Goal: Task Accomplishment & Management: Manage account settings

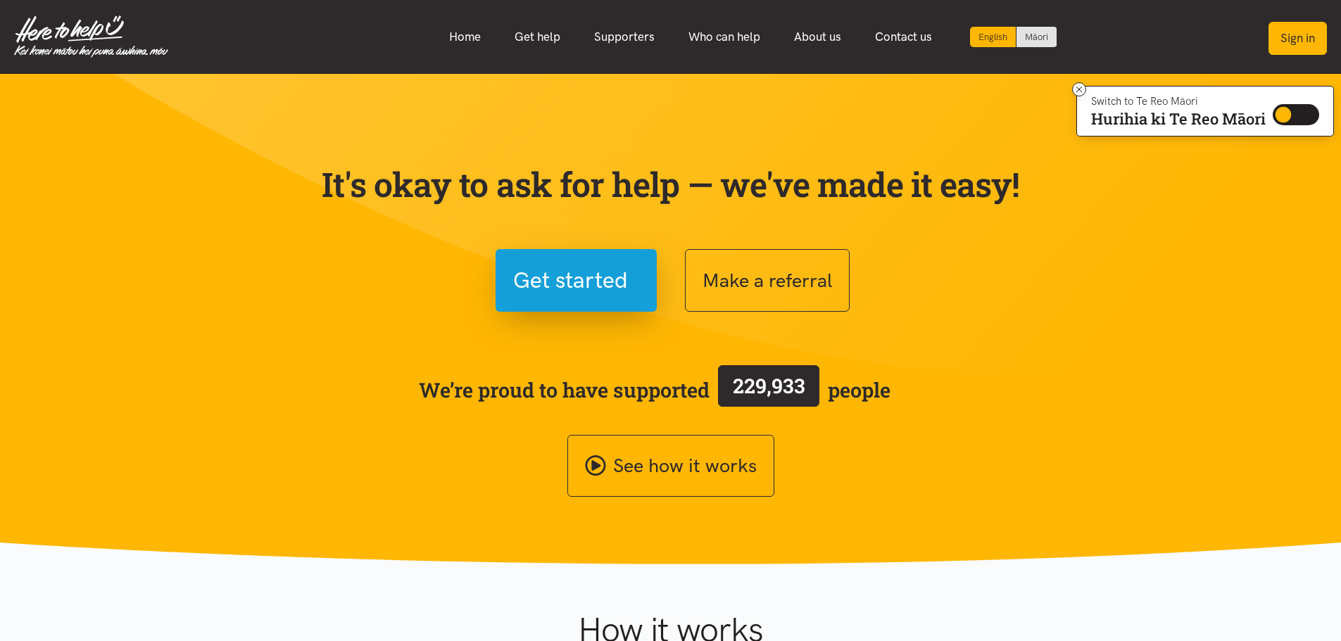
click at [1314, 41] on button "Sign in" at bounding box center [1298, 38] width 58 height 33
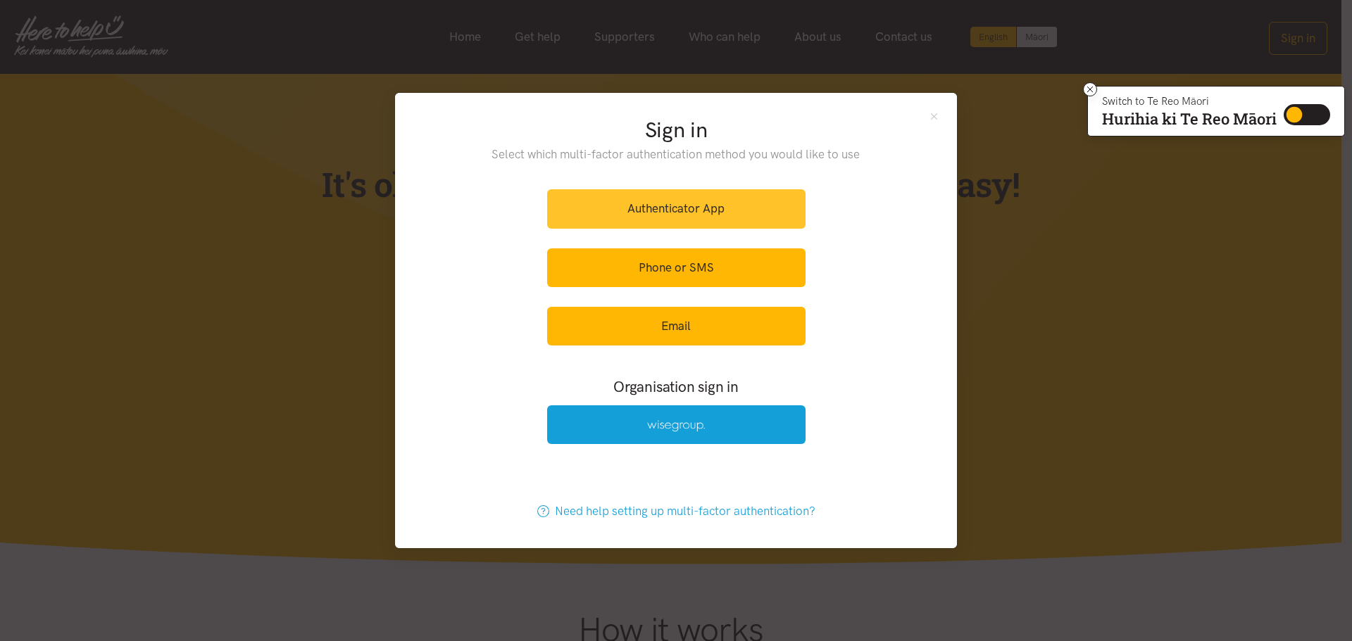
click at [577, 206] on link "Authenticator App" at bounding box center [676, 208] width 258 height 39
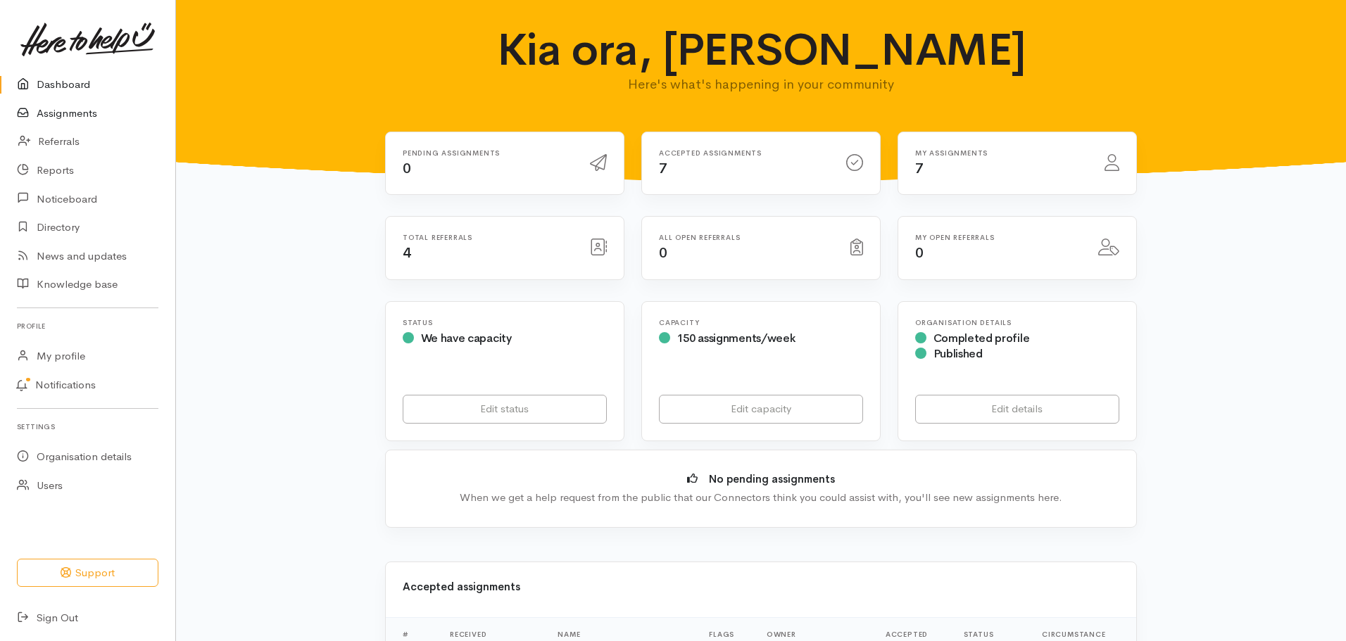
click at [77, 115] on link "Assignments" at bounding box center [87, 113] width 175 height 29
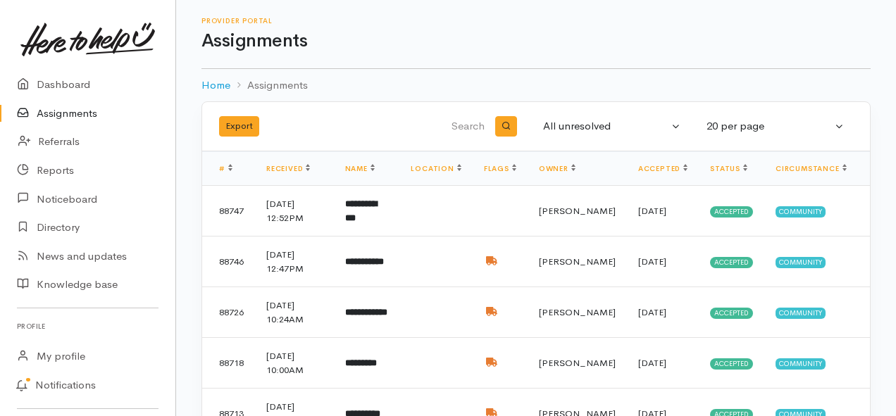
click at [68, 114] on link "Assignments" at bounding box center [87, 113] width 175 height 29
click at [60, 113] on link "Assignments" at bounding box center [87, 113] width 175 height 29
click at [67, 111] on link "Assignments" at bounding box center [87, 113] width 175 height 29
click at [66, 111] on link "Assignments" at bounding box center [87, 113] width 175 height 29
click at [61, 118] on link "Assignments" at bounding box center [87, 113] width 175 height 29
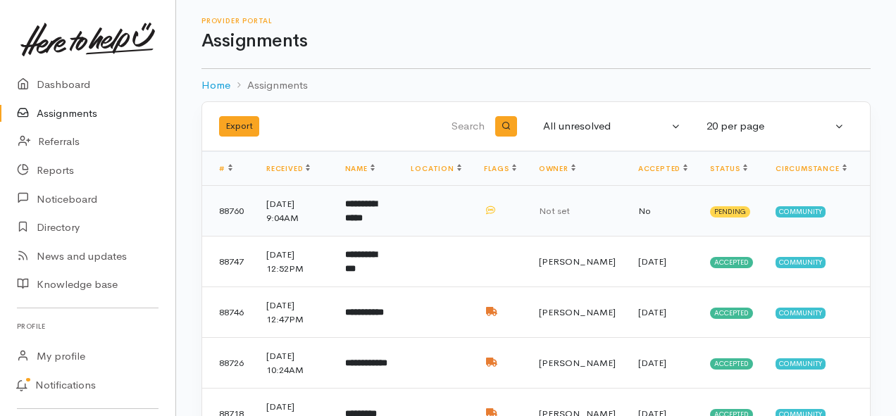
click at [373, 206] on b "**********" at bounding box center [361, 210] width 32 height 23
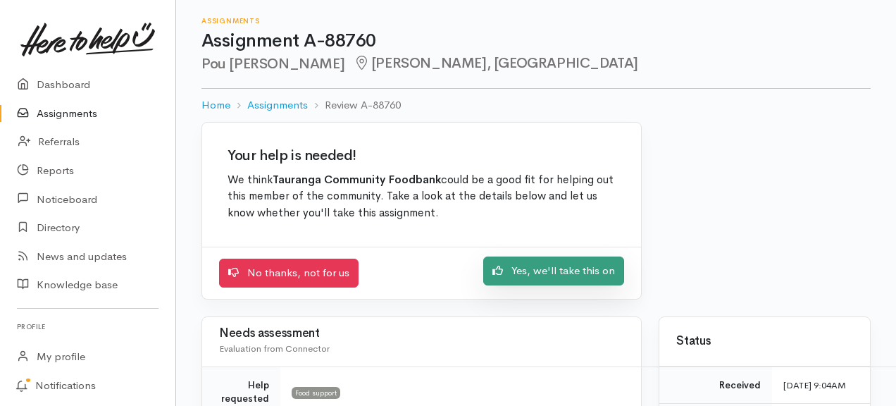
click at [535, 275] on link "Yes, we'll take this on" at bounding box center [553, 270] width 141 height 29
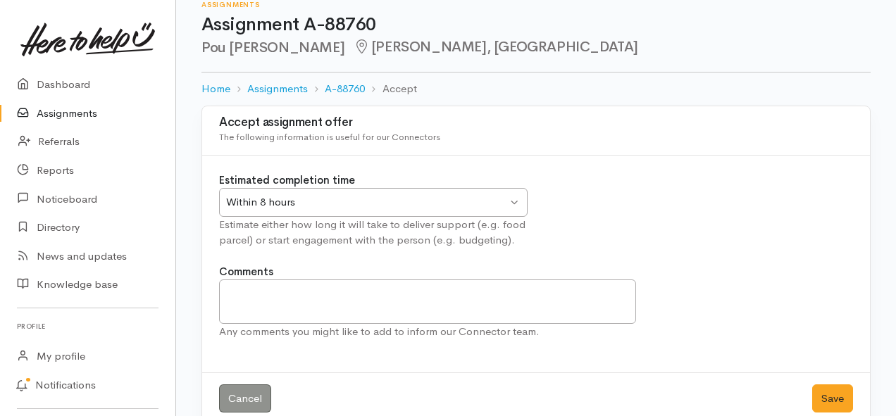
scroll to position [42, 0]
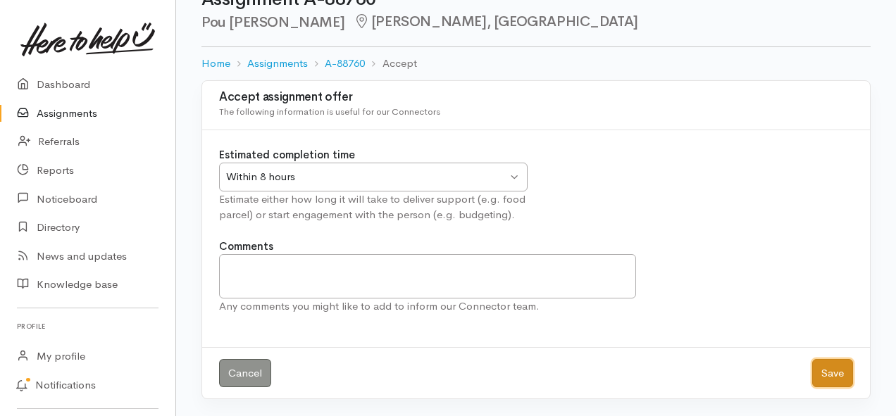
click at [832, 373] on button "Save" at bounding box center [832, 373] width 41 height 29
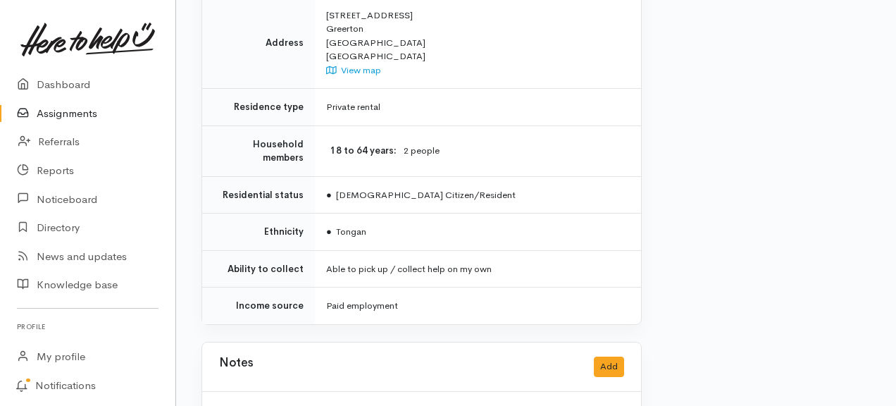
scroll to position [1126, 0]
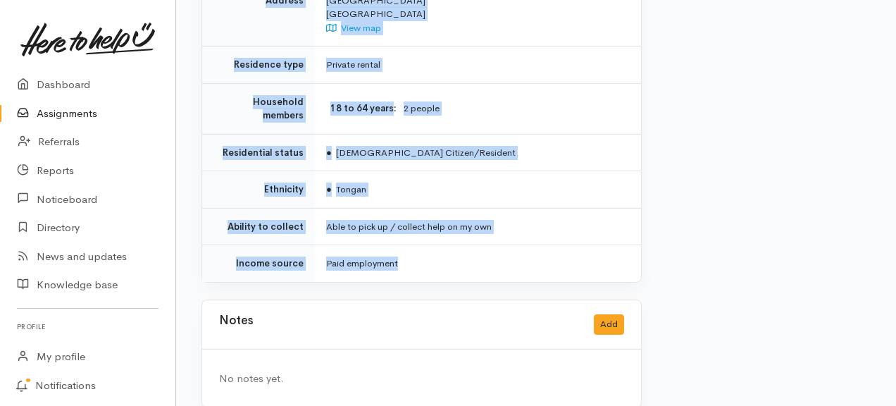
drag, startPoint x: 287, startPoint y: 66, endPoint x: 510, endPoint y: 239, distance: 281.5
copy div "**********"
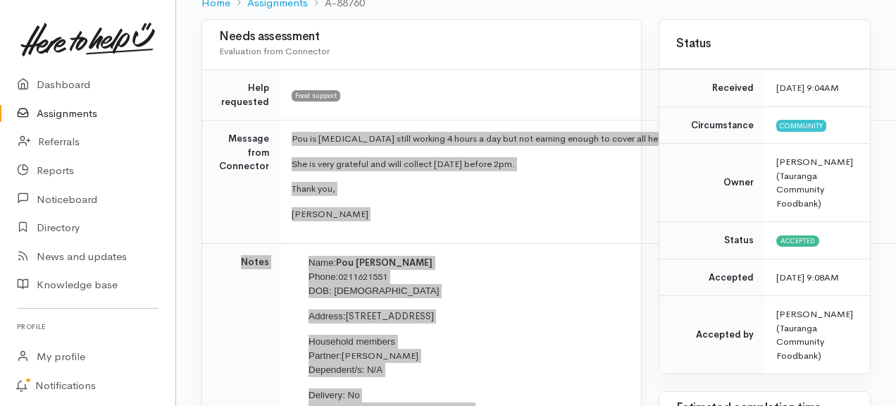
scroll to position [70, 0]
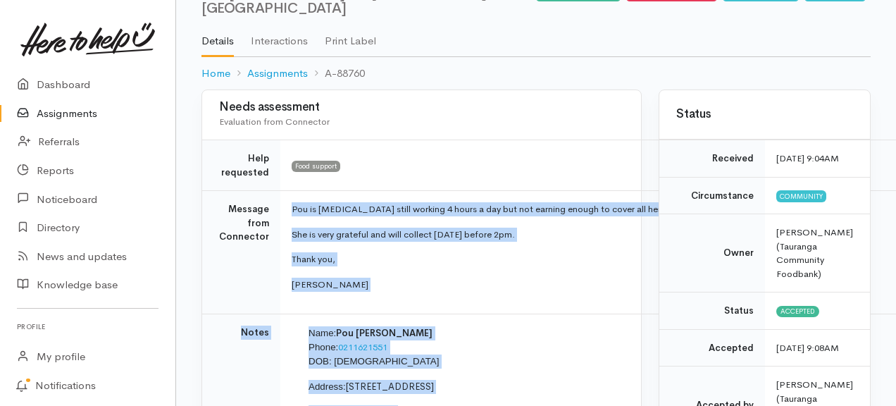
click at [55, 110] on link "Assignments" at bounding box center [87, 113] width 175 height 29
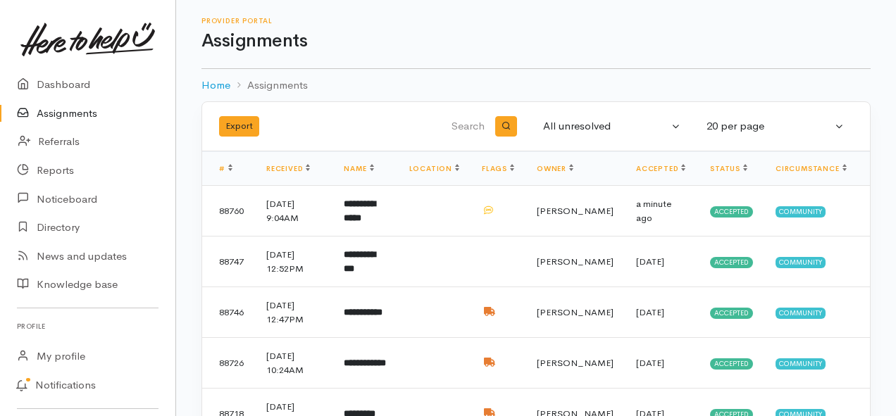
click at [78, 110] on link "Assignments" at bounding box center [87, 113] width 175 height 29
click at [69, 115] on link "Assignments" at bounding box center [87, 113] width 175 height 29
click at [80, 110] on link "Assignments" at bounding box center [87, 113] width 175 height 29
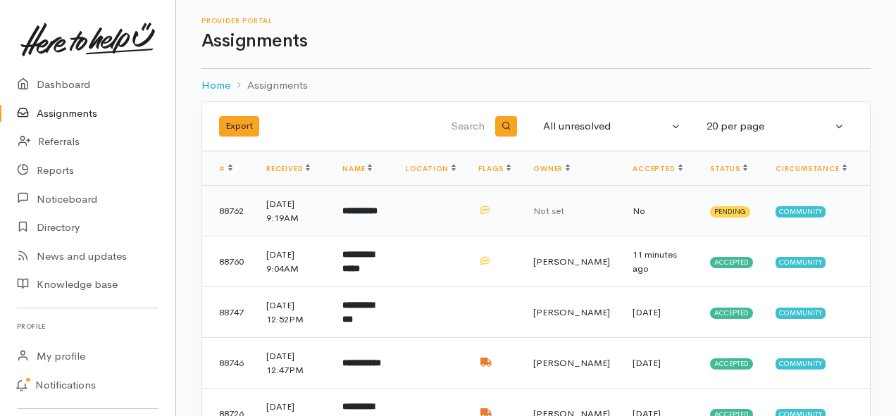
click at [377, 213] on b "**********" at bounding box center [359, 210] width 35 height 9
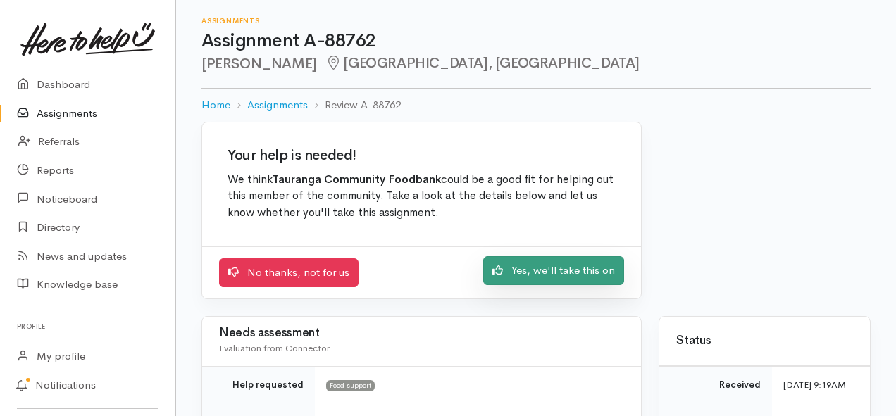
click at [585, 275] on link "Yes, we'll take this on" at bounding box center [553, 270] width 141 height 29
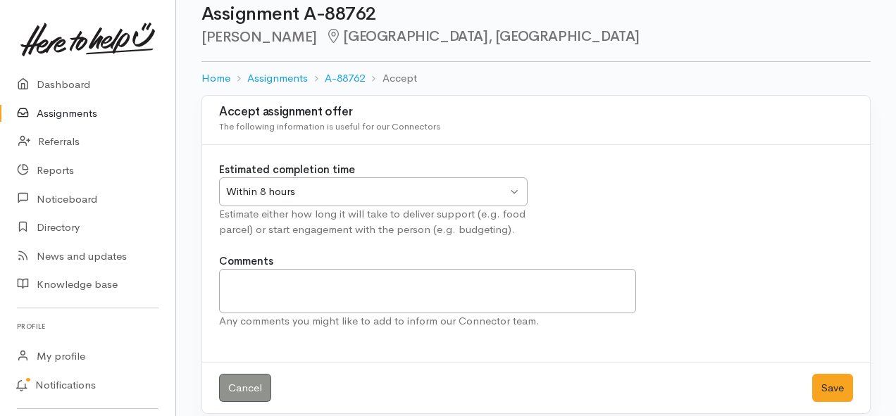
scroll to position [42, 0]
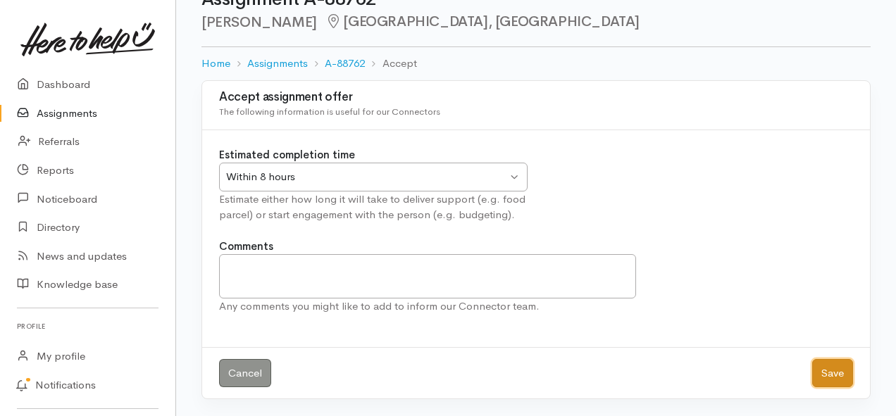
click at [824, 370] on button "Save" at bounding box center [832, 373] width 41 height 29
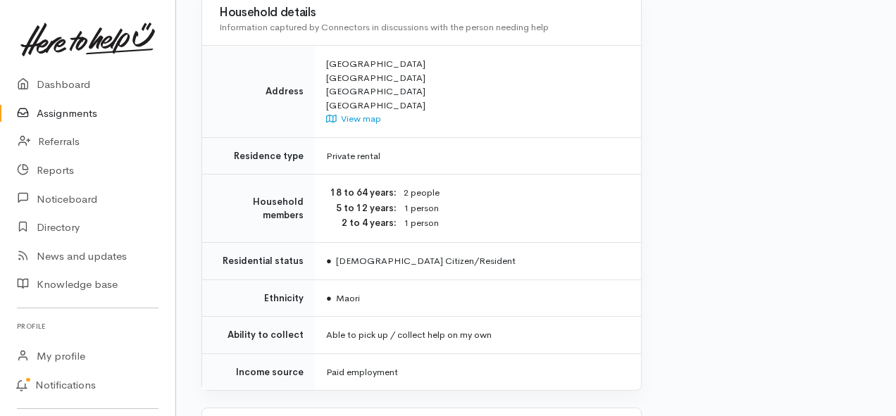
scroll to position [1267, 0]
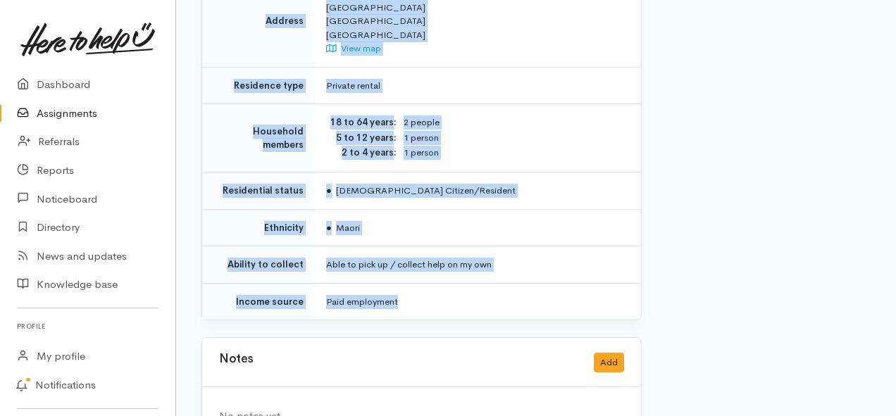
drag, startPoint x: 325, startPoint y: 125, endPoint x: 489, endPoint y: 304, distance: 243.7
copy div "**********"
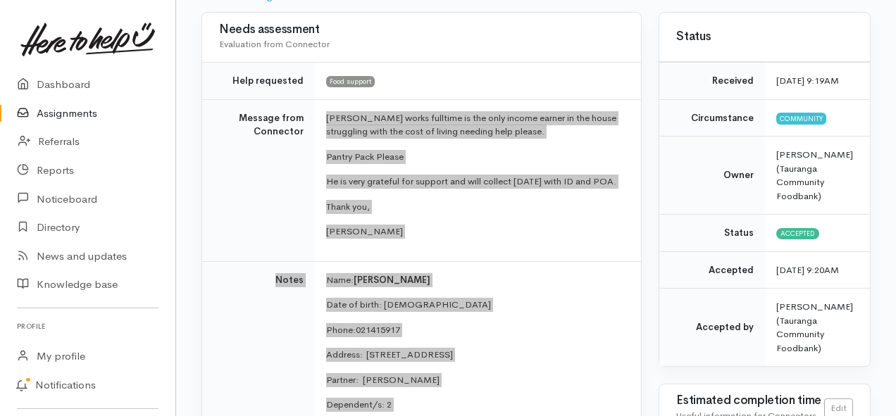
scroll to position [141, 0]
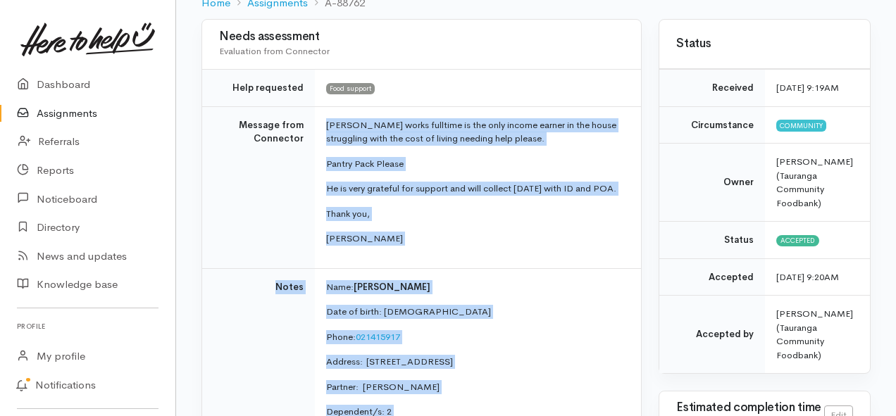
click at [89, 112] on link "Assignments" at bounding box center [87, 113] width 175 height 29
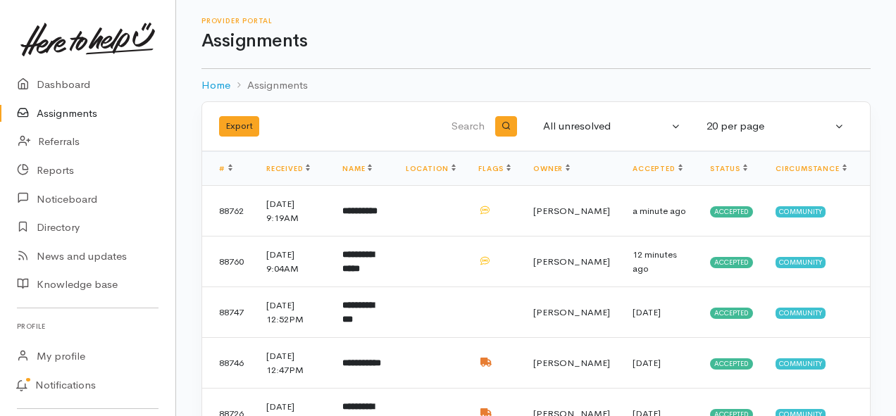
click at [68, 110] on link "Assignments" at bounding box center [87, 113] width 175 height 29
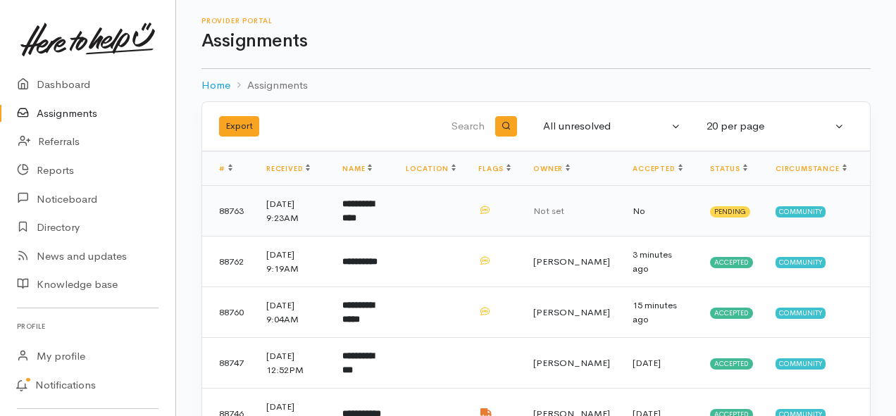
click at [372, 209] on b "**********" at bounding box center [358, 210] width 32 height 23
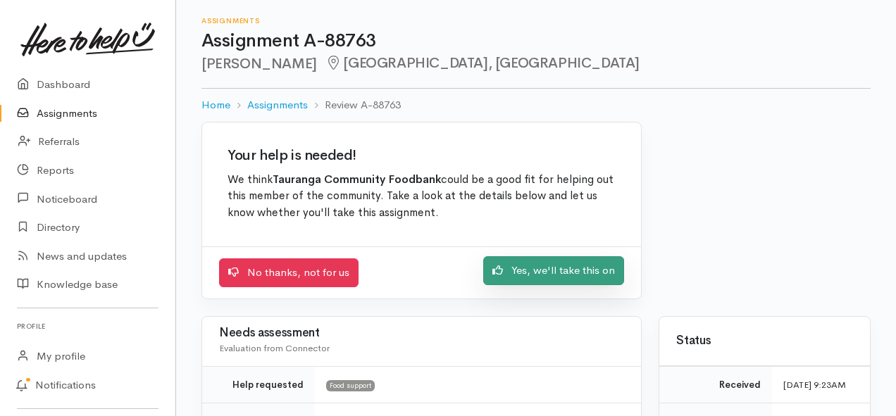
click at [554, 271] on link "Yes, we'll take this on" at bounding box center [553, 270] width 141 height 29
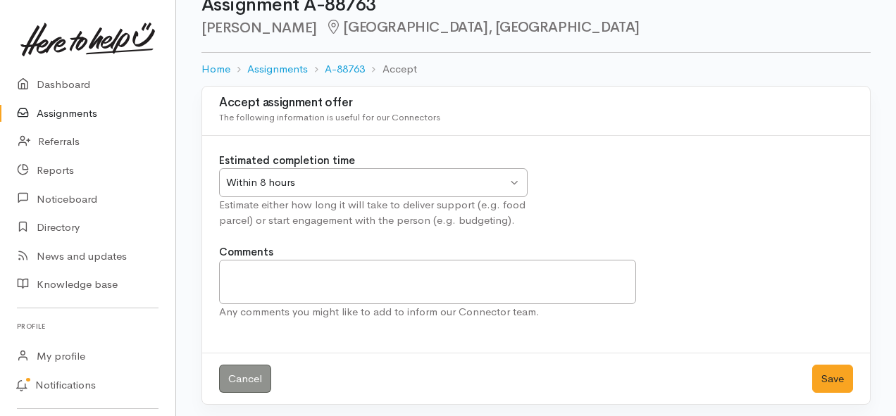
scroll to position [42, 0]
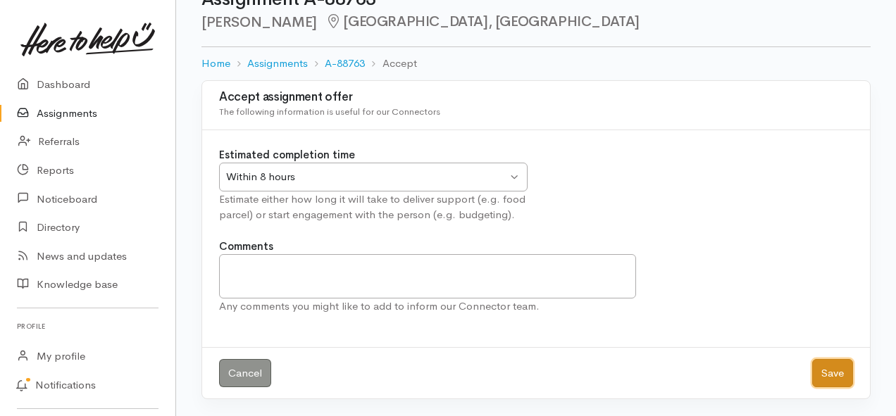
click at [827, 365] on button "Save" at bounding box center [832, 373] width 41 height 29
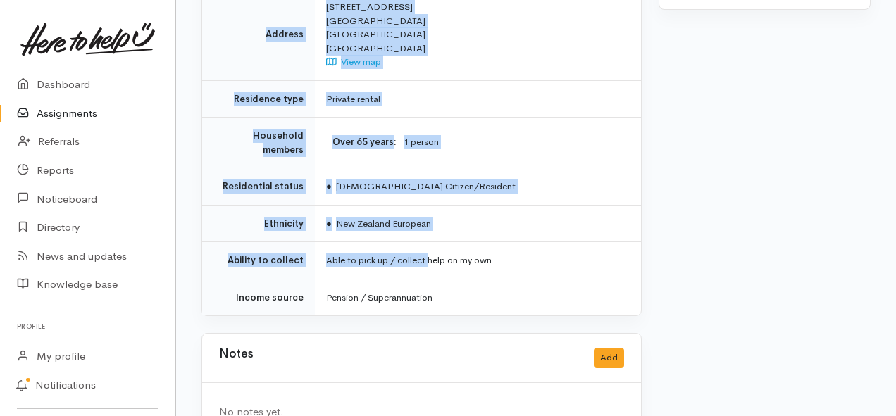
scroll to position [947, 0]
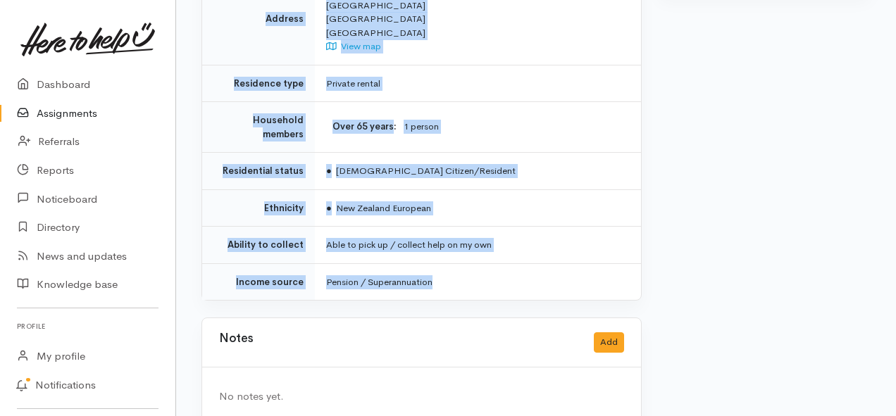
drag, startPoint x: 322, startPoint y: 125, endPoint x: 446, endPoint y: 247, distance: 174.2
copy div "**********"
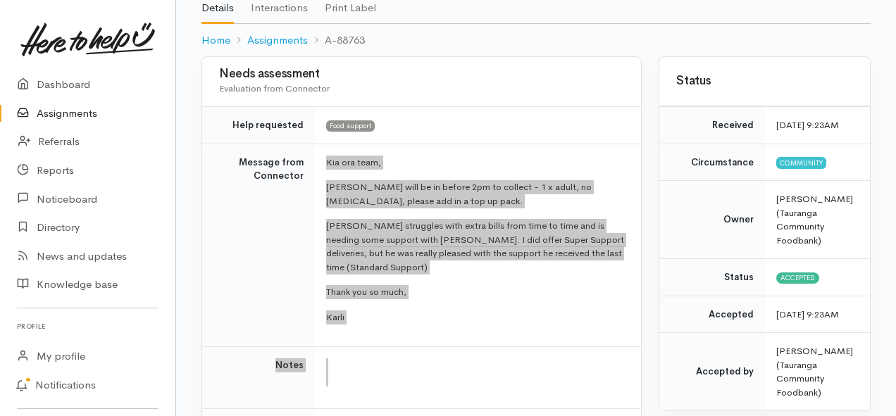
scroll to position [102, 0]
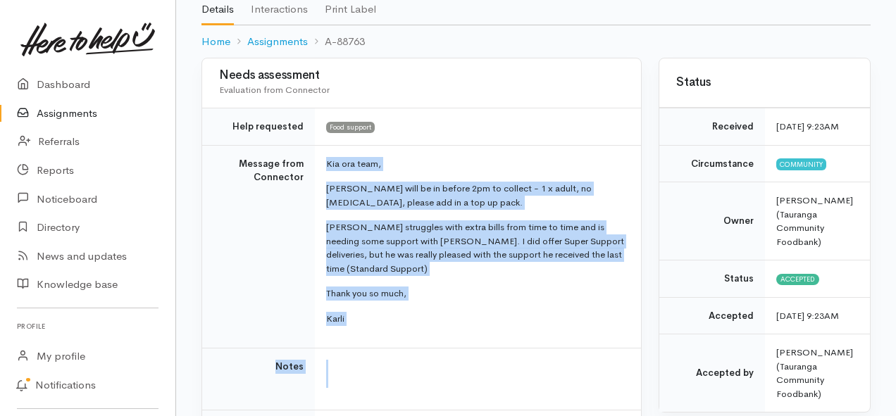
click at [82, 115] on link "Assignments" at bounding box center [87, 113] width 175 height 29
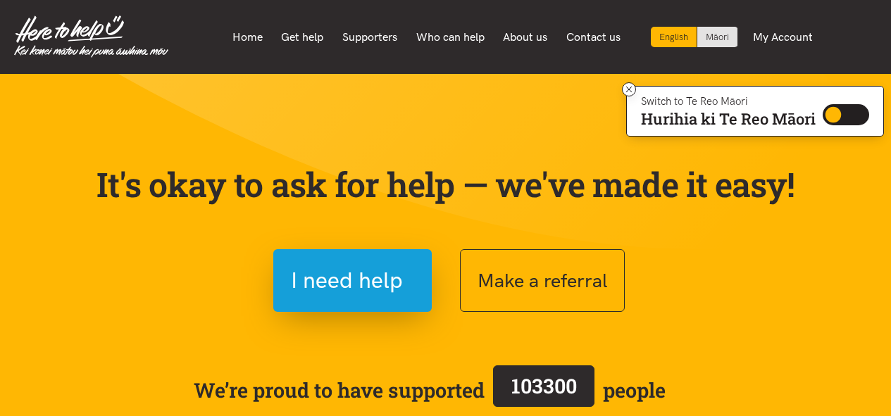
click at [78, 125] on section "It's okay to ask for help — we've made it easy! I need help Make a referral We’…" at bounding box center [445, 319] width 891 height 491
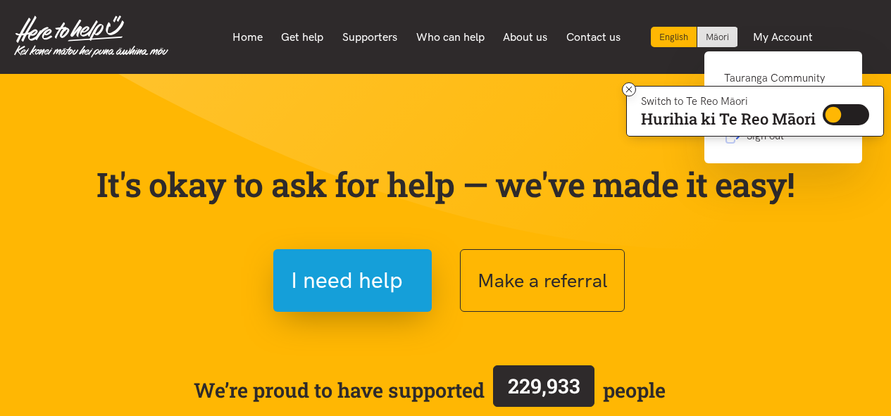
click at [769, 76] on link "Tauranga Community Foodbank" at bounding box center [783, 93] width 118 height 46
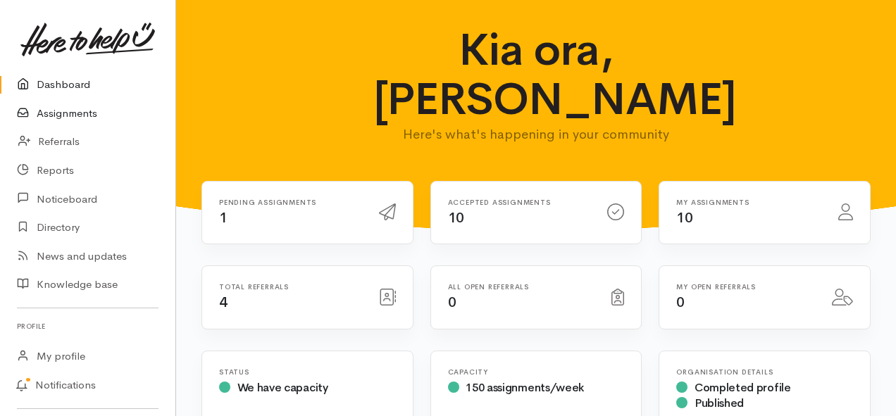
click at [73, 115] on link "Assignments" at bounding box center [87, 113] width 175 height 29
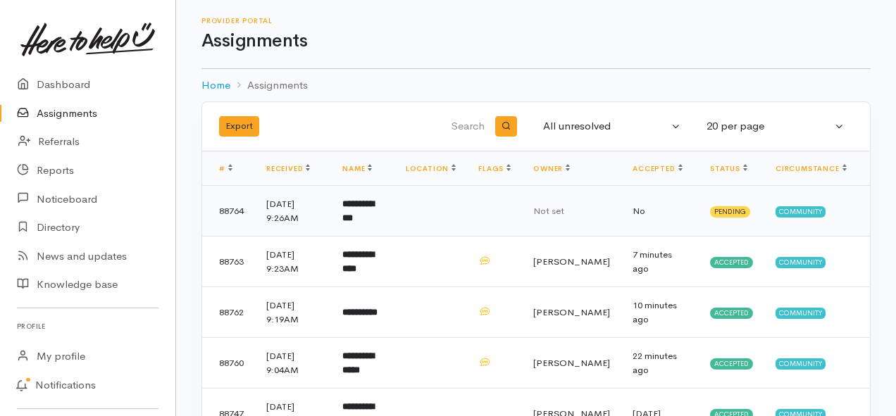
click at [374, 213] on b "**********" at bounding box center [358, 210] width 32 height 23
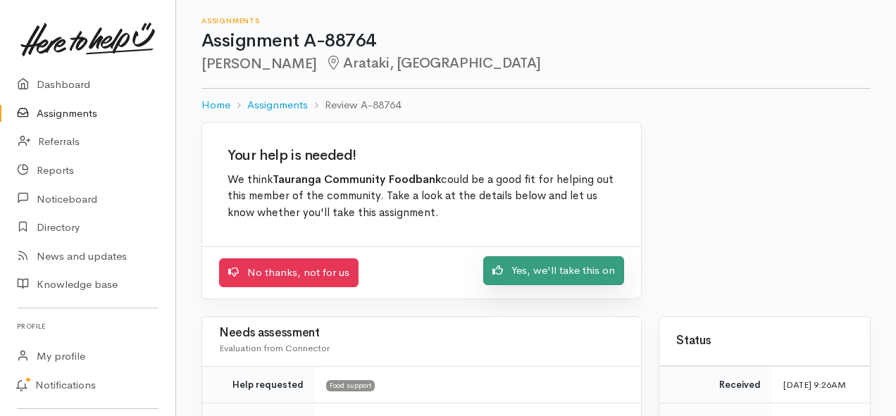
click at [516, 275] on link "Yes, we'll take this on" at bounding box center [553, 270] width 141 height 29
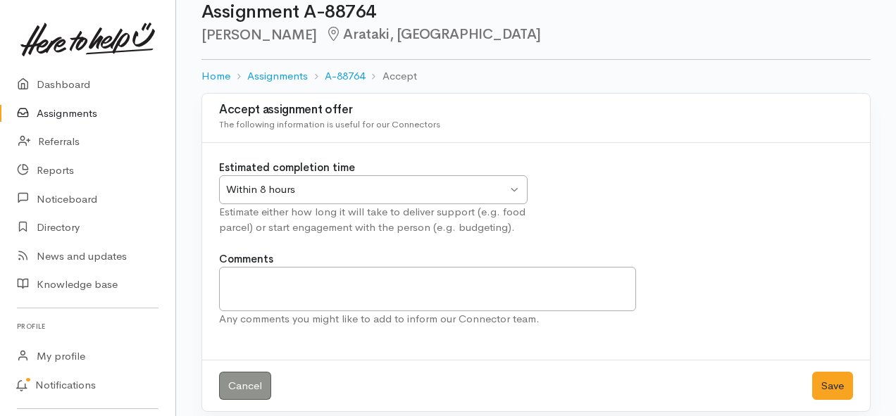
scroll to position [42, 0]
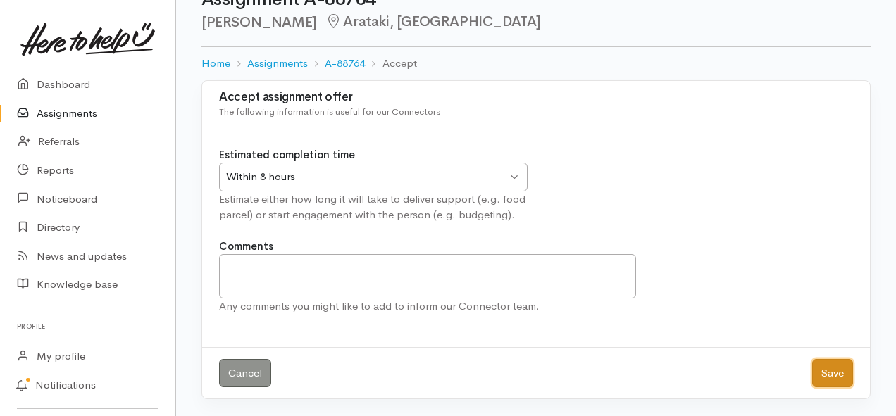
click at [829, 381] on button "Save" at bounding box center [832, 373] width 41 height 29
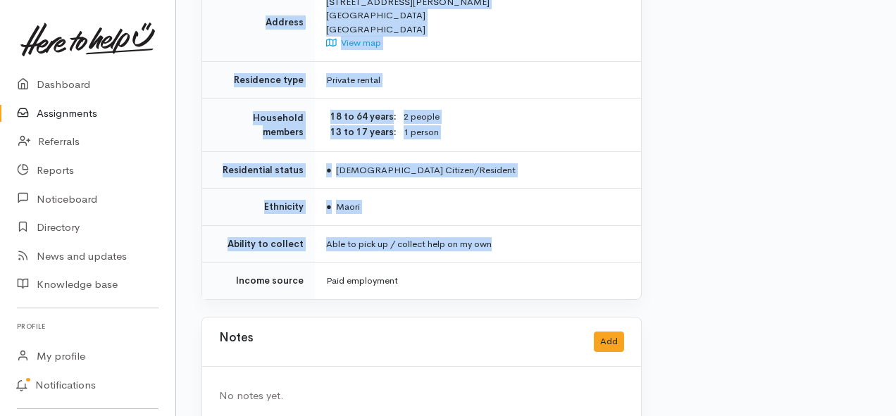
scroll to position [1162, 0]
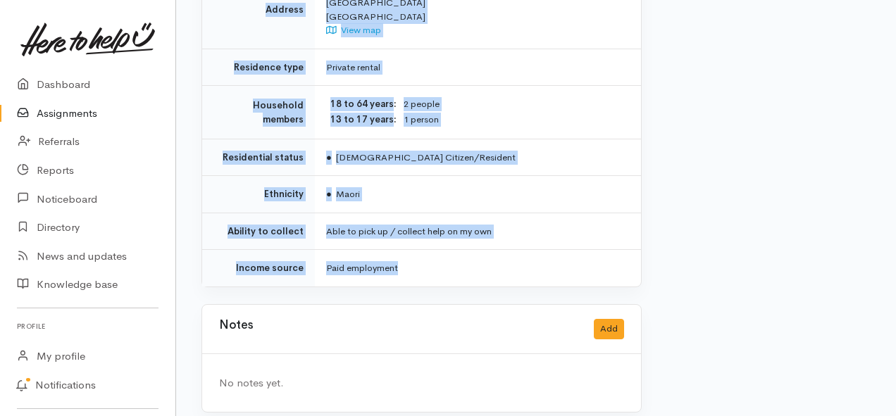
drag, startPoint x: 326, startPoint y: 128, endPoint x: 509, endPoint y: 239, distance: 213.8
copy div "**********"
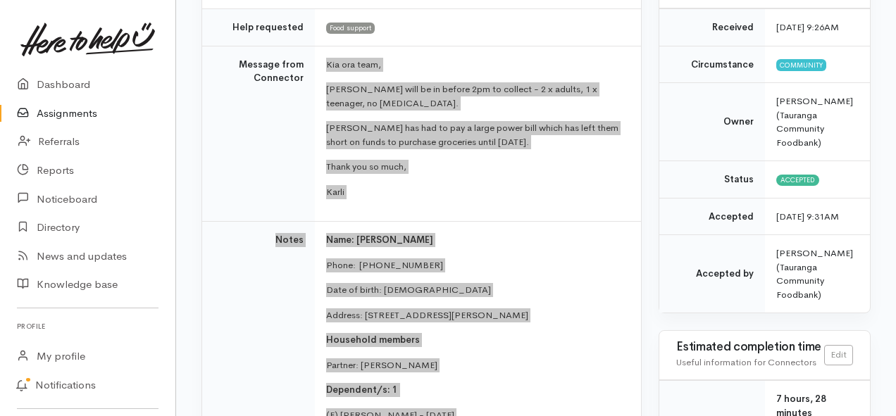
scroll to position [177, 0]
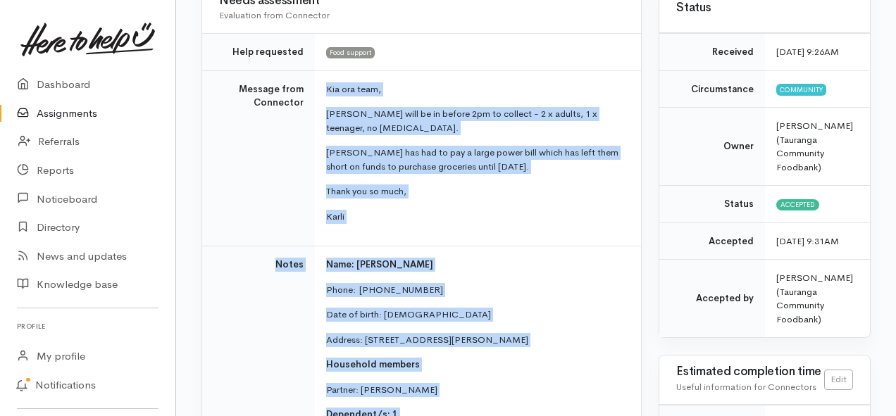
click at [65, 110] on link "Assignments" at bounding box center [87, 113] width 175 height 29
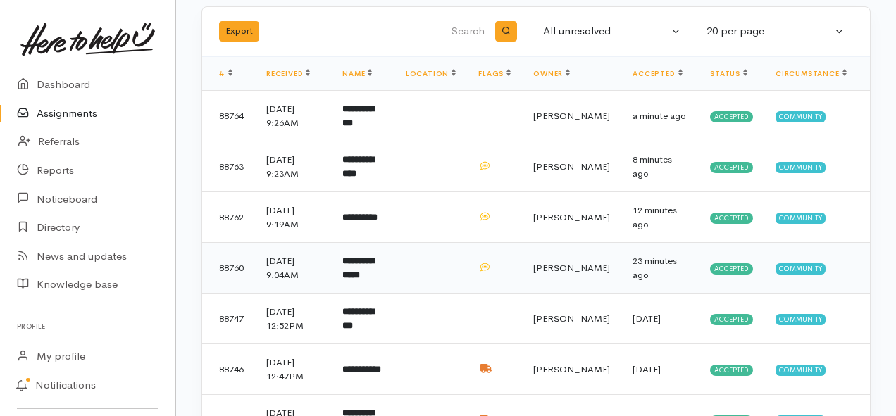
scroll to position [70, 0]
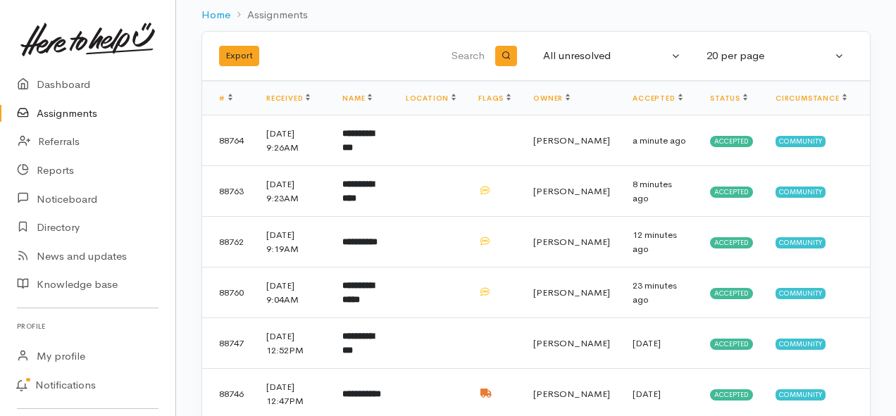
click at [62, 111] on link "Assignments" at bounding box center [87, 113] width 175 height 29
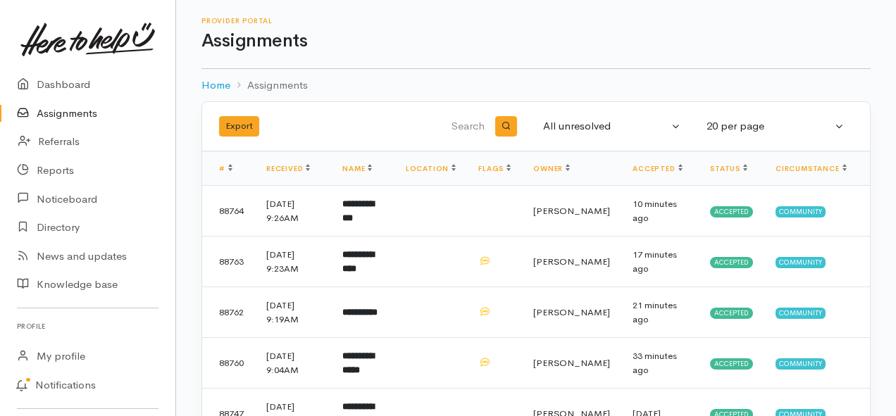
click at [83, 110] on link "Assignments" at bounding box center [87, 113] width 175 height 29
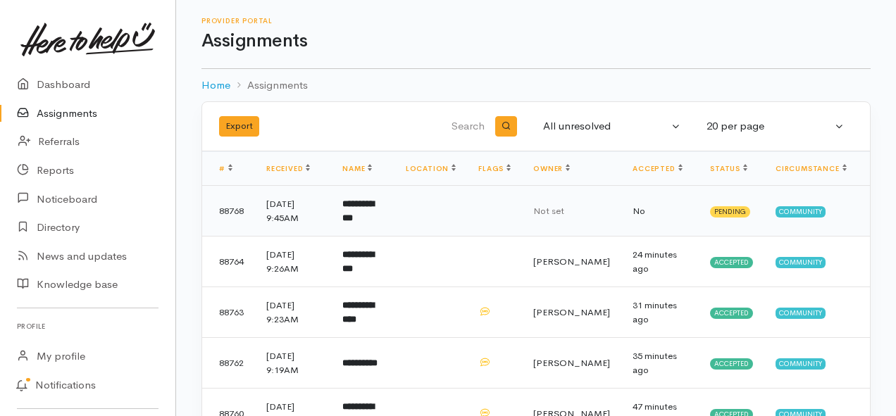
click at [374, 211] on b "**********" at bounding box center [358, 210] width 32 height 23
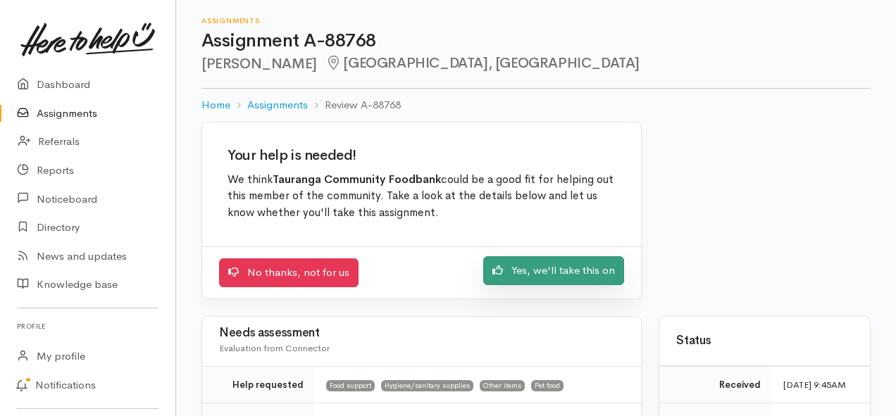
click at [529, 267] on link "Yes, we'll take this on" at bounding box center [553, 270] width 141 height 29
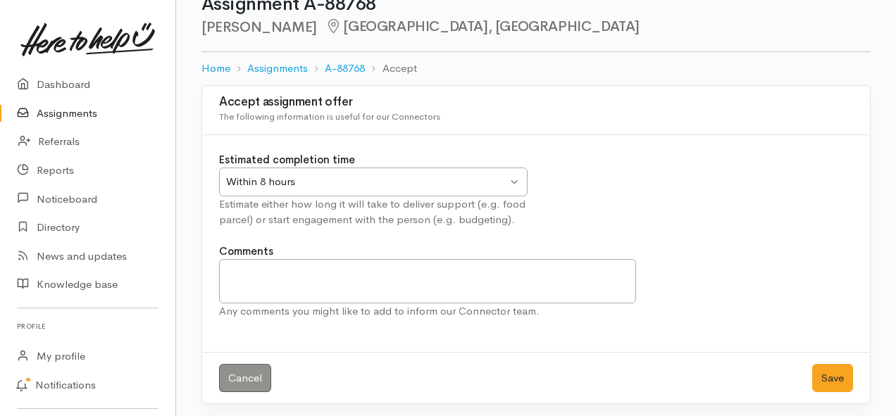
scroll to position [42, 0]
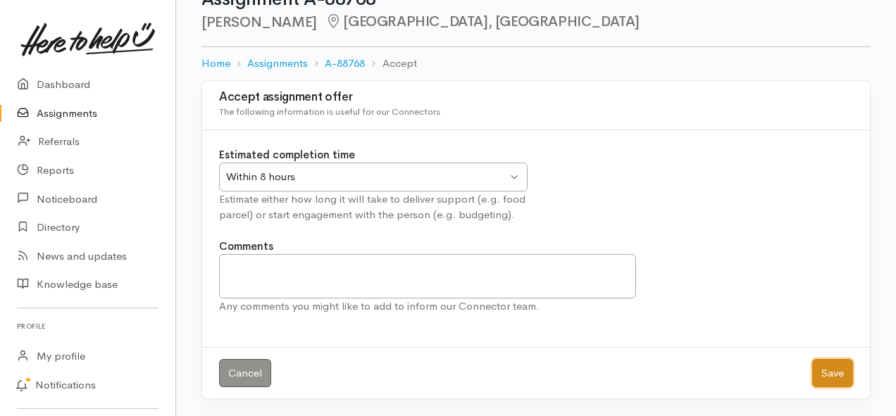
click at [820, 371] on button "Save" at bounding box center [832, 373] width 41 height 29
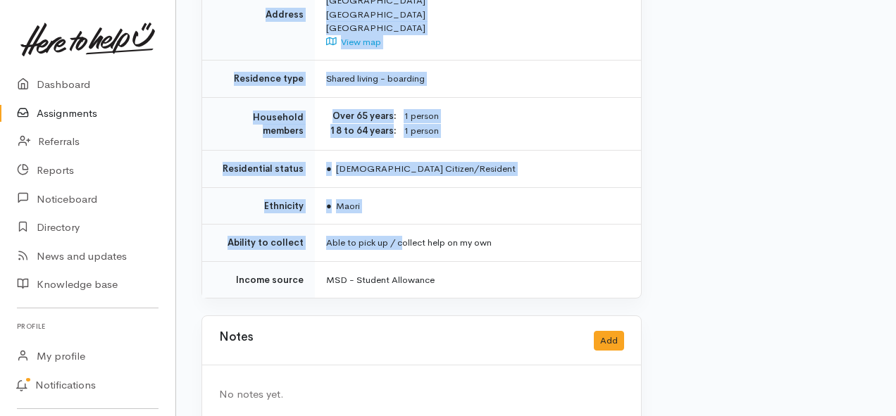
scroll to position [1240, 0]
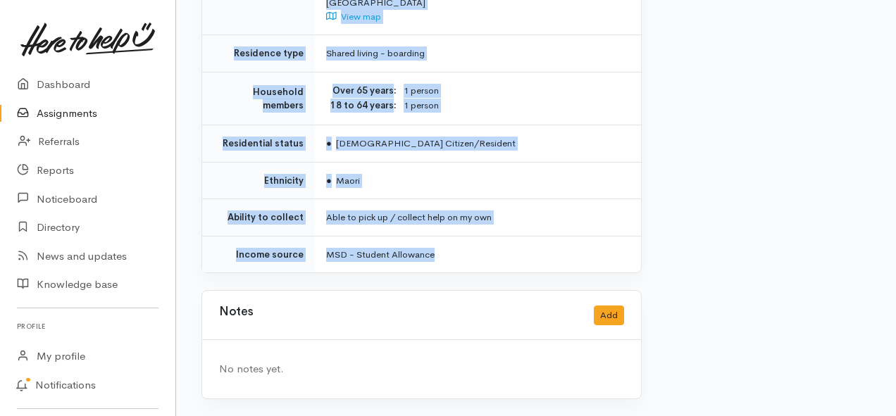
drag, startPoint x: 325, startPoint y: 129, endPoint x: 441, endPoint y: 241, distance: 161.3
copy div "**********"
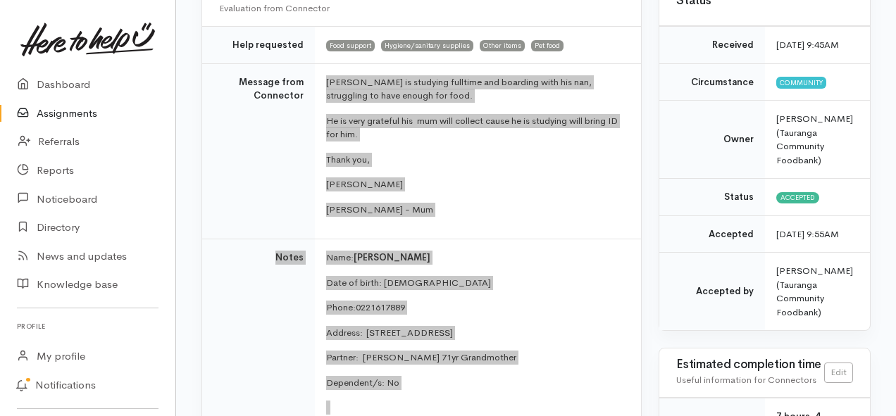
scroll to position [113, 0]
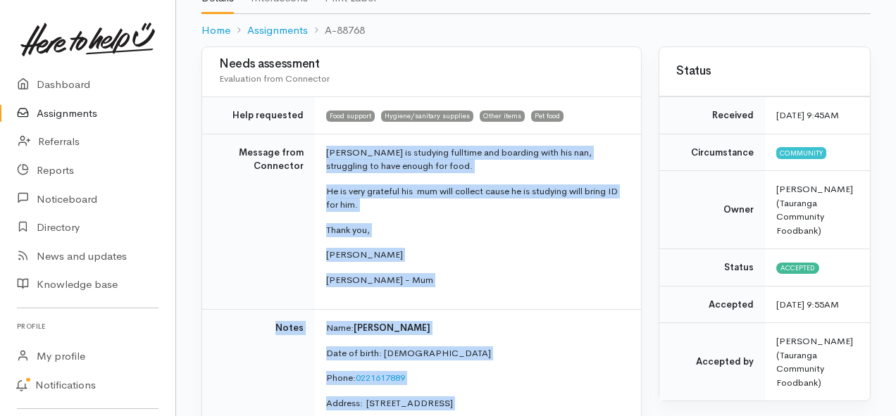
click at [51, 116] on link "Assignments" at bounding box center [87, 113] width 175 height 29
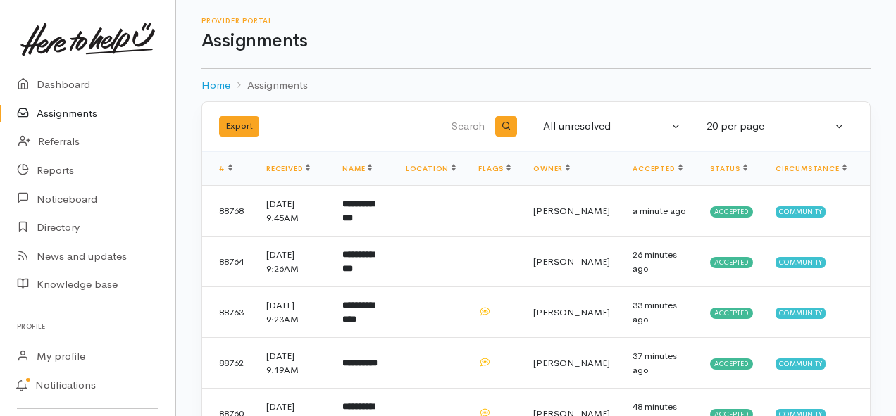
click at [73, 117] on link "Assignments" at bounding box center [87, 113] width 175 height 29
click at [60, 110] on link "Assignments" at bounding box center [87, 113] width 175 height 29
click at [58, 118] on link "Assignments" at bounding box center [87, 113] width 175 height 29
click at [58, 115] on link "Assignments" at bounding box center [87, 113] width 175 height 29
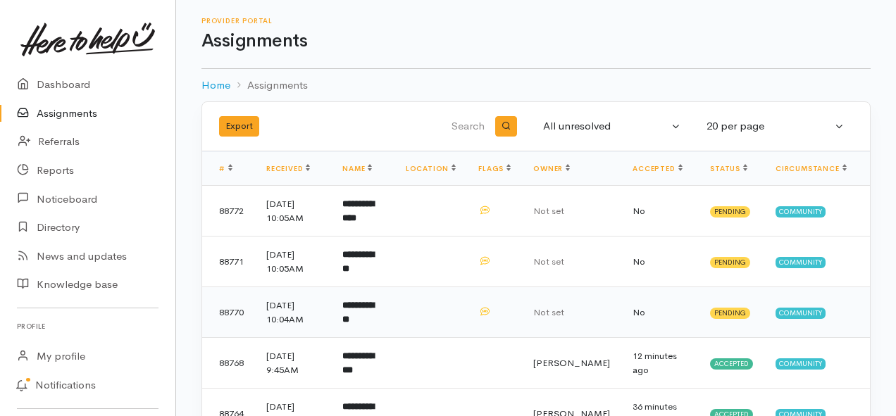
click at [371, 314] on b "**********" at bounding box center [358, 312] width 32 height 23
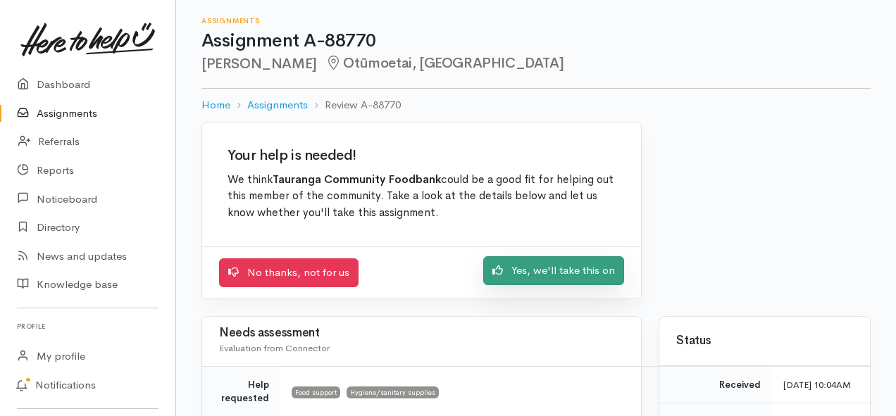
click at [520, 274] on link "Yes, we'll take this on" at bounding box center [553, 270] width 141 height 29
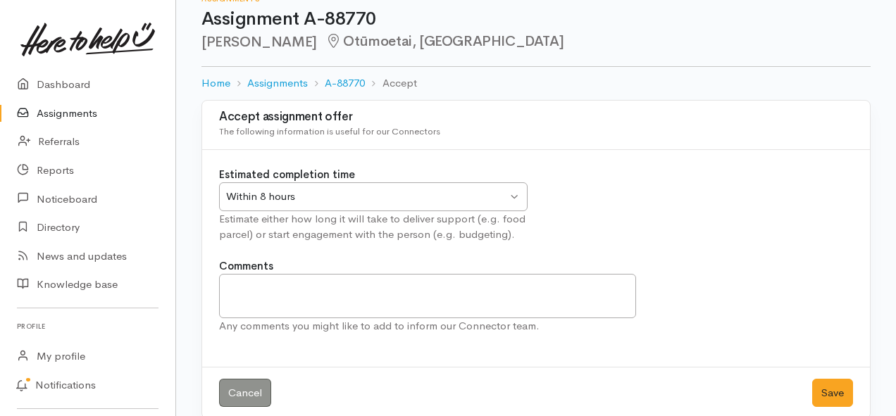
scroll to position [42, 0]
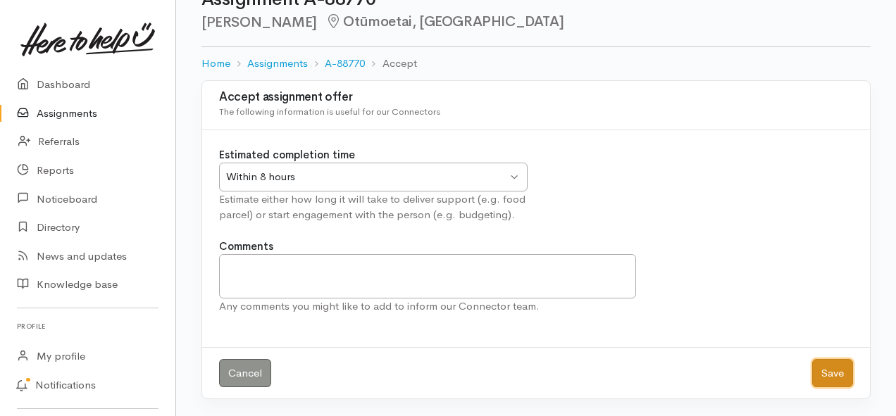
click at [827, 372] on button "Save" at bounding box center [832, 373] width 41 height 29
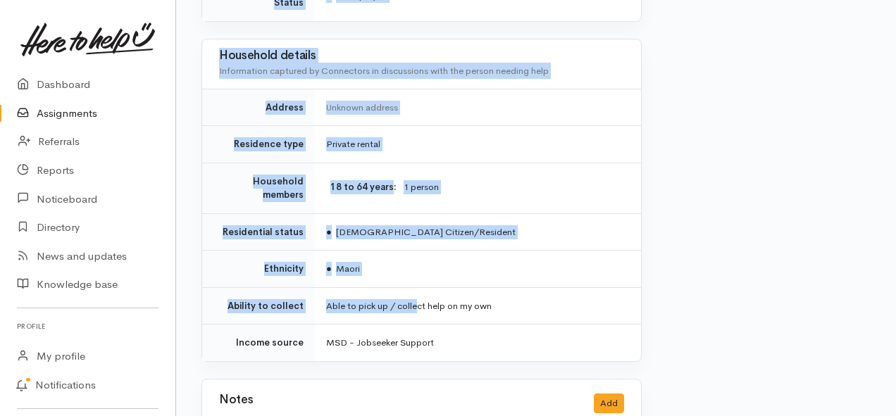
scroll to position [1056, 0]
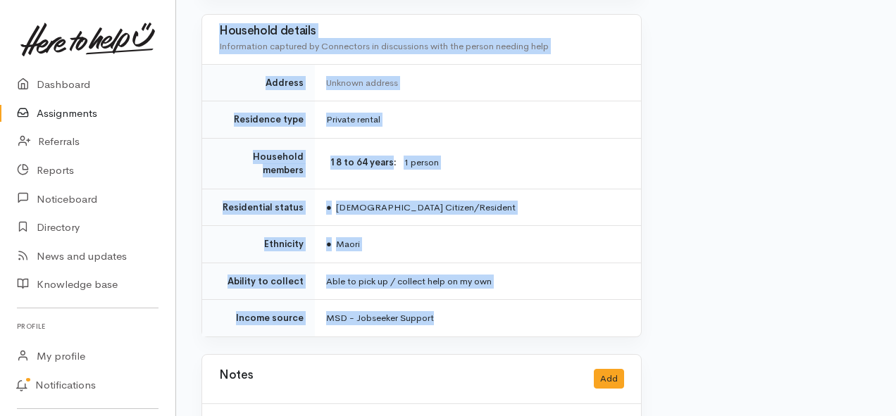
drag, startPoint x: 299, startPoint y: 212, endPoint x: 452, endPoint y: 292, distance: 173.2
copy div "**********"
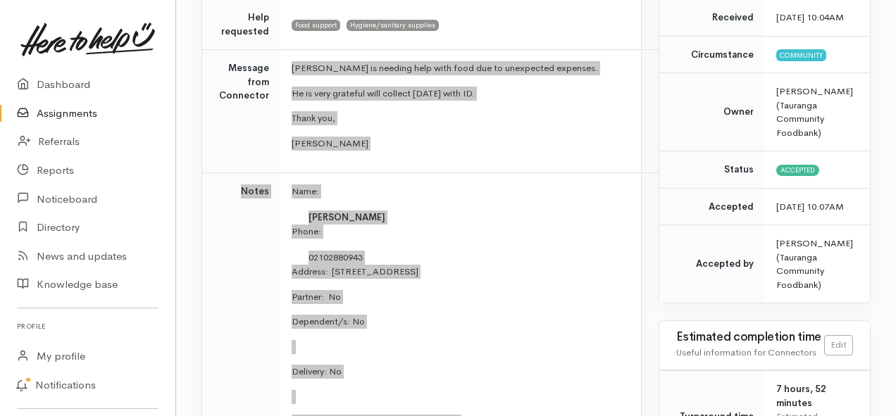
scroll to position [141, 0]
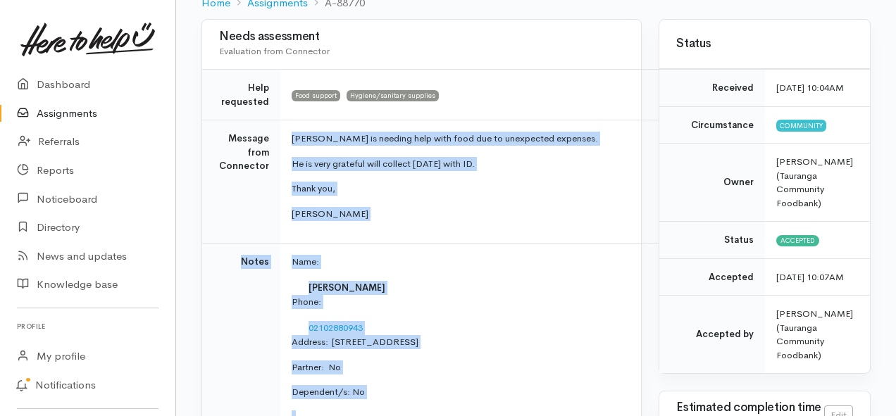
click at [68, 111] on link "Assignments" at bounding box center [87, 113] width 175 height 29
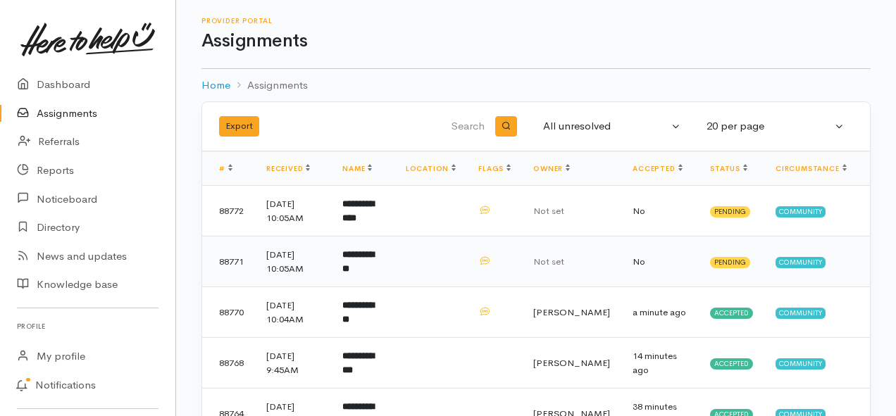
click at [374, 262] on b "**********" at bounding box center [358, 261] width 32 height 23
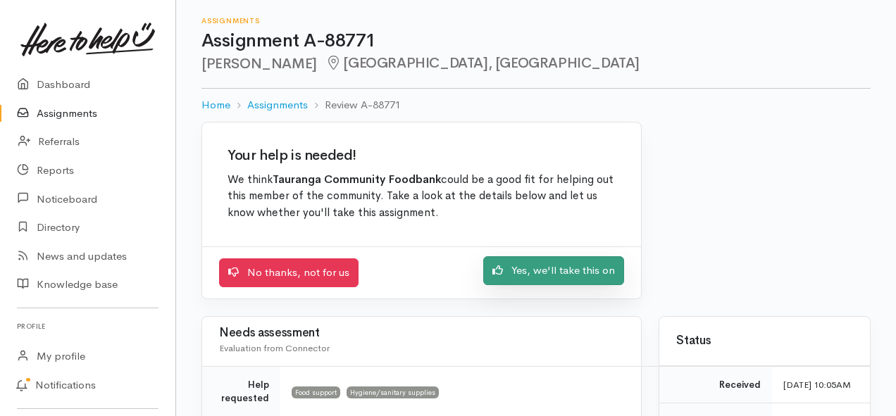
click at [513, 273] on link "Yes, we'll take this on" at bounding box center [553, 270] width 141 height 29
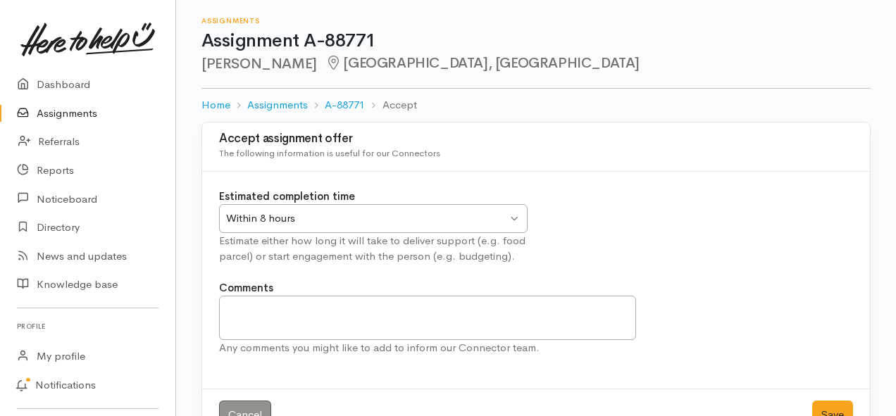
scroll to position [42, 0]
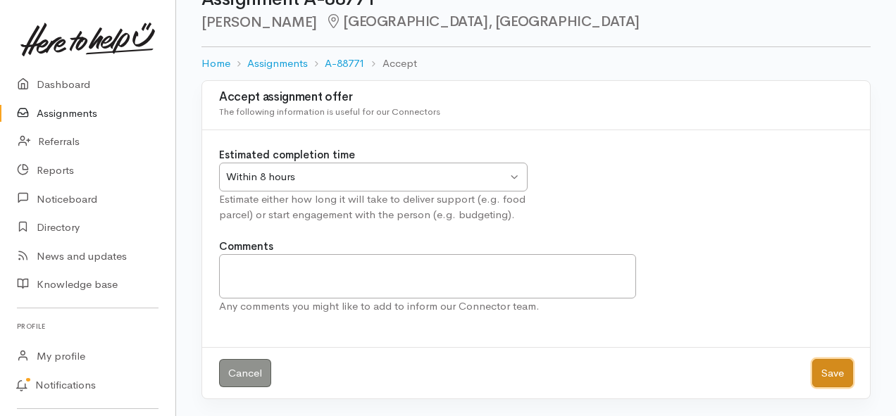
click at [822, 370] on button "Save" at bounding box center [832, 373] width 41 height 29
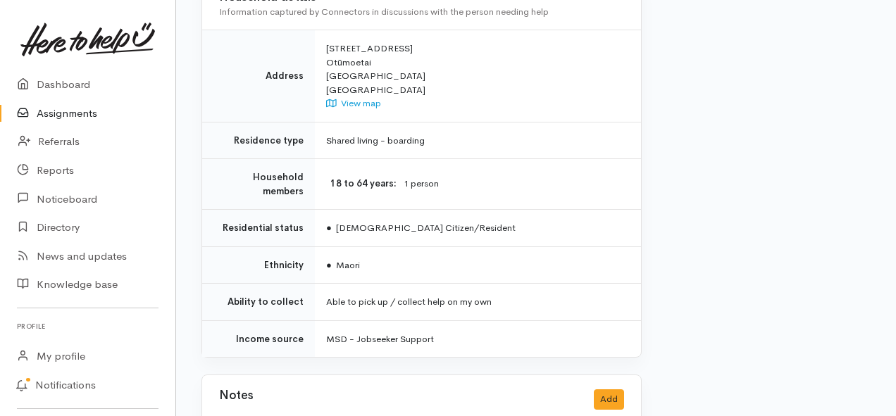
scroll to position [1126, 0]
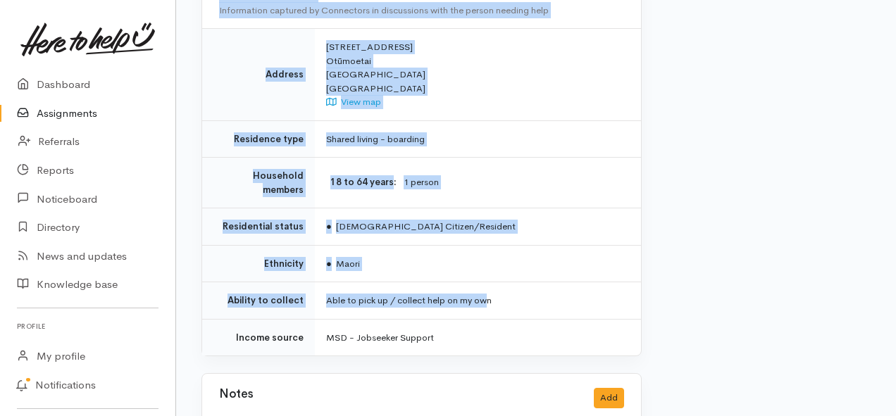
drag, startPoint x: 283, startPoint y: 138, endPoint x: 487, endPoint y: 304, distance: 263.2
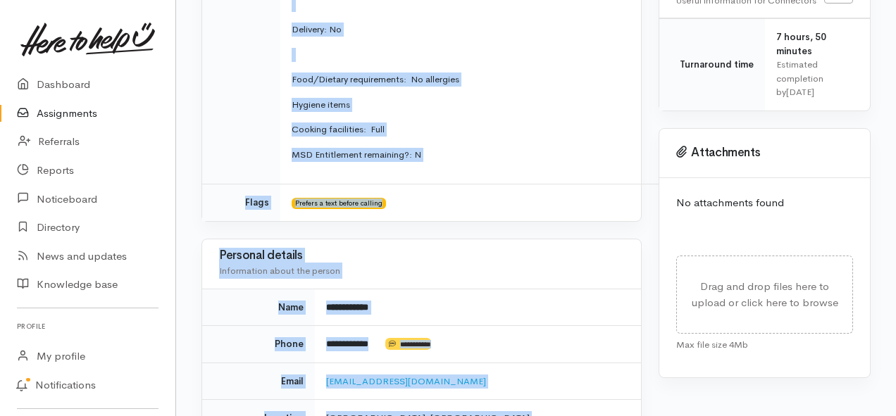
click at [520, 169] on td "Name: Tane Manunui Date of birth: 26/9/1985 Phone:  02041844742 Address:  47 Ma…" at bounding box center [470, 2] width 381 height 363
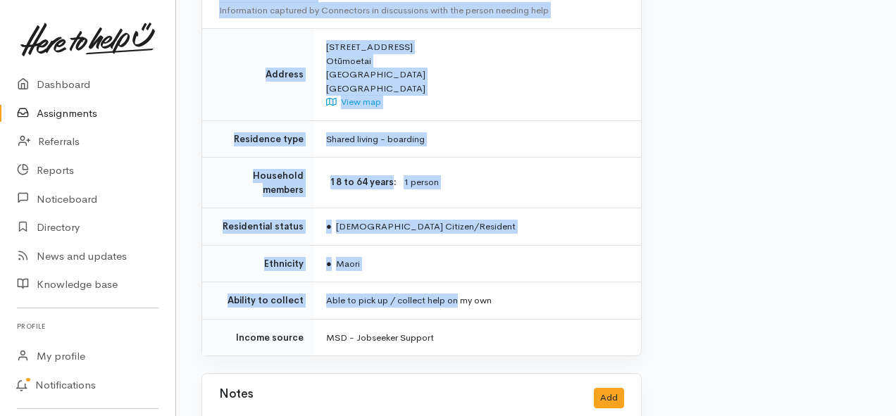
scroll to position [1195, 0]
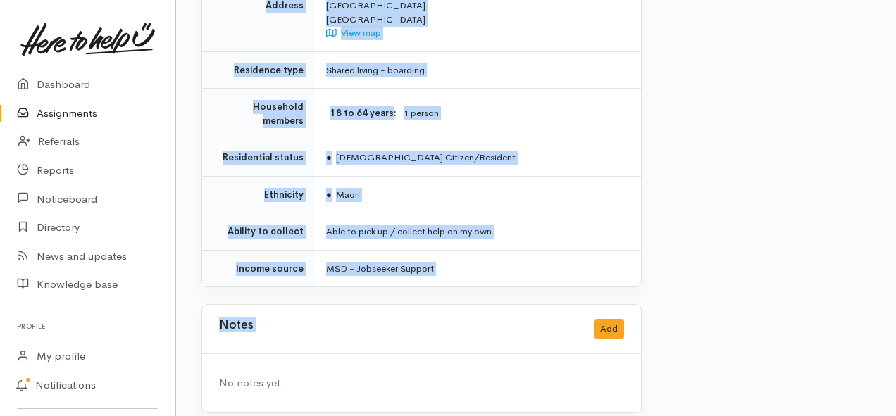
drag, startPoint x: 287, startPoint y: 205, endPoint x: 459, endPoint y: 277, distance: 187.1
copy div "**********"
click at [84, 114] on link "Assignments" at bounding box center [87, 113] width 175 height 29
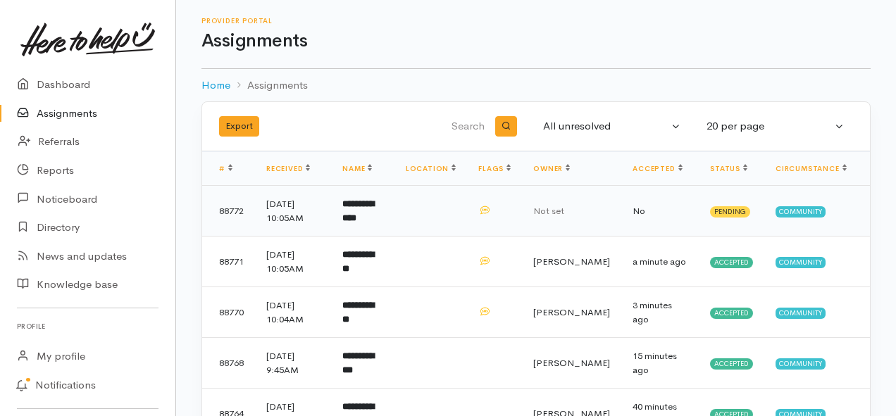
click at [359, 211] on b "**********" at bounding box center [358, 210] width 32 height 23
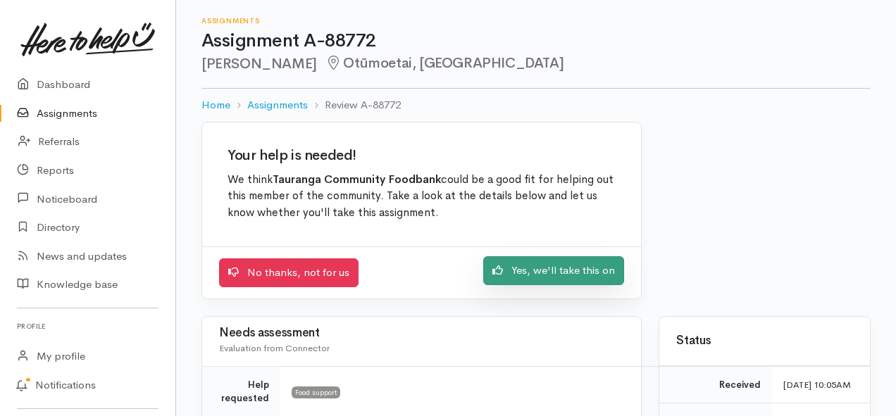
click at [512, 277] on link "Yes, we'll take this on" at bounding box center [553, 270] width 141 height 29
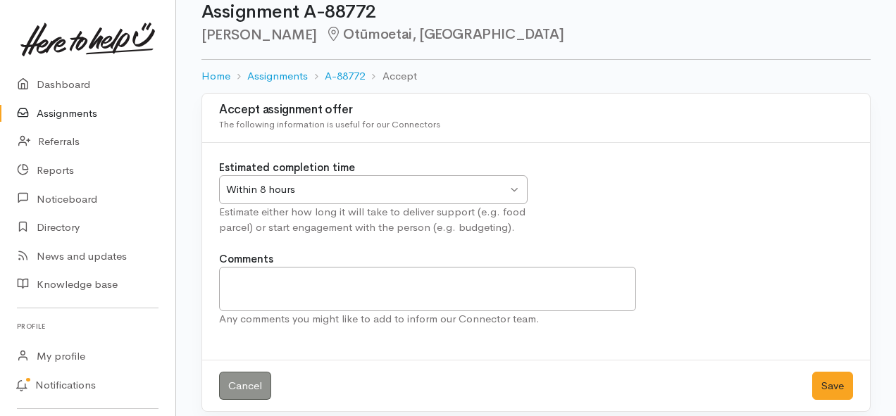
scroll to position [42, 0]
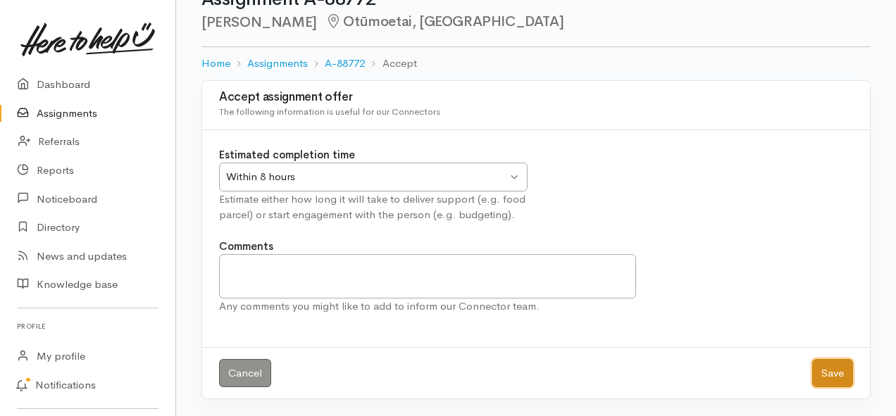
click at [831, 371] on button "Save" at bounding box center [832, 373] width 41 height 29
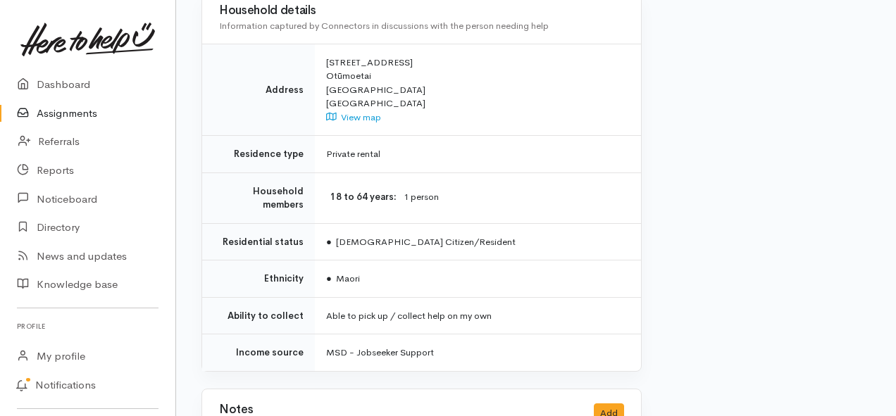
scroll to position [1197, 0]
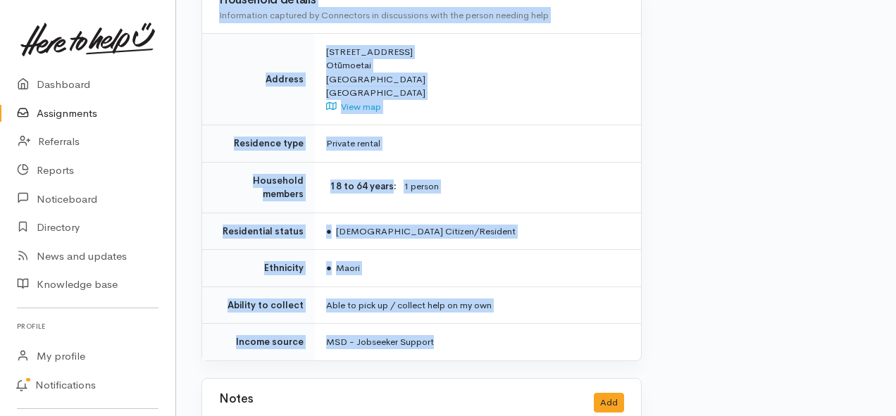
drag, startPoint x: 289, startPoint y: 139, endPoint x: 478, endPoint y: 311, distance: 256.2
copy div "**********"
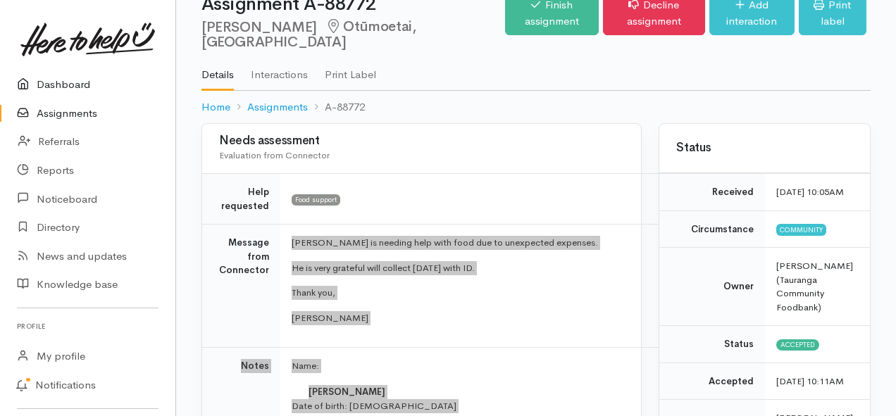
scroll to position [0, 0]
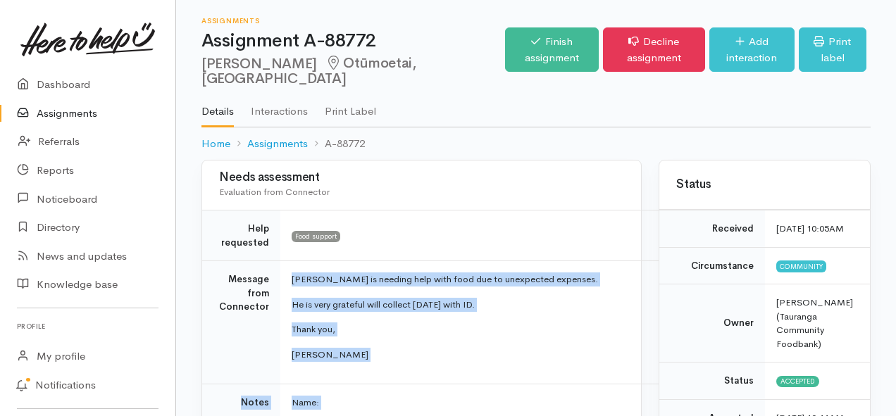
click at [63, 113] on link "Assignments" at bounding box center [87, 113] width 175 height 29
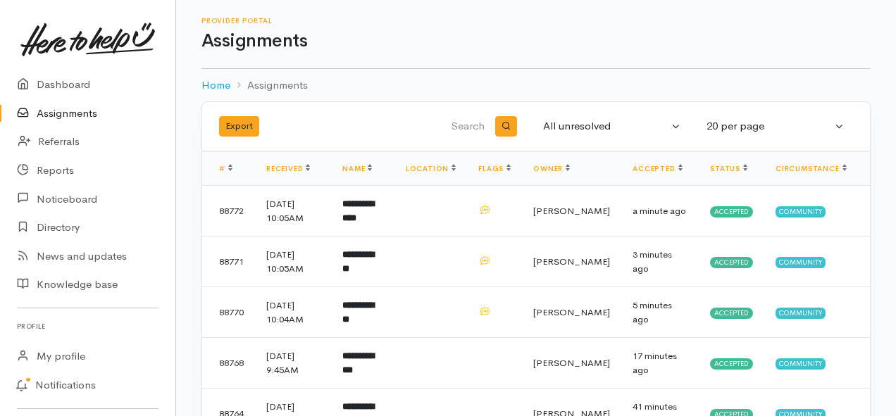
click at [64, 113] on link "Assignments" at bounding box center [87, 113] width 175 height 29
click at [42, 109] on link "Assignments" at bounding box center [87, 113] width 175 height 29
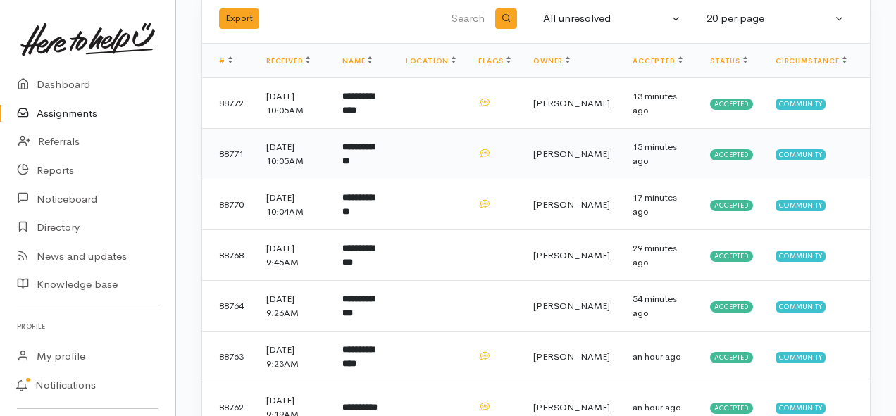
scroll to position [141, 0]
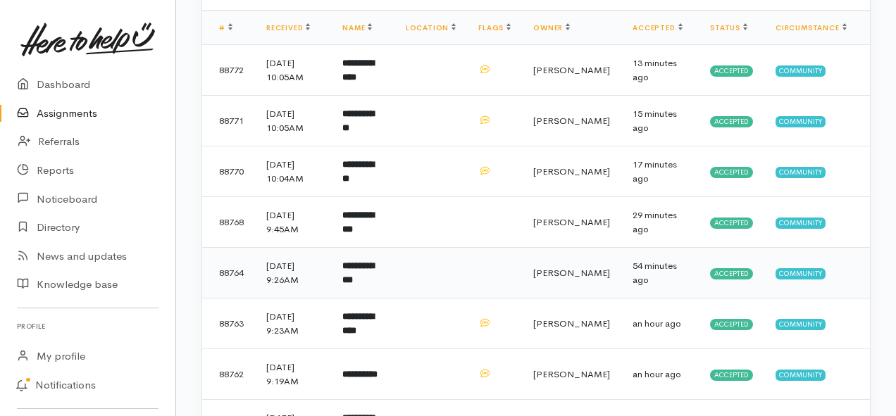
click at [369, 275] on b "**********" at bounding box center [358, 272] width 32 height 23
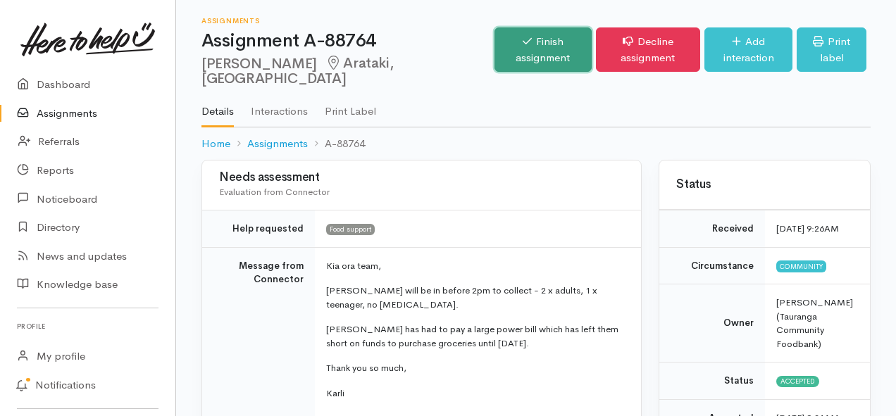
click at [494, 51] on link "Finish assignment" at bounding box center [542, 49] width 97 height 44
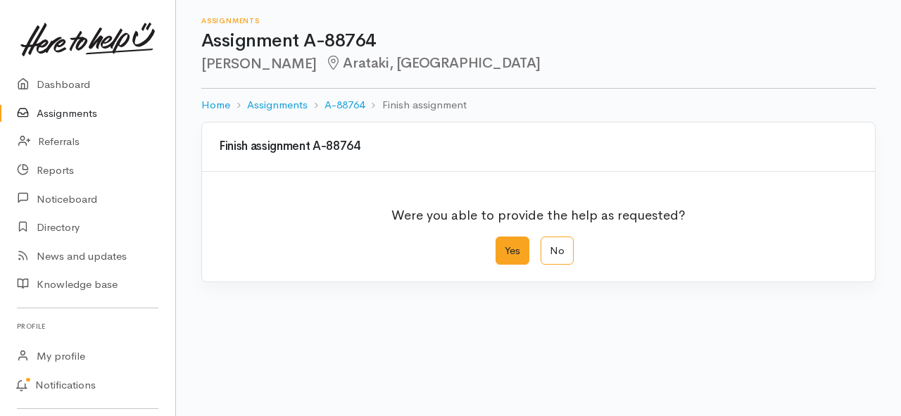
click at [515, 256] on label "Yes" at bounding box center [513, 251] width 34 height 29
click at [505, 246] on input "Yes" at bounding box center [500, 241] width 9 height 9
radio input "true"
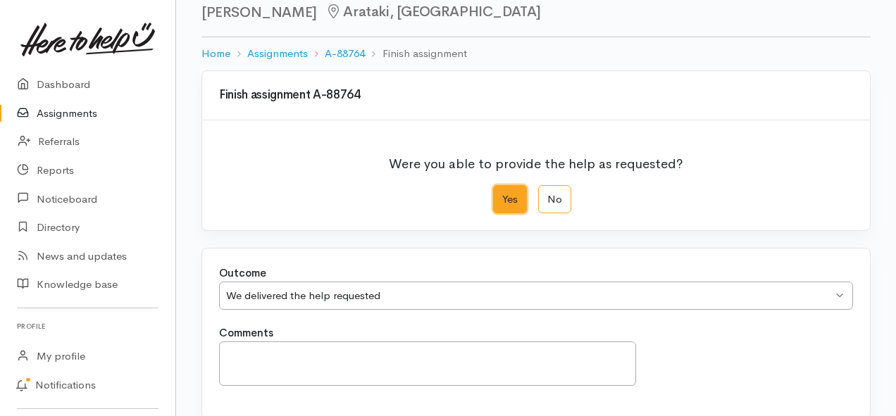
scroll to position [197, 0]
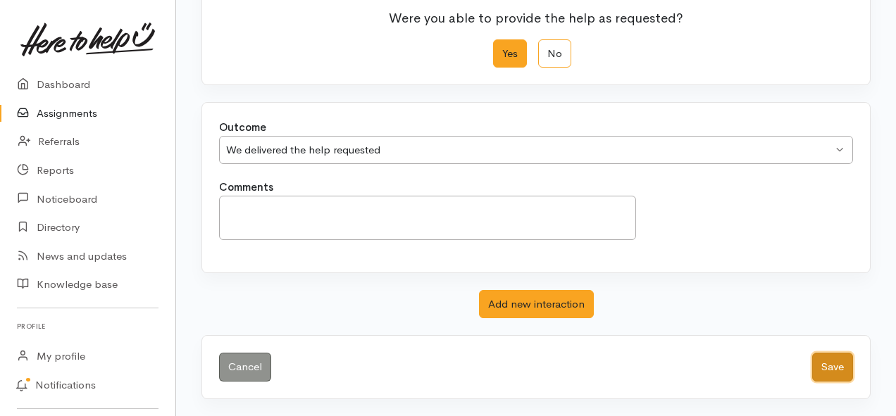
click at [836, 370] on button "Save" at bounding box center [832, 367] width 41 height 29
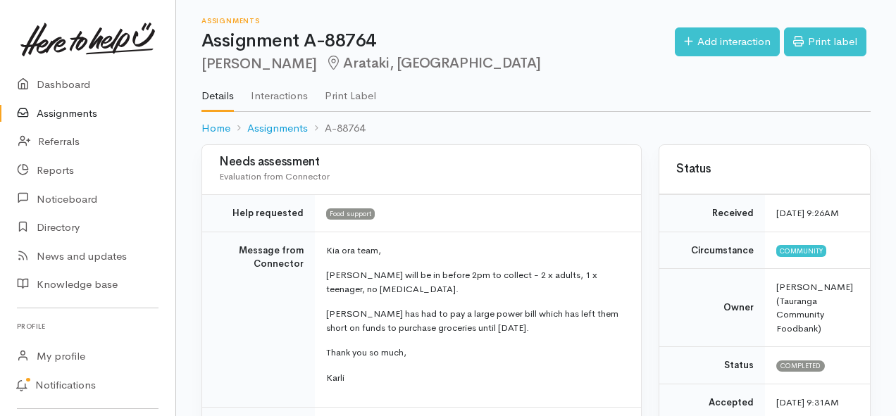
click at [61, 112] on link "Assignments" at bounding box center [87, 113] width 175 height 29
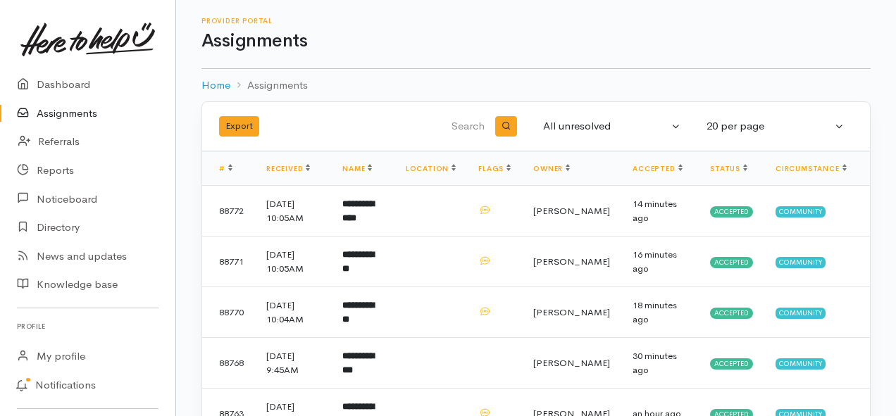
click at [84, 116] on link "Assignments" at bounding box center [87, 113] width 175 height 29
click at [93, 107] on link "Assignments" at bounding box center [87, 113] width 175 height 29
click at [54, 123] on link "Assignments" at bounding box center [87, 113] width 175 height 29
click at [77, 111] on link "Assignments" at bounding box center [87, 113] width 175 height 29
click at [54, 120] on link "Assignments" at bounding box center [87, 113] width 175 height 29
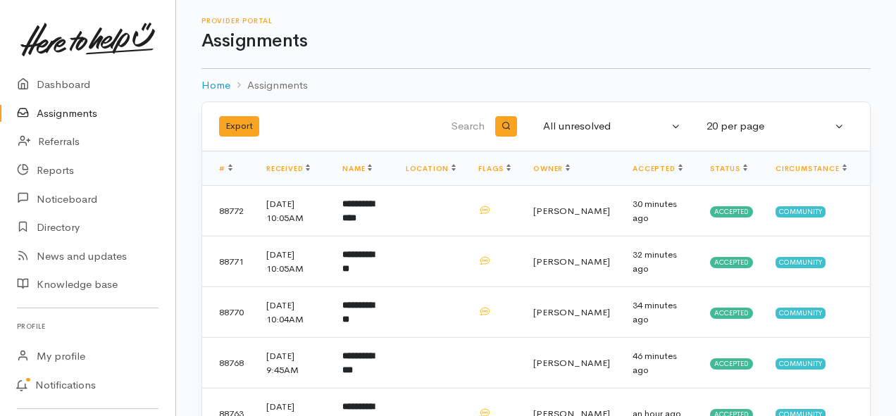
click at [65, 115] on link "Assignments" at bounding box center [87, 113] width 175 height 29
click at [387, 211] on td "**********" at bounding box center [362, 211] width 63 height 51
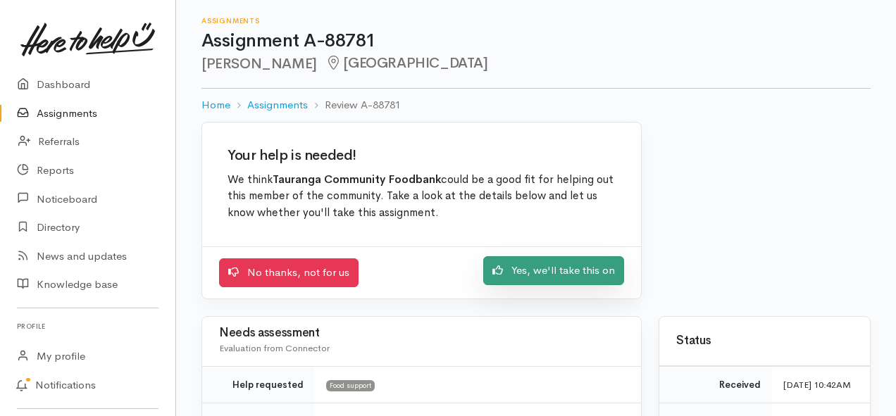
click at [534, 270] on link "Yes, we'll take this on" at bounding box center [553, 270] width 141 height 29
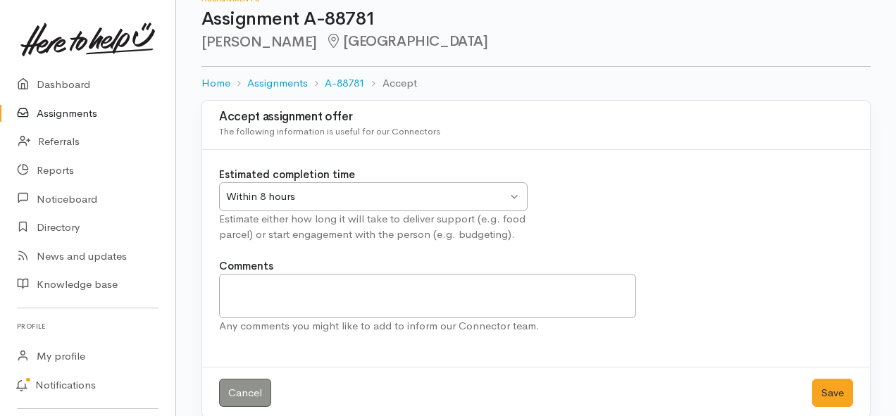
scroll to position [42, 0]
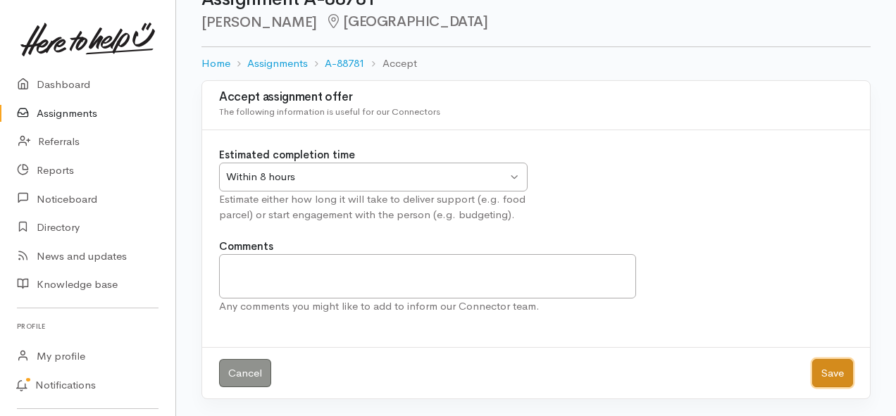
click at [829, 377] on button "Save" at bounding box center [832, 373] width 41 height 29
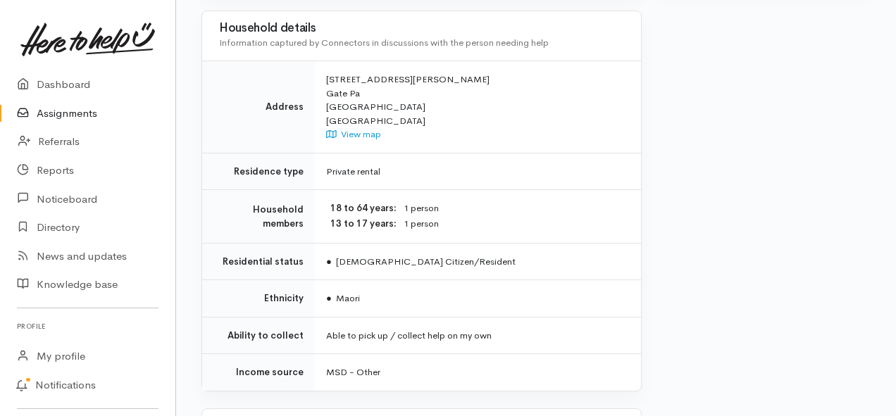
scroll to position [986, 0]
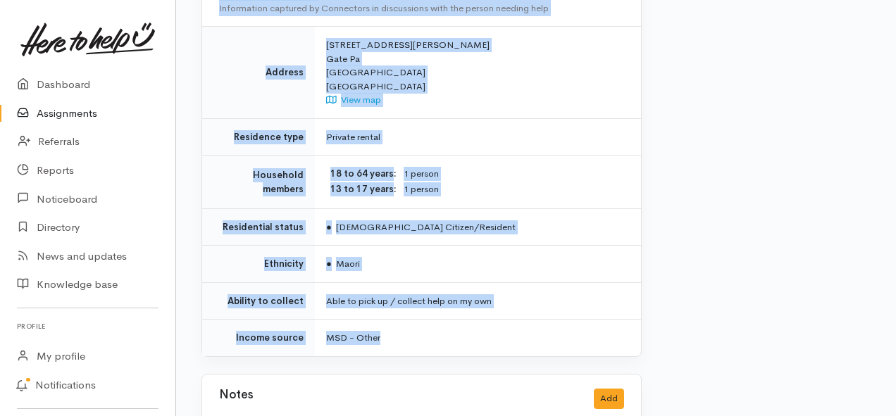
drag, startPoint x: 320, startPoint y: 113, endPoint x: 475, endPoint y: 301, distance: 244.1
copy div "**********"
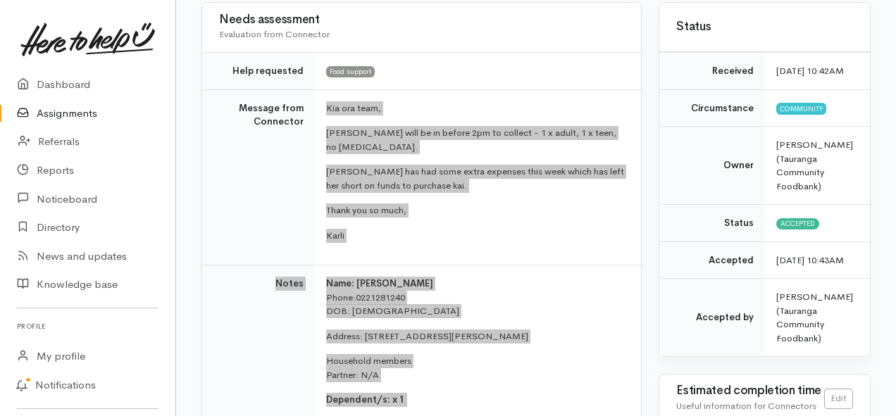
scroll to position [141, 0]
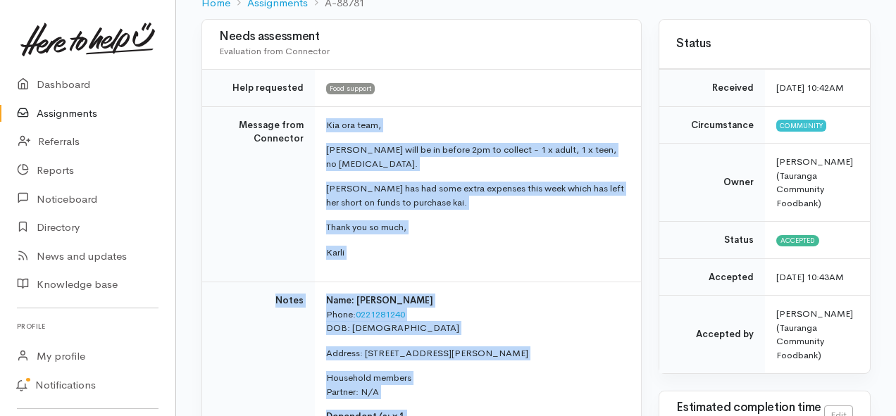
click at [70, 116] on link "Assignments" at bounding box center [87, 113] width 175 height 29
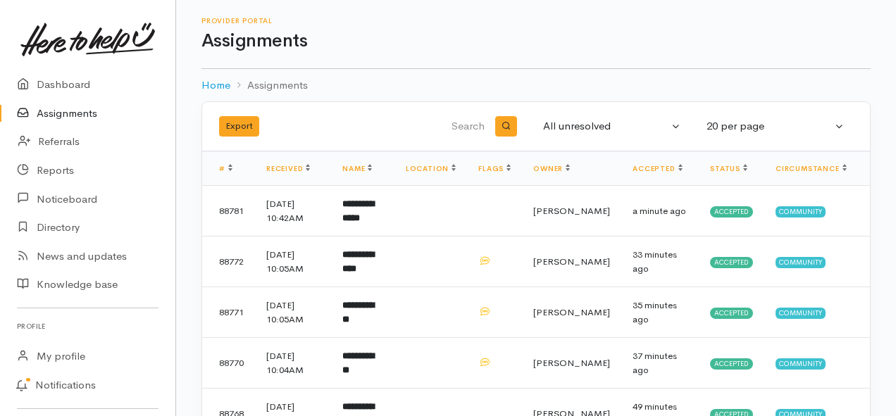
drag, startPoint x: 57, startPoint y: 112, endPoint x: 49, endPoint y: 103, distance: 11.5
click at [57, 112] on link "Assignments" at bounding box center [87, 113] width 175 height 29
click at [377, 208] on b "**********" at bounding box center [359, 210] width 35 height 9
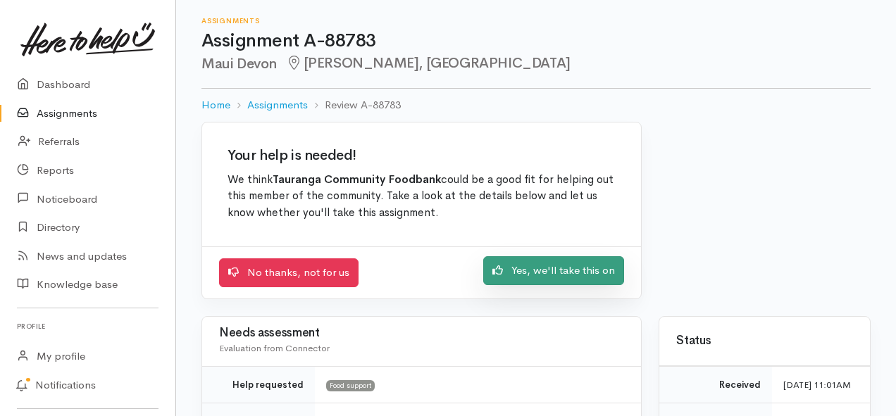
click at [525, 270] on link "Yes, we'll take this on" at bounding box center [553, 270] width 141 height 29
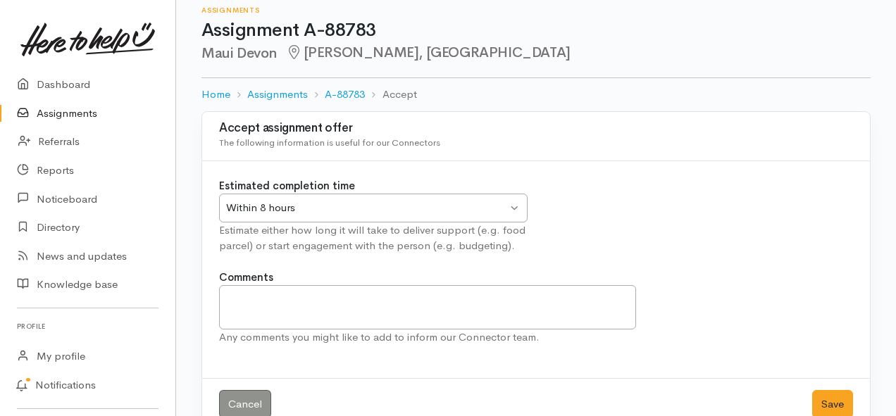
scroll to position [42, 0]
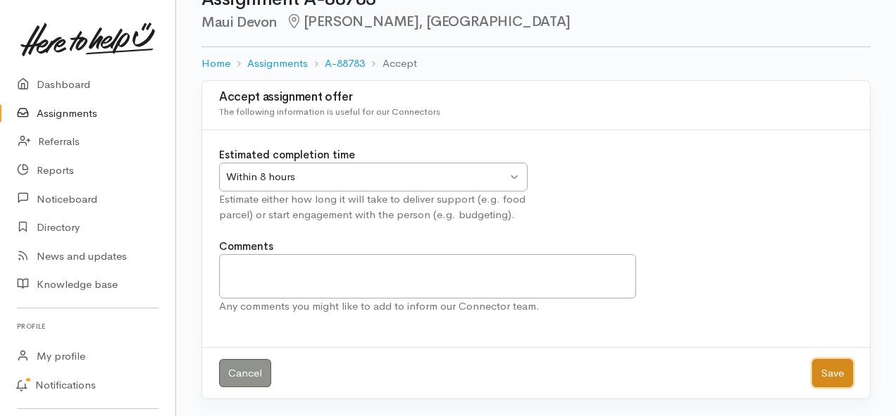
click at [823, 376] on button "Save" at bounding box center [832, 373] width 41 height 29
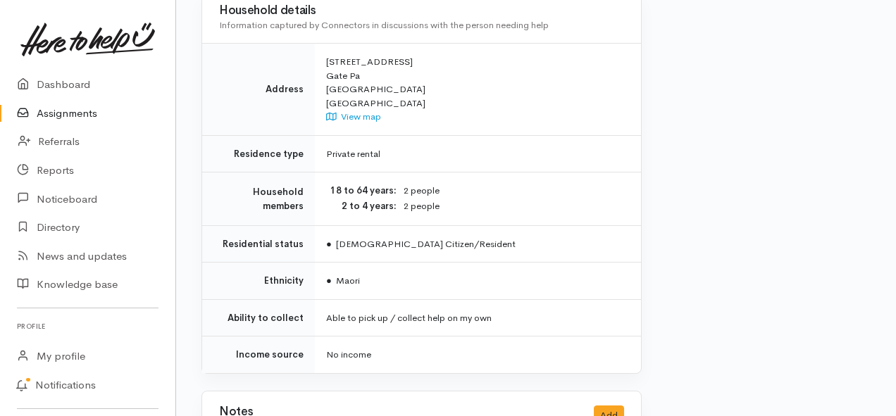
scroll to position [1197, 0]
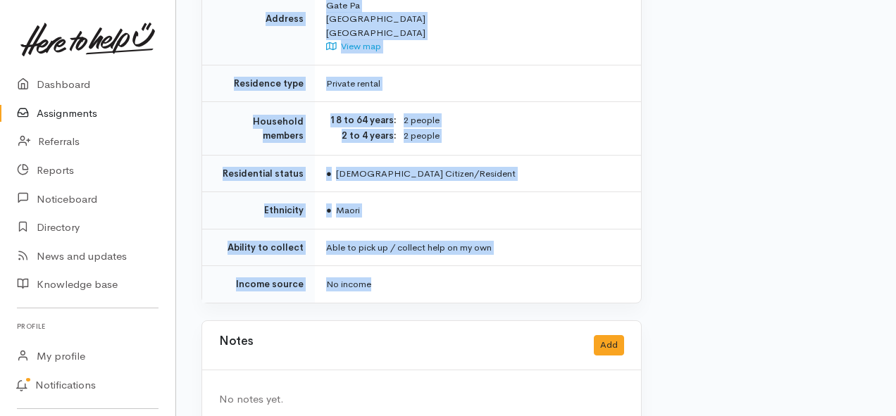
drag, startPoint x: 322, startPoint y: 199, endPoint x: 489, endPoint y: 258, distance: 177.0
copy div "**********"
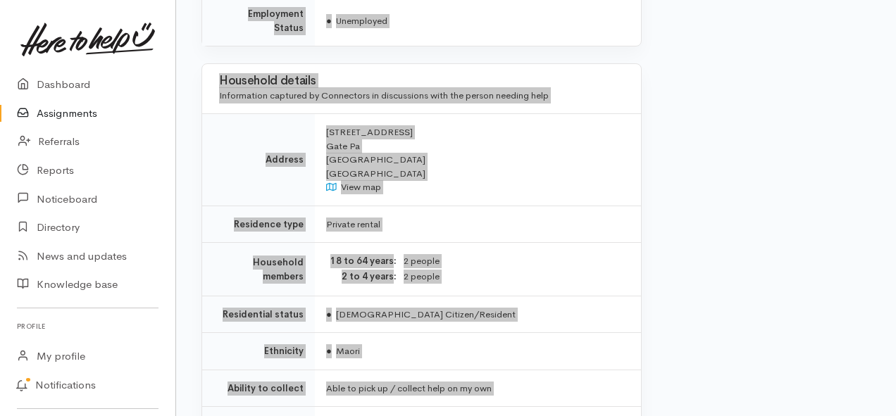
scroll to position [986, 0]
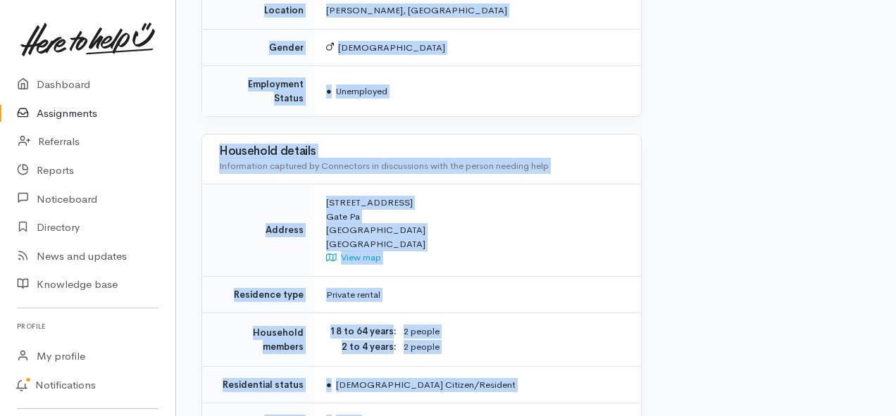
click at [60, 122] on link "Assignments" at bounding box center [87, 113] width 175 height 29
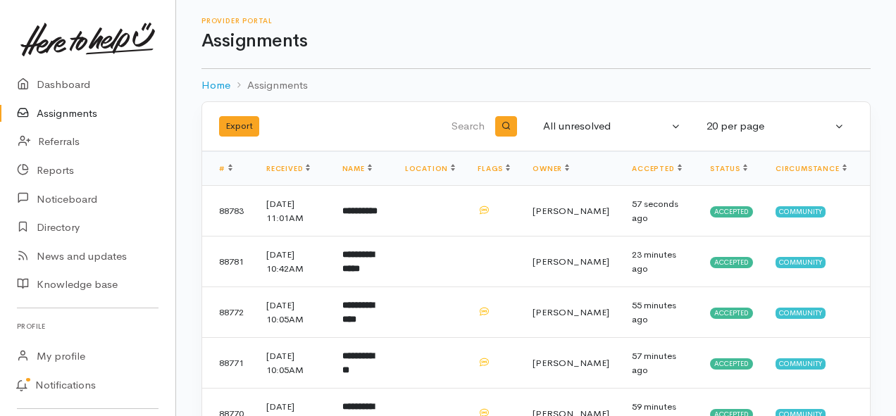
click at [80, 112] on link "Assignments" at bounding box center [87, 113] width 175 height 29
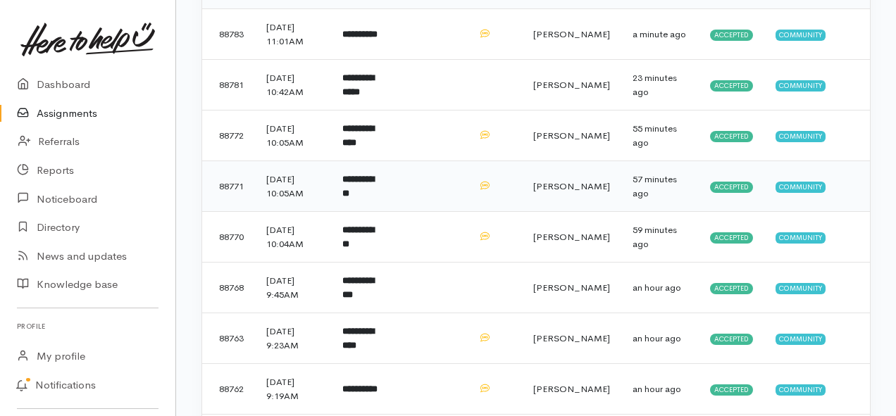
scroll to position [211, 0]
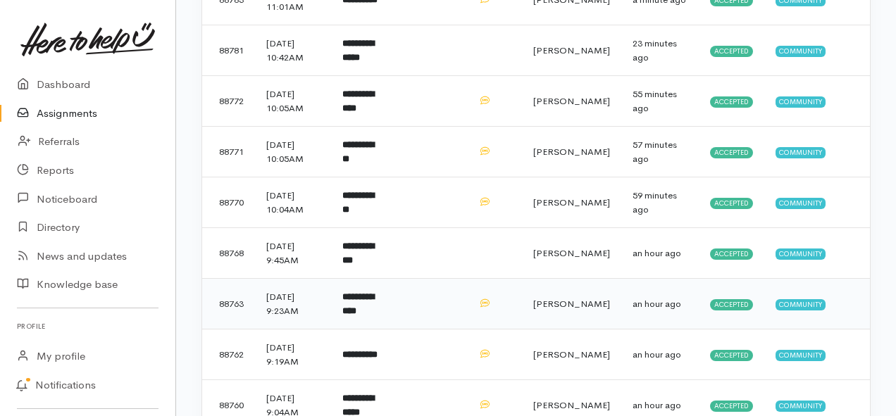
click at [394, 304] on td "**********" at bounding box center [362, 304] width 63 height 51
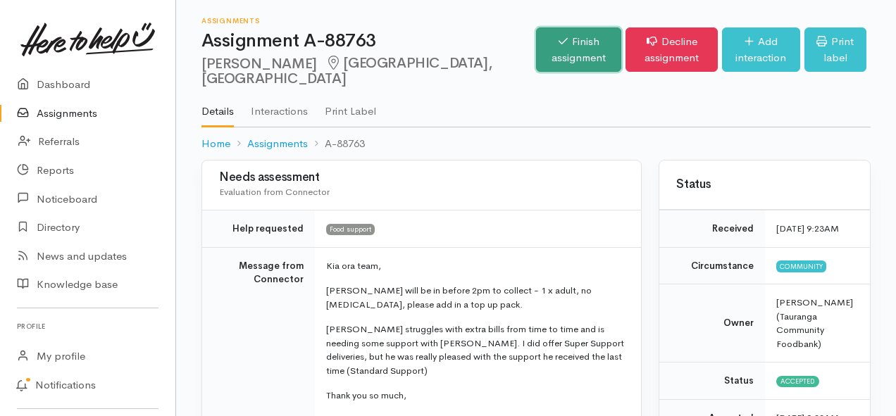
click at [536, 51] on link "Finish assignment" at bounding box center [578, 49] width 85 height 44
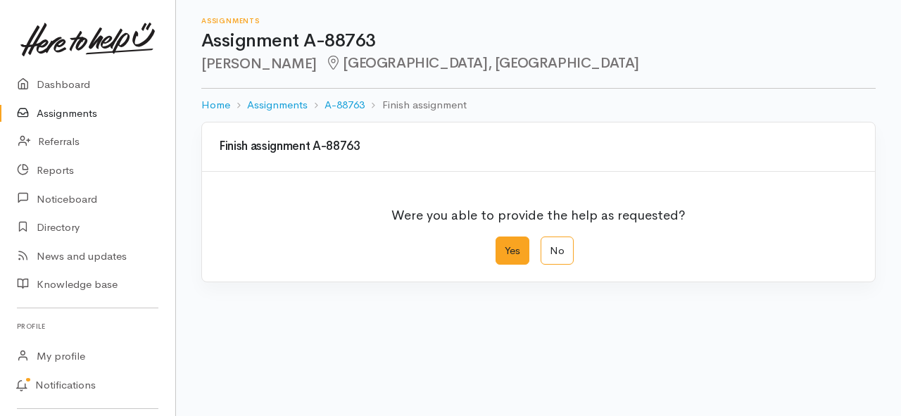
click at [506, 250] on label "Yes" at bounding box center [513, 251] width 34 height 29
click at [505, 246] on input "Yes" at bounding box center [500, 241] width 9 height 9
radio input "true"
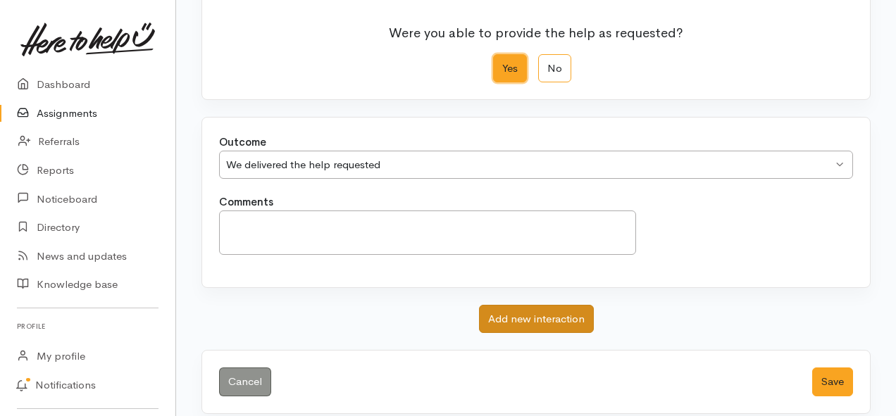
scroll to position [197, 0]
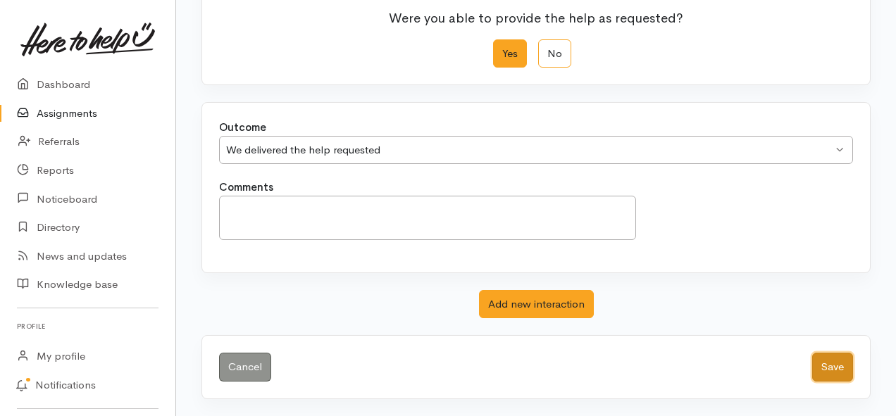
click at [828, 367] on button "Save" at bounding box center [832, 367] width 41 height 29
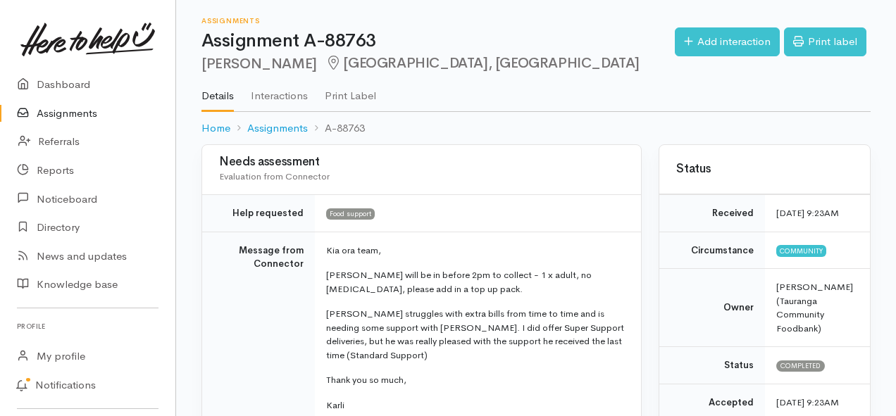
click at [58, 110] on link "Assignments" at bounding box center [87, 113] width 175 height 29
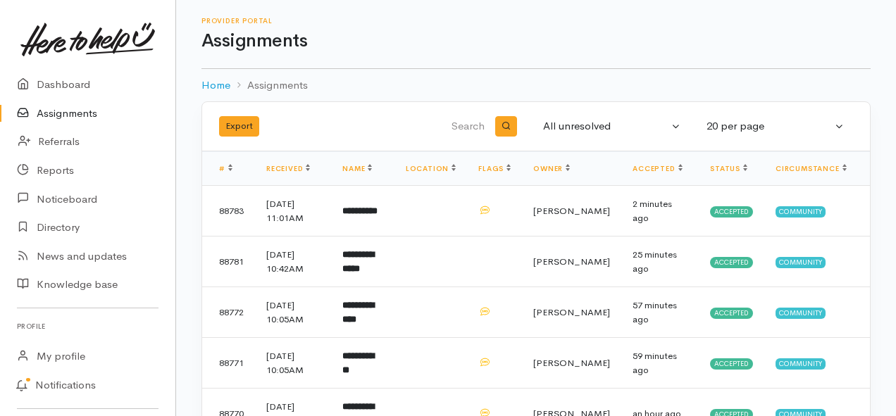
click at [70, 115] on link "Assignments" at bounding box center [87, 113] width 175 height 29
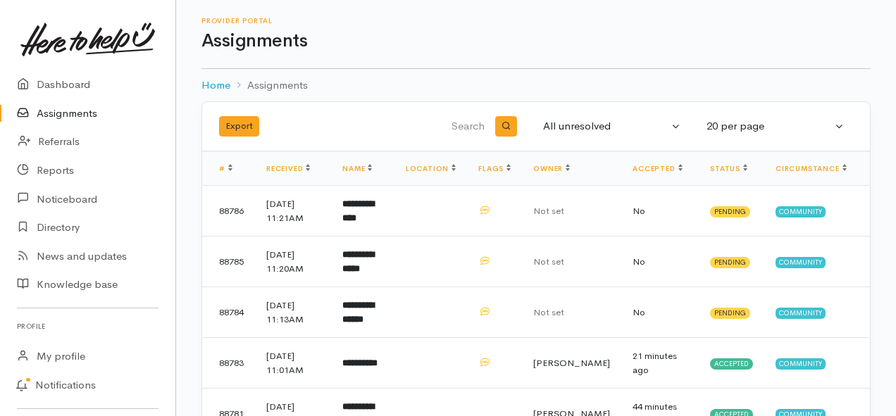
click at [80, 111] on link "Assignments" at bounding box center [87, 113] width 175 height 29
click at [394, 313] on td "**********" at bounding box center [362, 312] width 63 height 51
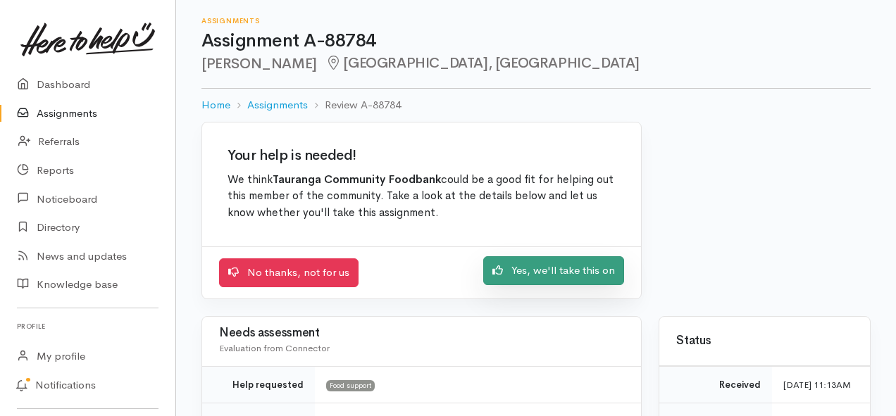
click at [542, 280] on link "Yes, we'll take this on" at bounding box center [553, 270] width 141 height 29
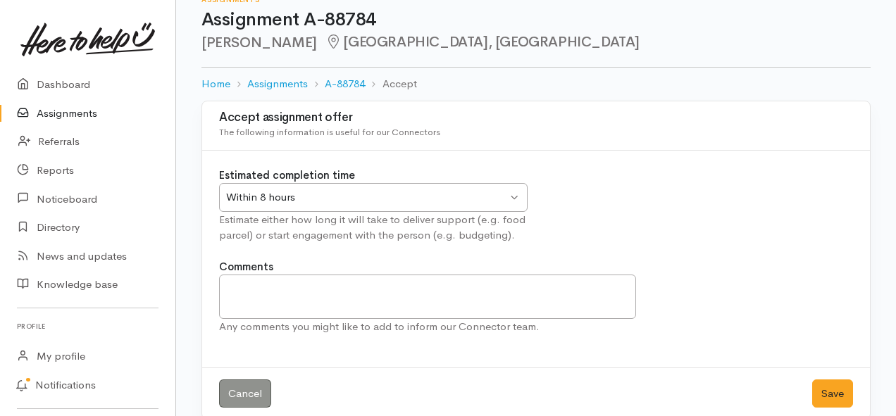
scroll to position [42, 0]
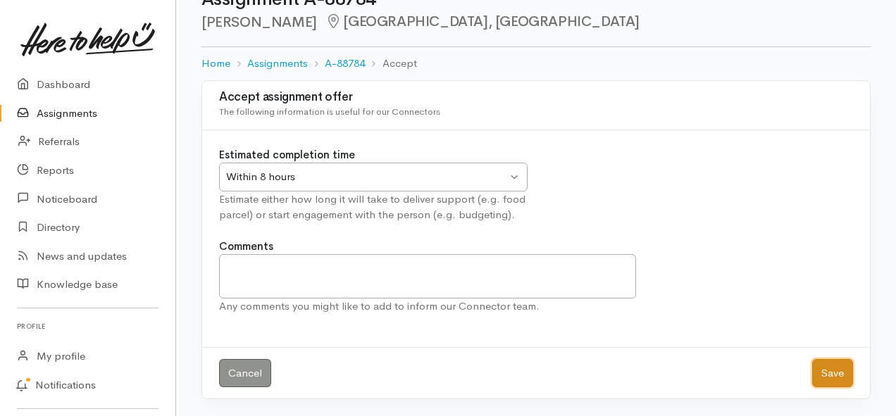
click at [824, 379] on button "Save" at bounding box center [832, 373] width 41 height 29
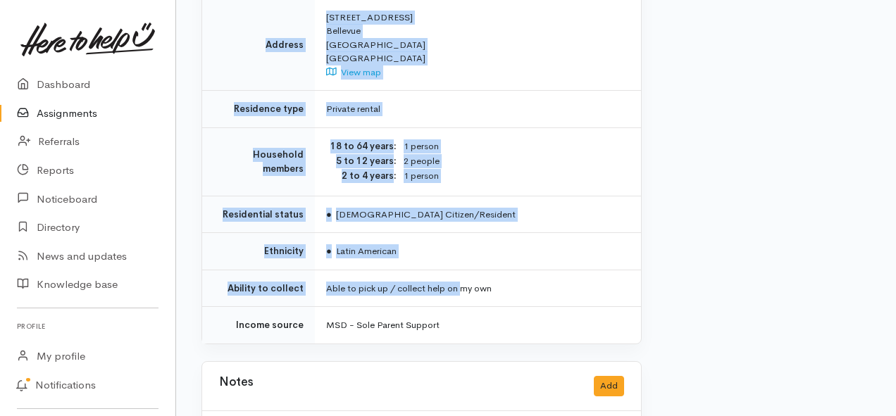
scroll to position [1197, 0]
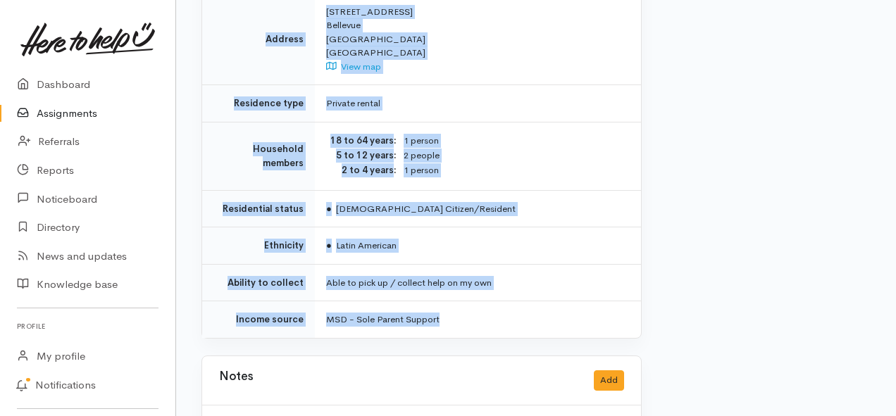
drag, startPoint x: 327, startPoint y: 196, endPoint x: 493, endPoint y: 296, distance: 193.9
copy div "**********"
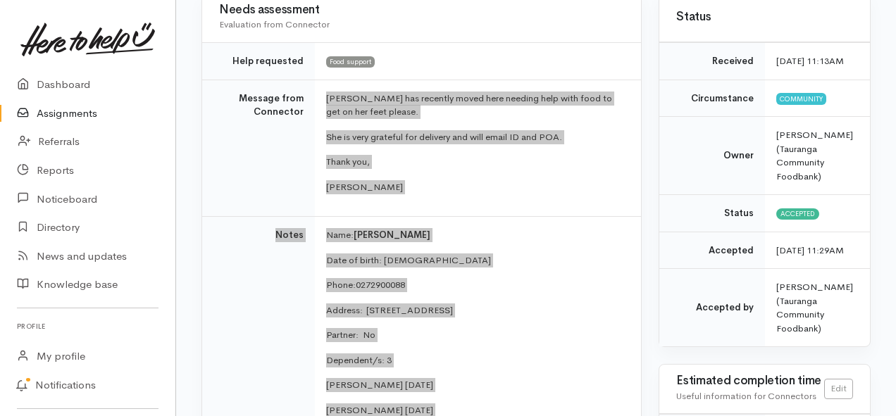
scroll to position [141, 0]
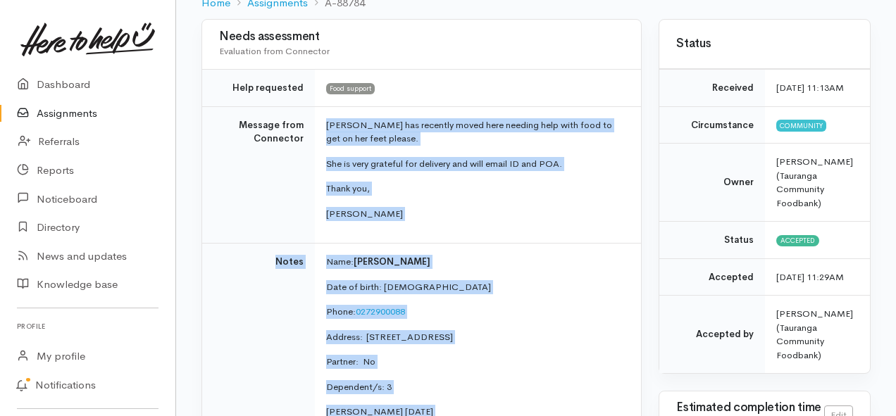
click at [58, 108] on link "Assignments" at bounding box center [87, 113] width 175 height 29
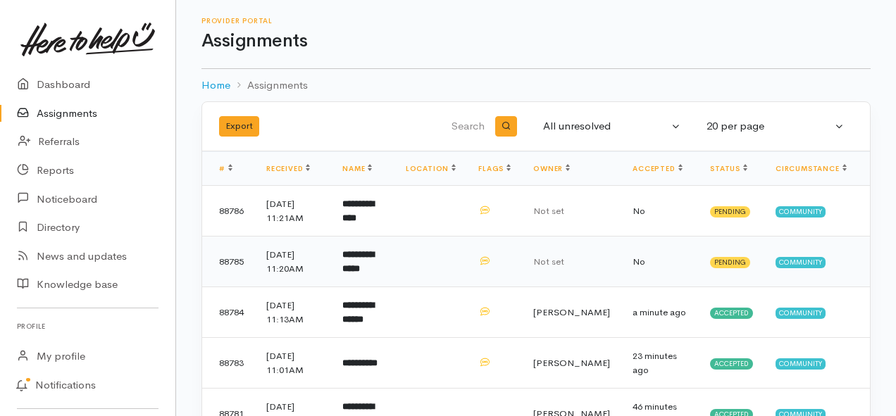
click at [371, 266] on b "**********" at bounding box center [358, 261] width 32 height 23
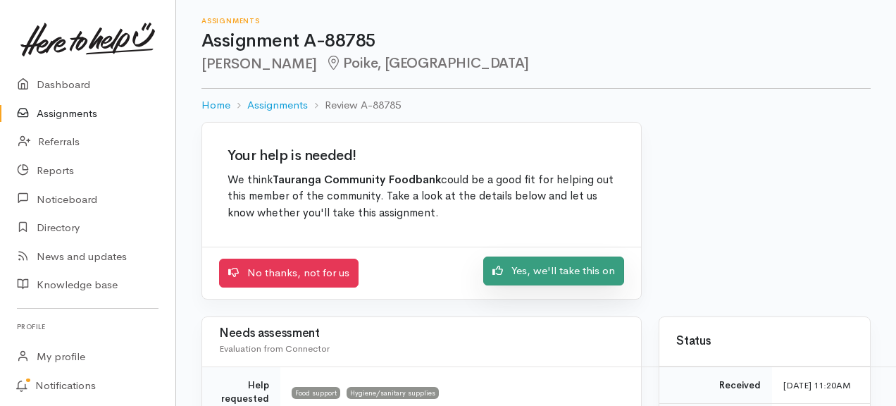
click at [503, 275] on icon at bounding box center [497, 269] width 11 height 9
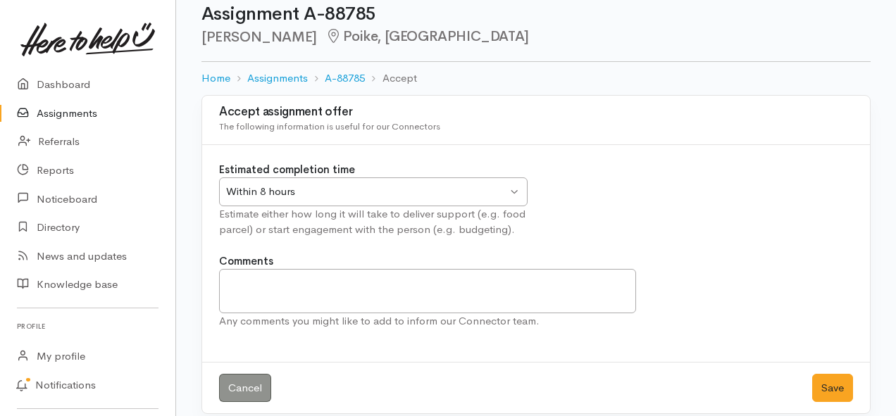
scroll to position [42, 0]
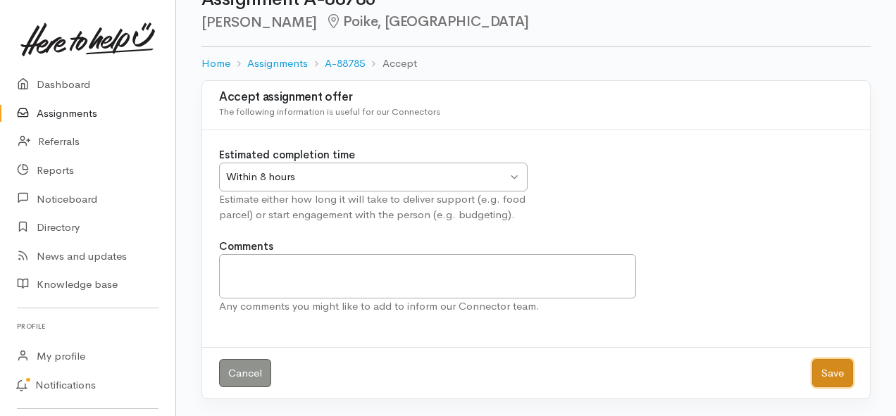
click at [827, 369] on button "Save" at bounding box center [832, 373] width 41 height 29
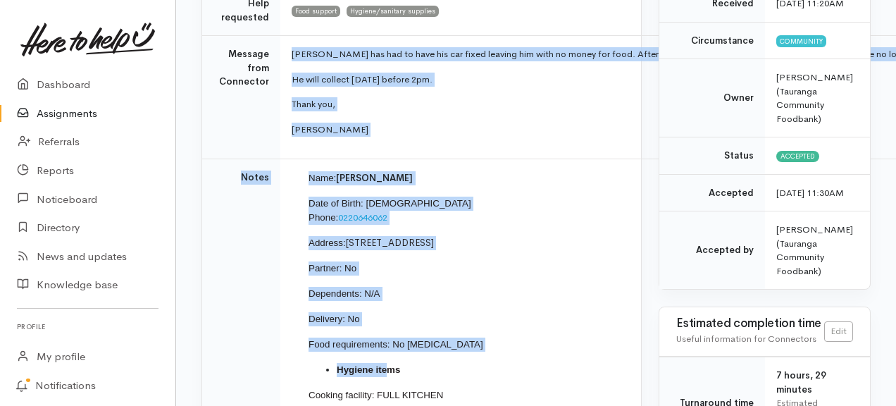
scroll to position [352, 0]
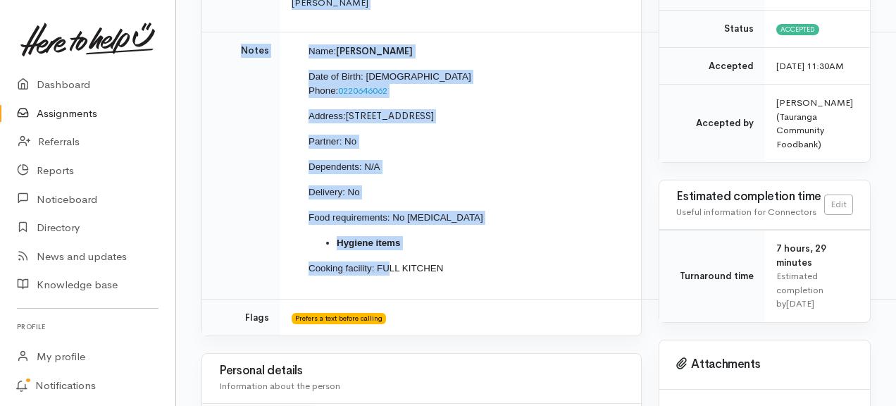
drag, startPoint x: 284, startPoint y: 139, endPoint x: 386, endPoint y: 255, distance: 154.2
click at [386, 255] on tbody "Help requested Food support Hygiene/sanitary supplies Message from Connector La…" at bounding box center [623, 96] width 842 height 477
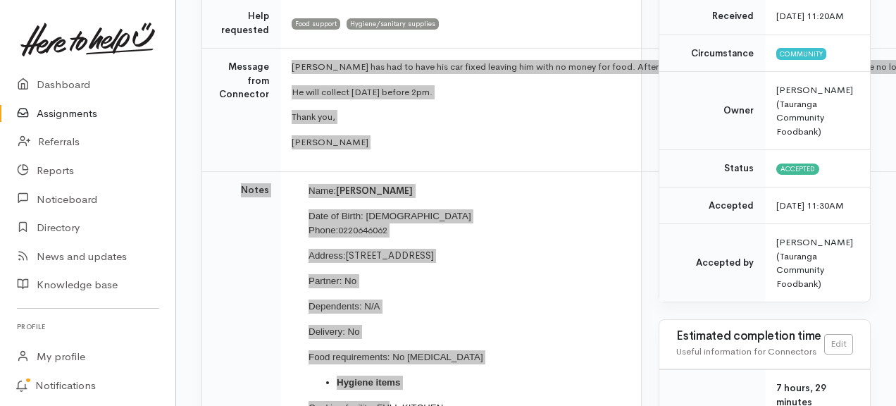
scroll to position [211, 0]
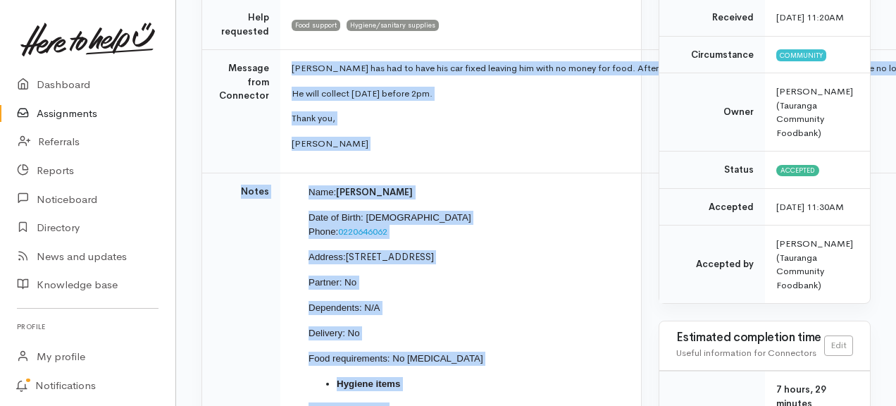
drag, startPoint x: 492, startPoint y: 161, endPoint x: 451, endPoint y: 139, distance: 46.3
click at [492, 161] on td "Lance has had to have his car fixed leaving him with no money for food. After t…" at bounding box center [662, 111] width 764 height 123
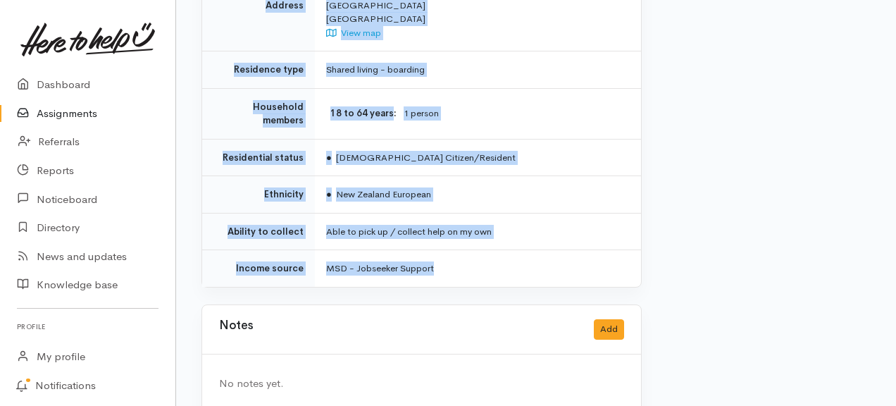
scroll to position [1110, 0]
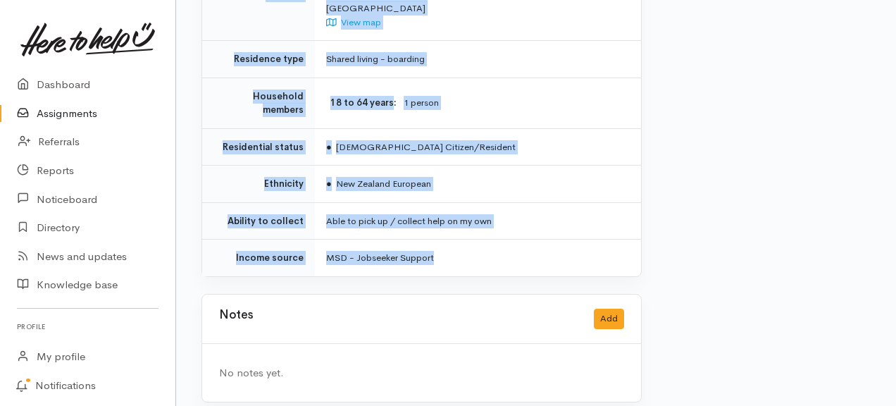
drag, startPoint x: 286, startPoint y: 70, endPoint x: 448, endPoint y: 247, distance: 240.7
copy div "**********"
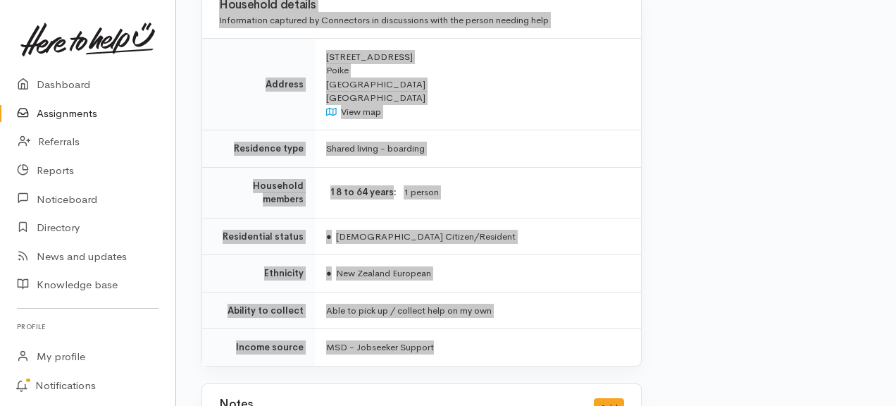
scroll to position [828, 0]
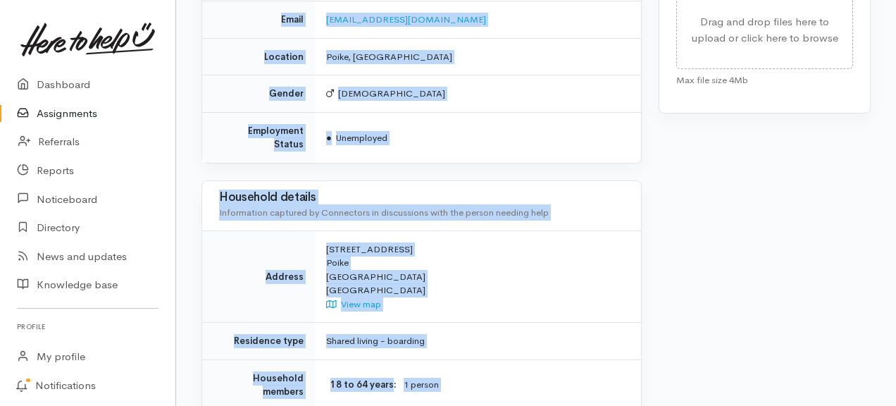
click at [80, 120] on link "Assignments" at bounding box center [87, 113] width 175 height 29
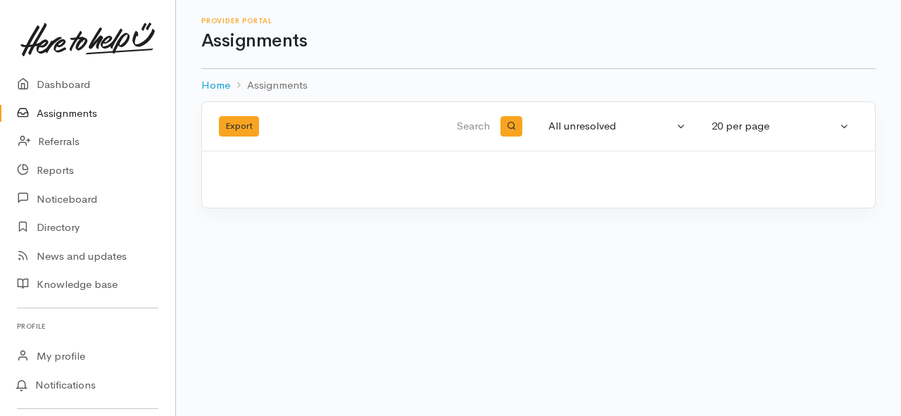
click at [62, 111] on link "Assignments" at bounding box center [87, 113] width 175 height 29
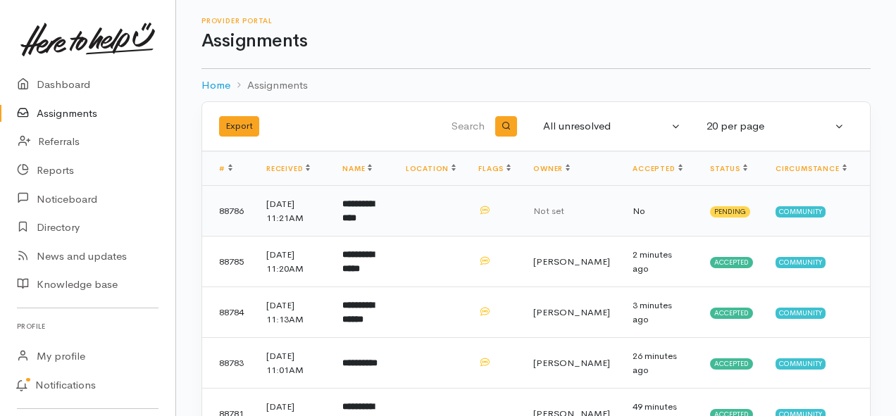
click at [374, 208] on b "**********" at bounding box center [358, 210] width 32 height 23
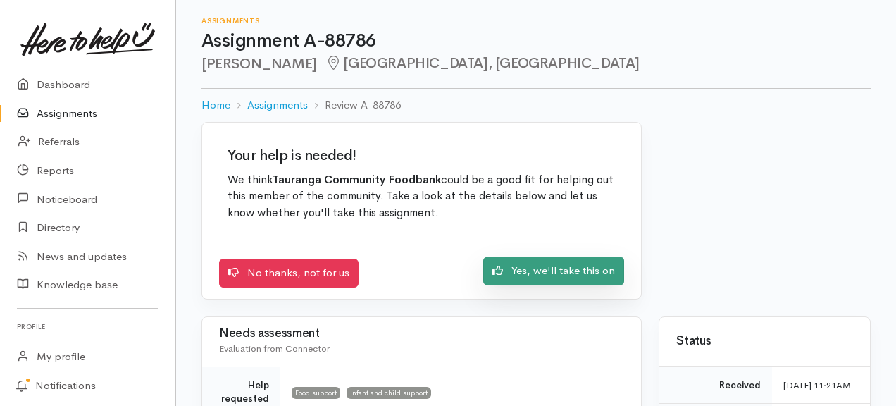
drag, startPoint x: 511, startPoint y: 269, endPoint x: 503, endPoint y: 269, distance: 7.7
click at [511, 269] on link "Yes, we'll take this on" at bounding box center [553, 270] width 141 height 29
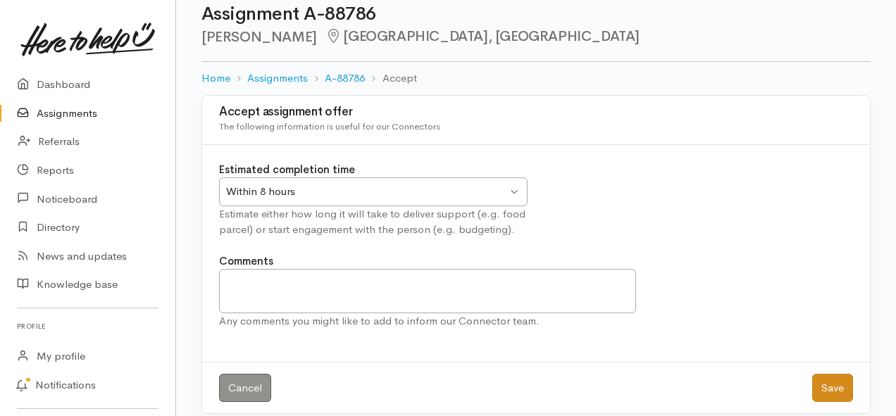
scroll to position [42, 0]
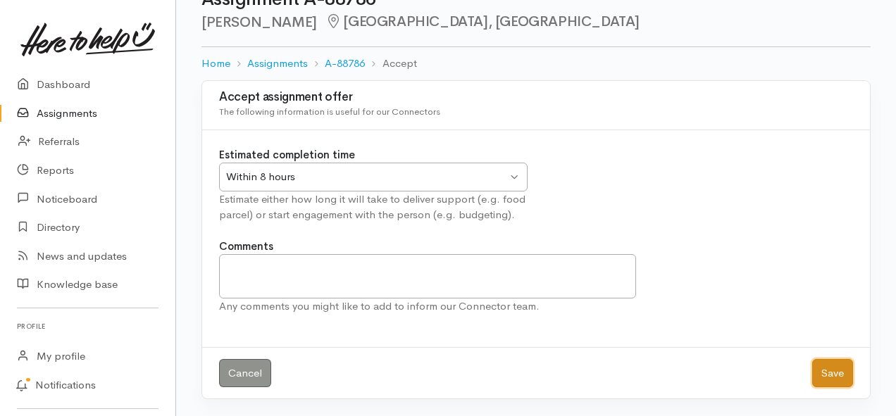
click at [834, 371] on button "Save" at bounding box center [832, 373] width 41 height 29
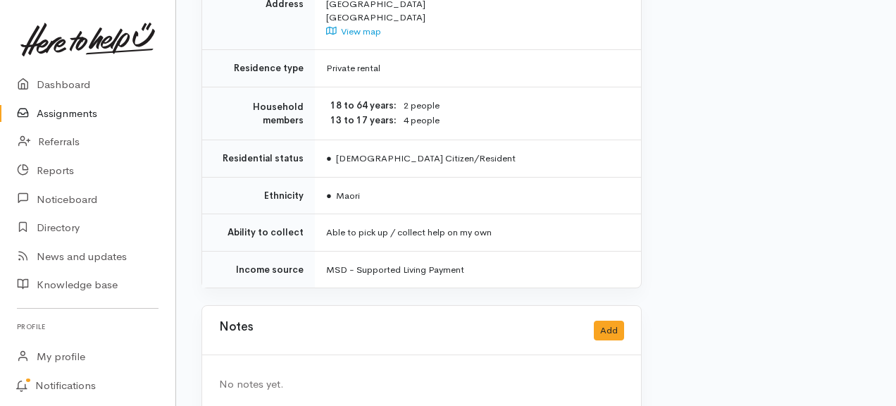
scroll to position [1233, 0]
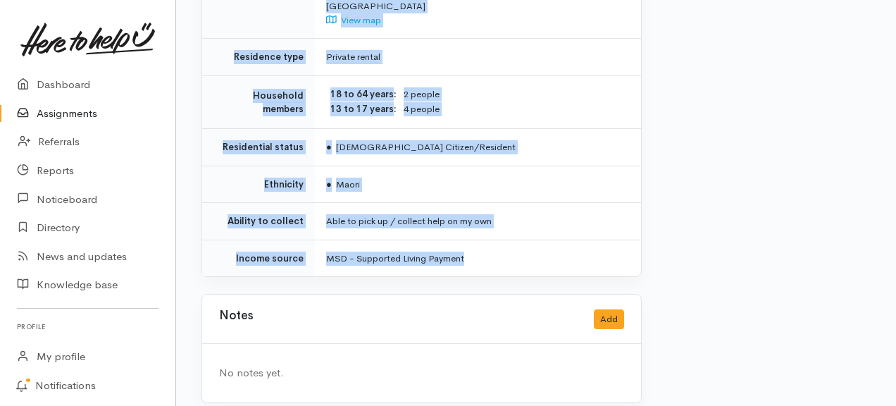
drag, startPoint x: 288, startPoint y: 138, endPoint x: 480, endPoint y: 247, distance: 221.0
copy div "**********"
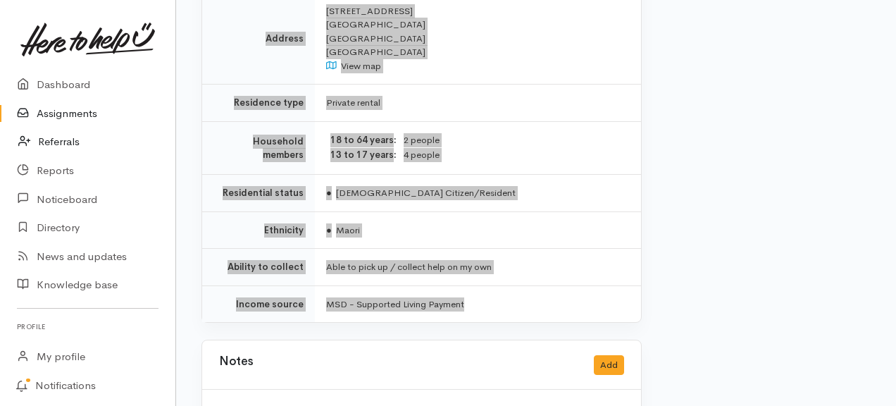
scroll to position [1163, 0]
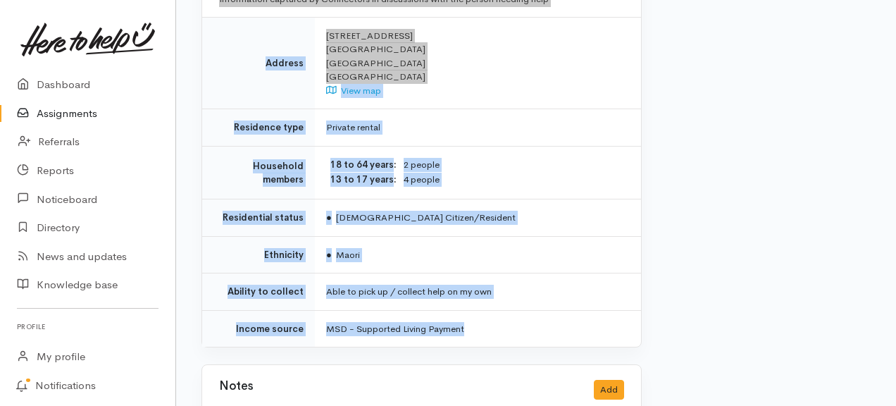
click at [88, 117] on link "Assignments" at bounding box center [87, 113] width 175 height 29
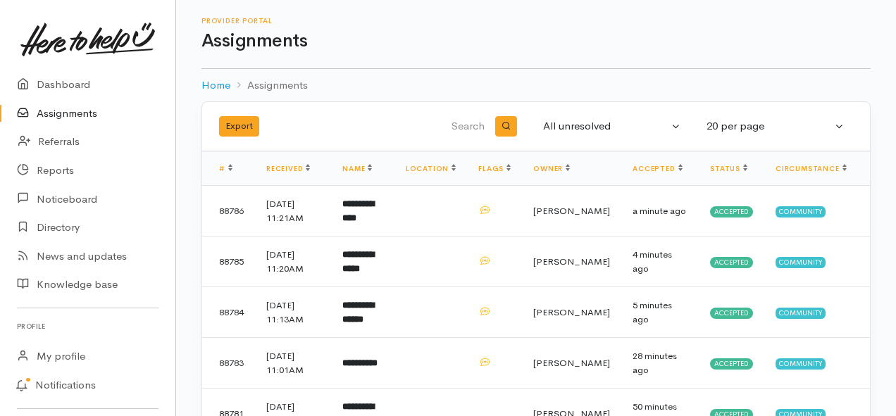
click at [69, 118] on link "Assignments" at bounding box center [87, 113] width 175 height 29
click at [65, 111] on link "Assignments" at bounding box center [87, 113] width 175 height 29
click at [58, 113] on link "Assignments" at bounding box center [87, 113] width 175 height 29
click at [71, 107] on link "Assignments" at bounding box center [87, 113] width 175 height 29
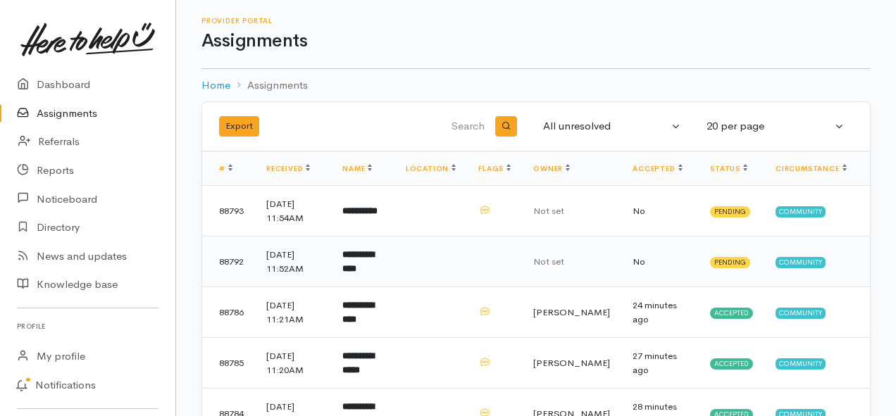
click at [374, 258] on b "**********" at bounding box center [358, 261] width 32 height 23
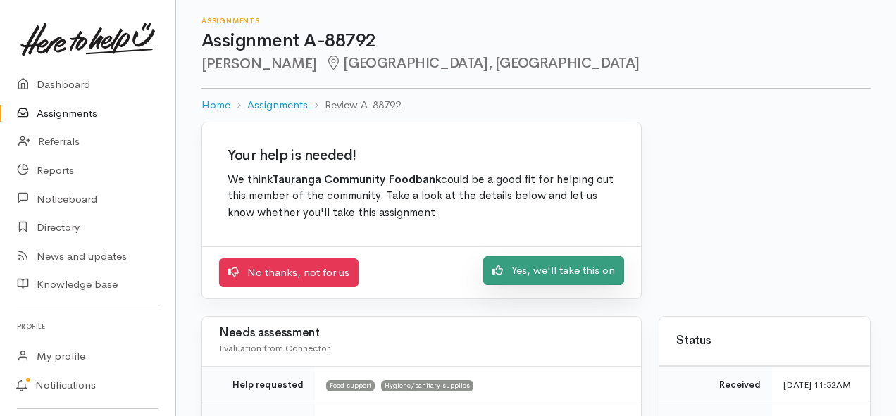
click at [506, 268] on link "Yes, we'll take this on" at bounding box center [553, 270] width 141 height 29
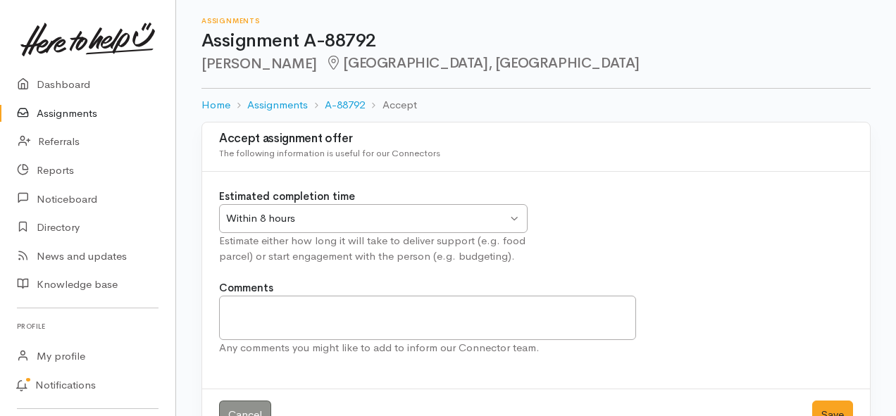
scroll to position [42, 0]
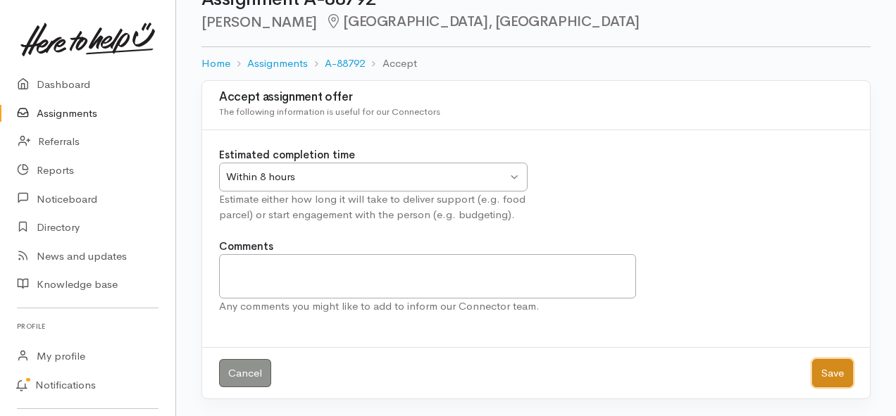
click at [825, 369] on button "Save" at bounding box center [832, 373] width 41 height 29
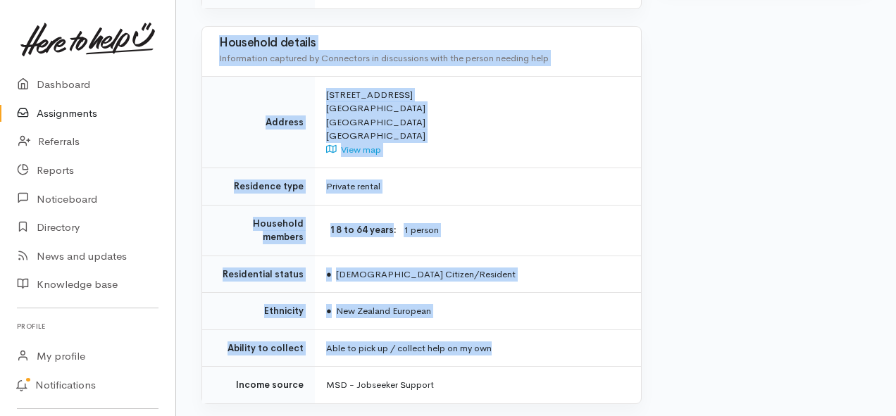
scroll to position [986, 0]
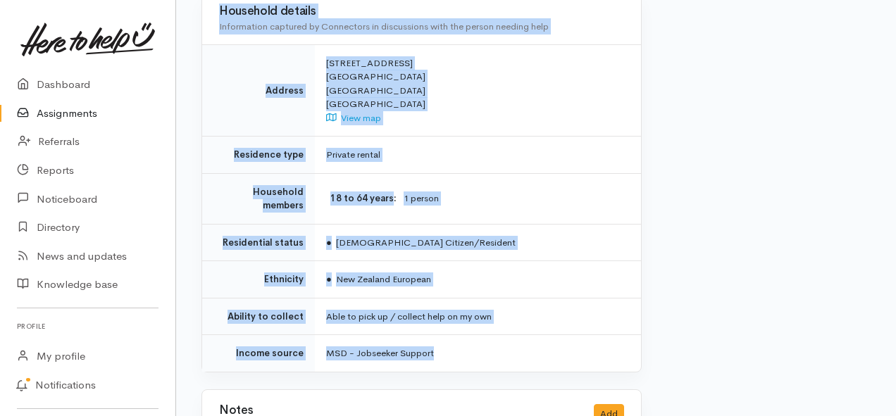
drag, startPoint x: 327, startPoint y: 267, endPoint x: 506, endPoint y: 324, distance: 187.7
copy div "**********"
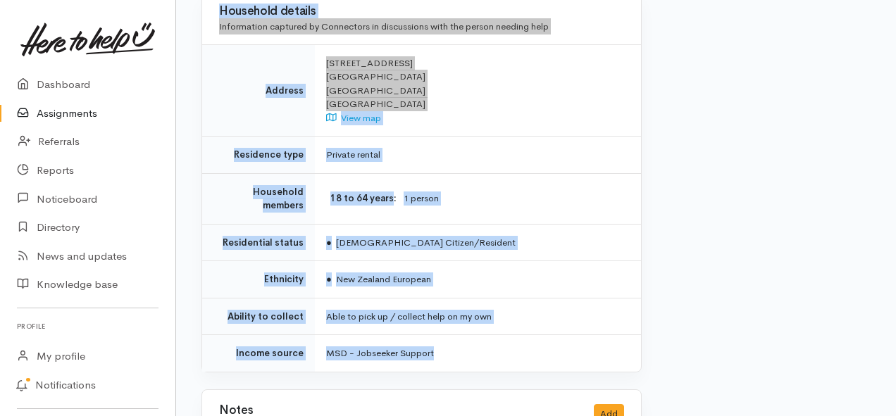
click at [64, 120] on link "Assignments" at bounding box center [87, 113] width 175 height 29
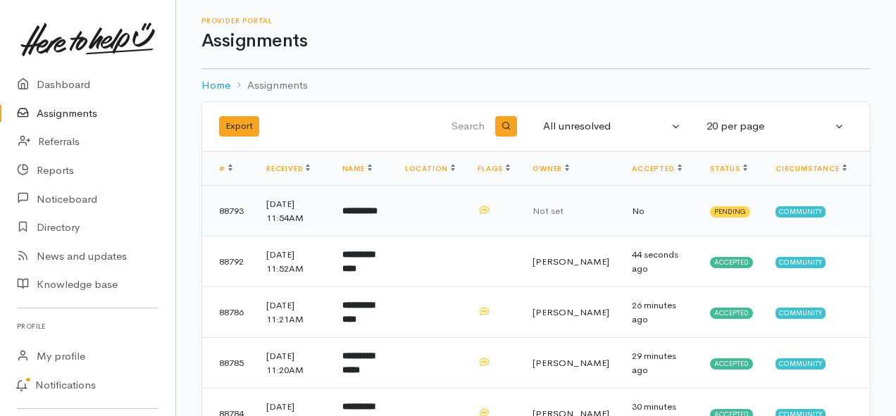
click at [370, 214] on b "**********" at bounding box center [359, 210] width 35 height 9
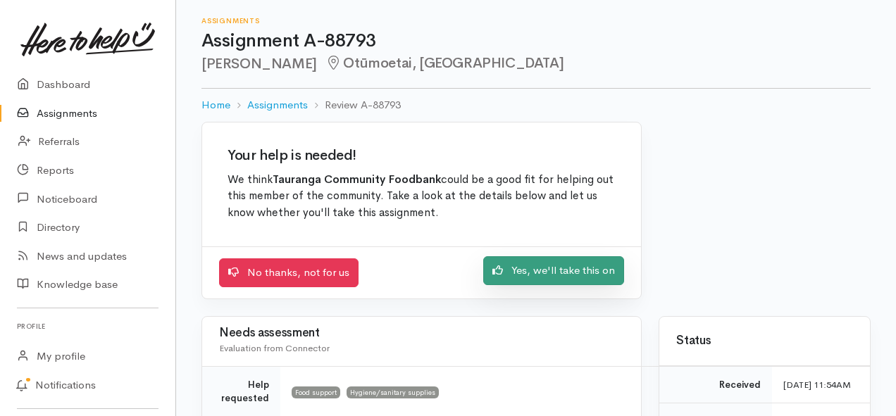
click at [511, 272] on link "Yes, we'll take this on" at bounding box center [553, 270] width 141 height 29
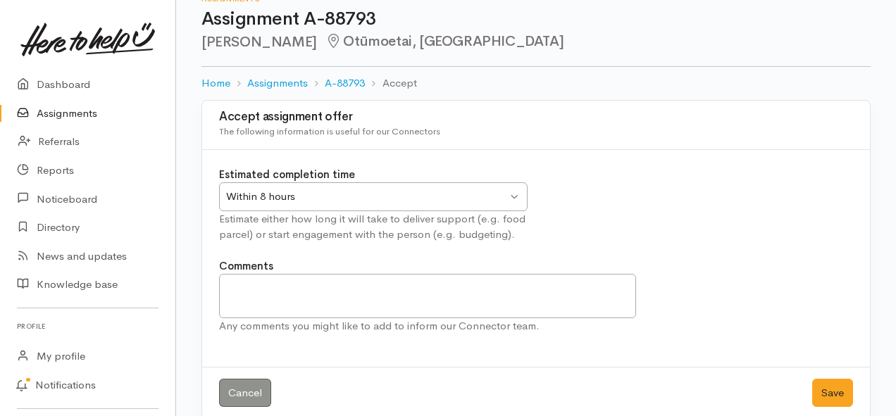
scroll to position [42, 0]
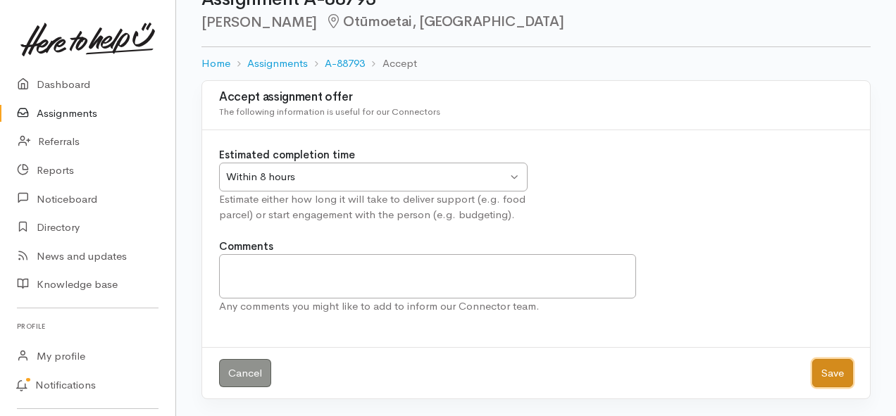
click at [829, 375] on button "Save" at bounding box center [832, 373] width 41 height 29
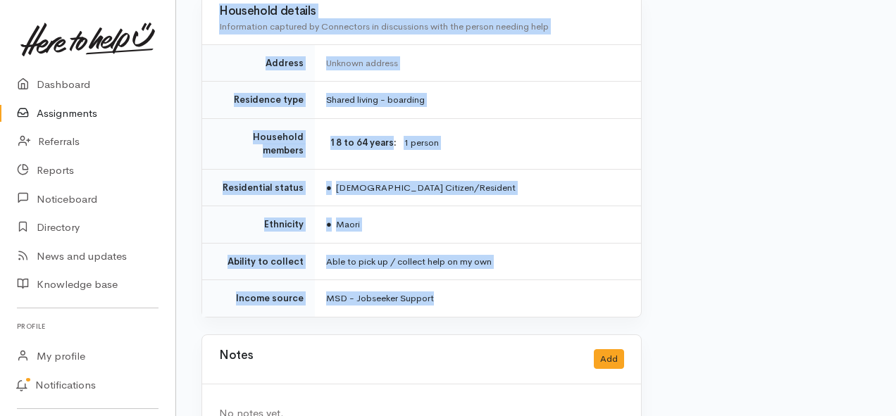
scroll to position [1126, 0]
drag, startPoint x: 285, startPoint y: 204, endPoint x: 494, endPoint y: 282, distance: 222.6
copy div "**********"
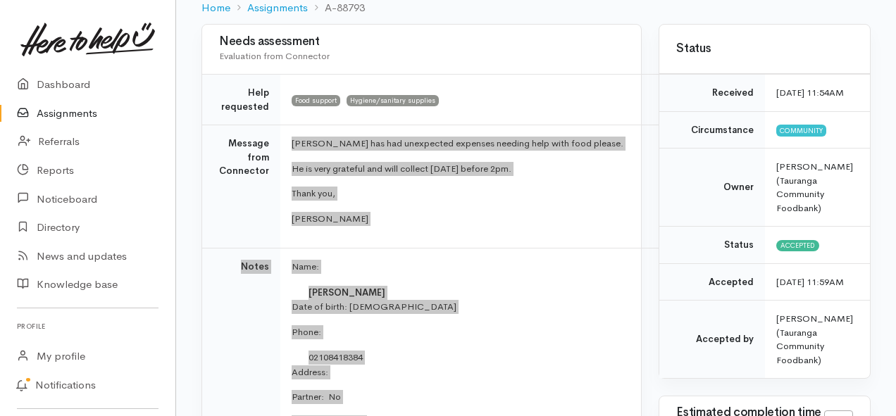
scroll to position [70, 0]
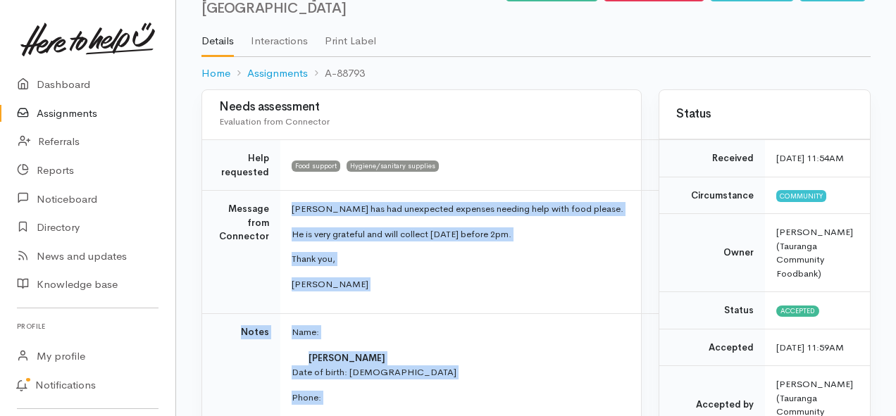
click at [64, 114] on link "Assignments" at bounding box center [87, 113] width 175 height 29
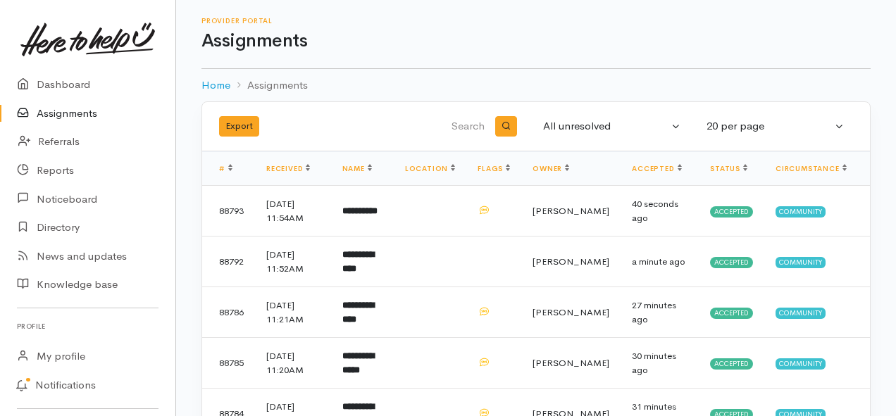
click at [75, 115] on link "Assignments" at bounding box center [87, 113] width 175 height 29
click at [53, 115] on link "Assignments" at bounding box center [87, 113] width 175 height 29
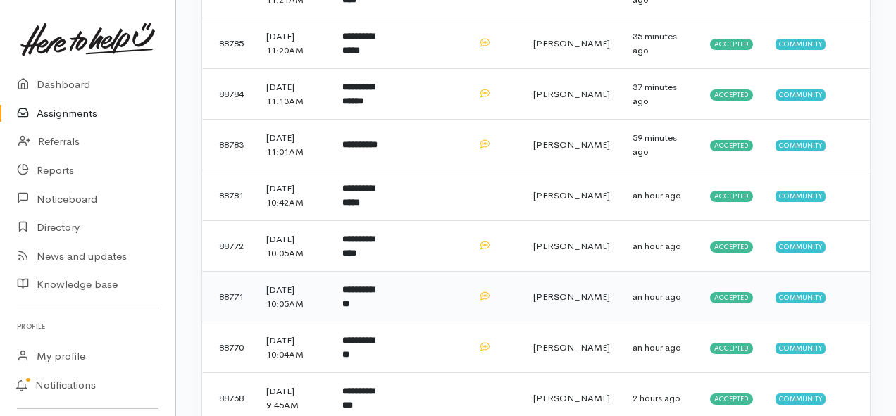
scroll to position [352, 0]
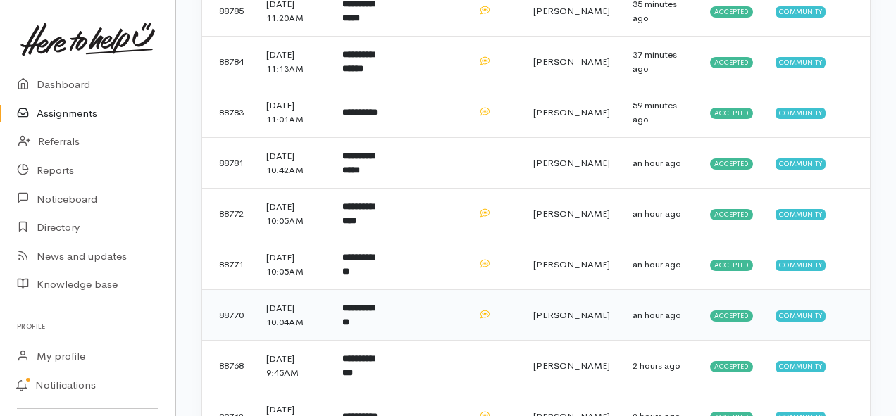
click at [374, 317] on b "**********" at bounding box center [358, 314] width 32 height 23
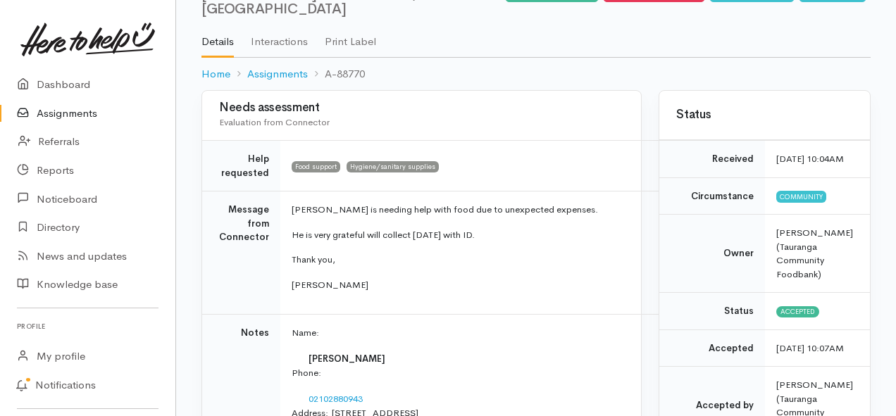
scroll to position [70, 0]
click at [82, 108] on link "Assignments" at bounding box center [87, 113] width 175 height 29
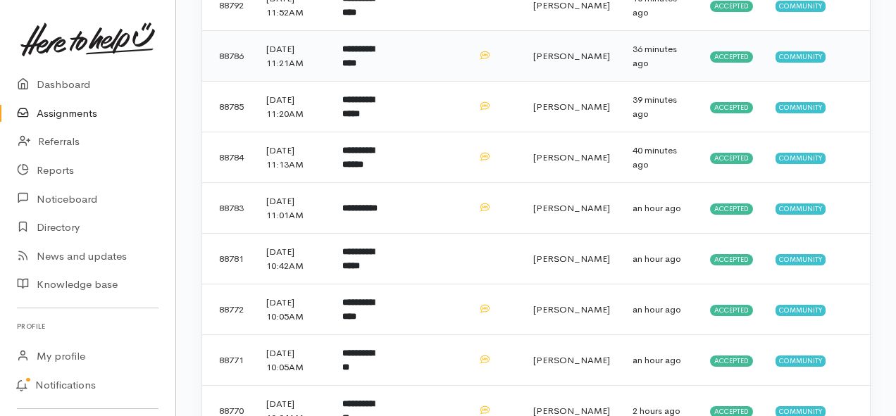
scroll to position [282, 0]
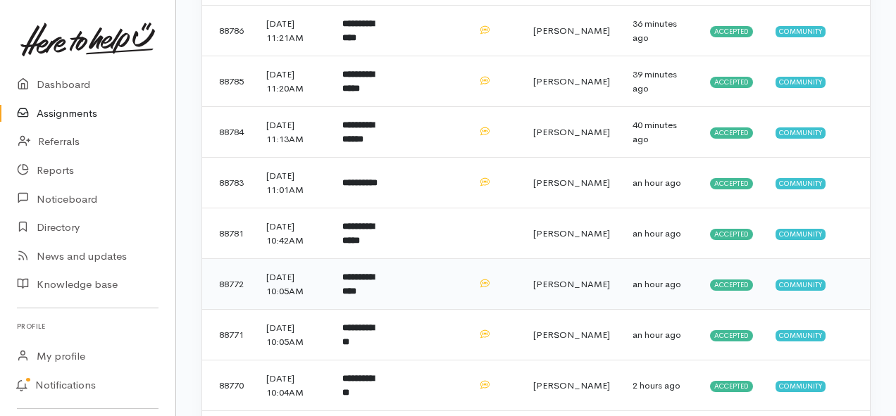
click at [389, 289] on td "**********" at bounding box center [362, 284] width 63 height 51
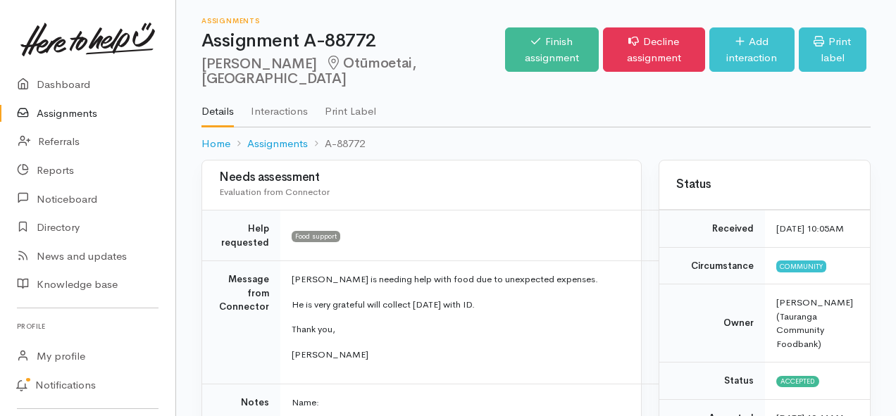
click at [80, 117] on link "Assignments" at bounding box center [87, 113] width 175 height 29
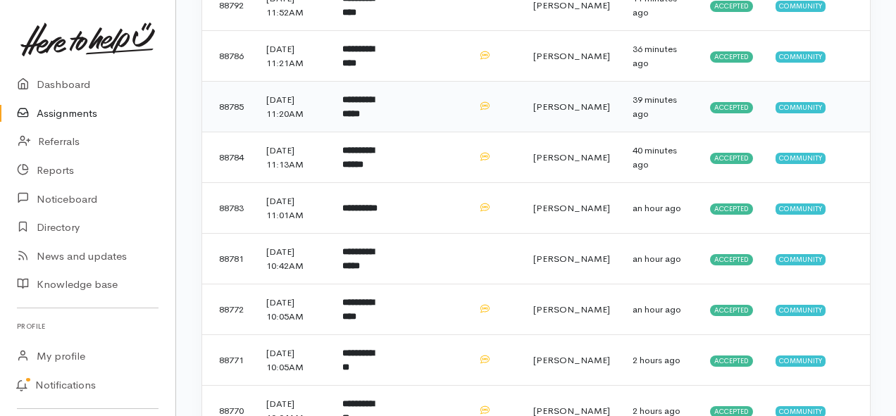
scroll to position [282, 0]
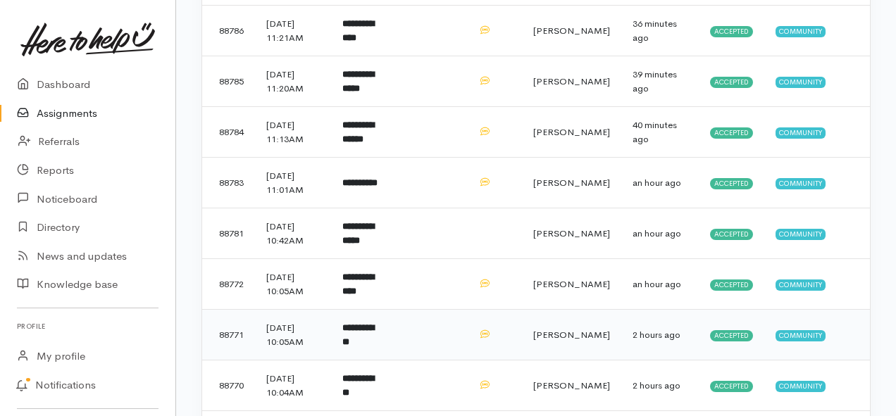
click at [385, 344] on td "**********" at bounding box center [362, 335] width 63 height 51
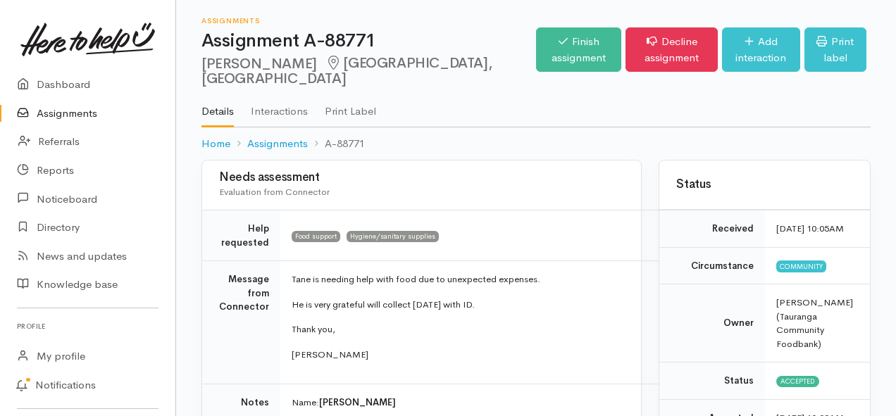
click at [85, 111] on link "Assignments" at bounding box center [87, 113] width 175 height 29
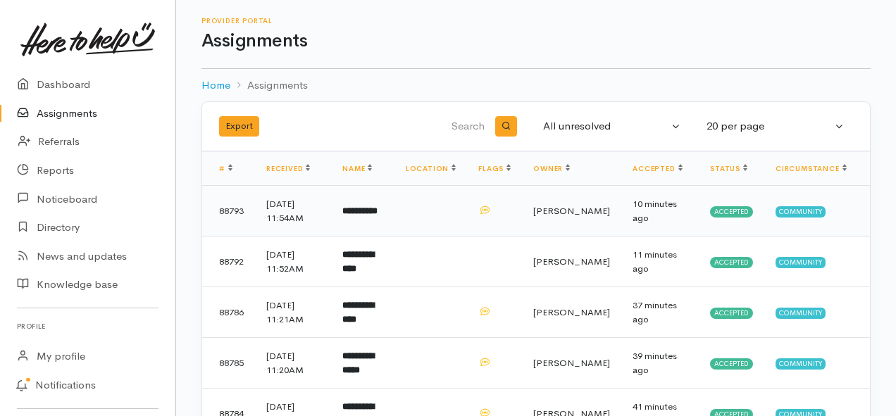
click at [349, 213] on td "**********" at bounding box center [362, 211] width 63 height 51
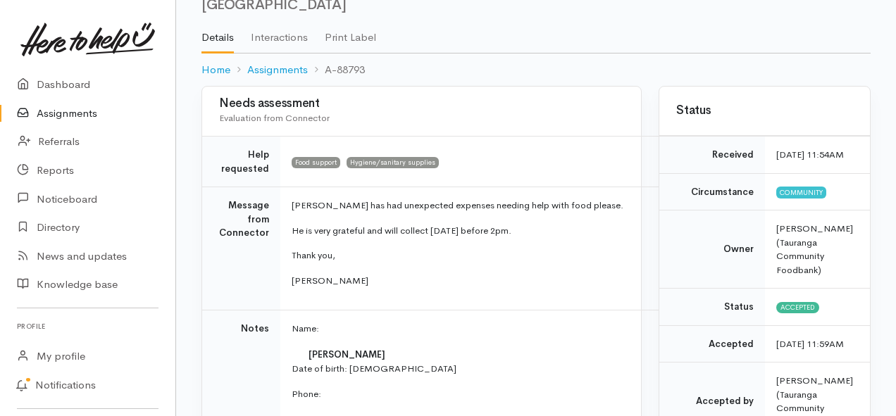
scroll to position [70, 0]
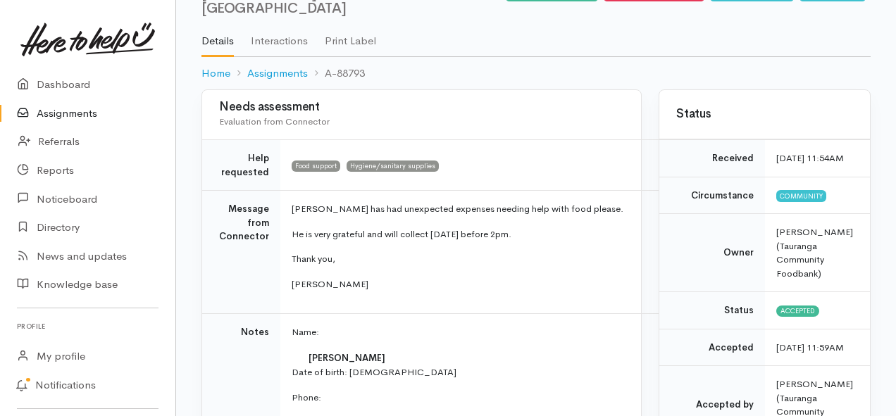
click at [70, 118] on link "Assignments" at bounding box center [87, 113] width 175 height 29
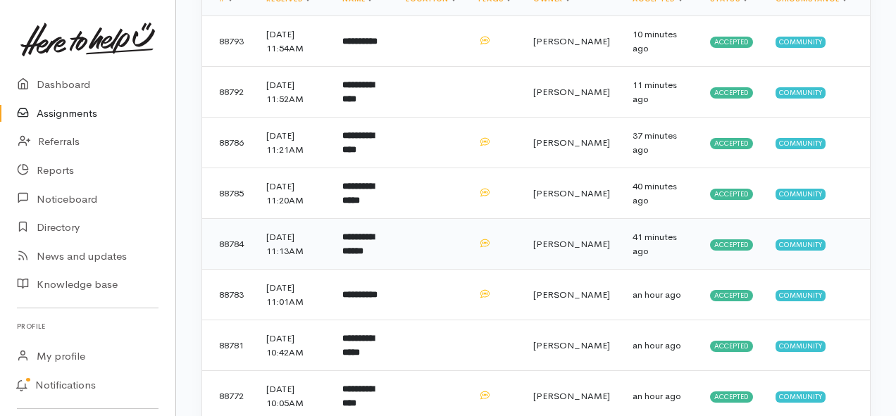
scroll to position [141, 0]
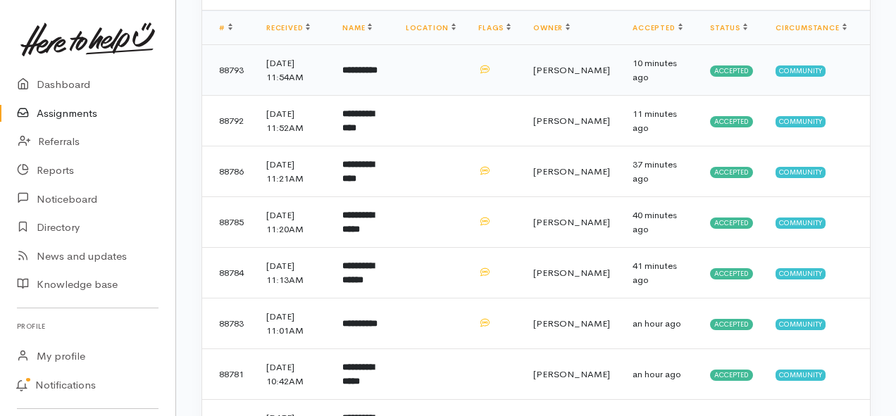
click at [394, 76] on td "**********" at bounding box center [362, 70] width 63 height 51
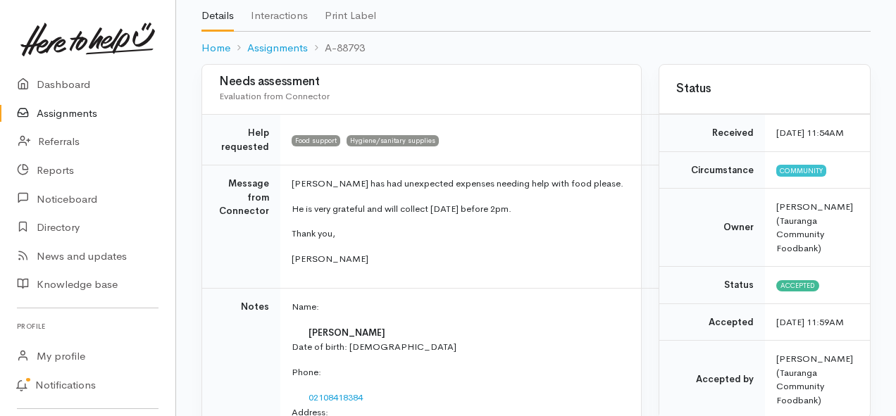
scroll to position [70, 0]
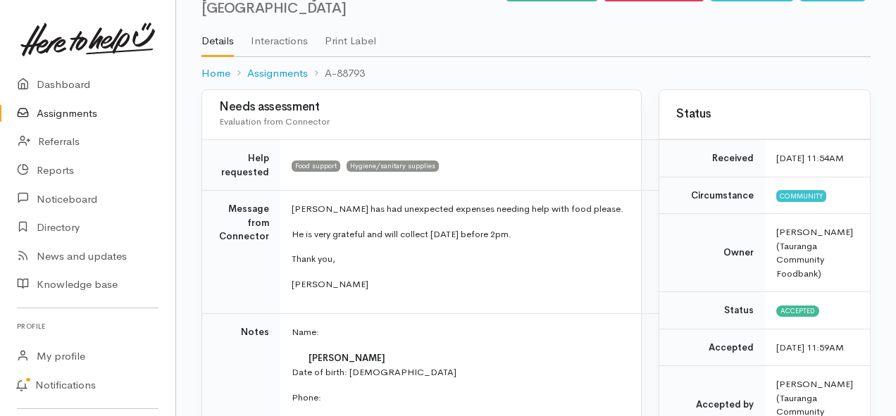
click at [52, 110] on link "Assignments" at bounding box center [87, 113] width 175 height 29
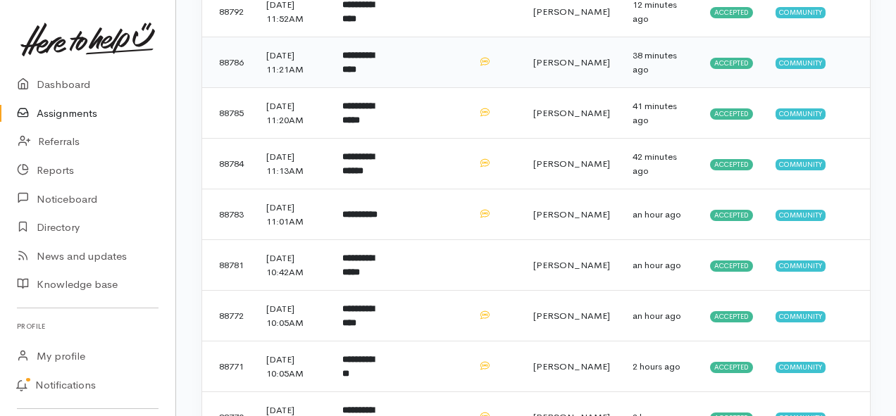
scroll to position [282, 0]
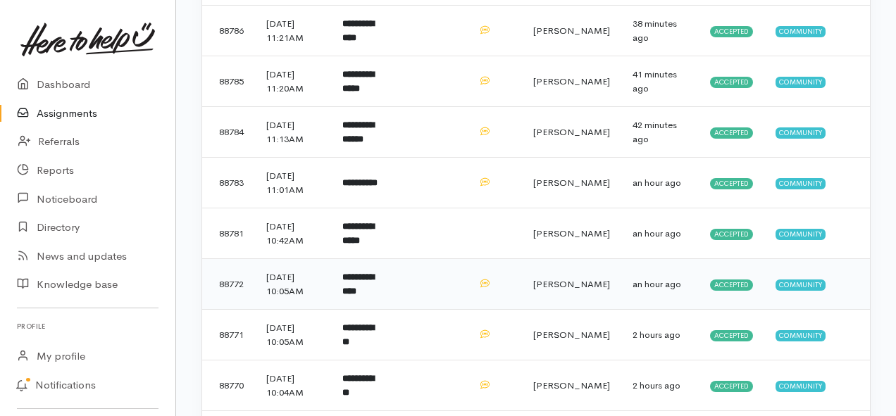
click at [374, 285] on b "**********" at bounding box center [358, 283] width 32 height 23
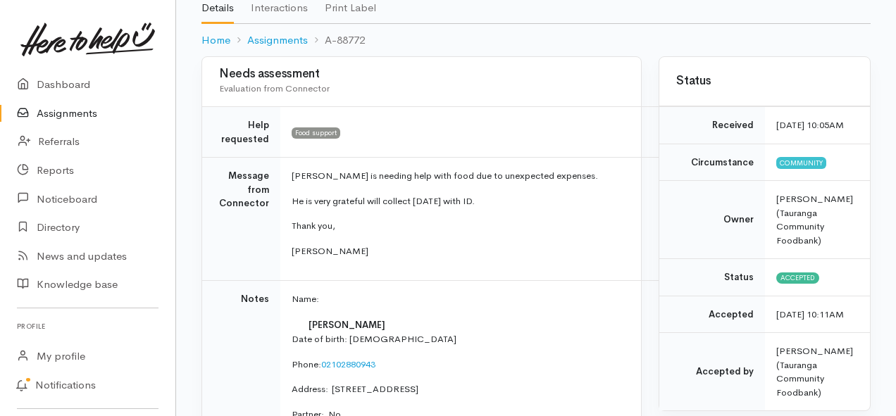
scroll to position [70, 0]
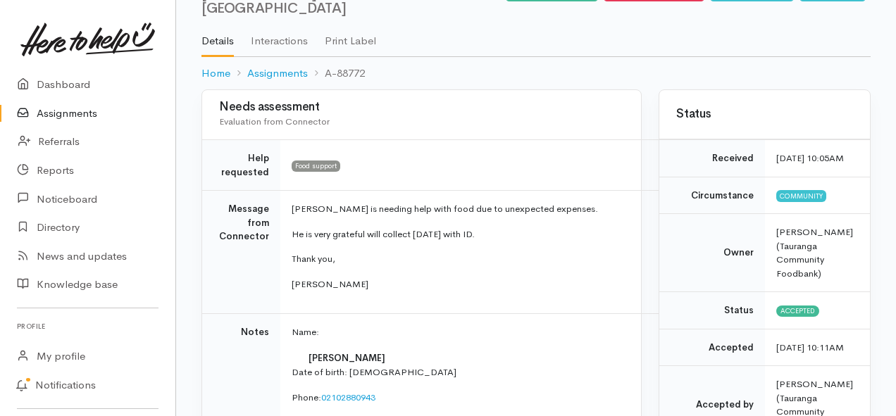
click at [65, 117] on link "Assignments" at bounding box center [87, 113] width 175 height 29
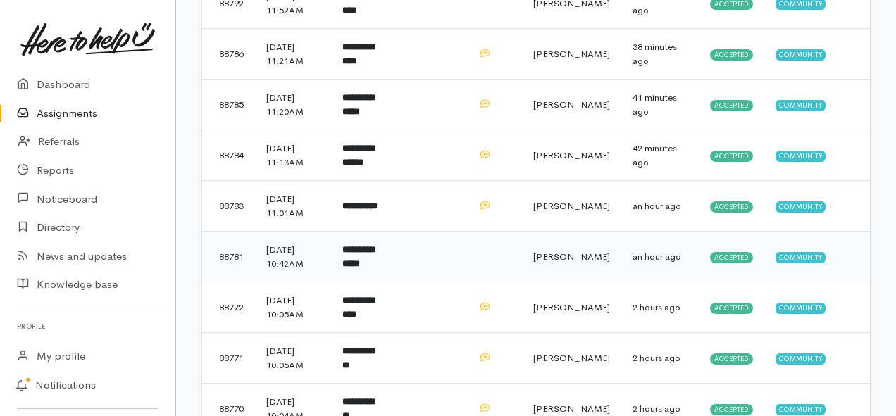
scroll to position [282, 0]
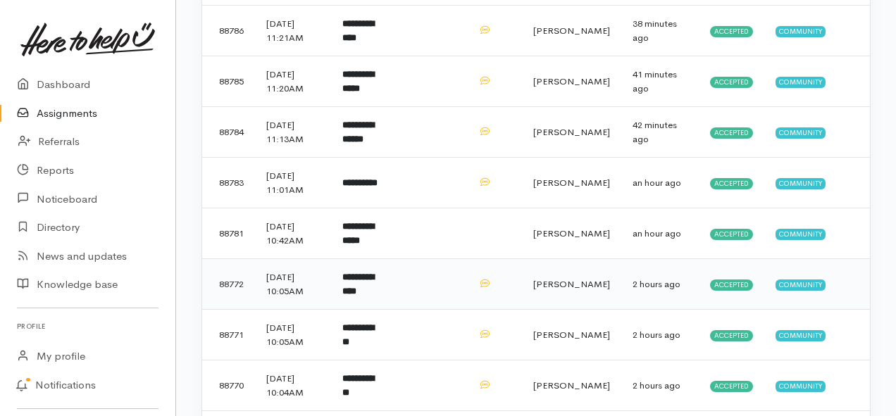
click at [394, 287] on td "**********" at bounding box center [362, 284] width 63 height 51
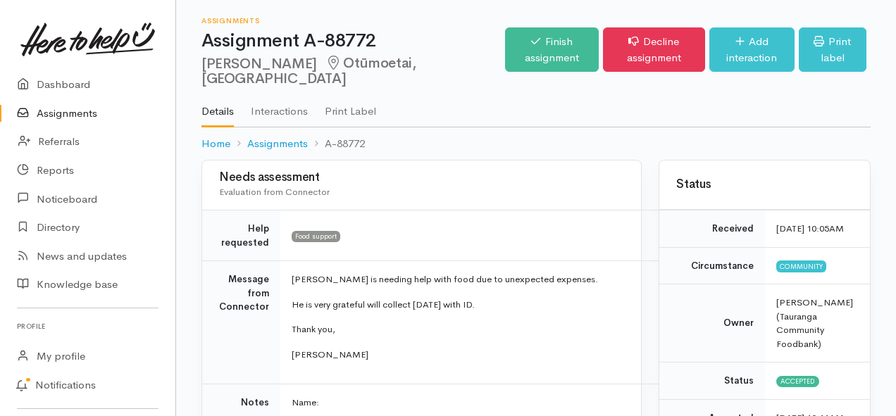
click at [56, 116] on link "Assignments" at bounding box center [87, 113] width 175 height 29
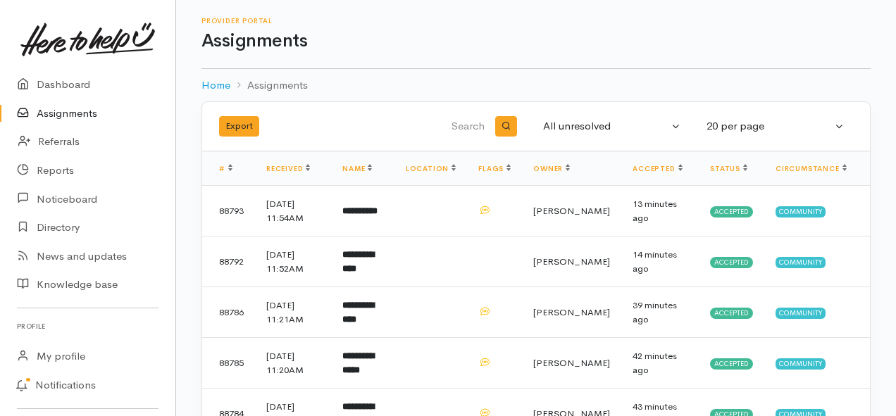
click at [72, 117] on link "Assignments" at bounding box center [87, 113] width 175 height 29
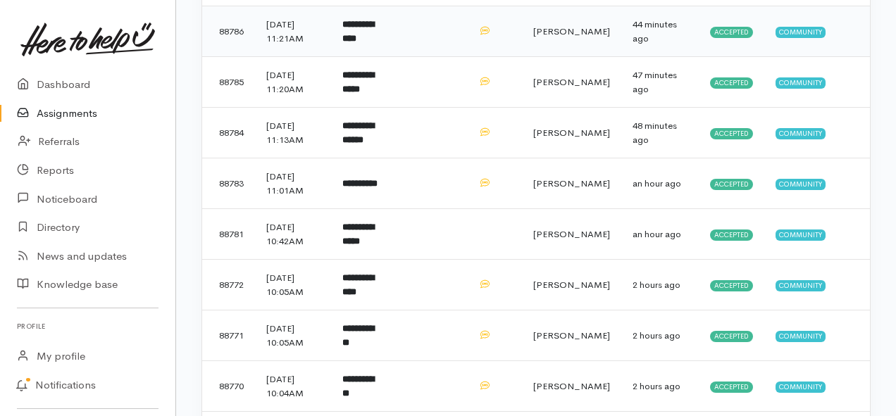
scroll to position [282, 0]
click at [394, 237] on td "**********" at bounding box center [362, 233] width 63 height 51
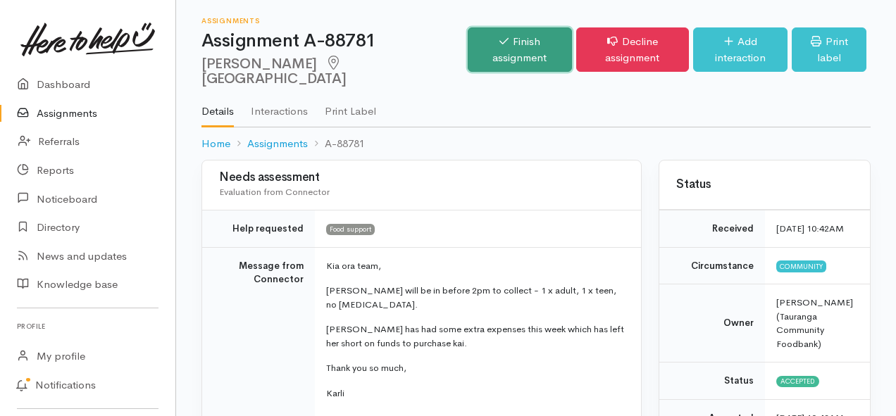
click at [474, 45] on link "Finish assignment" at bounding box center [519, 49] width 104 height 44
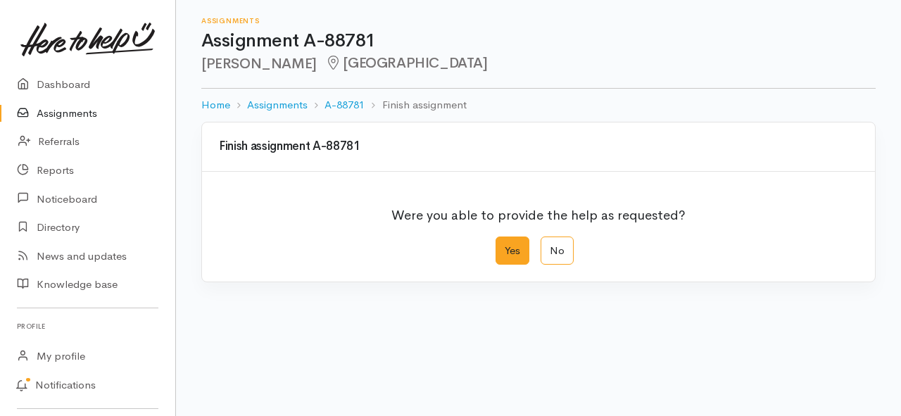
click at [517, 260] on label "Yes" at bounding box center [513, 251] width 34 height 29
click at [505, 246] on input "Yes" at bounding box center [500, 241] width 9 height 9
radio input "true"
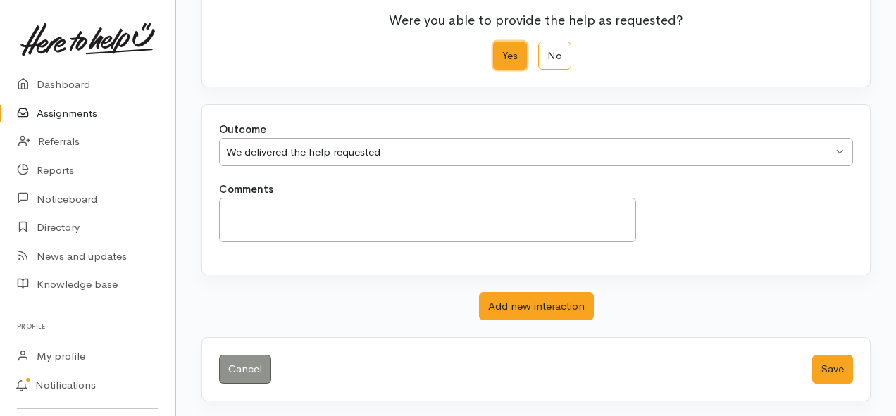
scroll to position [197, 0]
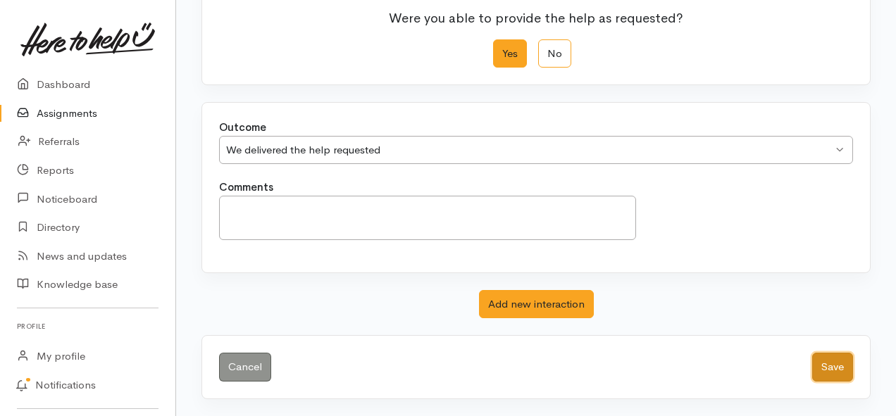
click at [834, 360] on button "Save" at bounding box center [832, 367] width 41 height 29
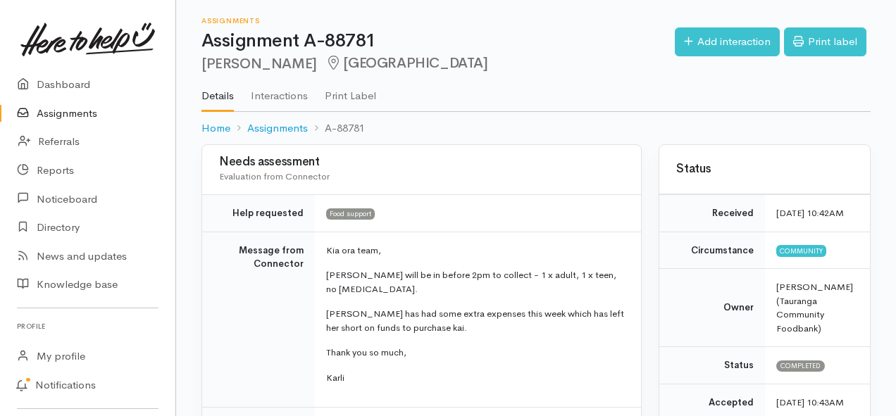
click at [77, 118] on link "Assignments" at bounding box center [87, 113] width 175 height 29
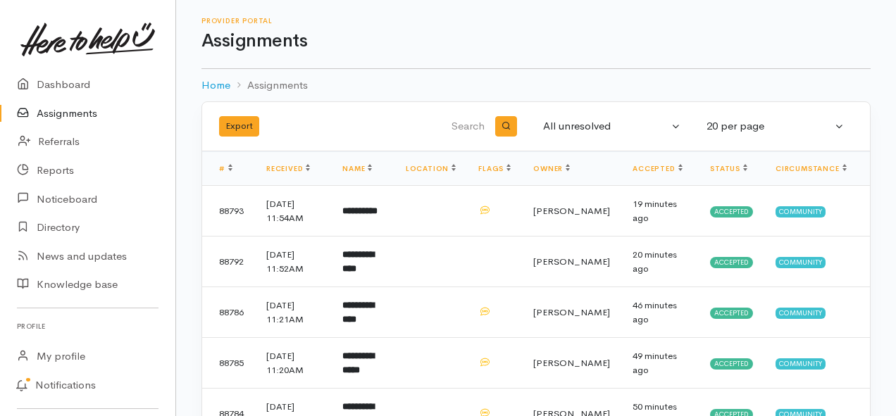
click at [61, 114] on link "Assignments" at bounding box center [87, 113] width 175 height 29
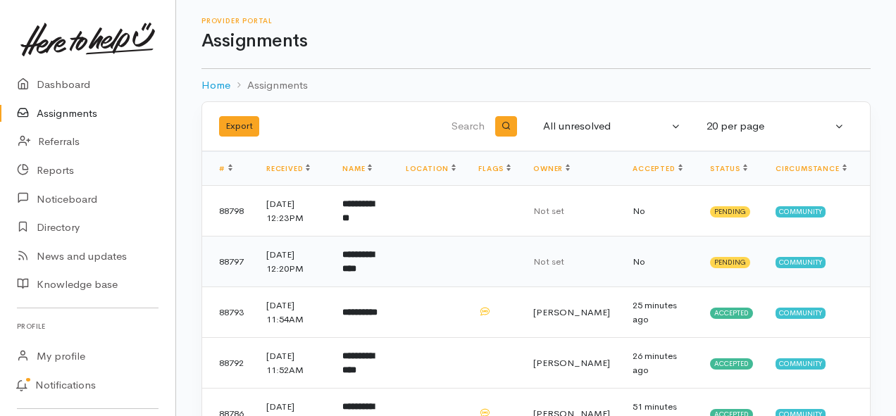
click at [374, 263] on b "**********" at bounding box center [358, 261] width 32 height 23
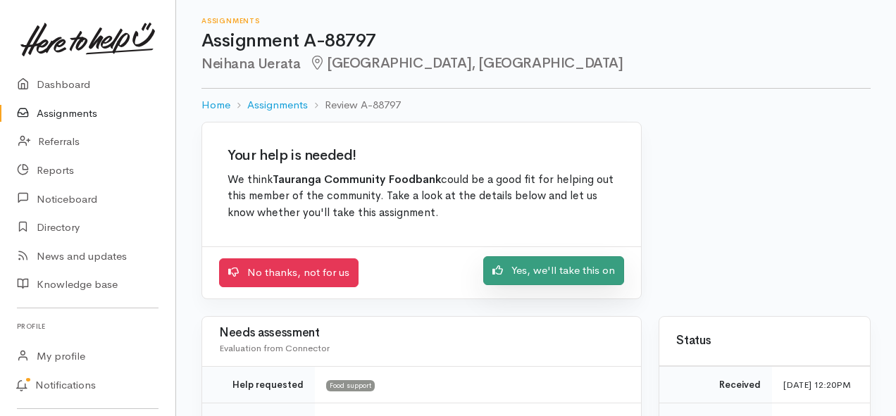
click at [521, 275] on link "Yes, we'll take this on" at bounding box center [553, 270] width 141 height 29
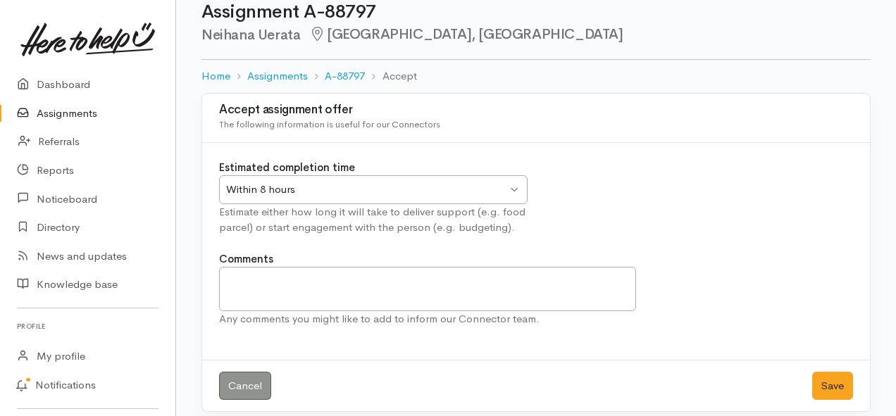
scroll to position [42, 0]
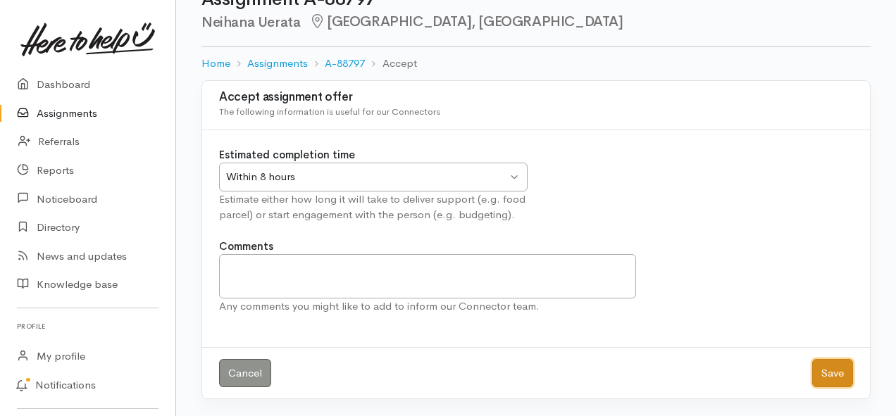
click at [818, 374] on button "Save" at bounding box center [832, 373] width 41 height 29
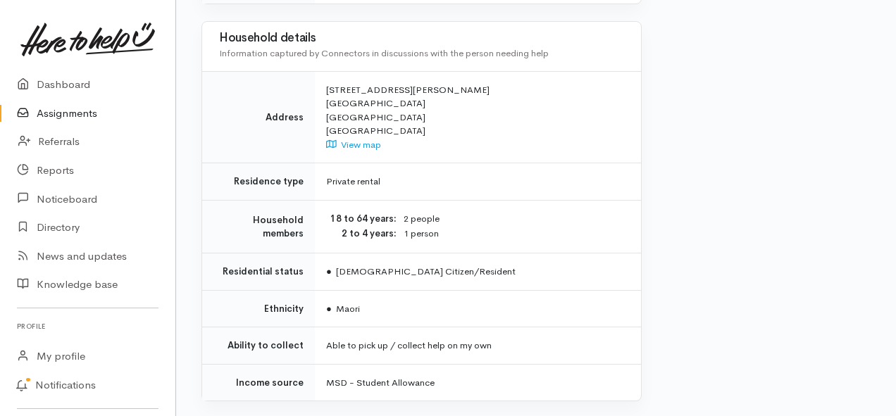
scroll to position [1056, 0]
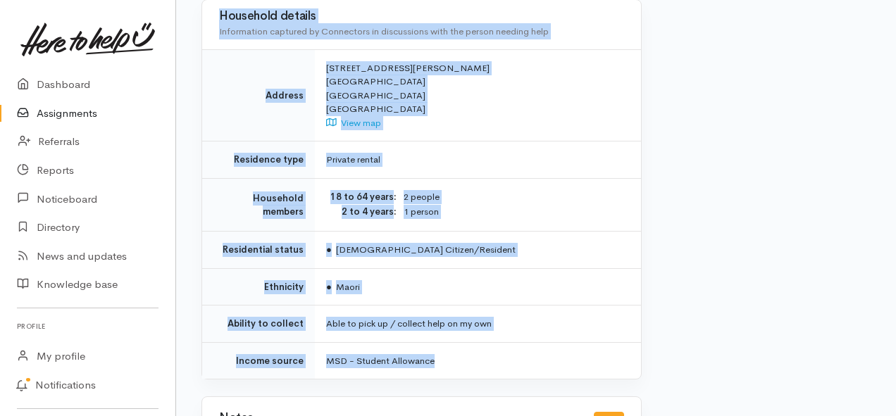
drag, startPoint x: 321, startPoint y: 126, endPoint x: 467, endPoint y: 338, distance: 257.6
copy div "**********"
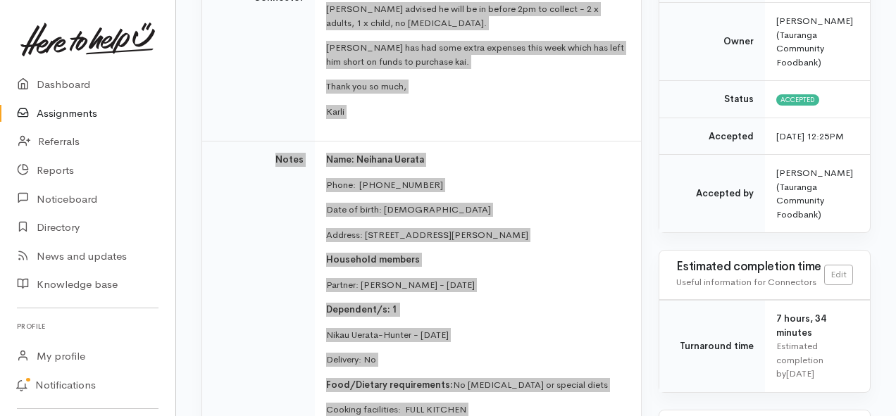
scroll to position [352, 0]
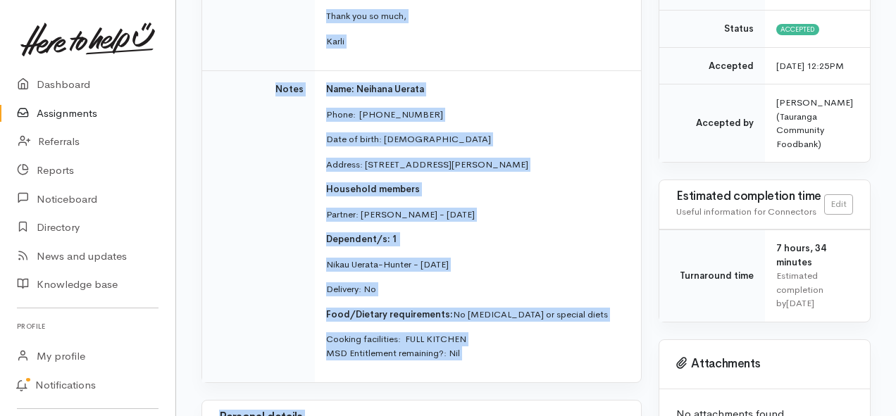
drag, startPoint x: 56, startPoint y: 114, endPoint x: 66, endPoint y: 116, distance: 10.8
click at [56, 114] on link "Assignments" at bounding box center [87, 113] width 175 height 29
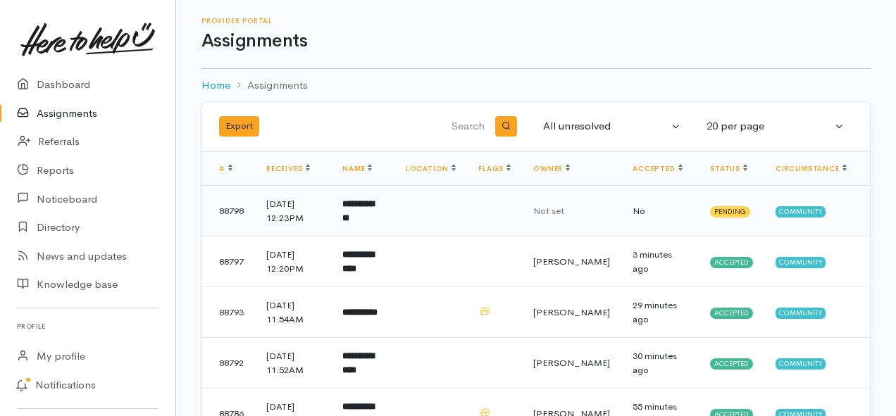
click at [369, 206] on b "**********" at bounding box center [358, 210] width 32 height 23
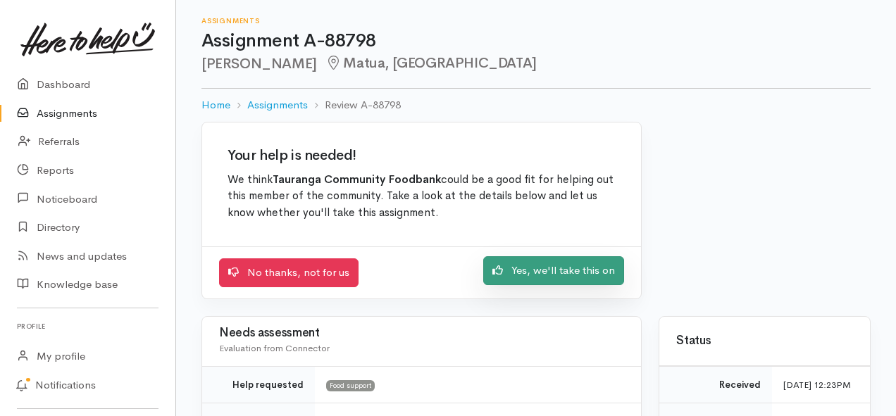
click at [528, 276] on link "Yes, we'll take this on" at bounding box center [553, 270] width 141 height 29
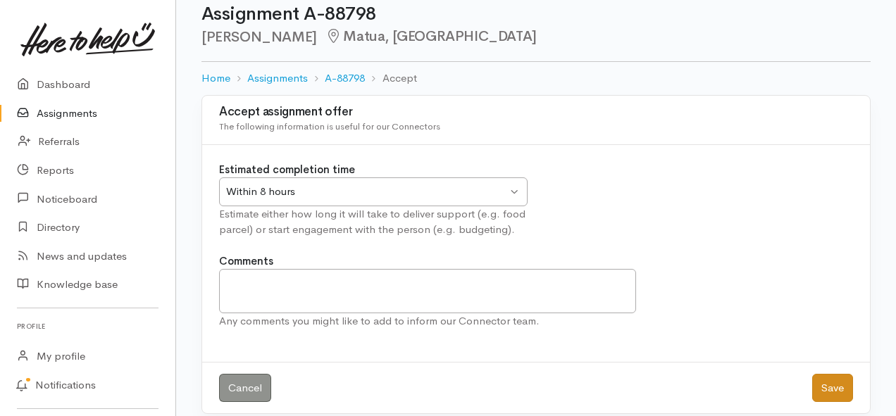
scroll to position [42, 0]
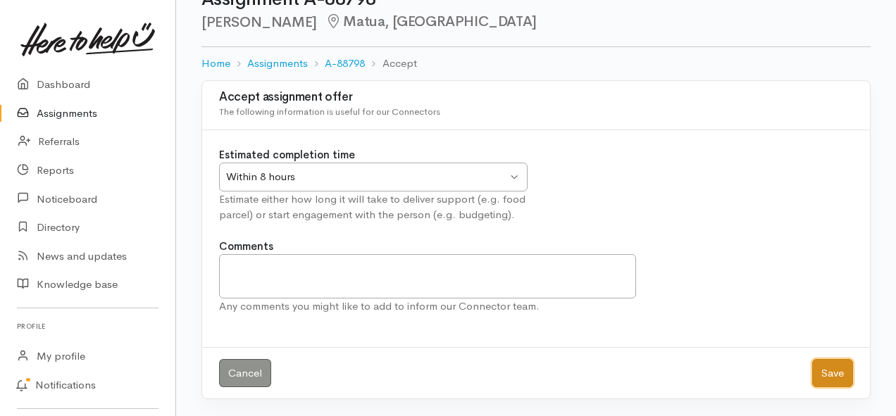
click at [840, 374] on button "Save" at bounding box center [832, 373] width 41 height 29
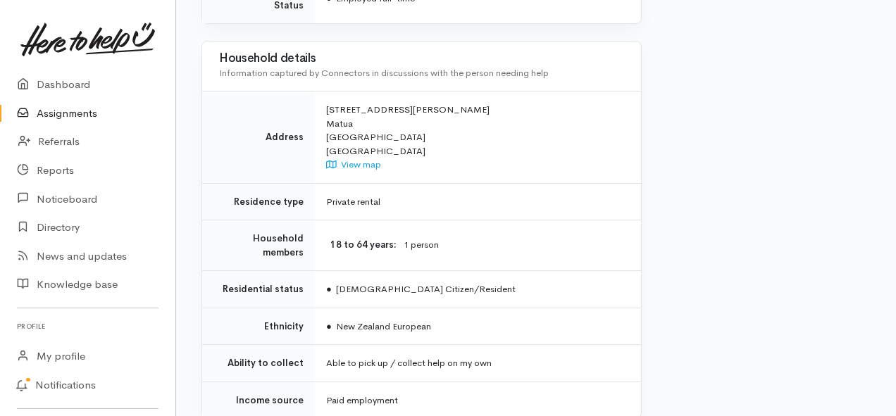
scroll to position [1056, 0]
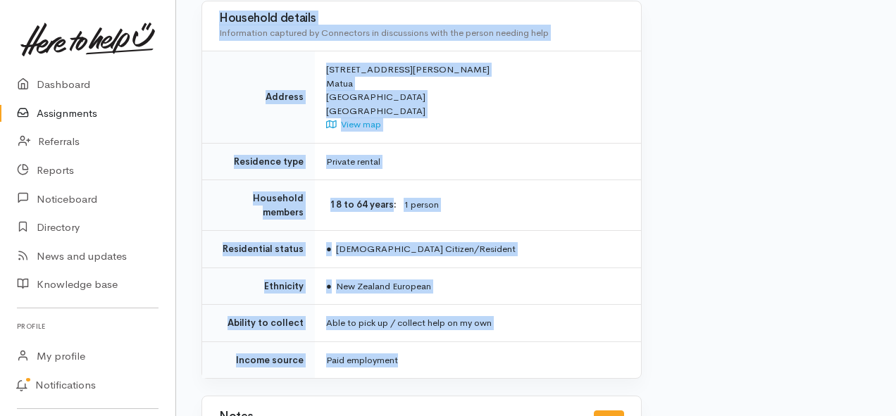
drag, startPoint x: 322, startPoint y: 123, endPoint x: 470, endPoint y: 329, distance: 254.4
copy div "**********"
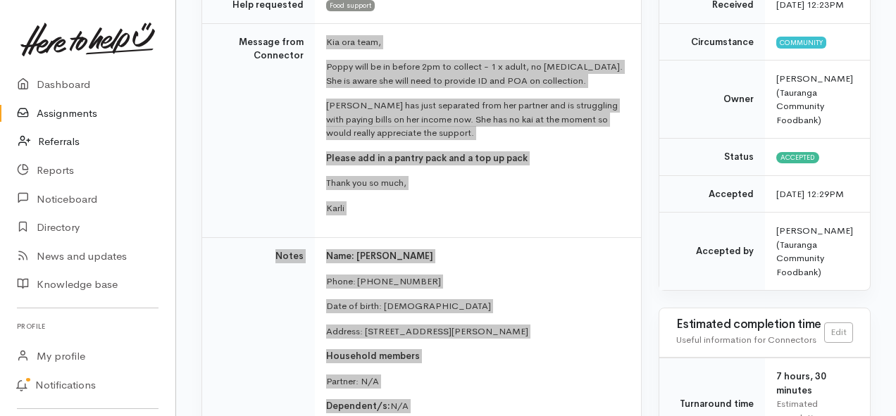
scroll to position [211, 0]
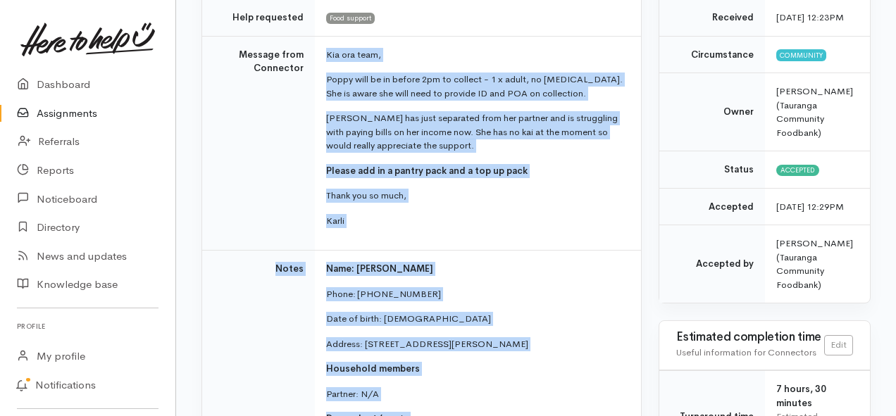
click at [75, 110] on link "Assignments" at bounding box center [87, 113] width 175 height 29
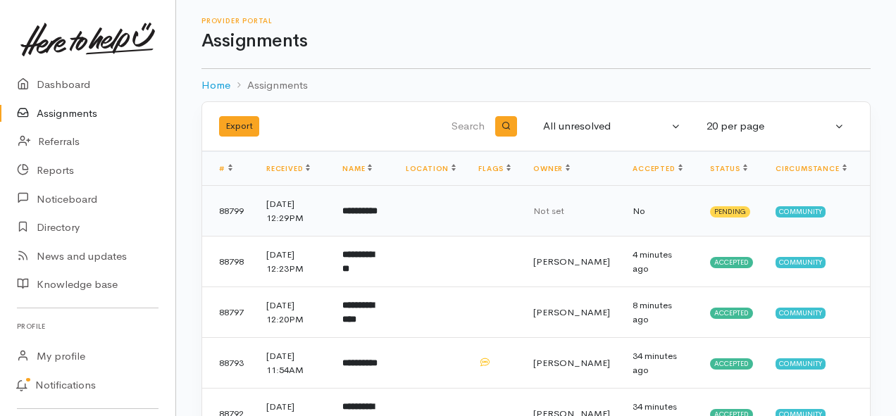
click at [371, 211] on b "**********" at bounding box center [359, 210] width 35 height 9
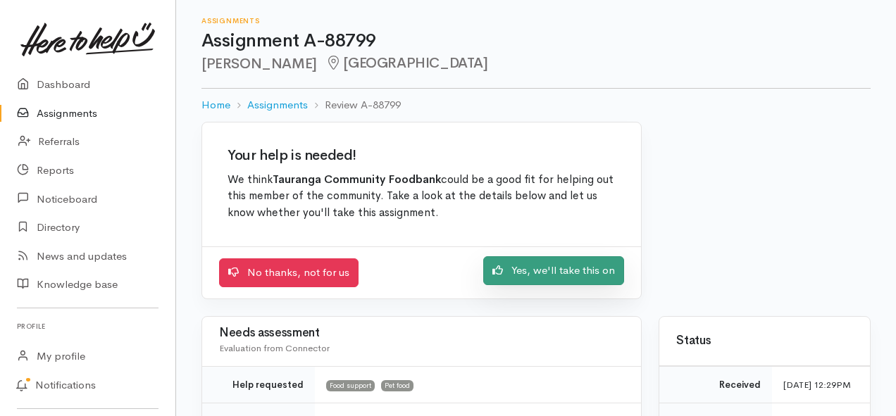
drag, startPoint x: 571, startPoint y: 272, endPoint x: 551, endPoint y: 268, distance: 20.7
click at [571, 272] on link "Yes, we'll take this on" at bounding box center [553, 270] width 141 height 29
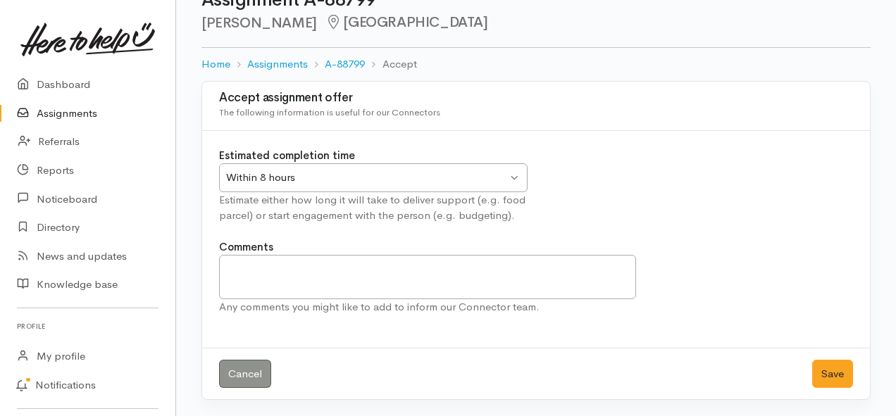
scroll to position [42, 0]
click at [823, 372] on button "Save" at bounding box center [832, 373] width 41 height 29
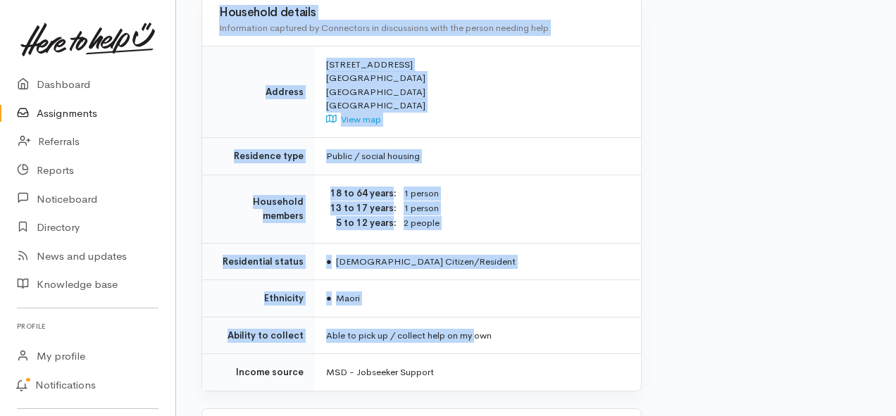
scroll to position [1126, 0]
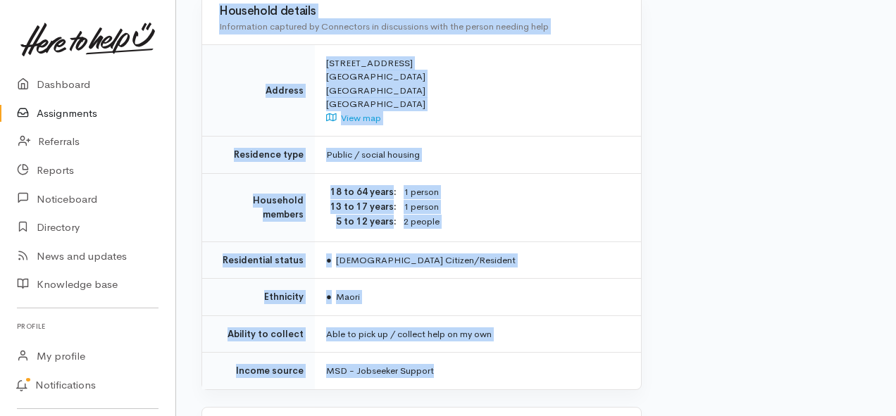
drag, startPoint x: 325, startPoint y: 182, endPoint x: 486, endPoint y: 327, distance: 217.4
copy div "**********"
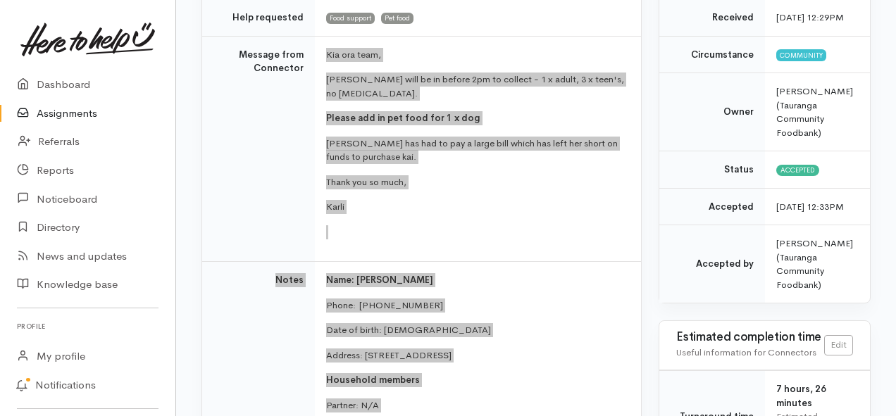
scroll to position [0, 0]
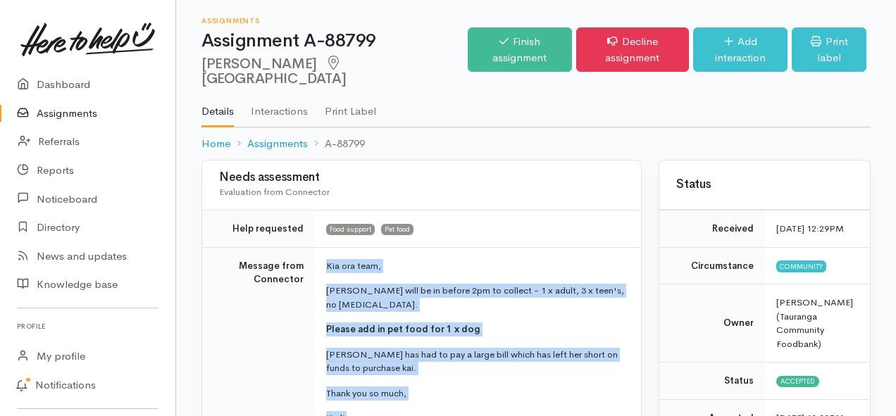
click at [68, 111] on link "Assignments" at bounding box center [87, 113] width 175 height 29
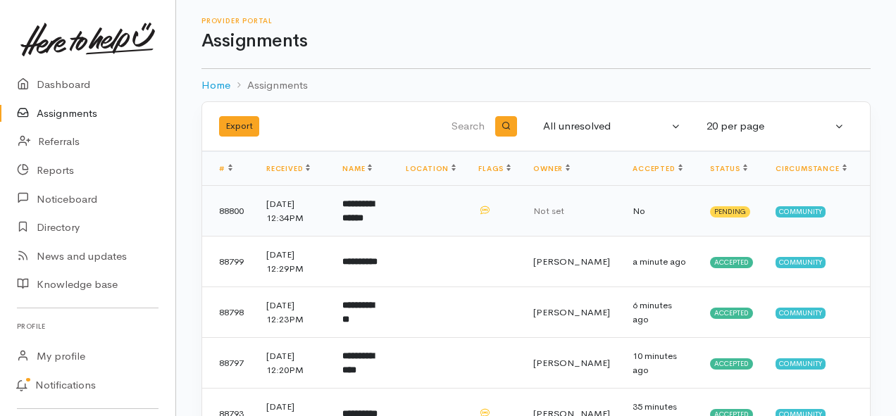
click at [373, 213] on b "**********" at bounding box center [358, 210] width 32 height 23
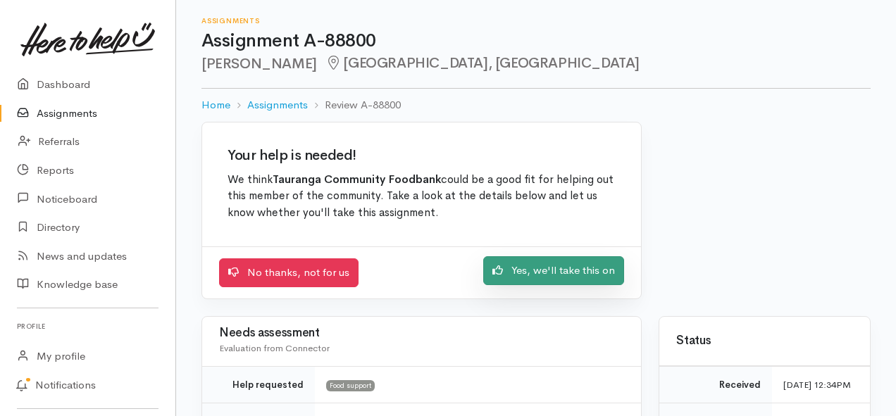
click at [520, 269] on link "Yes, we'll take this on" at bounding box center [553, 270] width 141 height 29
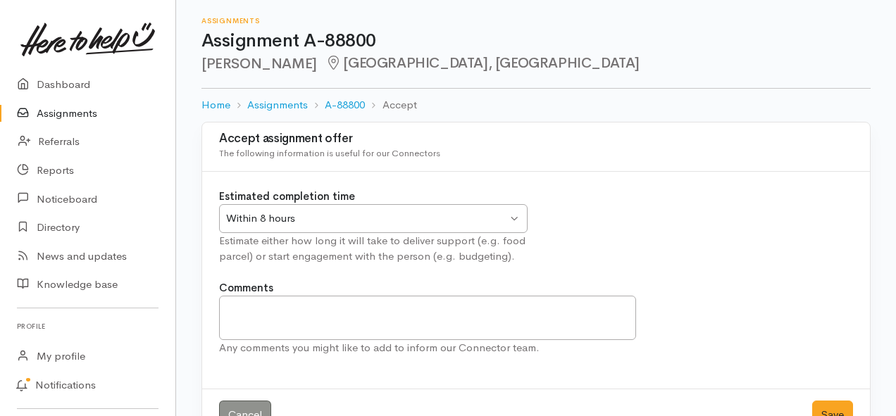
scroll to position [42, 0]
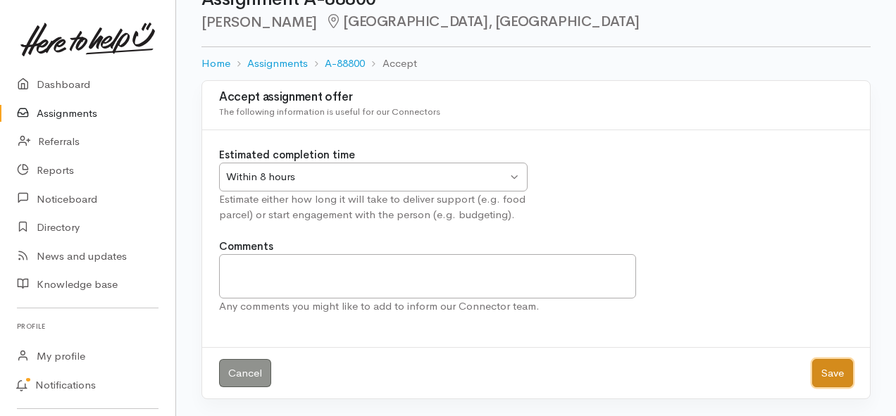
click at [822, 365] on button "Save" at bounding box center [832, 373] width 41 height 29
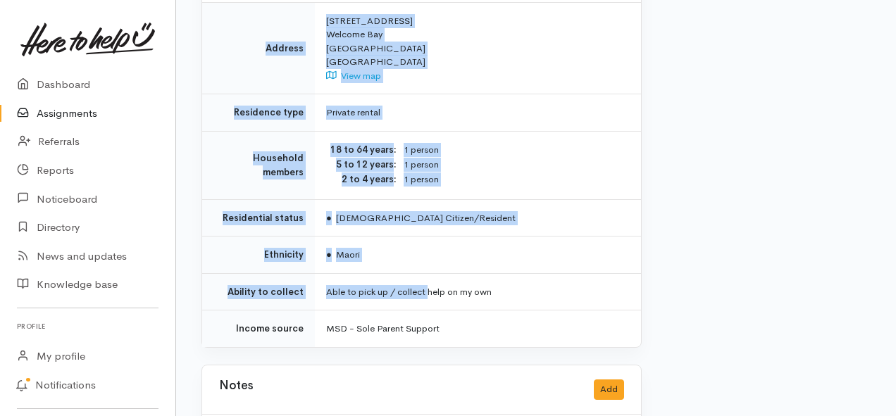
scroll to position [1197, 0]
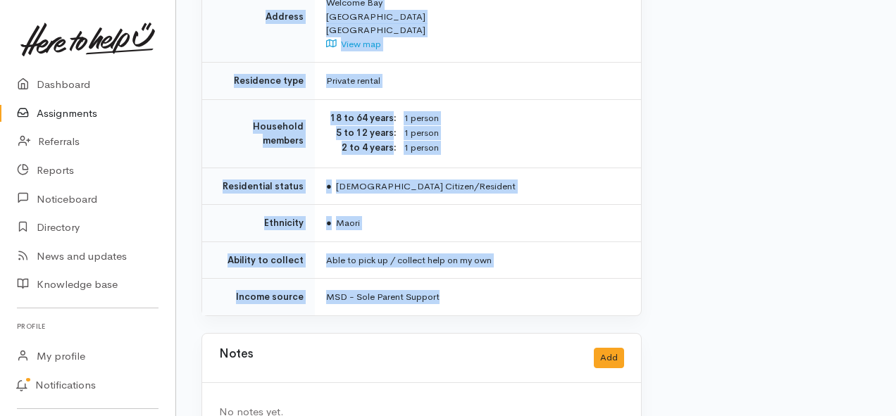
drag, startPoint x: 322, startPoint y: 195, endPoint x: 441, endPoint y: 274, distance: 142.7
copy div "**********"
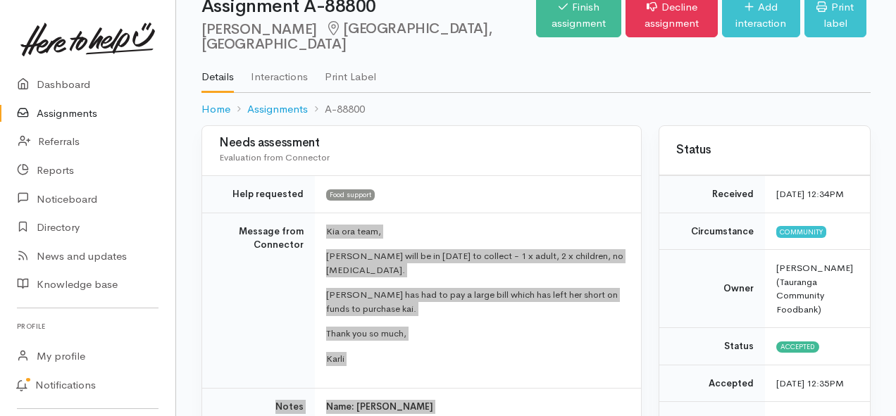
scroll to position [0, 0]
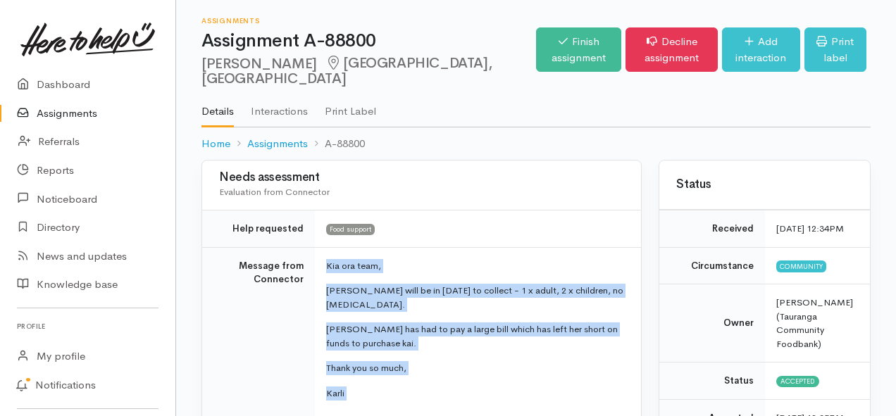
click at [79, 115] on link "Assignments" at bounding box center [87, 113] width 175 height 29
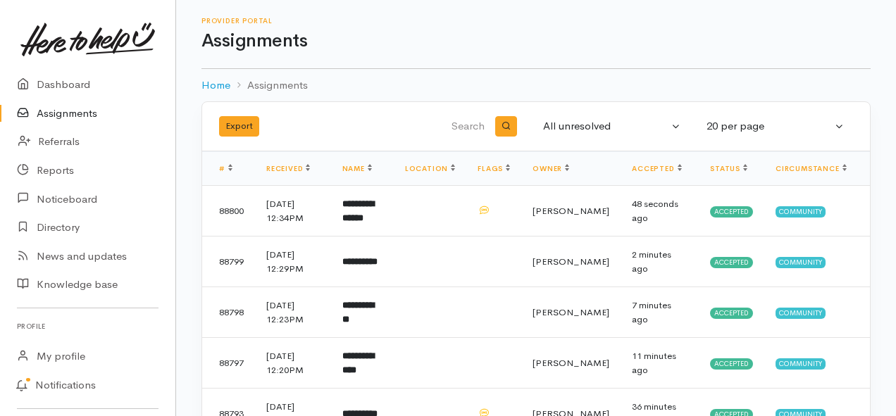
click at [61, 108] on link "Assignments" at bounding box center [87, 113] width 175 height 29
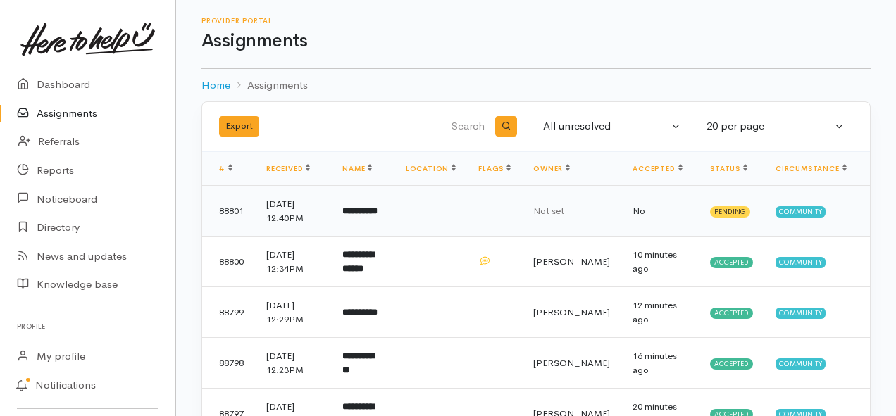
click at [377, 213] on b "**********" at bounding box center [359, 210] width 35 height 9
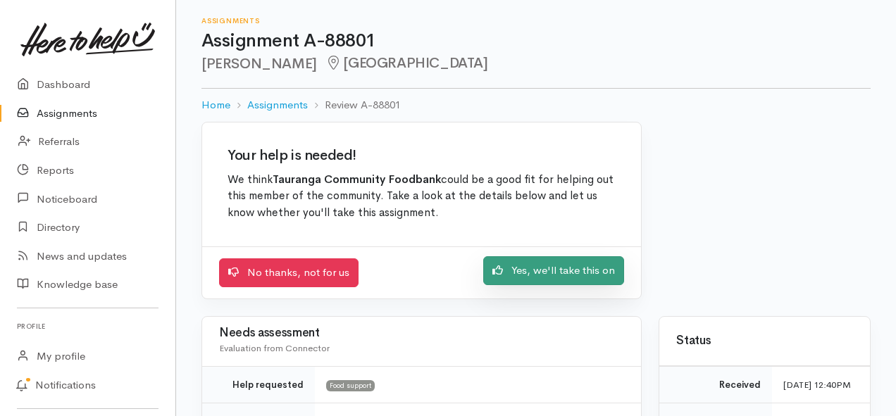
click at [539, 277] on link "Yes, we'll take this on" at bounding box center [553, 270] width 141 height 29
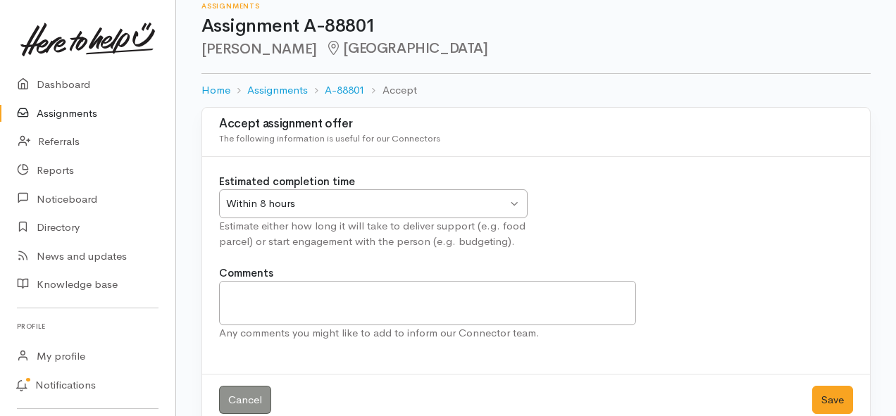
scroll to position [42, 0]
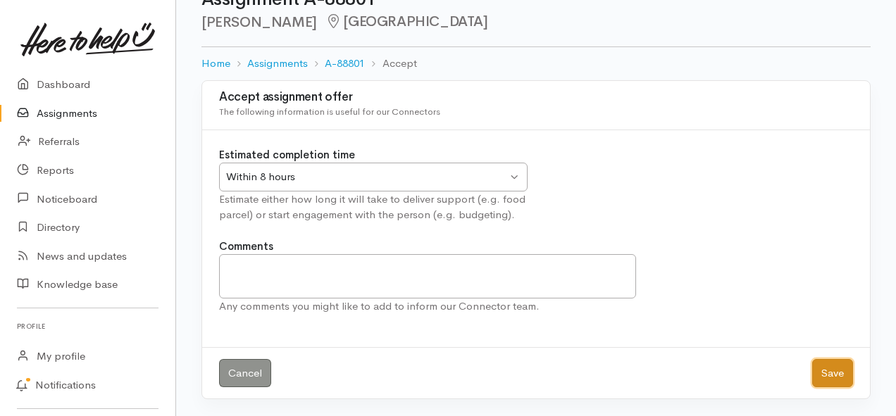
click at [829, 368] on button "Save" at bounding box center [832, 373] width 41 height 29
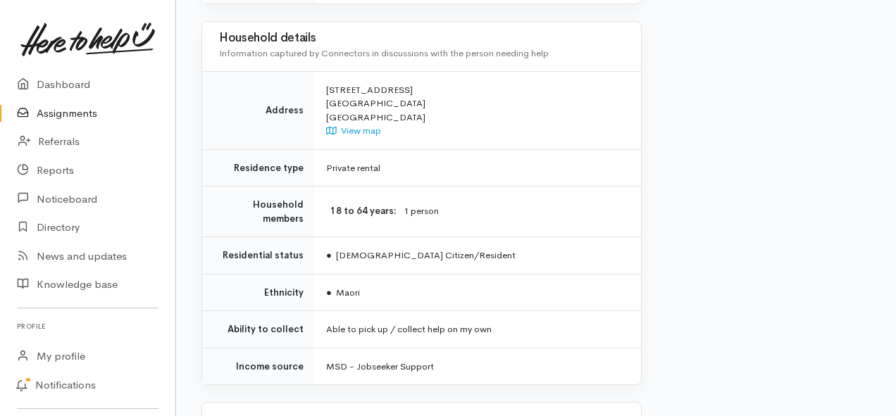
scroll to position [986, 0]
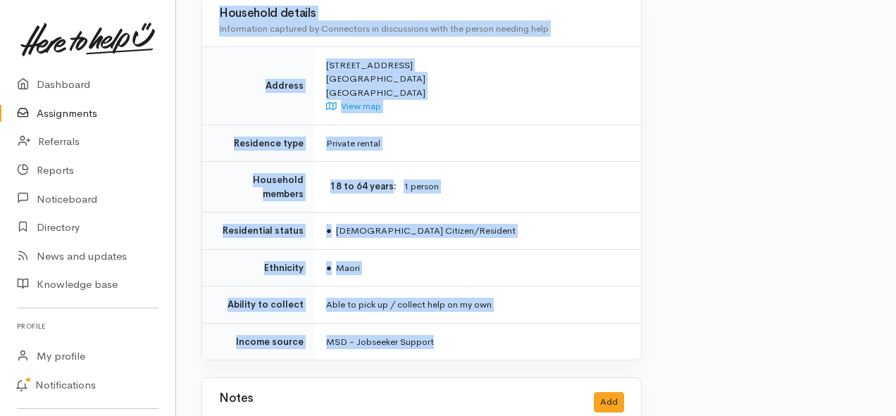
drag, startPoint x: 335, startPoint y: 114, endPoint x: 485, endPoint y: 295, distance: 235.0
copy div "**********"
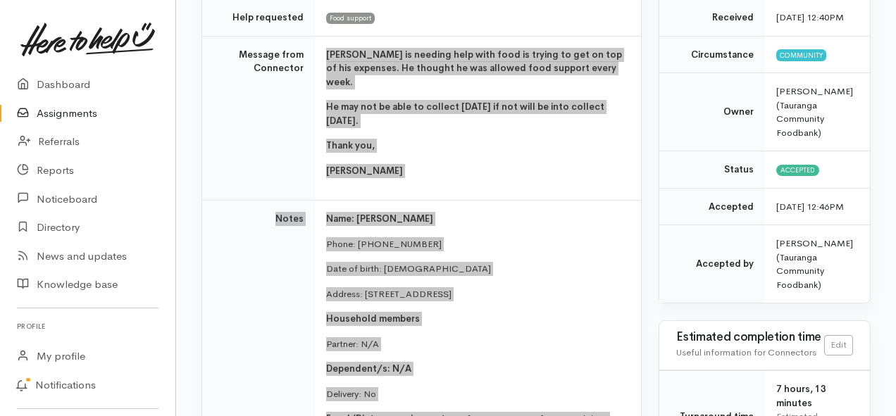
scroll to position [141, 0]
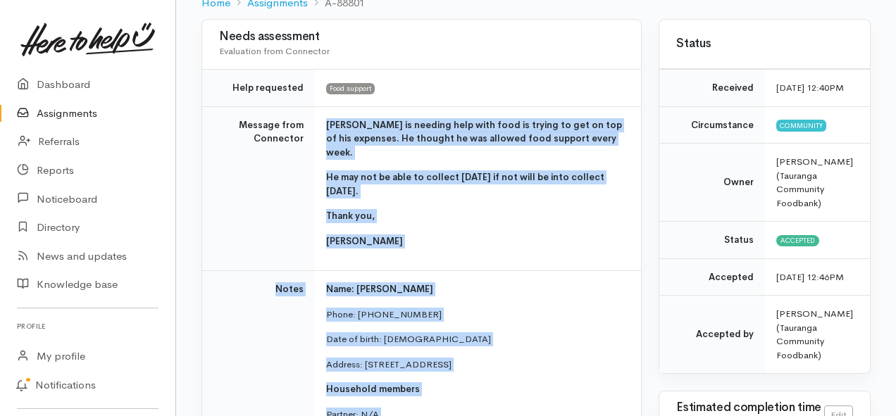
click at [77, 117] on link "Assignments" at bounding box center [87, 113] width 175 height 29
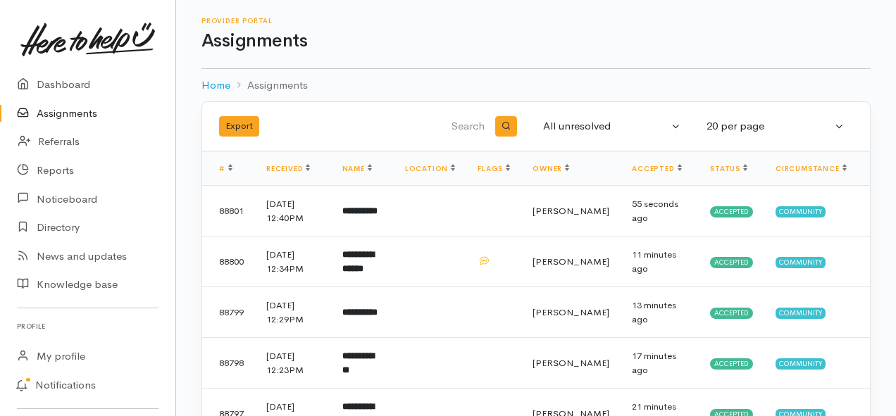
click at [62, 110] on link "Assignments" at bounding box center [87, 113] width 175 height 29
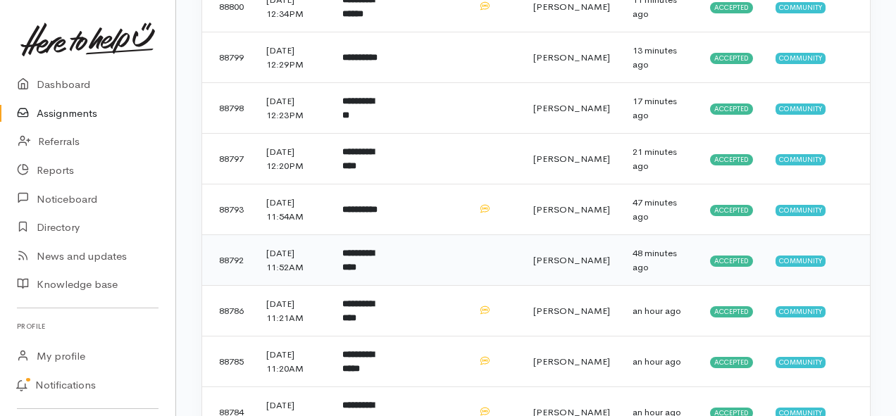
scroll to position [282, 0]
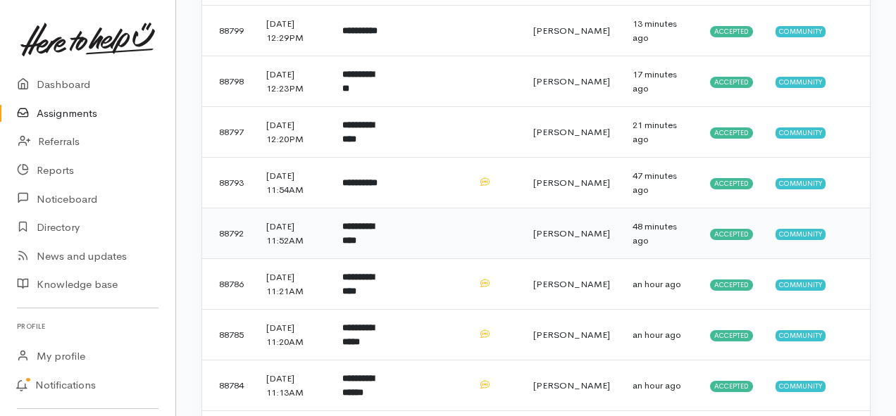
click at [365, 236] on b "**********" at bounding box center [358, 233] width 32 height 23
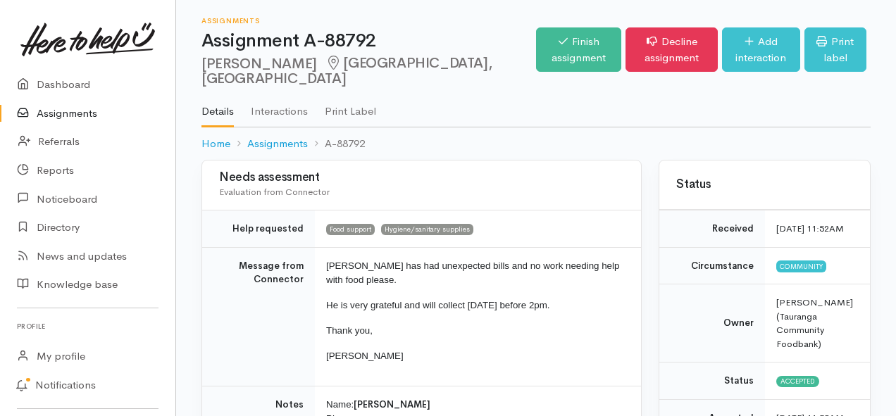
click at [63, 115] on link "Assignments" at bounding box center [87, 113] width 175 height 29
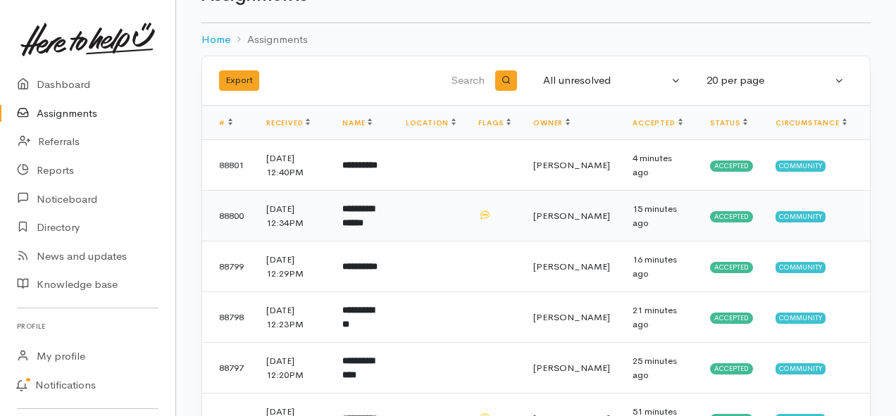
scroll to position [70, 0]
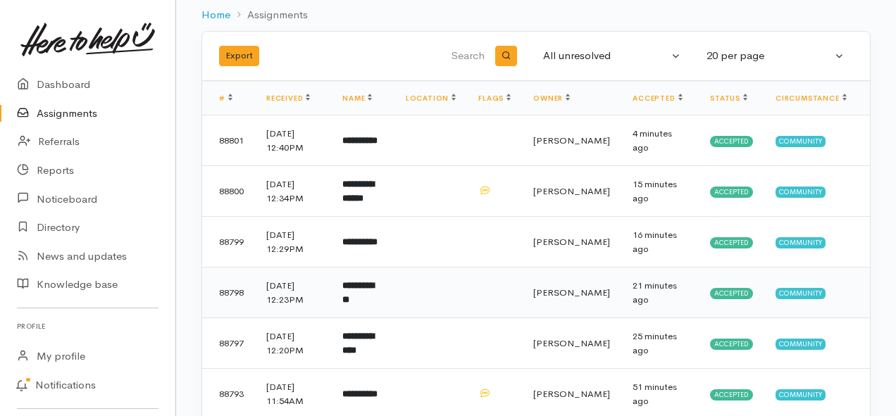
click at [374, 289] on b "**********" at bounding box center [358, 292] width 32 height 23
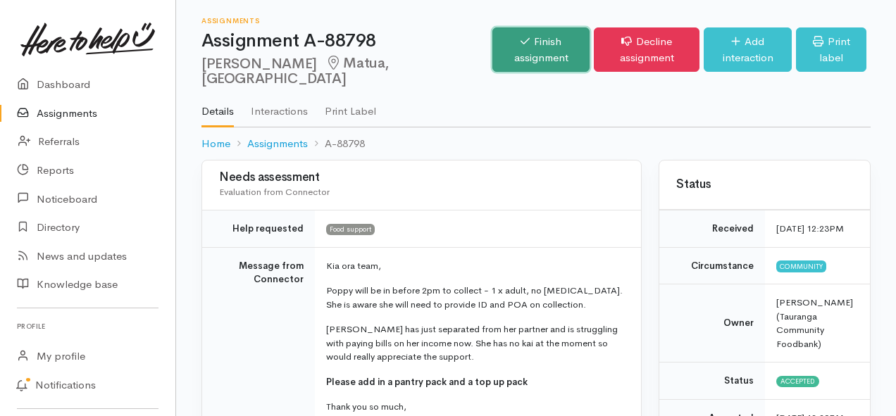
click at [492, 50] on link "Finish assignment" at bounding box center [540, 49] width 97 height 44
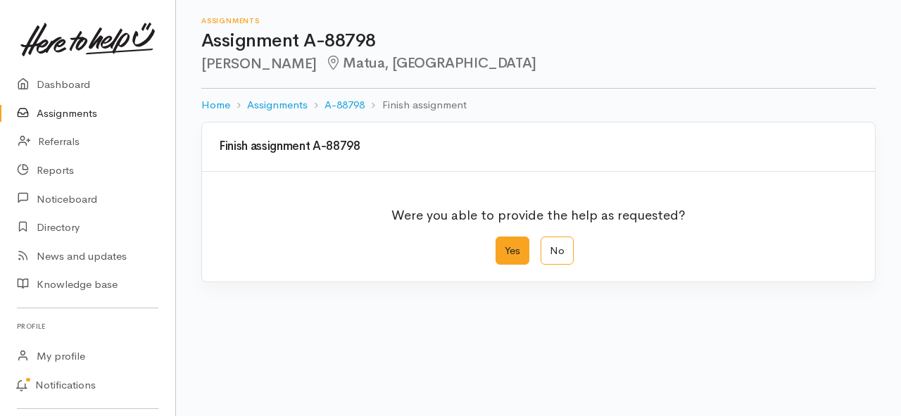
click at [507, 250] on label "Yes" at bounding box center [513, 251] width 34 height 29
click at [505, 246] on input "Yes" at bounding box center [500, 241] width 9 height 9
radio input "true"
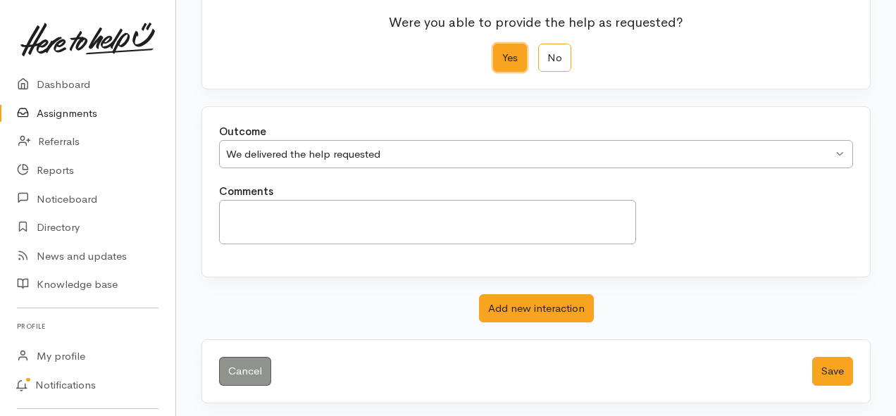
scroll to position [197, 0]
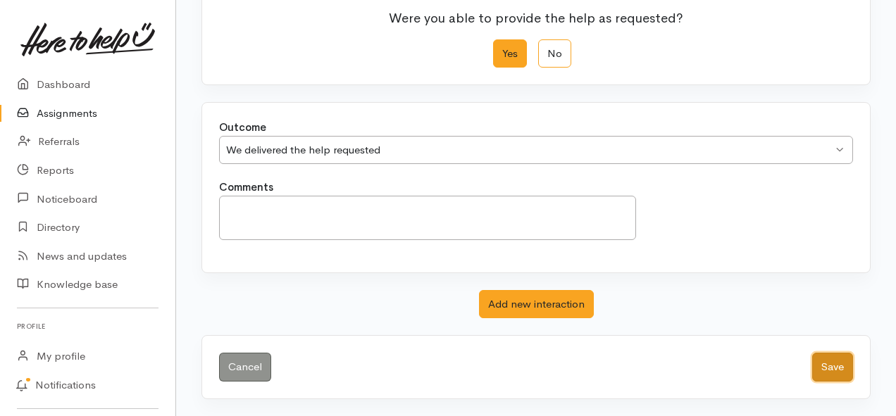
click at [826, 368] on button "Save" at bounding box center [832, 367] width 41 height 29
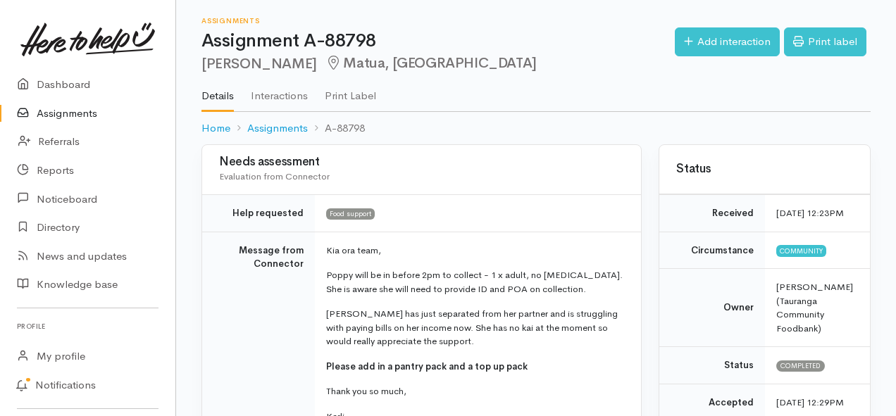
click at [64, 118] on link "Assignments" at bounding box center [87, 113] width 175 height 29
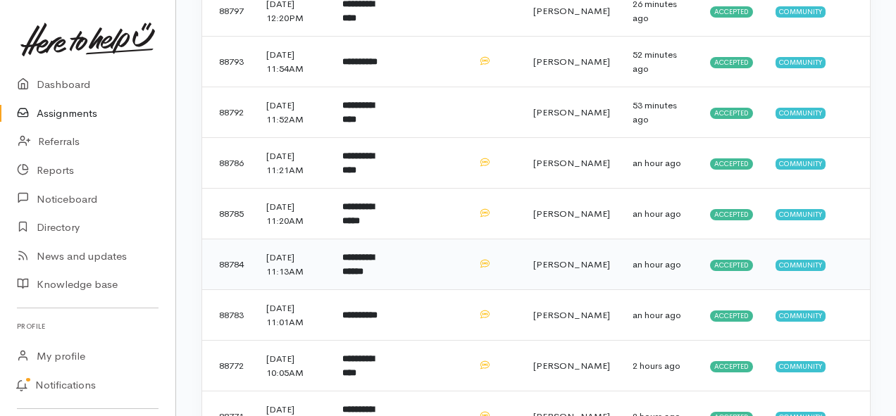
scroll to position [422, 0]
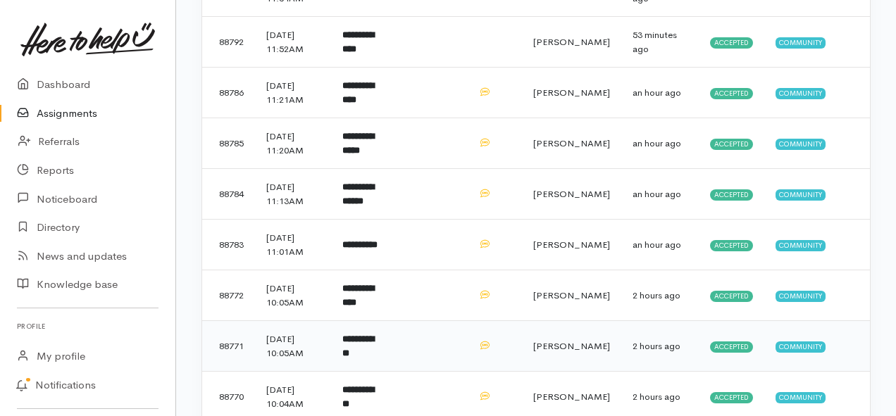
click at [386, 343] on td "**********" at bounding box center [362, 346] width 63 height 51
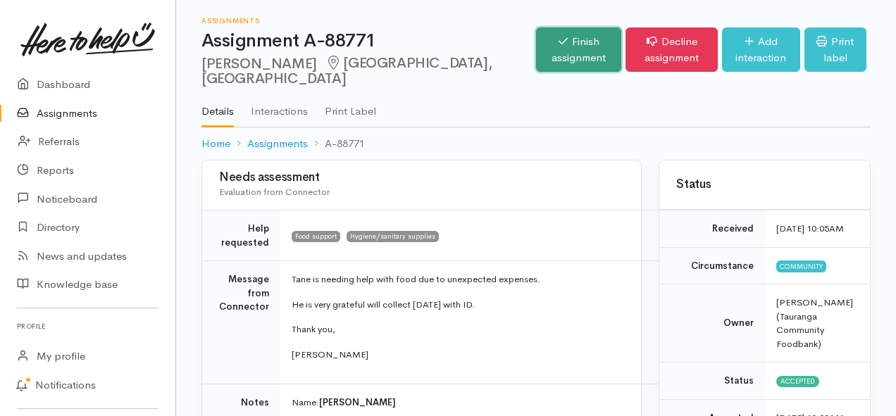
click at [536, 52] on link "Finish assignment" at bounding box center [578, 49] width 85 height 44
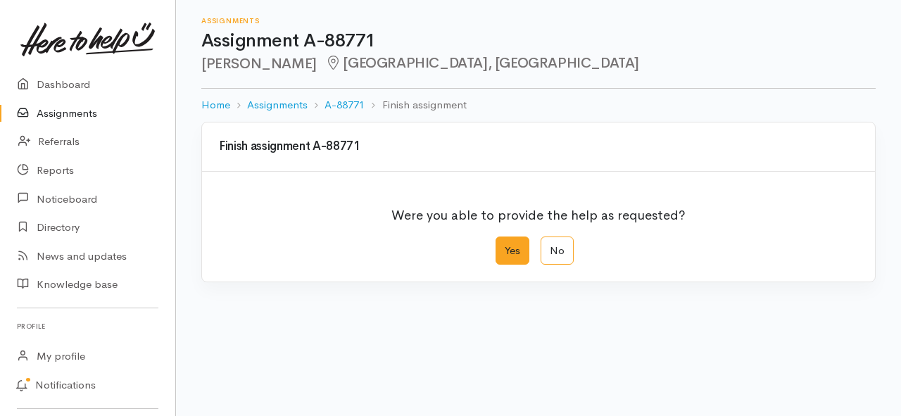
click at [503, 248] on label "Yes" at bounding box center [513, 251] width 34 height 29
click at [503, 246] on input "Yes" at bounding box center [500, 241] width 9 height 9
radio input "true"
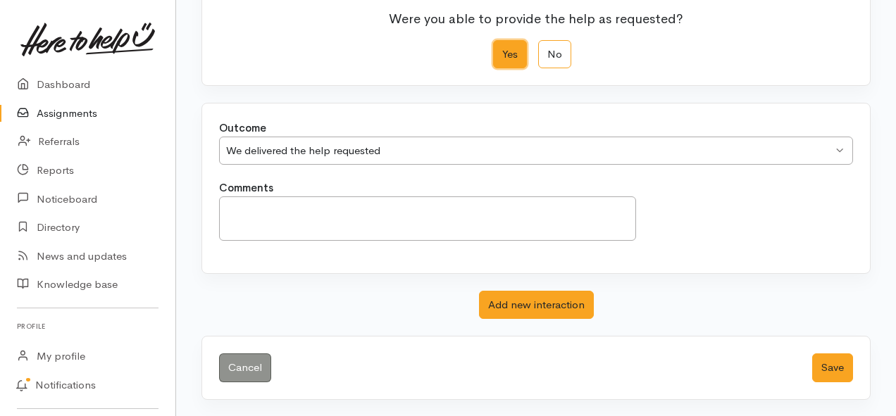
scroll to position [197, 0]
click at [837, 362] on button "Save" at bounding box center [832, 367] width 41 height 29
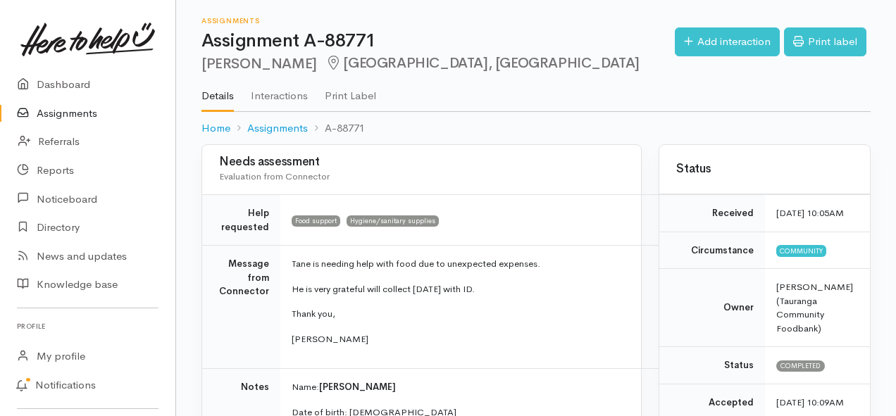
click at [82, 111] on link "Assignments" at bounding box center [87, 113] width 175 height 29
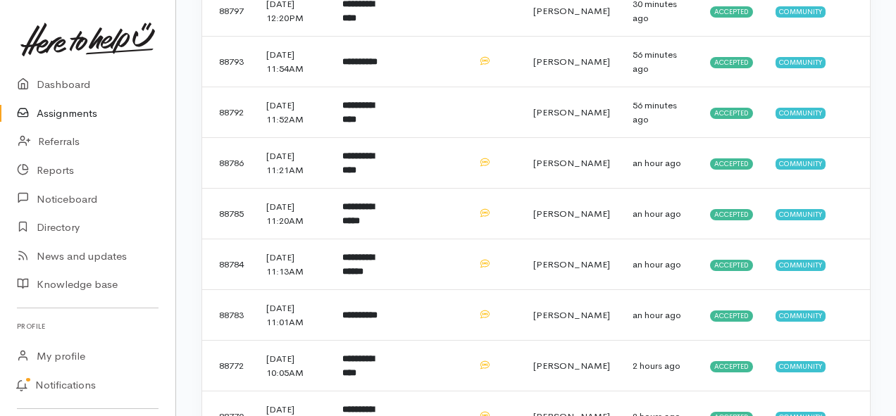
scroll to position [422, 0]
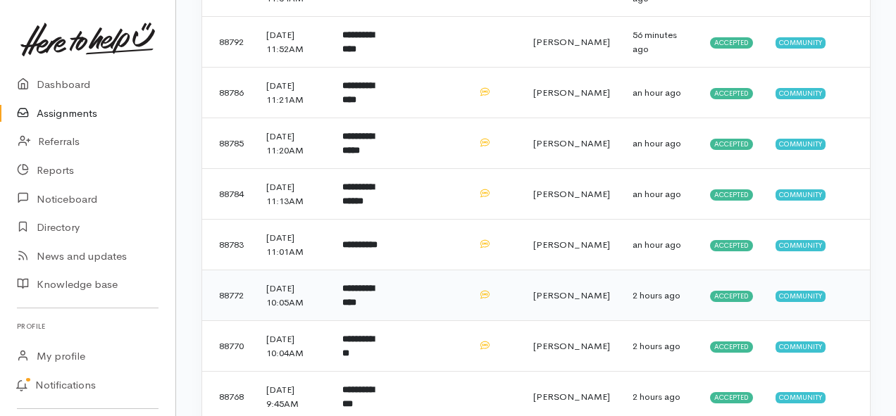
click at [433, 281] on td at bounding box center [430, 295] width 73 height 51
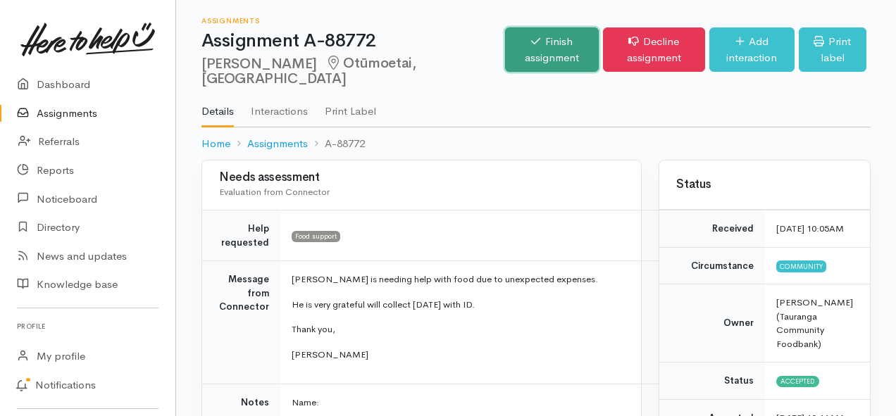
click at [505, 54] on link "Finish assignment" at bounding box center [552, 49] width 94 height 44
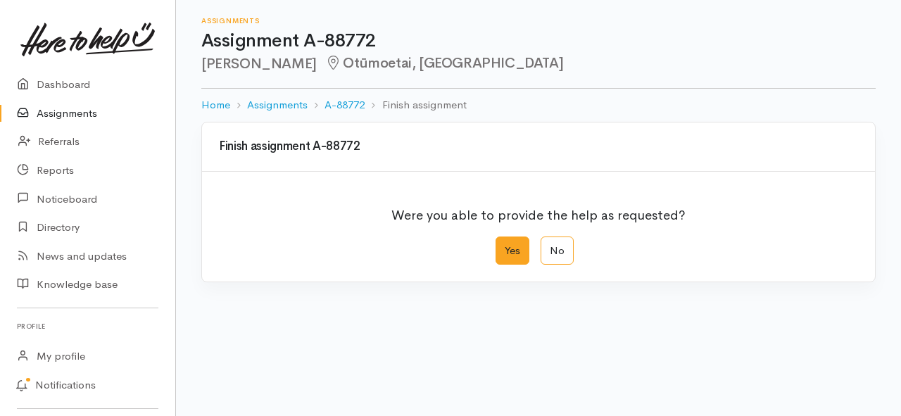
click at [517, 260] on label "Yes" at bounding box center [513, 251] width 34 height 29
click at [505, 246] on input "Yes" at bounding box center [500, 241] width 9 height 9
radio input "true"
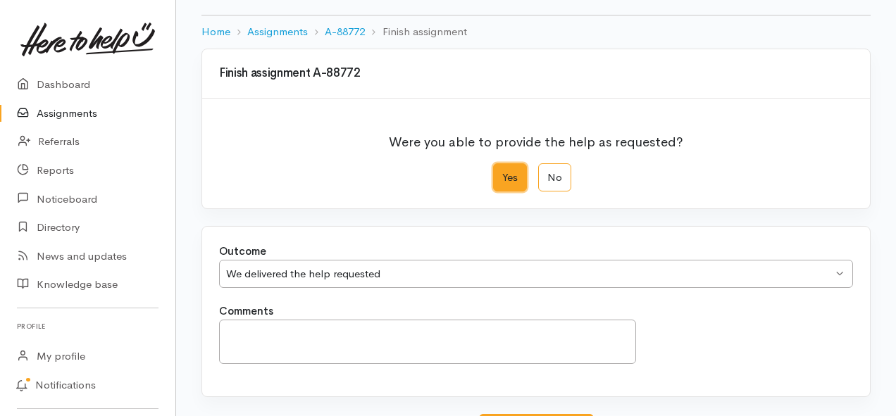
scroll to position [197, 0]
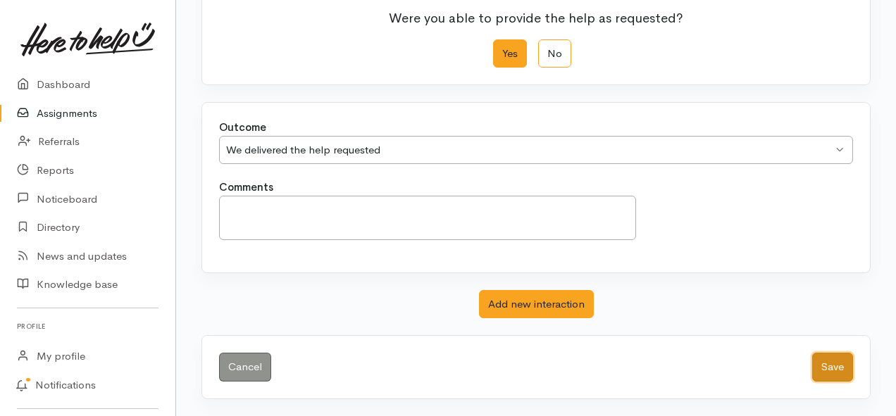
click at [834, 363] on button "Save" at bounding box center [832, 367] width 41 height 29
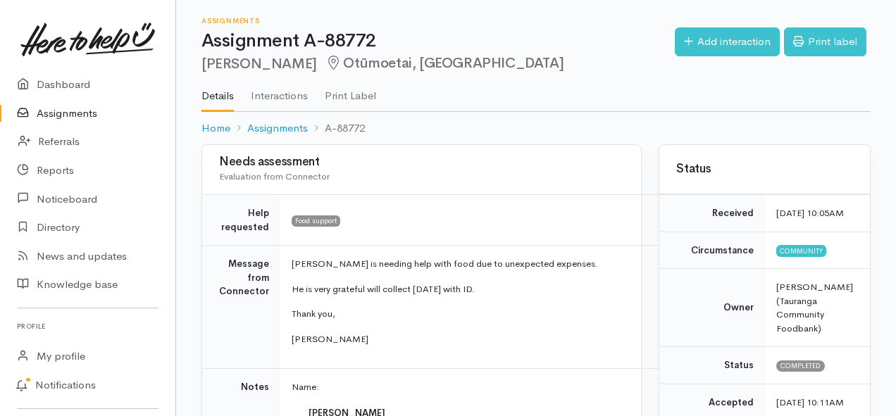
click at [58, 118] on link "Assignments" at bounding box center [87, 113] width 175 height 29
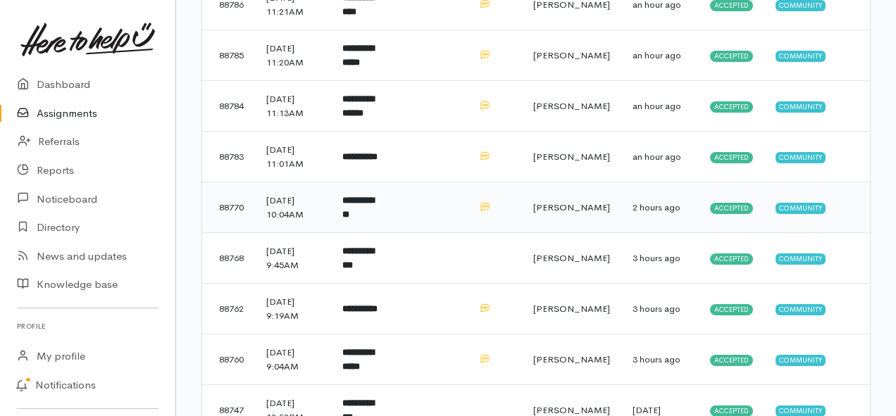
scroll to position [563, 0]
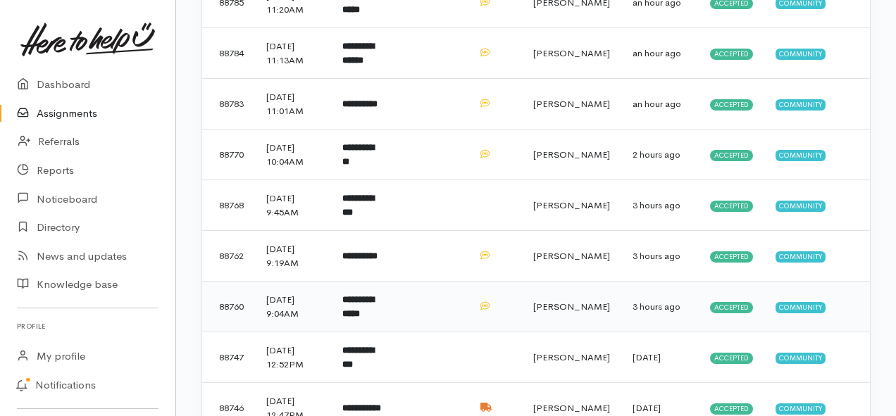
click at [394, 308] on td "**********" at bounding box center [362, 307] width 63 height 51
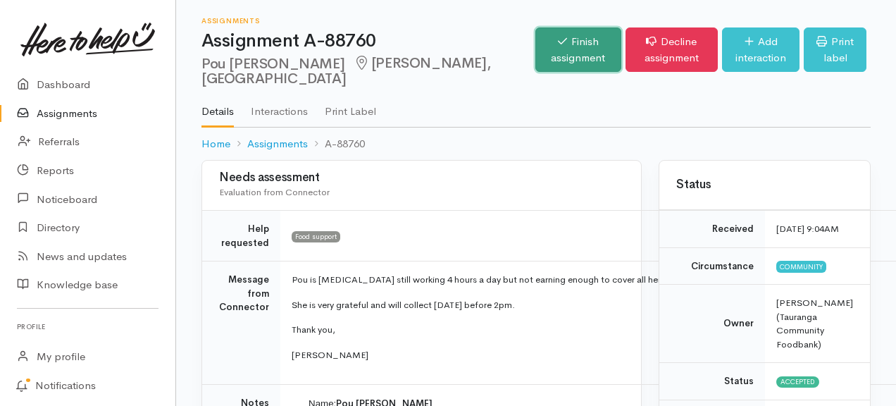
click at [535, 56] on link "Finish assignment" at bounding box center [578, 49] width 86 height 44
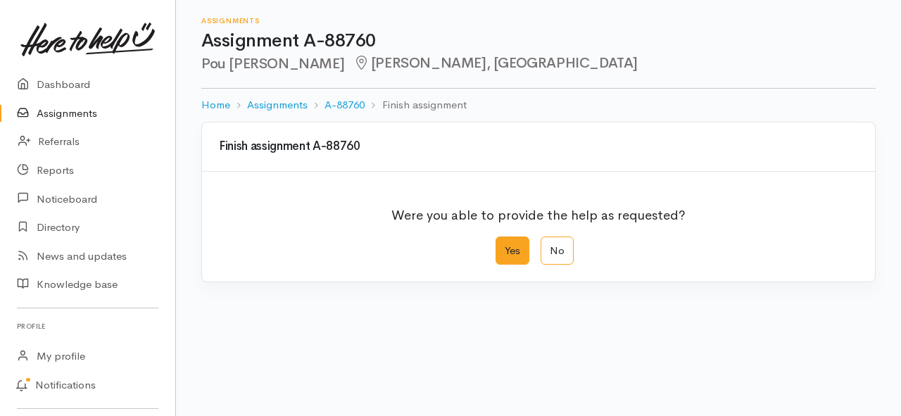
click at [508, 248] on label "Yes" at bounding box center [513, 251] width 34 height 29
click at [505, 246] on input "Yes" at bounding box center [500, 241] width 9 height 9
radio input "true"
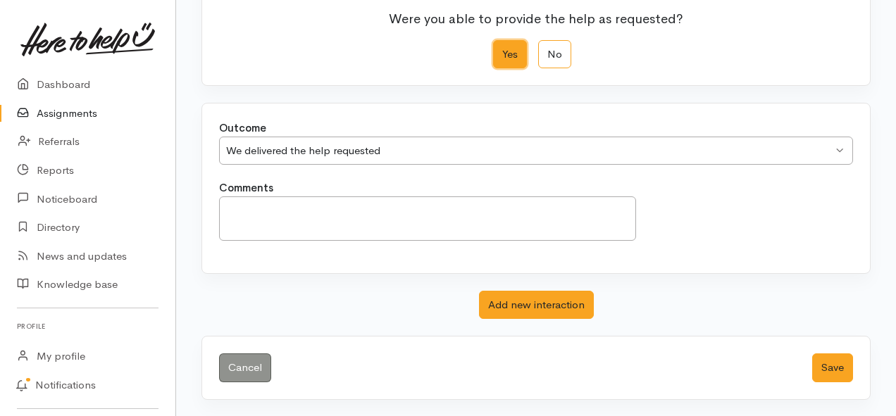
scroll to position [197, 0]
click at [841, 373] on button "Save" at bounding box center [832, 367] width 41 height 29
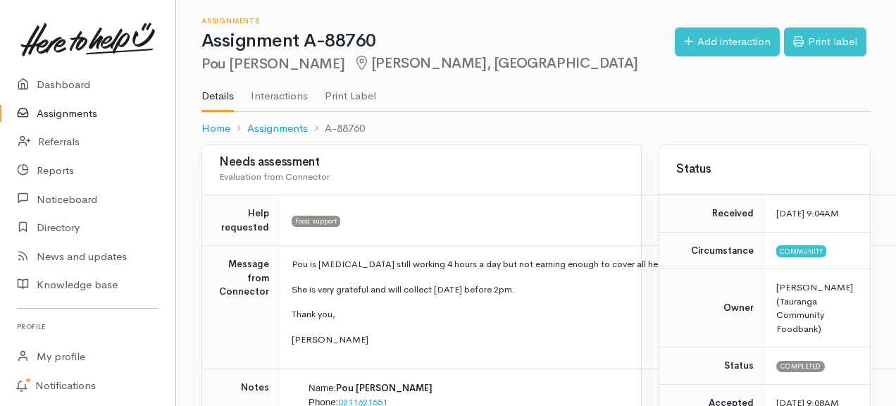
click at [73, 114] on link "Assignments" at bounding box center [87, 113] width 175 height 29
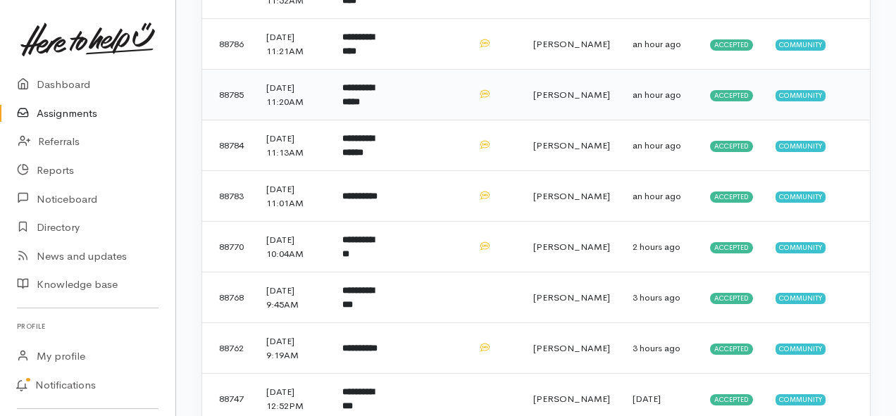
scroll to position [493, 0]
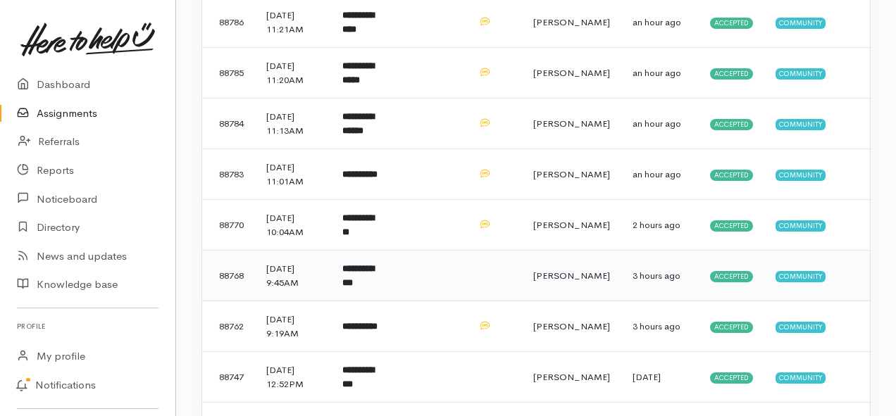
click at [374, 287] on b "**********" at bounding box center [358, 275] width 32 height 23
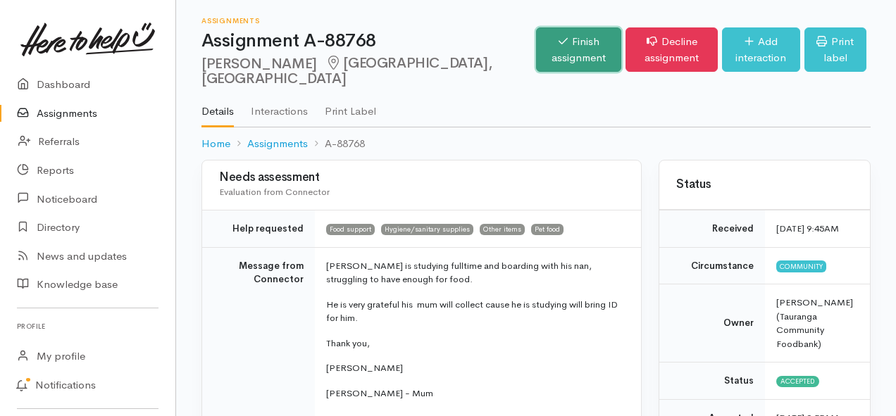
click at [536, 63] on link "Finish assignment" at bounding box center [578, 49] width 85 height 44
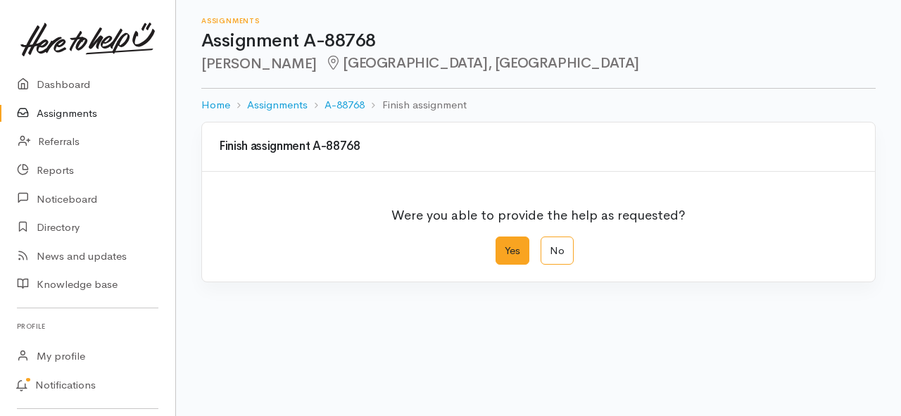
click at [502, 245] on label "Yes" at bounding box center [513, 251] width 34 height 29
click at [502, 245] on input "Yes" at bounding box center [500, 241] width 9 height 9
radio input "true"
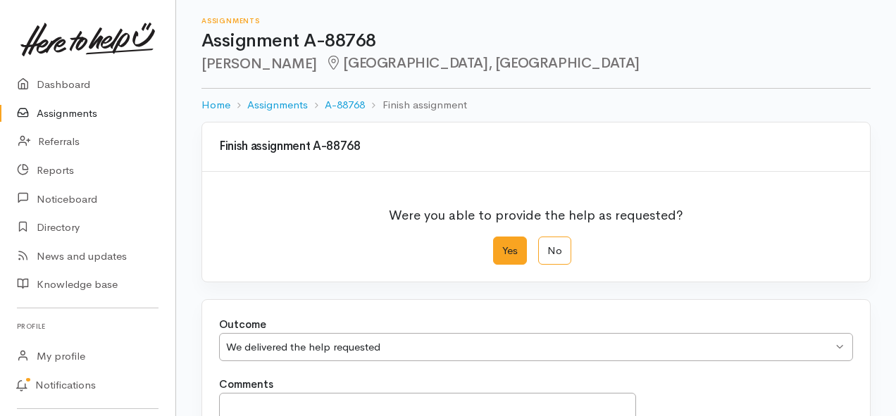
click at [510, 253] on label "Yes" at bounding box center [510, 251] width 34 height 29
click at [502, 246] on input "Yes" at bounding box center [497, 241] width 9 height 9
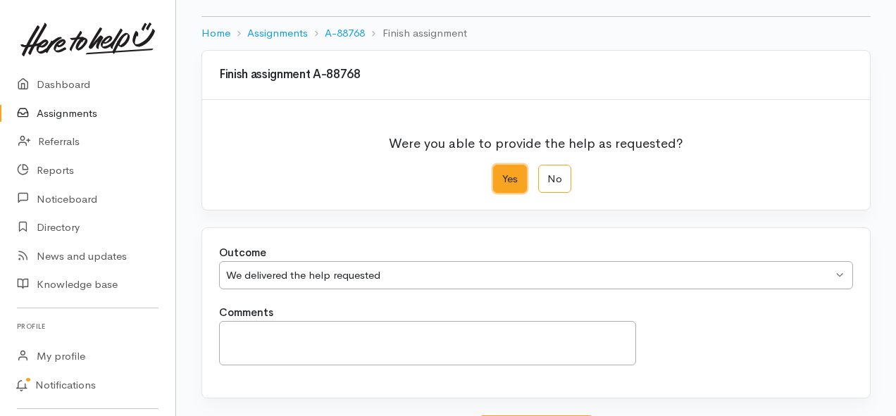
scroll to position [197, 0]
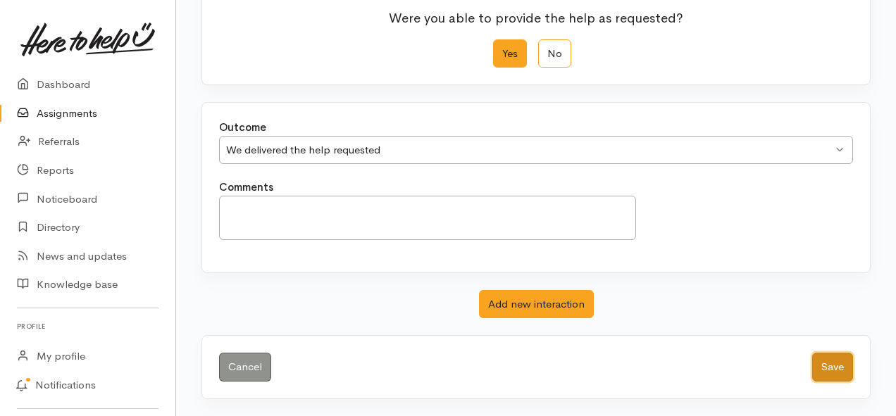
drag, startPoint x: 822, startPoint y: 367, endPoint x: 574, endPoint y: 270, distance: 266.2
click at [822, 367] on button "Save" at bounding box center [832, 367] width 41 height 29
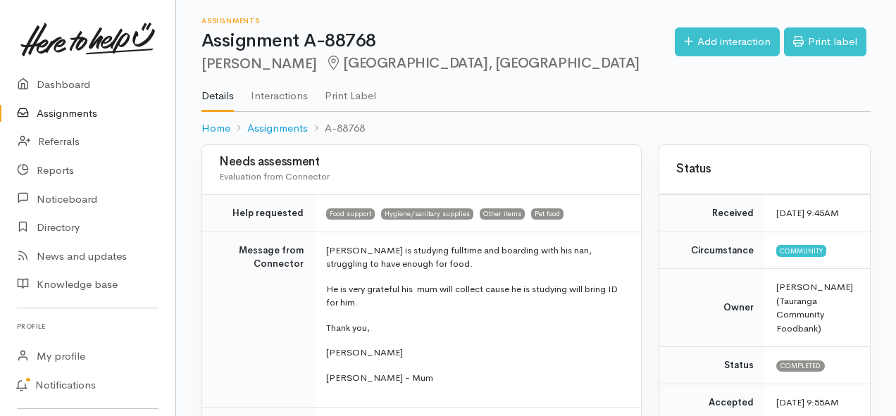
drag, startPoint x: 0, startPoint y: 0, endPoint x: 68, endPoint y: 115, distance: 133.2
click at [68, 115] on link "Assignments" at bounding box center [87, 113] width 175 height 29
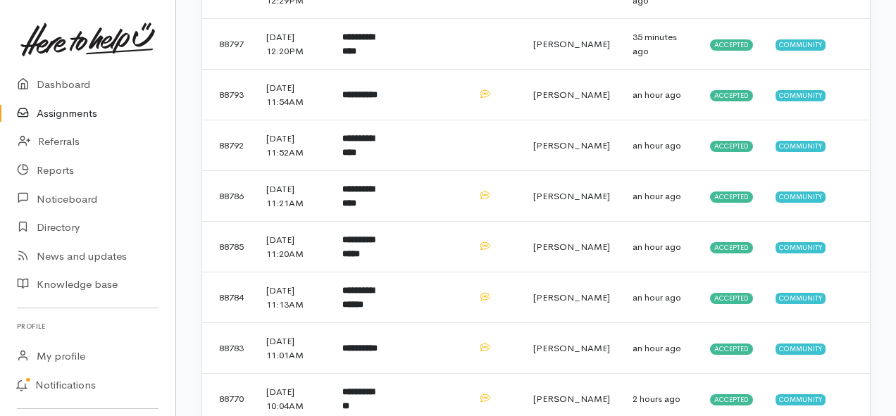
scroll to position [352, 0]
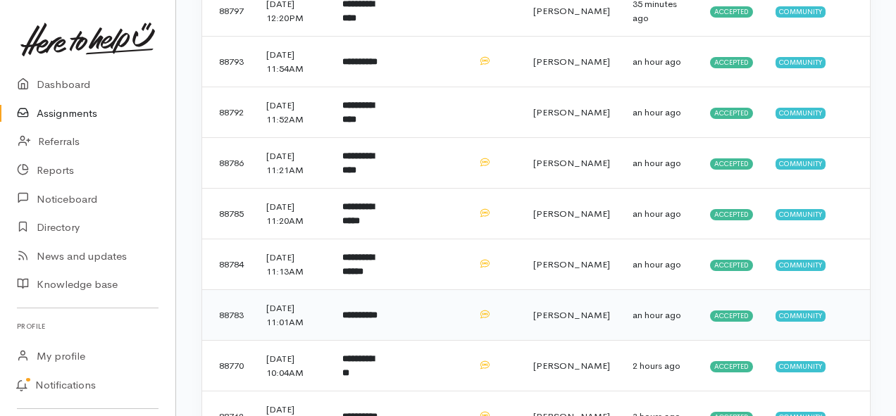
click at [366, 313] on b "**********" at bounding box center [359, 314] width 35 height 9
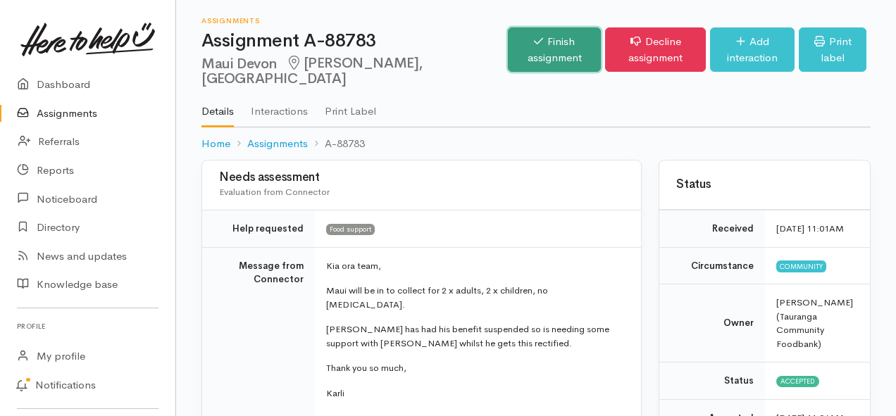
click at [508, 58] on link "Finish assignment" at bounding box center [554, 49] width 93 height 44
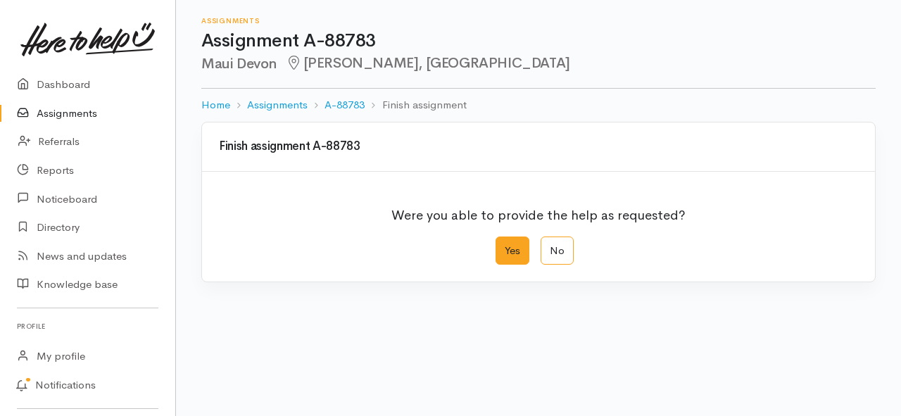
click at [510, 258] on label "Yes" at bounding box center [513, 251] width 34 height 29
click at [505, 246] on input "Yes" at bounding box center [500, 241] width 9 height 9
radio input "true"
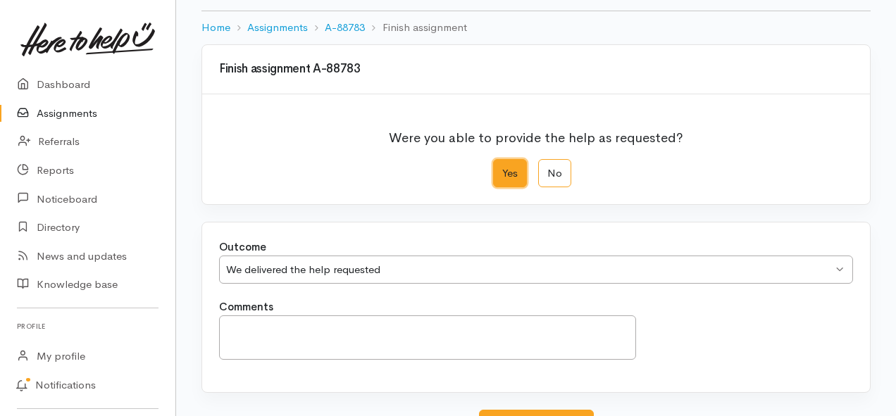
scroll to position [197, 0]
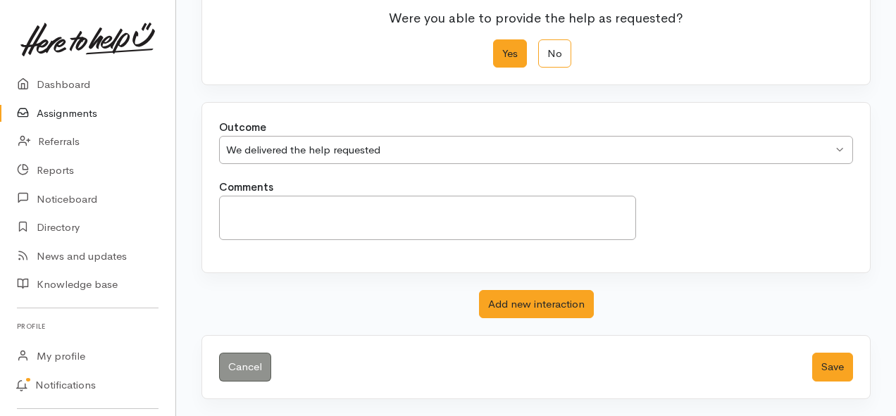
click at [815, 347] on div "Cancel Save" at bounding box center [535, 367] width 667 height 63
click at [827, 364] on button "Save" at bounding box center [832, 367] width 41 height 29
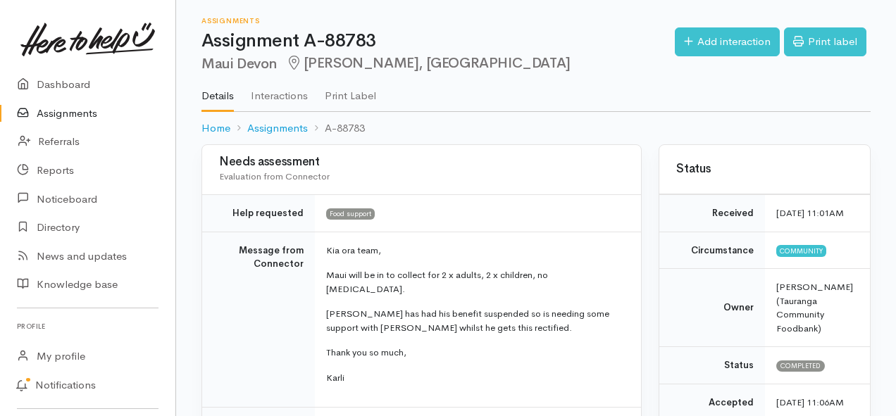
click at [87, 104] on link "Assignments" at bounding box center [87, 113] width 175 height 29
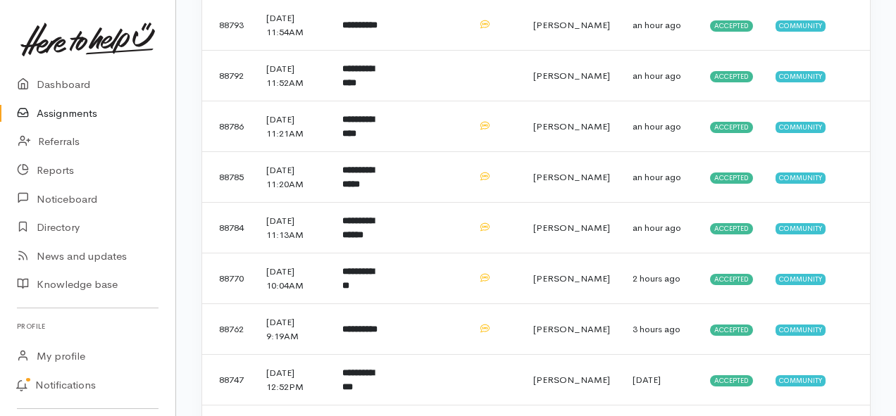
scroll to position [422, 0]
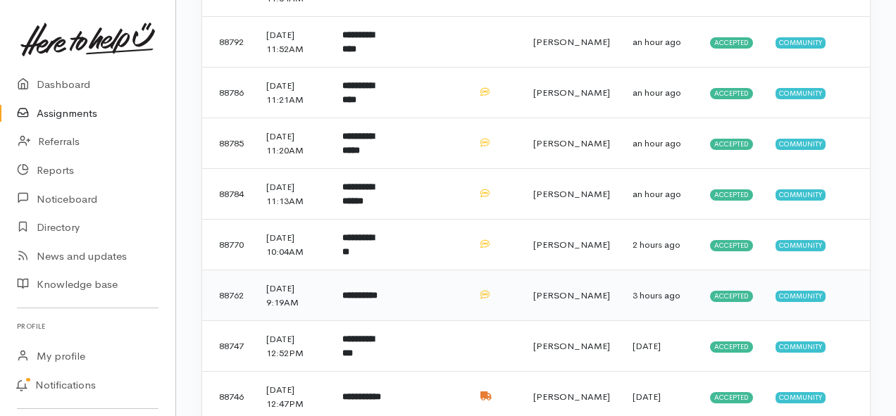
click at [432, 289] on td at bounding box center [430, 295] width 73 height 51
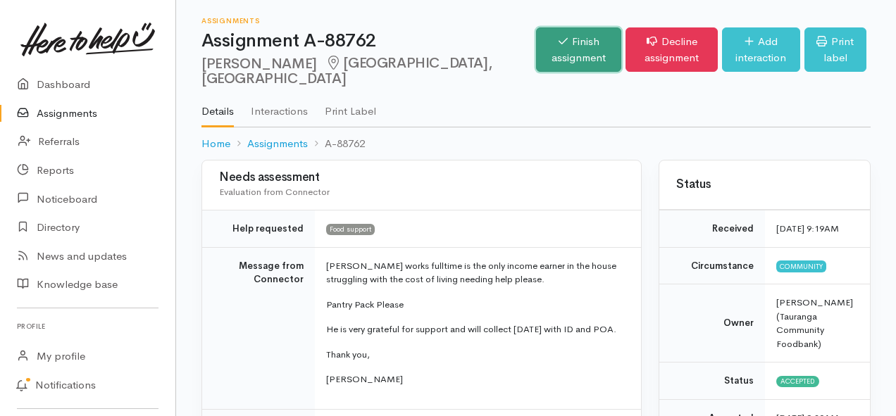
click at [536, 50] on link "Finish assignment" at bounding box center [578, 49] width 85 height 44
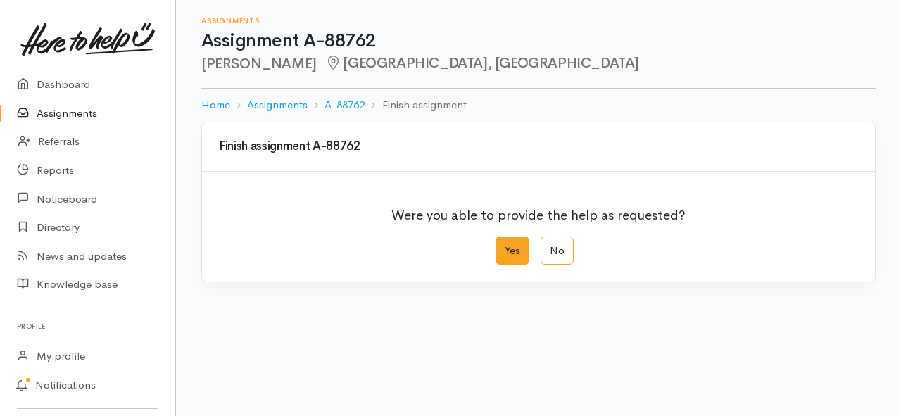
click at [507, 253] on label "Yes" at bounding box center [513, 251] width 34 height 29
click at [505, 246] on input "Yes" at bounding box center [500, 241] width 9 height 9
radio input "true"
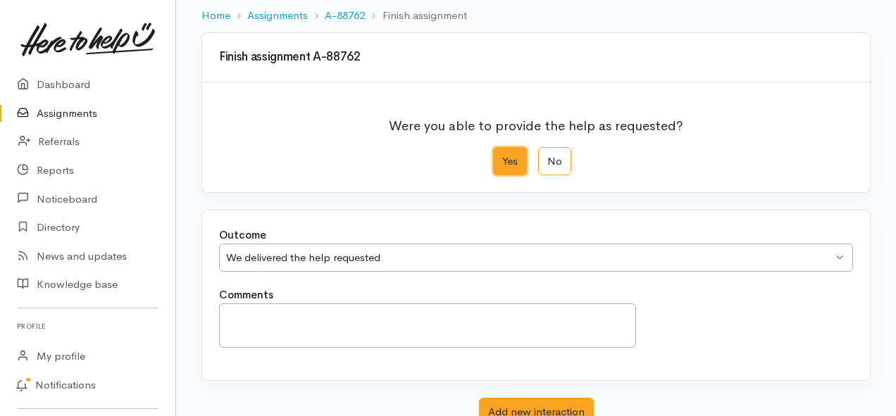
scroll to position [197, 0]
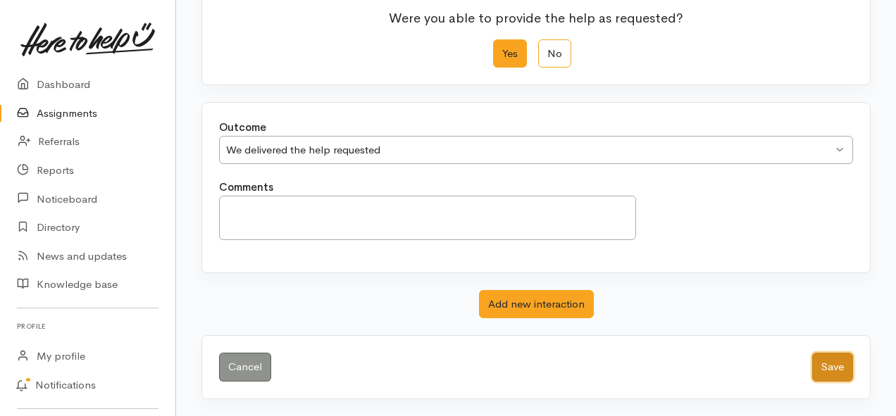
click at [826, 369] on button "Save" at bounding box center [832, 367] width 41 height 29
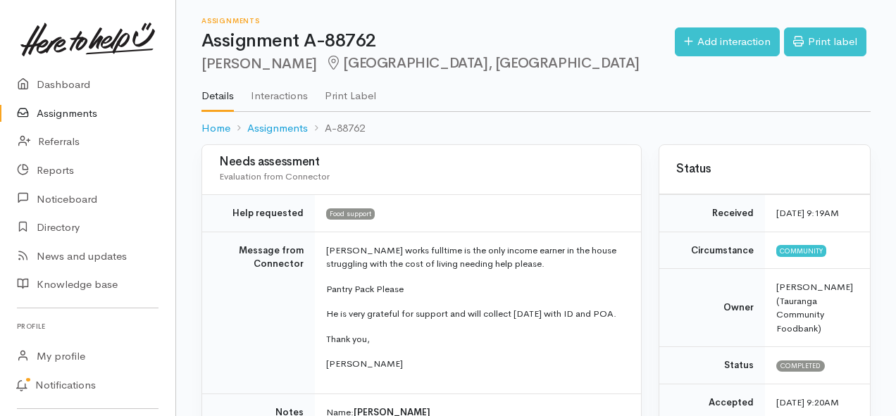
click at [84, 111] on link "Assignments" at bounding box center [87, 113] width 175 height 29
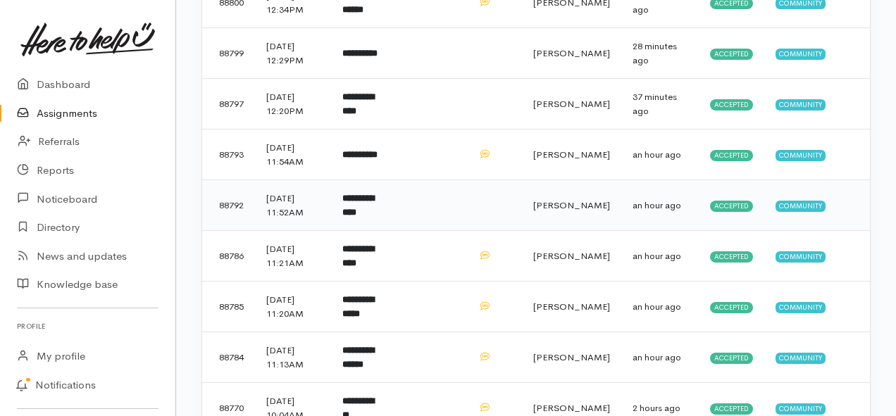
scroll to position [282, 0]
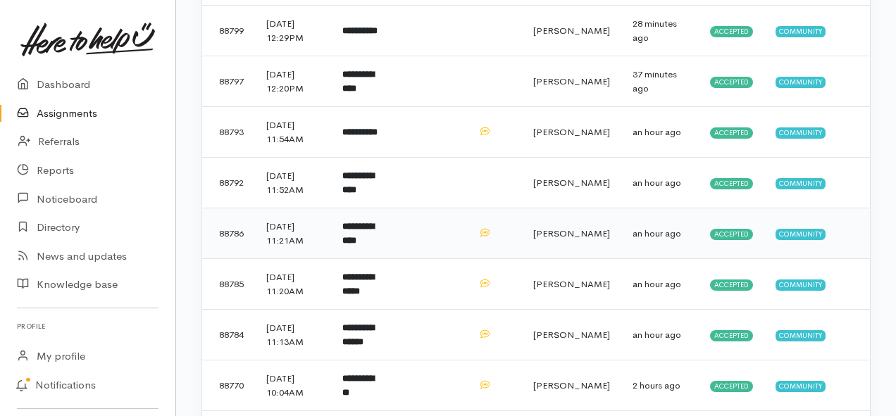
click at [368, 237] on b "**********" at bounding box center [358, 233] width 32 height 23
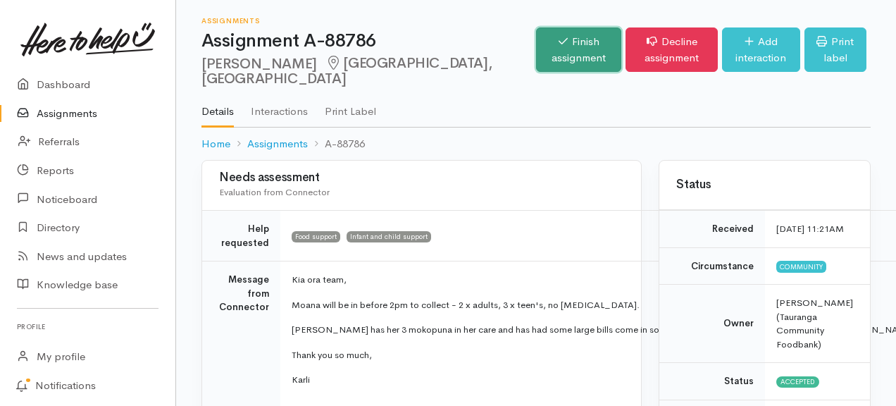
click at [536, 51] on link "Finish assignment" at bounding box center [578, 49] width 85 height 44
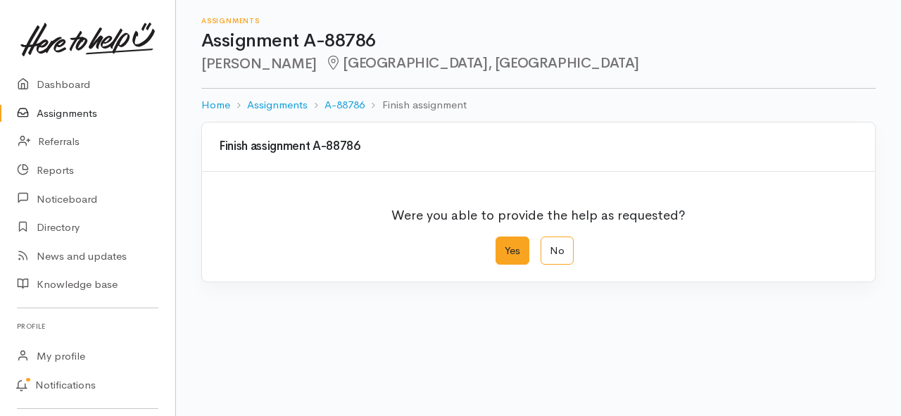
click at [521, 253] on label "Yes" at bounding box center [513, 251] width 34 height 29
click at [505, 246] on input "Yes" at bounding box center [500, 241] width 9 height 9
radio input "true"
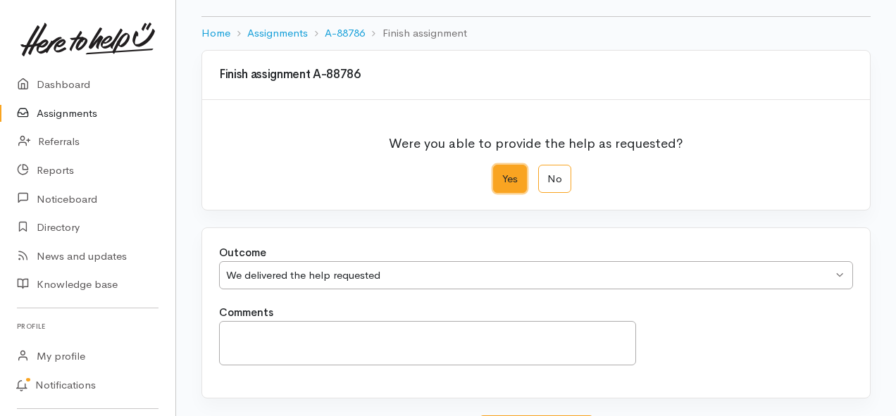
scroll to position [197, 0]
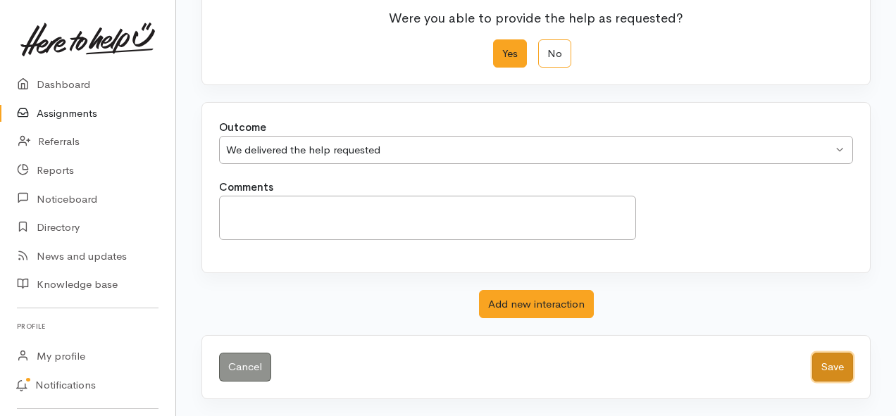
click at [829, 364] on button "Save" at bounding box center [832, 367] width 41 height 29
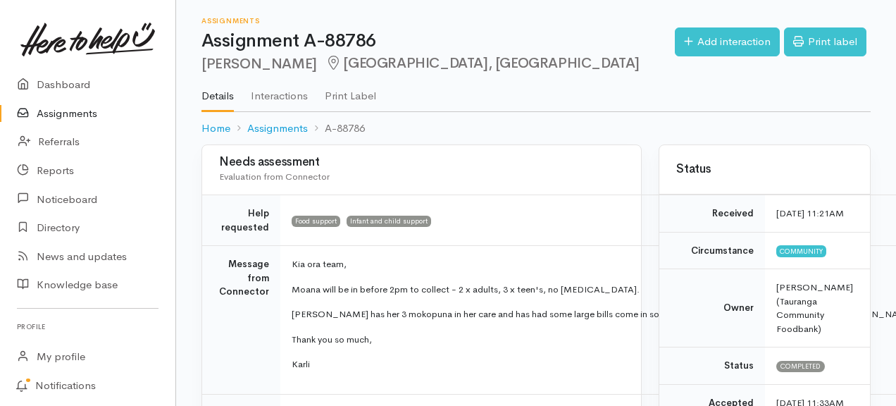
click at [55, 111] on link "Assignments" at bounding box center [87, 113] width 175 height 29
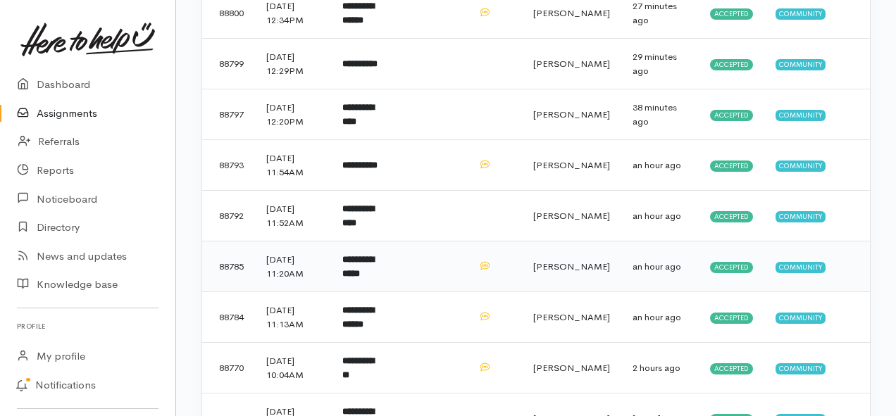
scroll to position [282, 0]
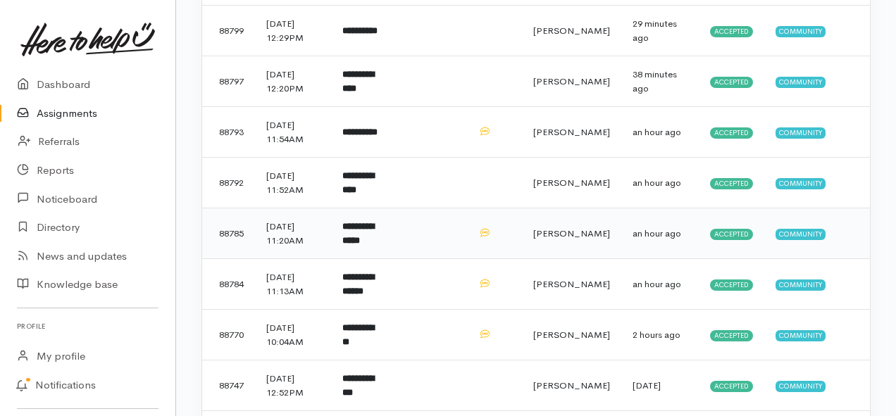
click at [394, 232] on td "**********" at bounding box center [362, 233] width 63 height 51
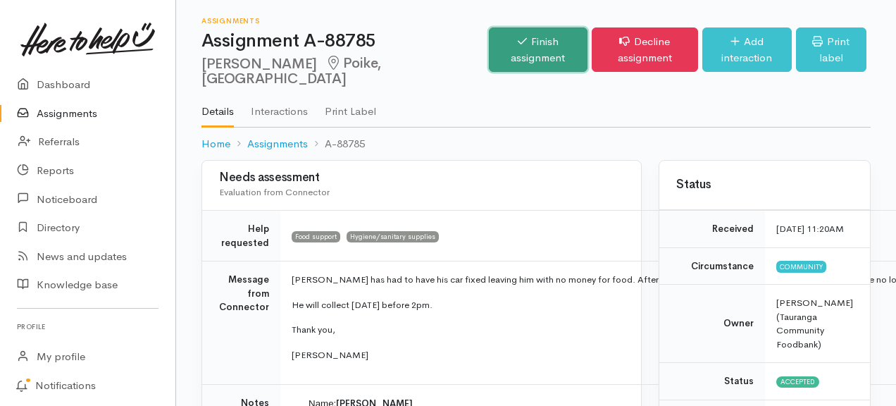
click at [489, 49] on link "Finish assignment" at bounding box center [538, 49] width 99 height 44
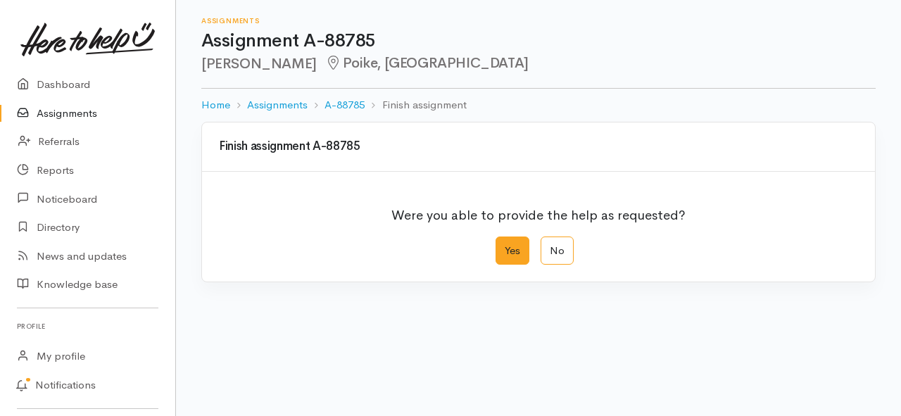
click at [510, 245] on label "Yes" at bounding box center [513, 251] width 34 height 29
click at [505, 245] on input "Yes" at bounding box center [500, 241] width 9 height 9
radio input "true"
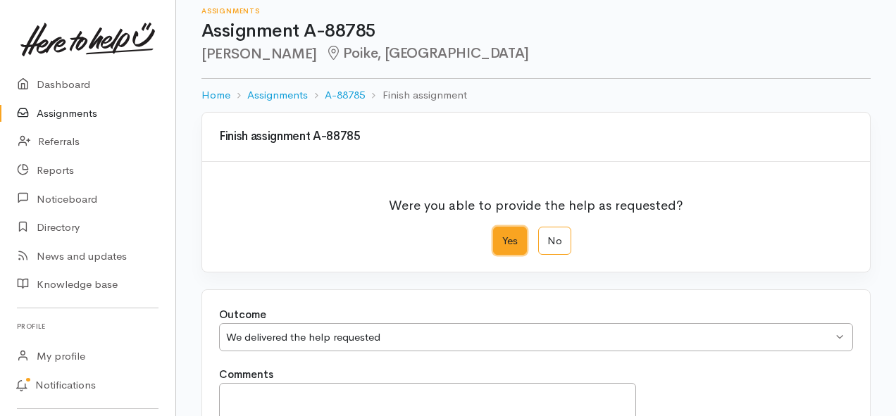
scroll to position [197, 0]
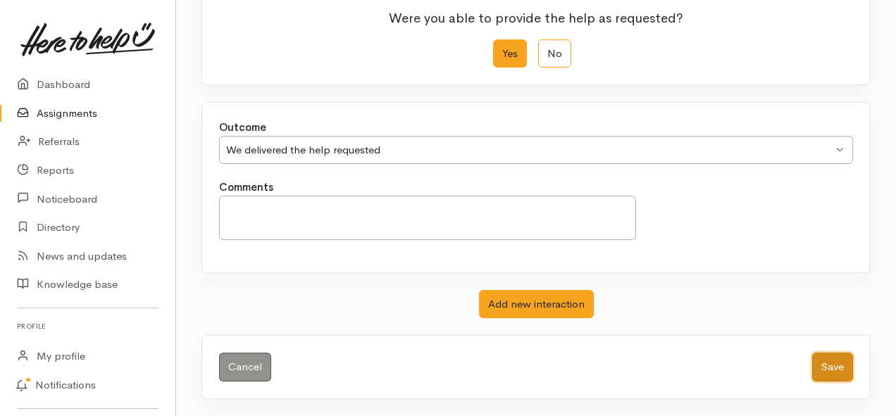
click at [839, 362] on button "Save" at bounding box center [832, 367] width 41 height 29
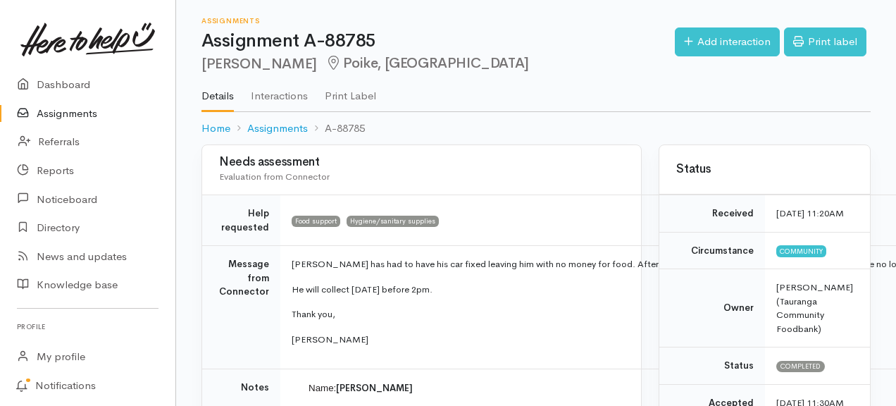
click at [93, 113] on link "Assignments" at bounding box center [87, 113] width 175 height 29
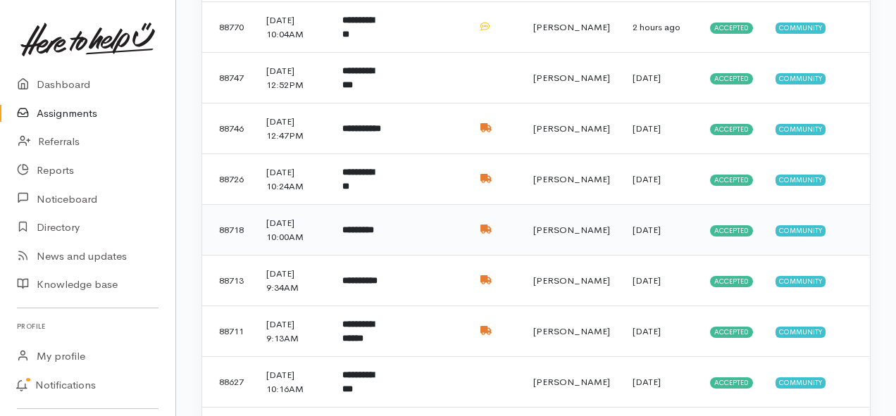
scroll to position [563, 0]
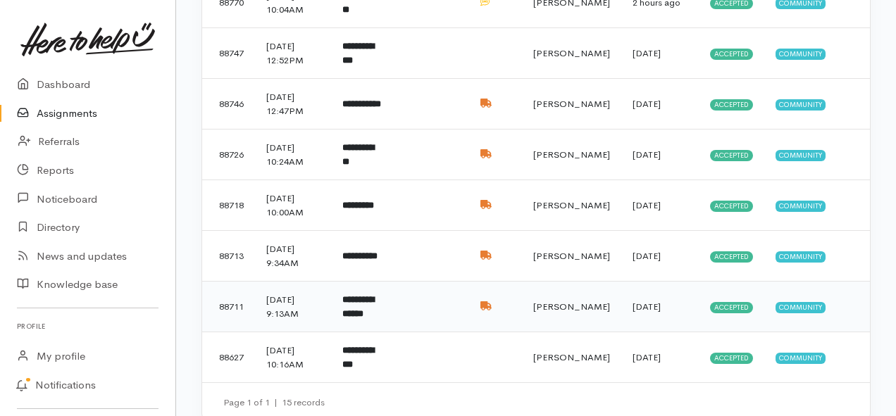
click at [374, 310] on b "**********" at bounding box center [358, 306] width 32 height 23
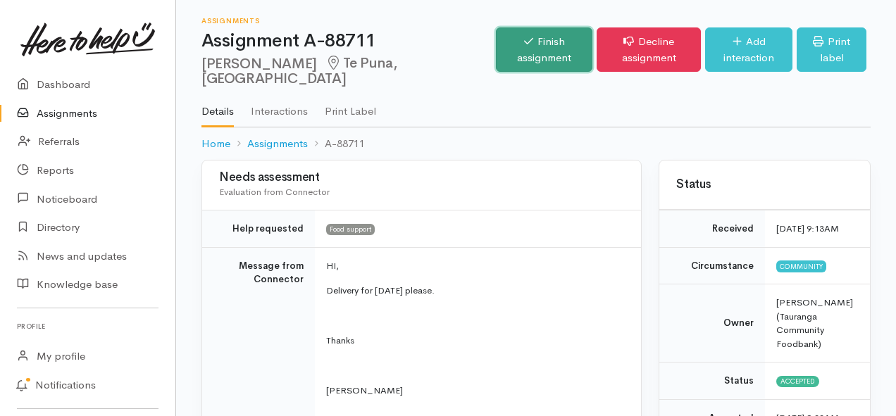
click at [496, 46] on link "Finish assignment" at bounding box center [544, 49] width 96 height 44
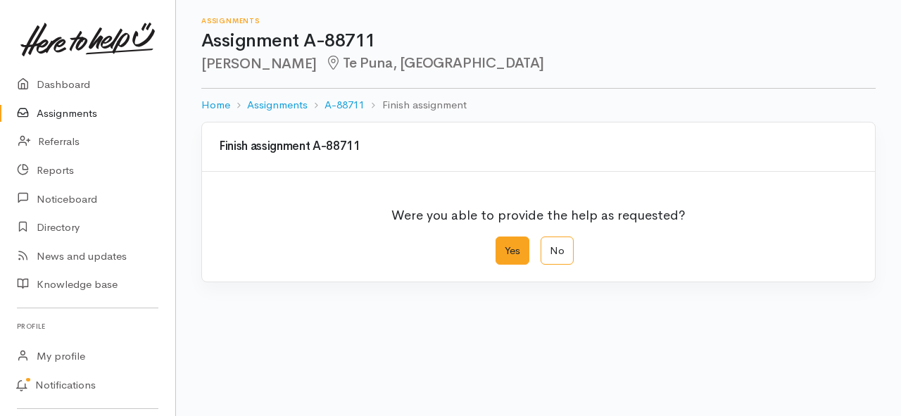
click at [513, 251] on label "Yes" at bounding box center [513, 251] width 34 height 29
click at [505, 246] on input "Yes" at bounding box center [500, 241] width 9 height 9
radio input "true"
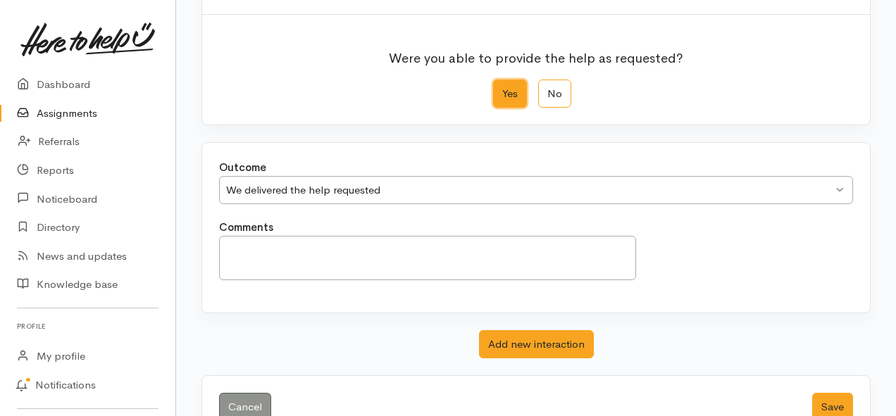
scroll to position [197, 0]
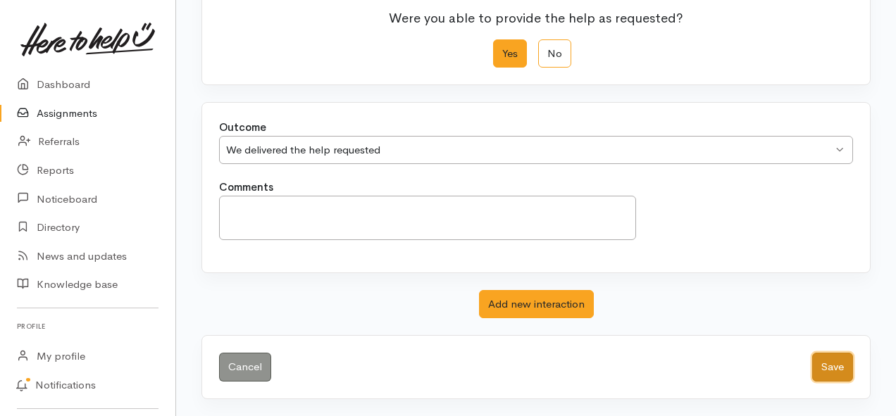
click at [822, 371] on button "Save" at bounding box center [832, 367] width 41 height 29
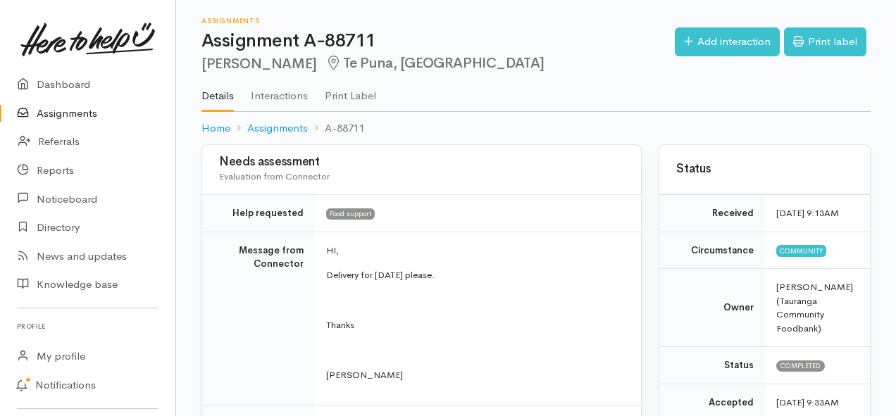
click at [91, 113] on link "Assignments" at bounding box center [87, 113] width 175 height 29
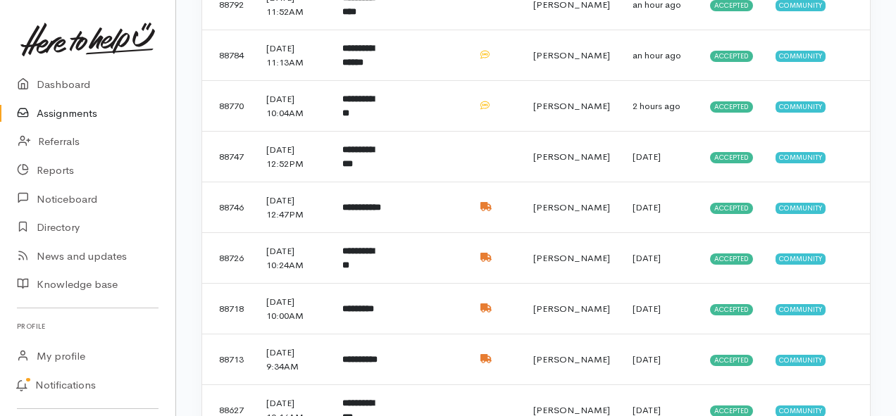
scroll to position [493, 0]
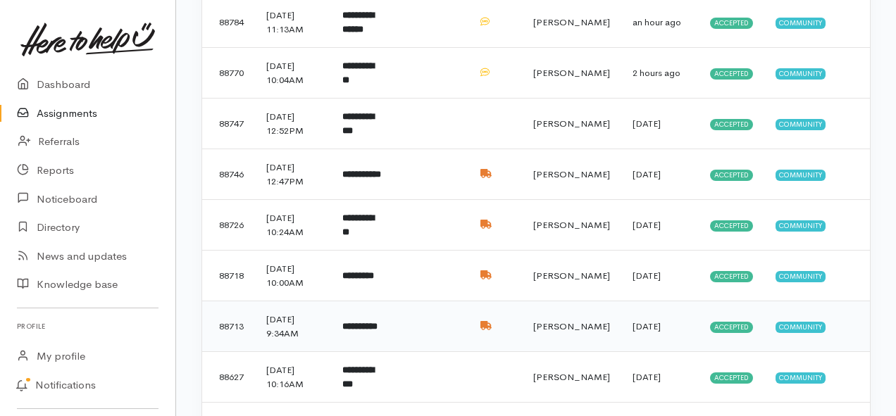
click at [328, 326] on td "12 Sep 2025, 9:34AM" at bounding box center [293, 326] width 76 height 51
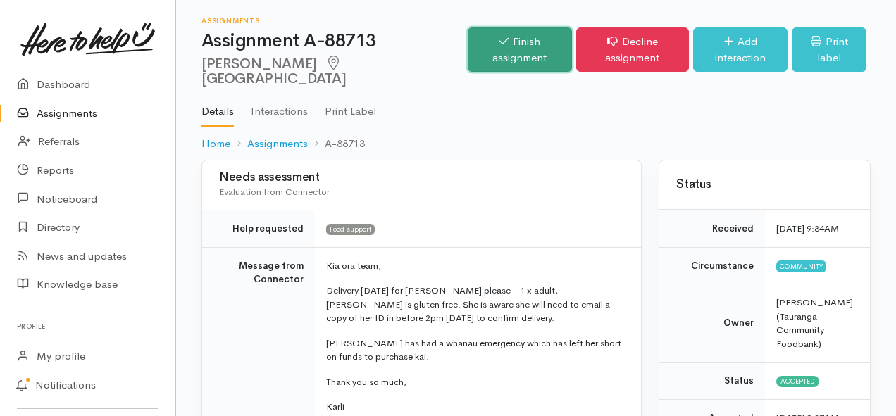
click at [467, 46] on link "Finish assignment" at bounding box center [519, 49] width 104 height 44
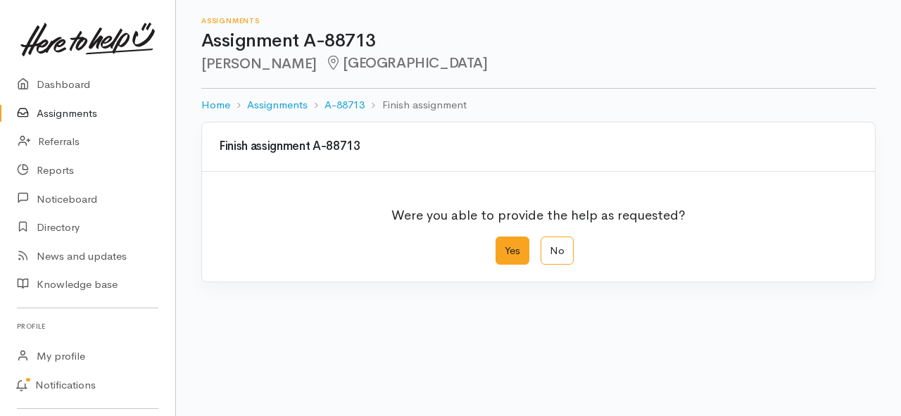
click at [508, 244] on label "Yes" at bounding box center [513, 251] width 34 height 29
click at [505, 244] on input "Yes" at bounding box center [500, 241] width 9 height 9
radio input "true"
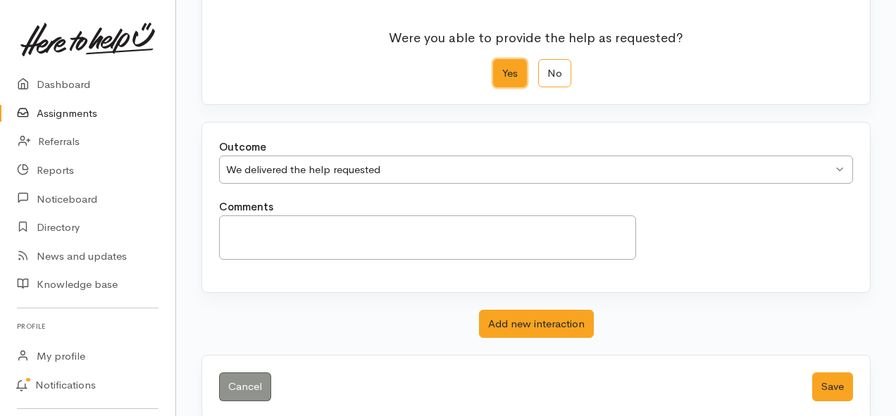
scroll to position [197, 0]
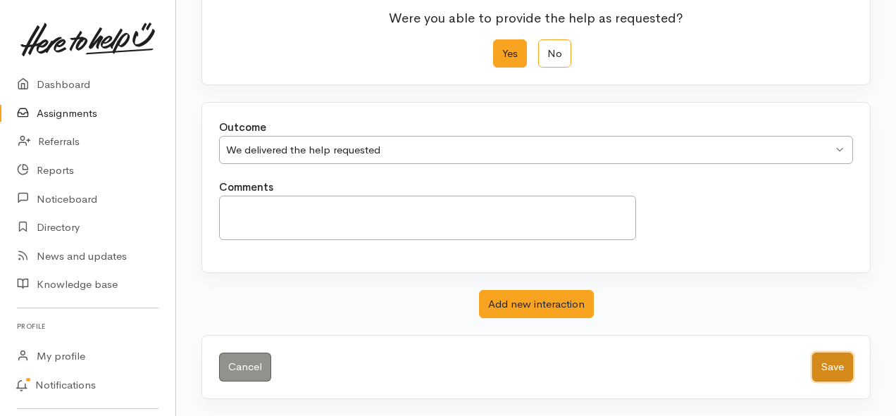
click at [812, 366] on button "Save" at bounding box center [832, 367] width 41 height 29
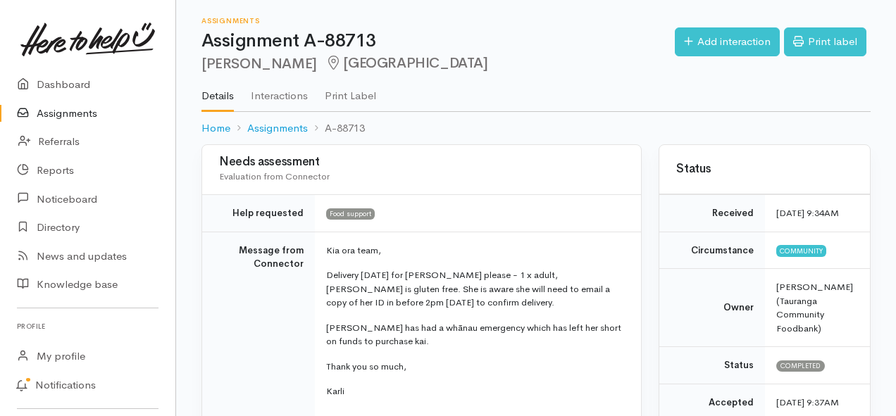
click at [62, 118] on link "Assignments" at bounding box center [87, 113] width 175 height 29
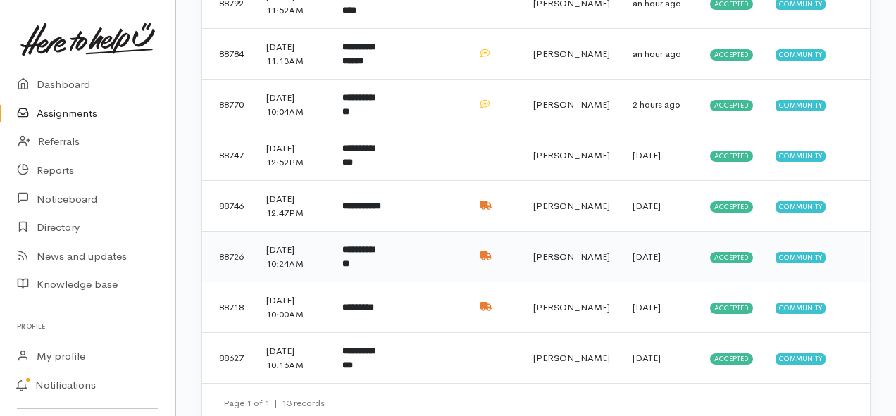
scroll to position [482, 0]
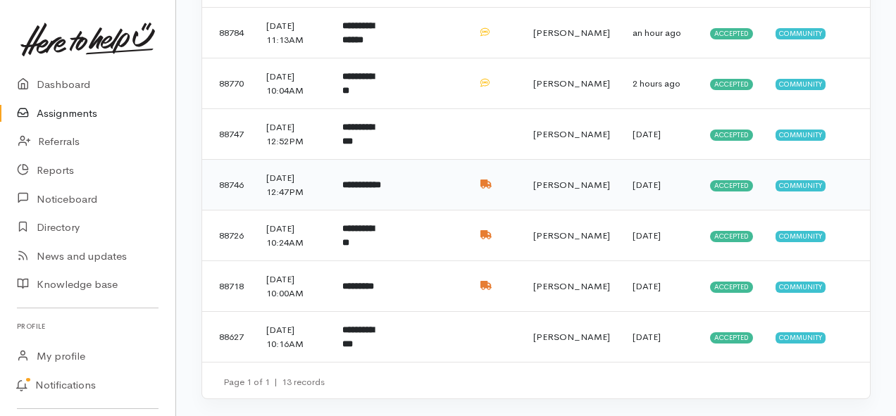
click at [381, 183] on b "**********" at bounding box center [361, 184] width 39 height 9
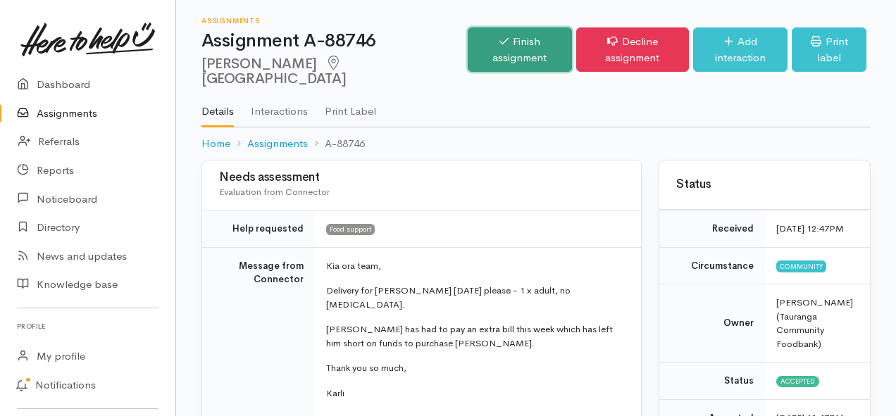
click at [467, 49] on link "Finish assignment" at bounding box center [519, 49] width 104 height 44
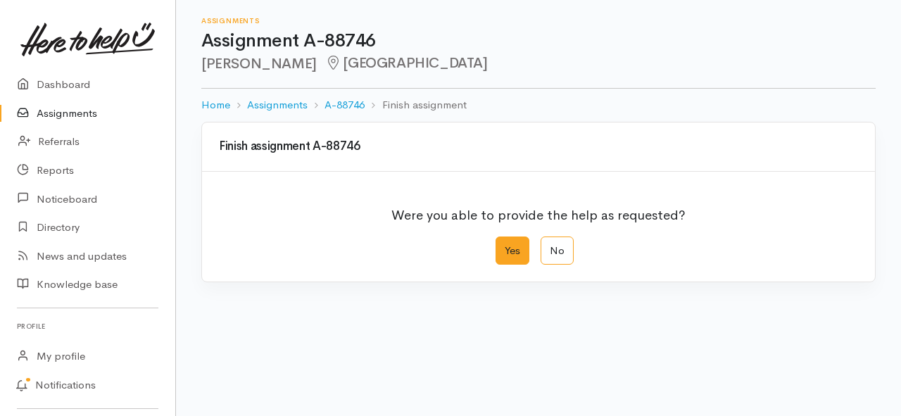
click at [510, 256] on label "Yes" at bounding box center [513, 251] width 34 height 29
click at [505, 246] on input "Yes" at bounding box center [500, 241] width 9 height 9
radio input "true"
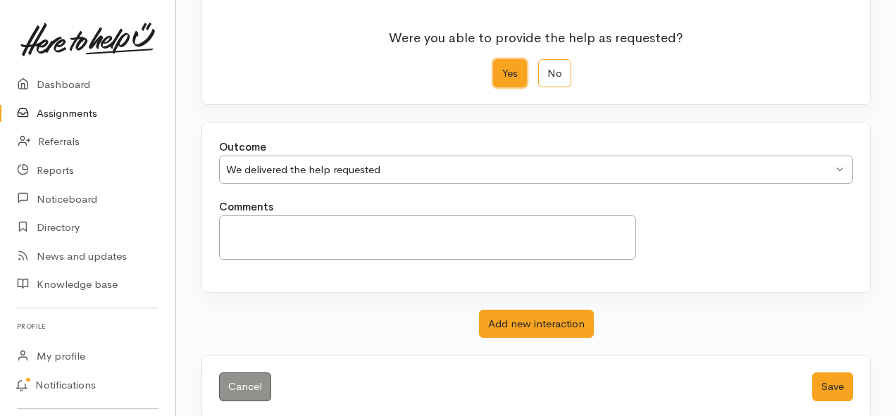
scroll to position [197, 0]
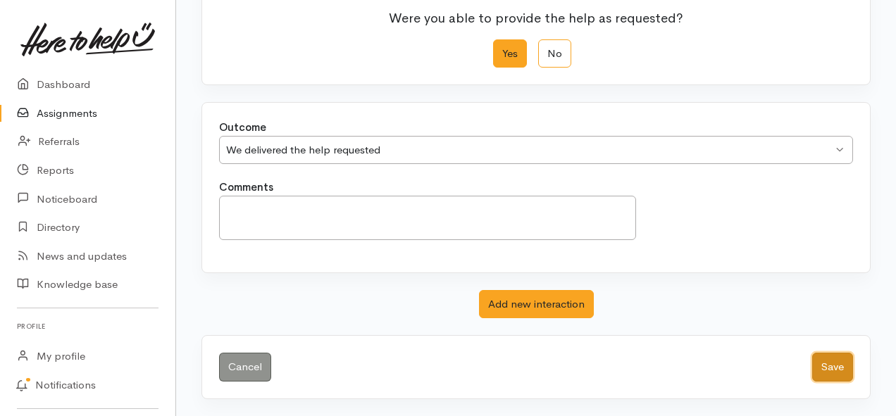
click at [817, 362] on button "Save" at bounding box center [832, 367] width 41 height 29
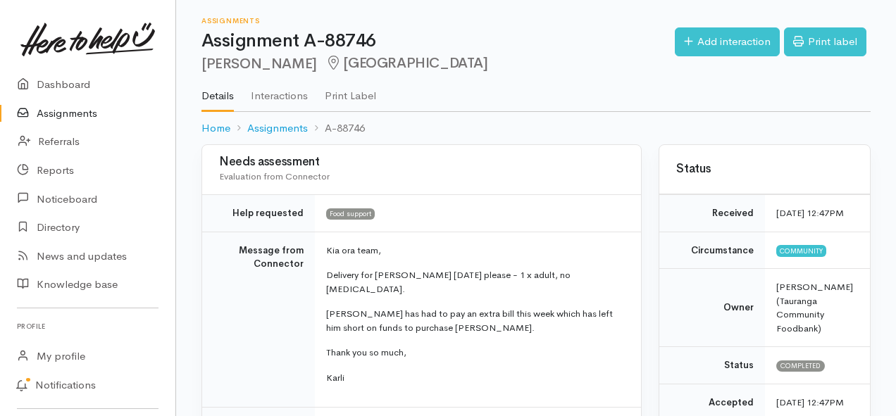
click at [82, 109] on link "Assignments" at bounding box center [87, 113] width 175 height 29
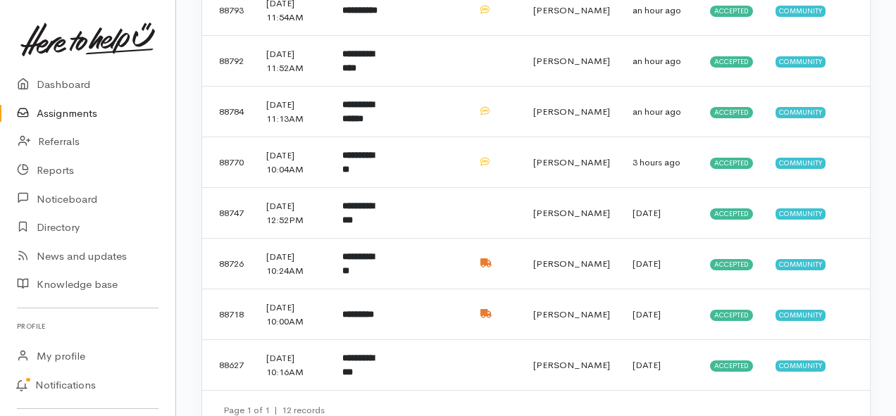
scroll to position [432, 0]
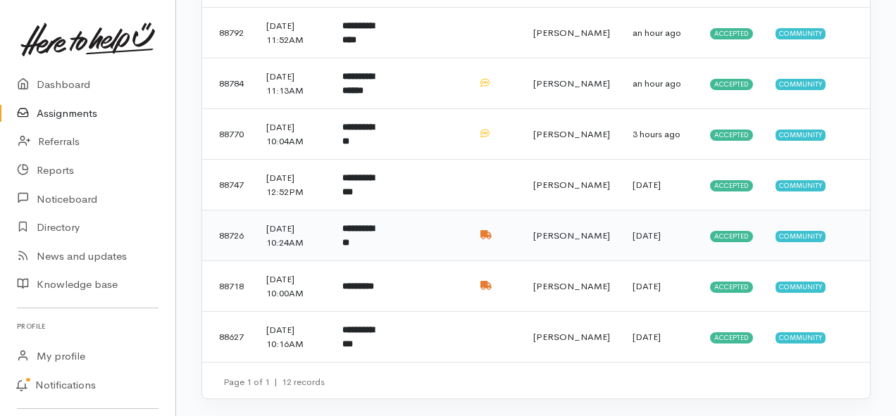
click at [358, 234] on td "**********" at bounding box center [362, 236] width 63 height 51
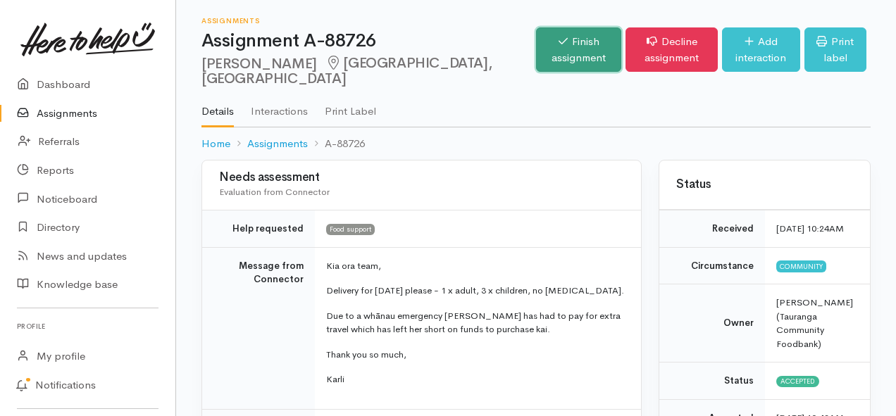
click at [536, 46] on link "Finish assignment" at bounding box center [578, 49] width 85 height 44
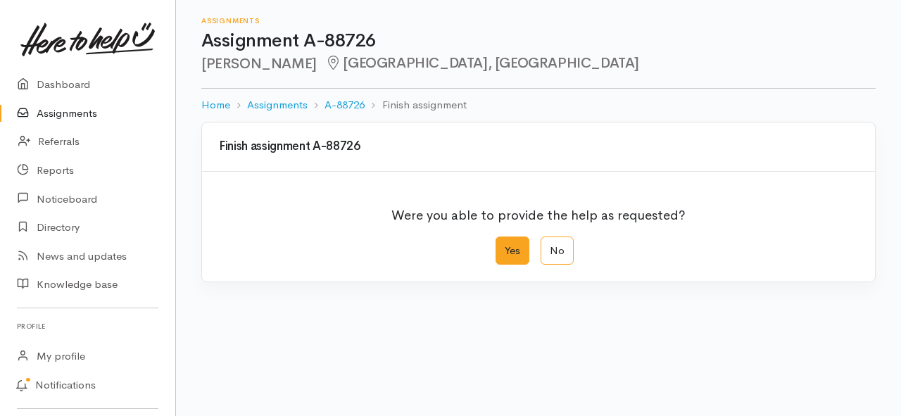
click at [524, 257] on label "Yes" at bounding box center [513, 251] width 34 height 29
click at [505, 246] on input "Yes" at bounding box center [500, 241] width 9 height 9
radio input "true"
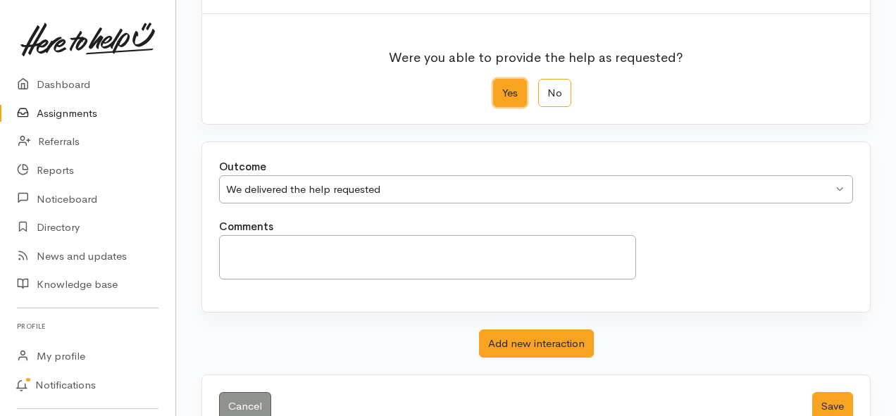
scroll to position [197, 0]
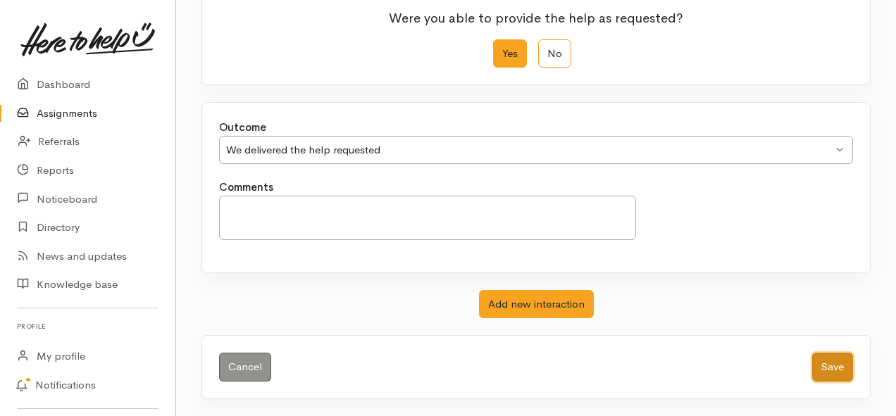
click at [827, 373] on button "Save" at bounding box center [832, 367] width 41 height 29
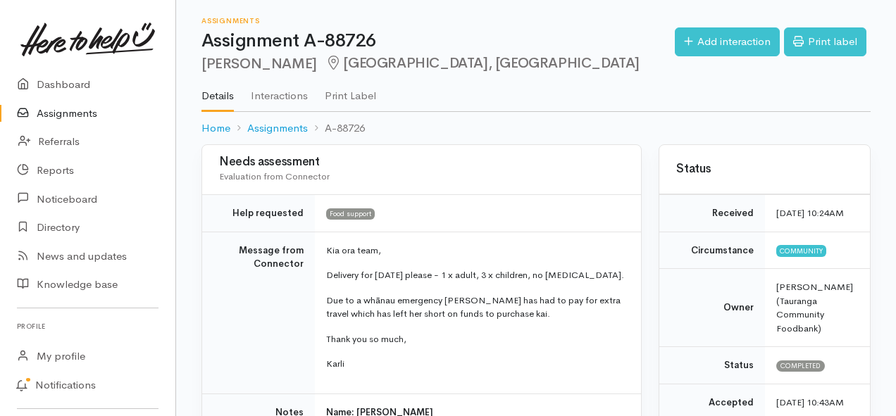
click at [84, 112] on link "Assignments" at bounding box center [87, 113] width 175 height 29
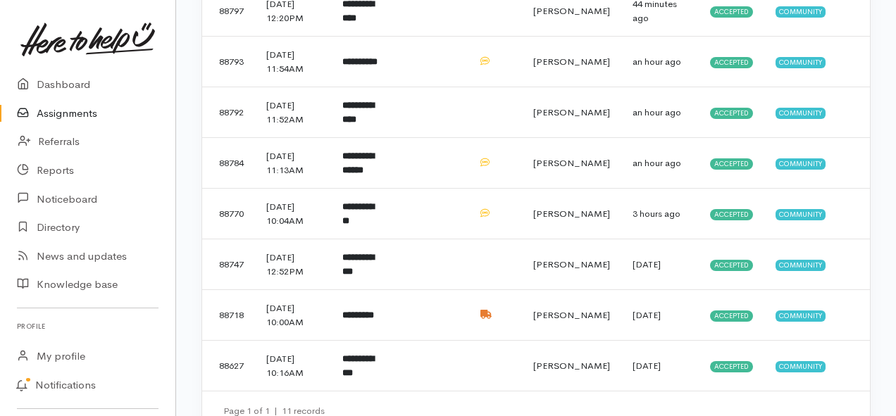
scroll to position [381, 0]
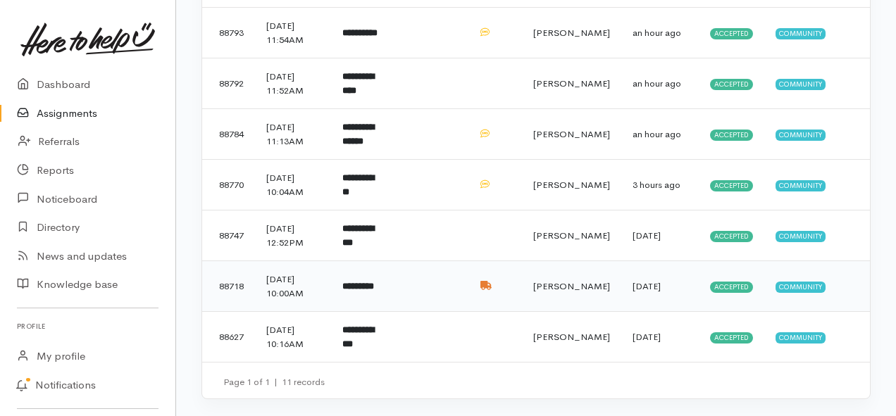
click at [374, 288] on b "*********" at bounding box center [358, 286] width 32 height 9
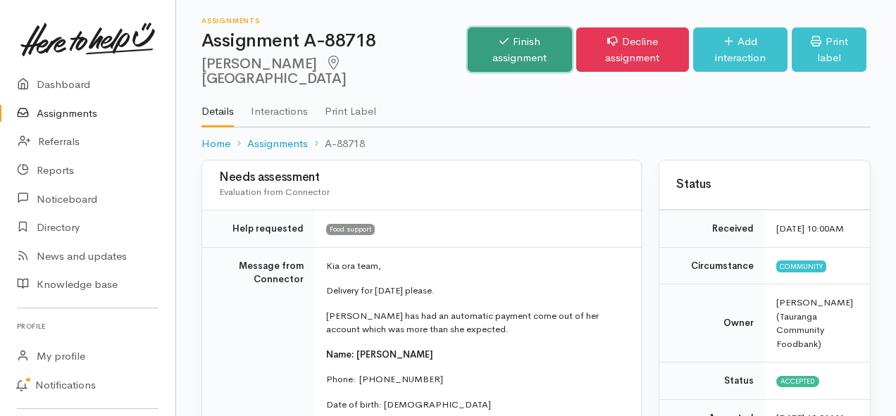
click at [467, 36] on link "Finish assignment" at bounding box center [519, 49] width 104 height 44
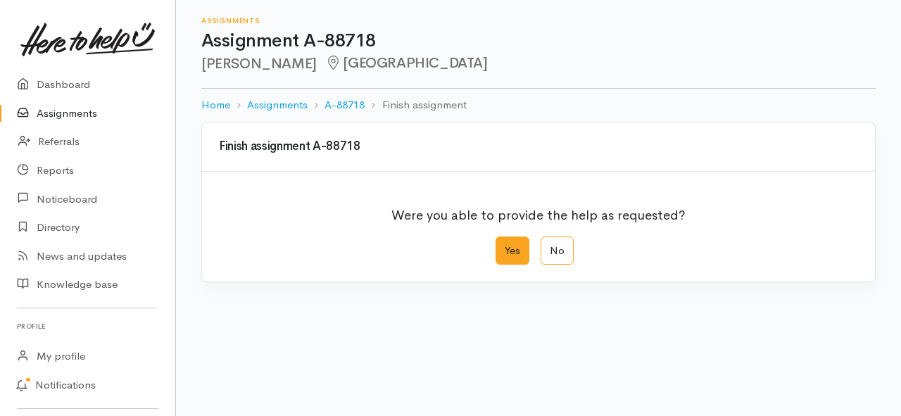
click at [516, 247] on label "Yes" at bounding box center [513, 251] width 34 height 29
click at [505, 246] on input "Yes" at bounding box center [500, 241] width 9 height 9
radio input "true"
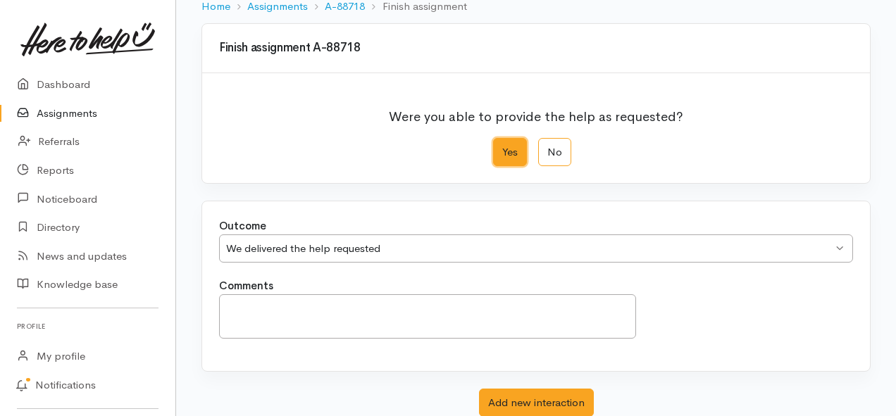
scroll to position [197, 0]
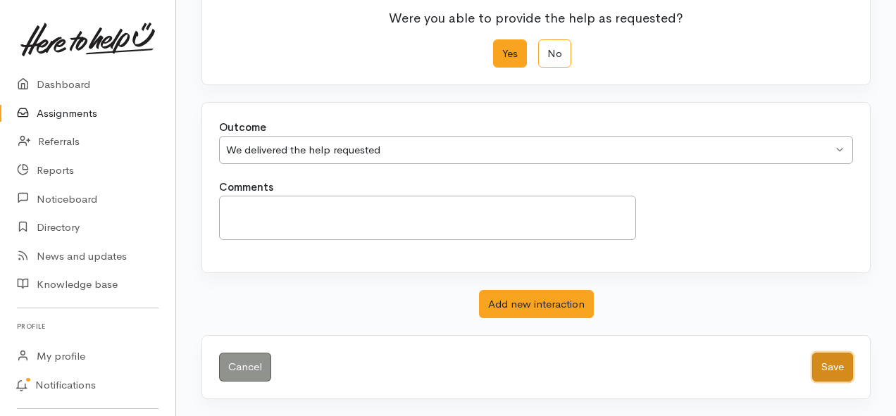
click at [836, 372] on button "Save" at bounding box center [832, 367] width 41 height 29
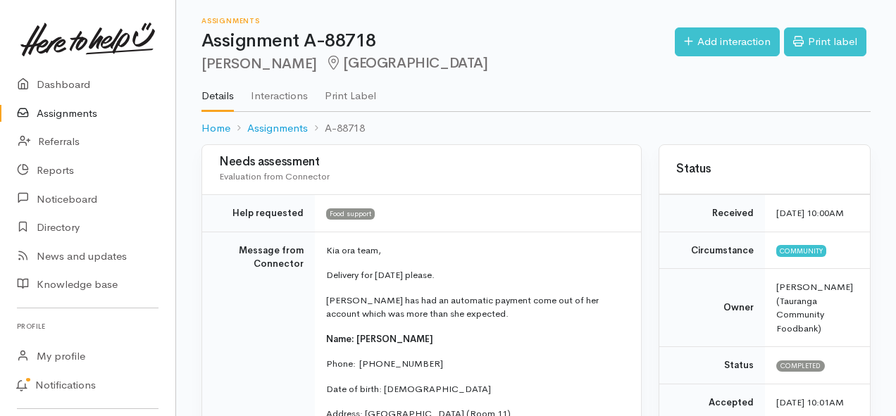
click at [82, 112] on link "Assignments" at bounding box center [87, 113] width 175 height 29
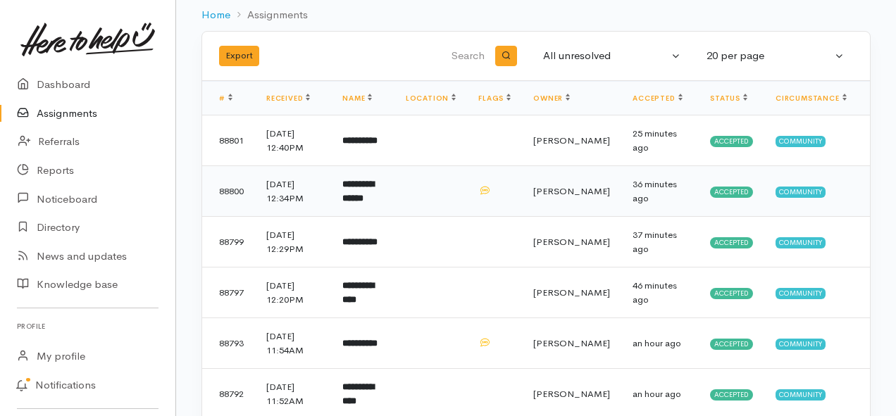
scroll to position [141, 0]
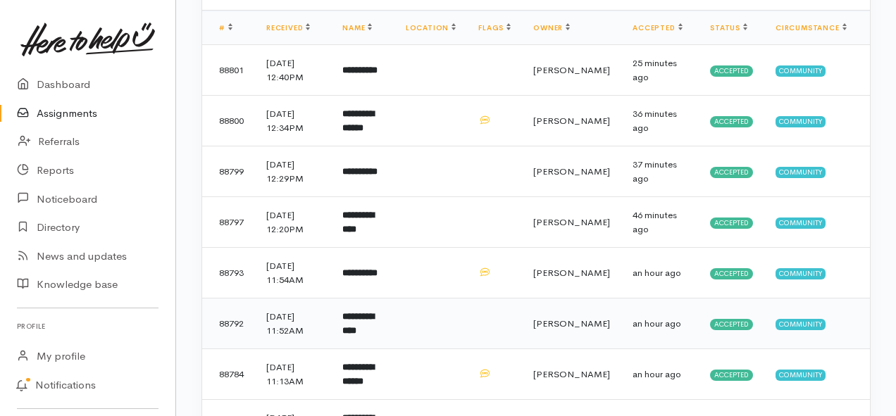
click at [362, 322] on b "**********" at bounding box center [358, 323] width 32 height 23
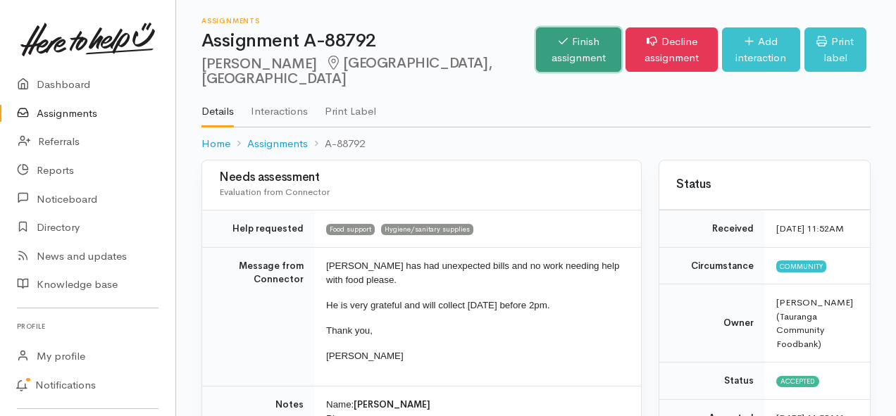
click at [536, 46] on link "Finish assignment" at bounding box center [578, 49] width 85 height 44
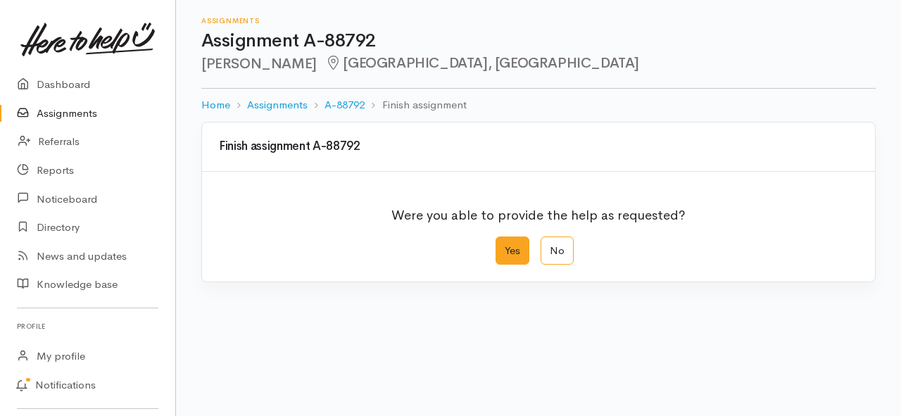
click at [508, 256] on label "Yes" at bounding box center [513, 251] width 34 height 29
click at [505, 246] on input "Yes" at bounding box center [500, 241] width 9 height 9
radio input "true"
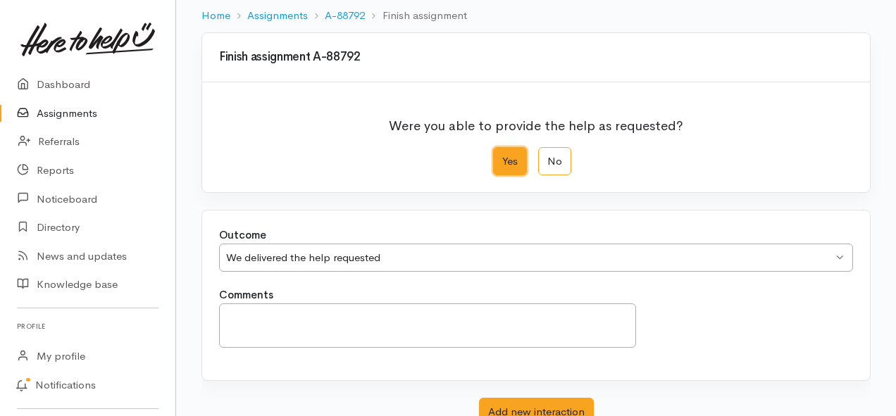
scroll to position [197, 0]
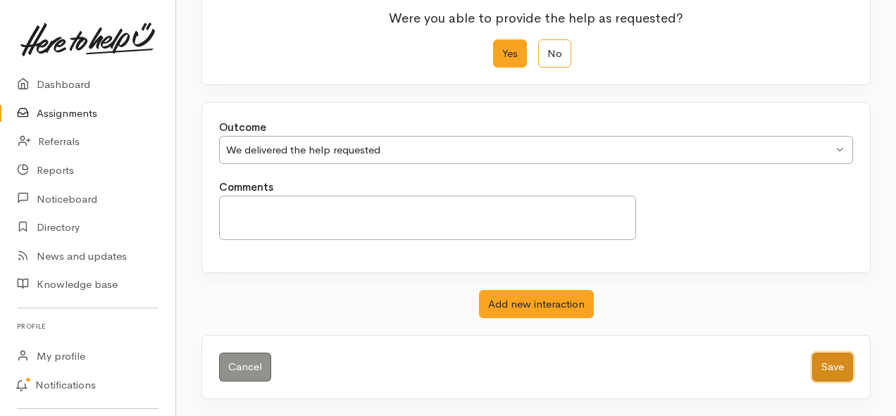
click at [816, 363] on button "Save" at bounding box center [832, 367] width 41 height 29
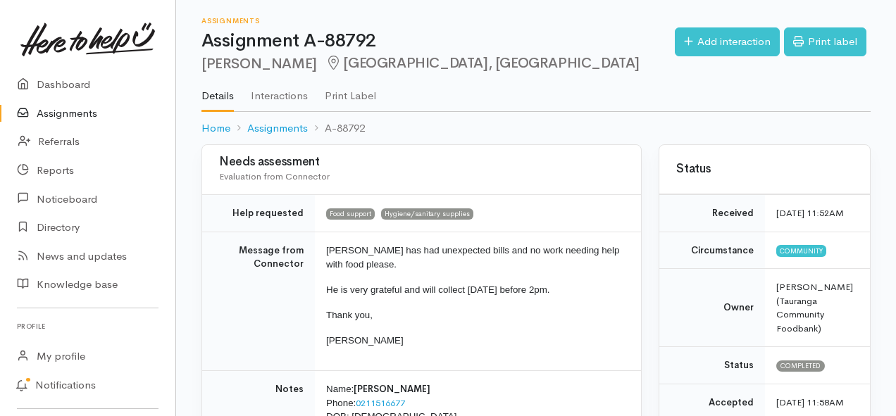
drag, startPoint x: 86, startPoint y: 113, endPoint x: 97, endPoint y: 111, distance: 11.5
click at [86, 113] on link "Assignments" at bounding box center [87, 113] width 175 height 29
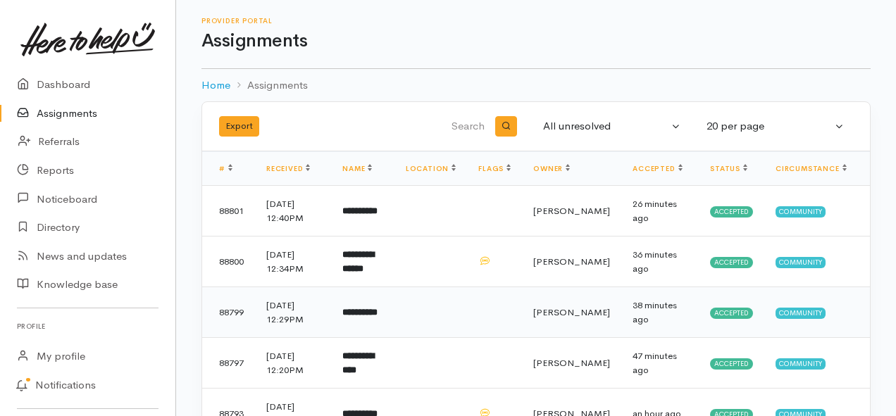
scroll to position [70, 0]
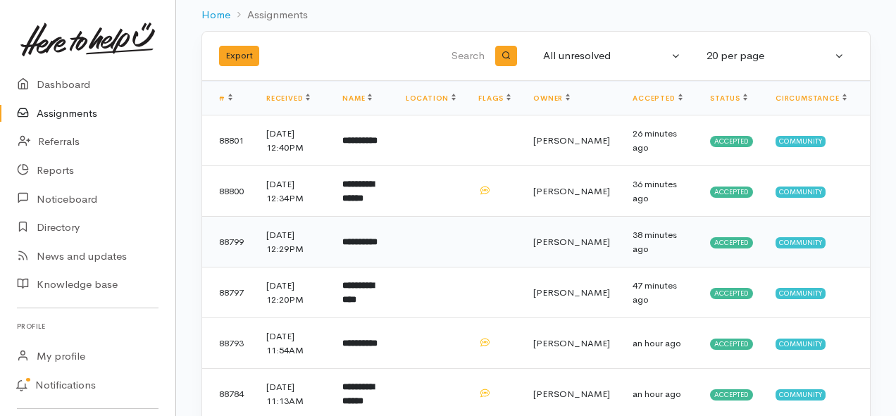
click at [377, 240] on b "**********" at bounding box center [359, 241] width 35 height 9
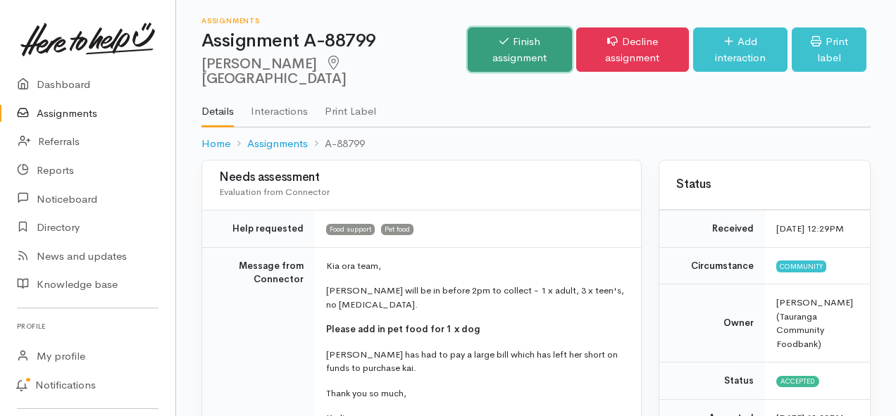
click at [467, 44] on link "Finish assignment" at bounding box center [519, 49] width 104 height 44
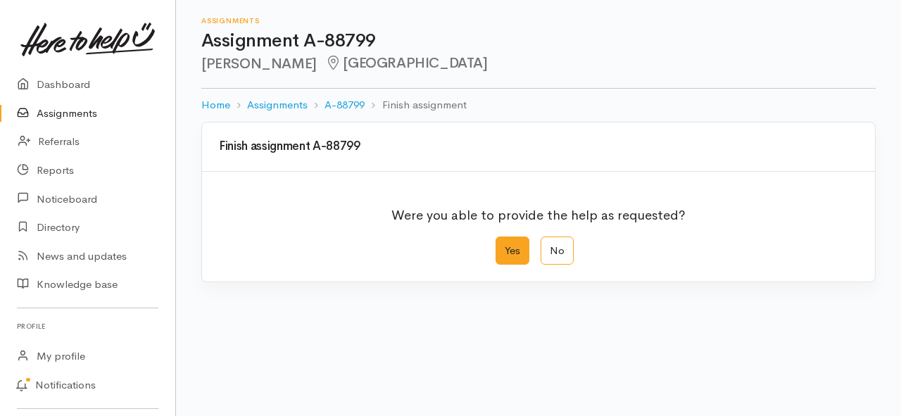
click at [504, 257] on label "Yes" at bounding box center [513, 251] width 34 height 29
click at [504, 246] on input "Yes" at bounding box center [500, 241] width 9 height 9
radio input "true"
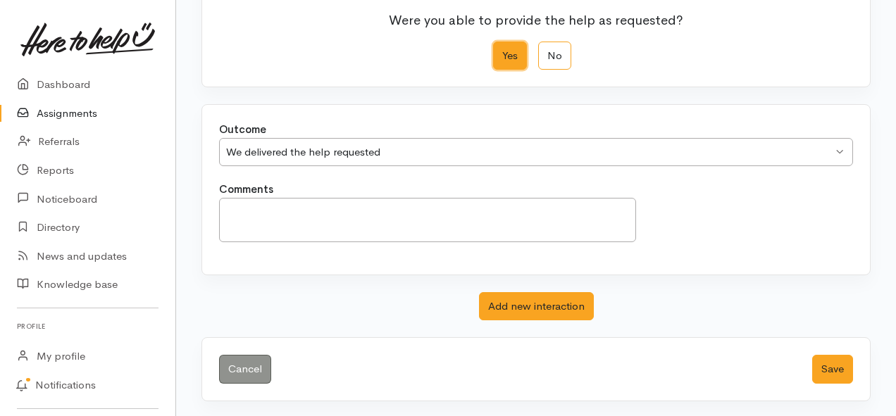
scroll to position [197, 0]
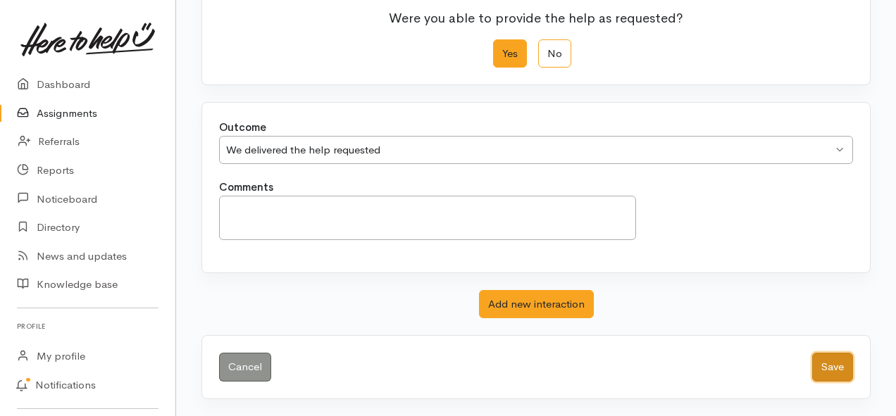
click at [839, 367] on button "Save" at bounding box center [832, 367] width 41 height 29
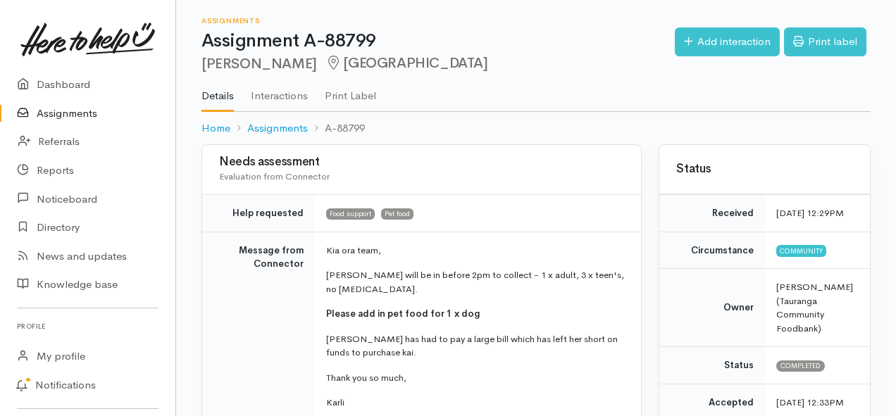
click at [84, 116] on link "Assignments" at bounding box center [87, 113] width 175 height 29
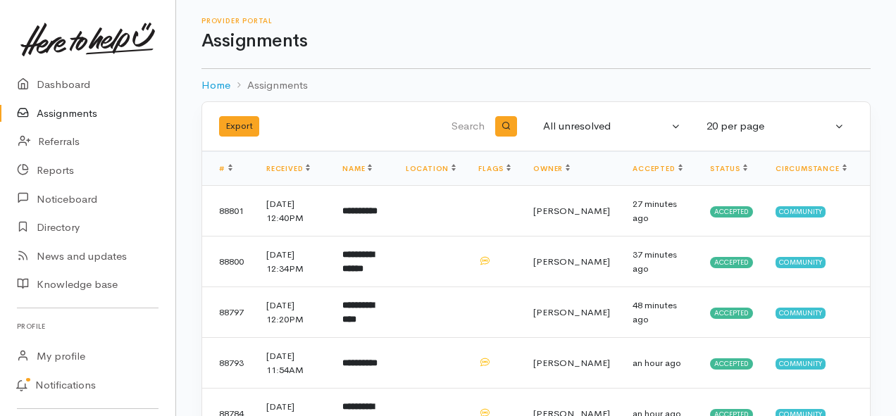
click at [89, 112] on link "Assignments" at bounding box center [87, 113] width 175 height 29
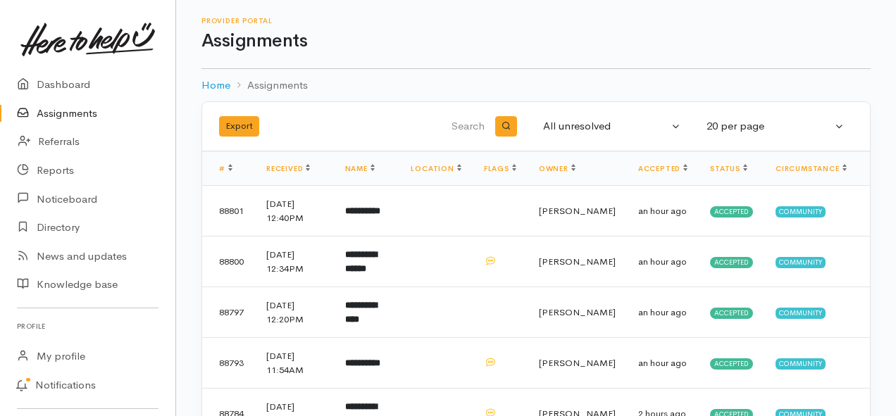
click at [73, 115] on link "Assignments" at bounding box center [87, 113] width 175 height 29
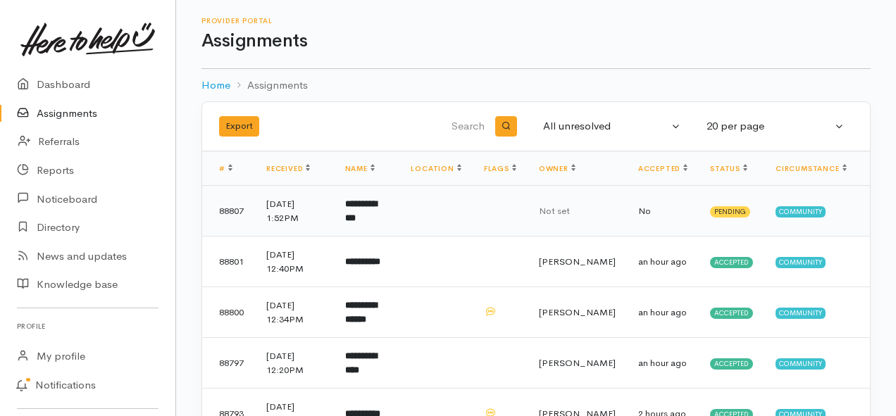
click at [375, 211] on b "**********" at bounding box center [361, 210] width 32 height 23
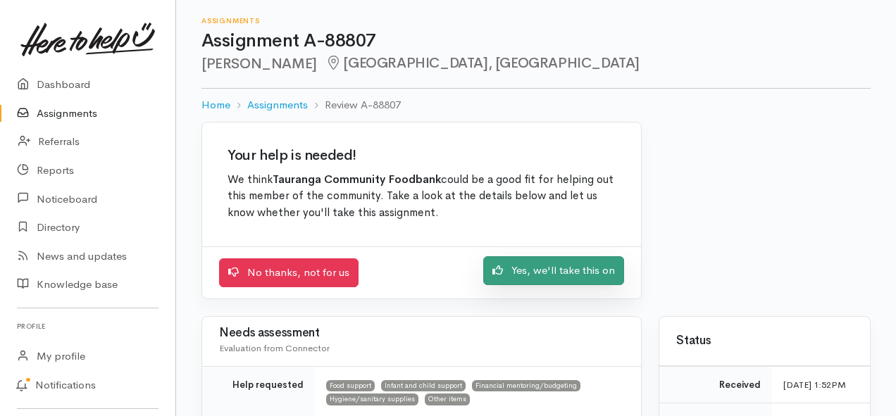
click at [541, 275] on link "Yes, we'll take this on" at bounding box center [553, 270] width 141 height 29
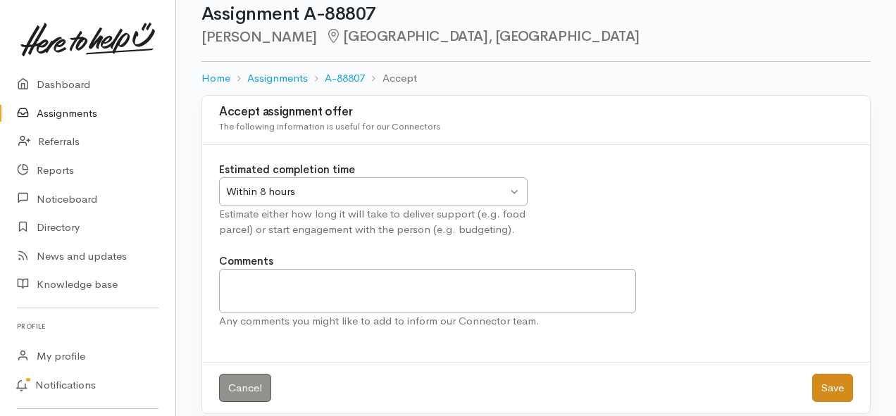
scroll to position [42, 0]
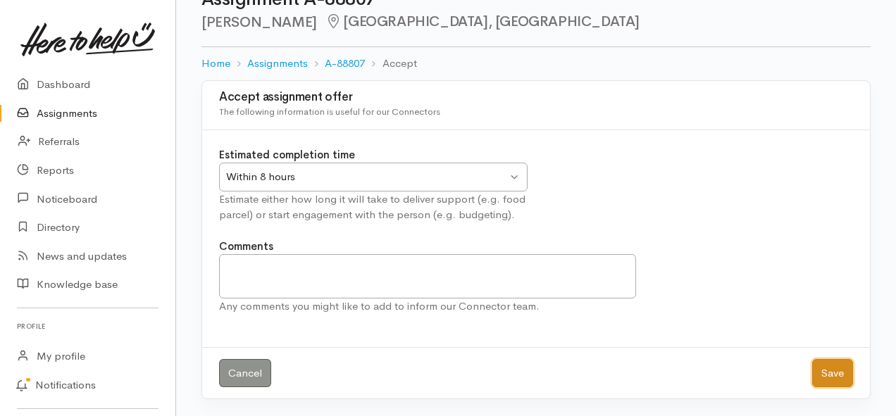
click at [829, 375] on button "Save" at bounding box center [832, 373] width 41 height 29
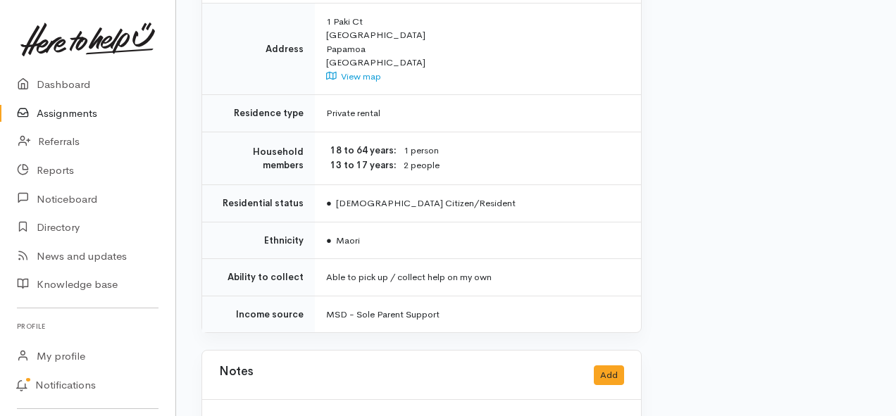
scroll to position [1197, 0]
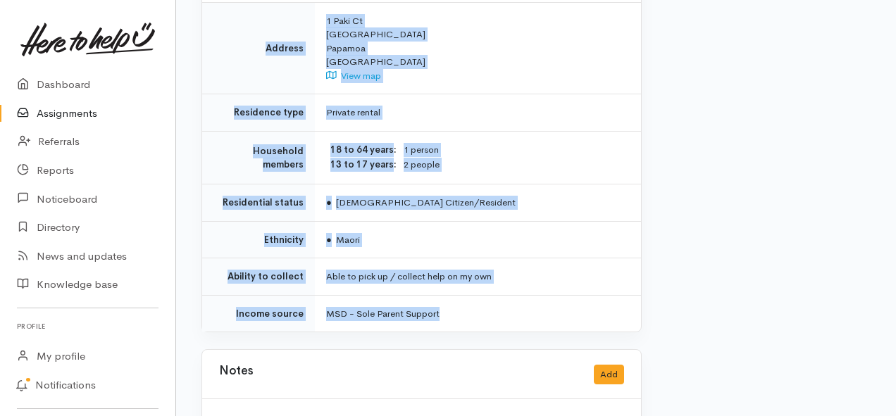
drag, startPoint x: 327, startPoint y: 141, endPoint x: 456, endPoint y: 282, distance: 190.9
copy div "**********"
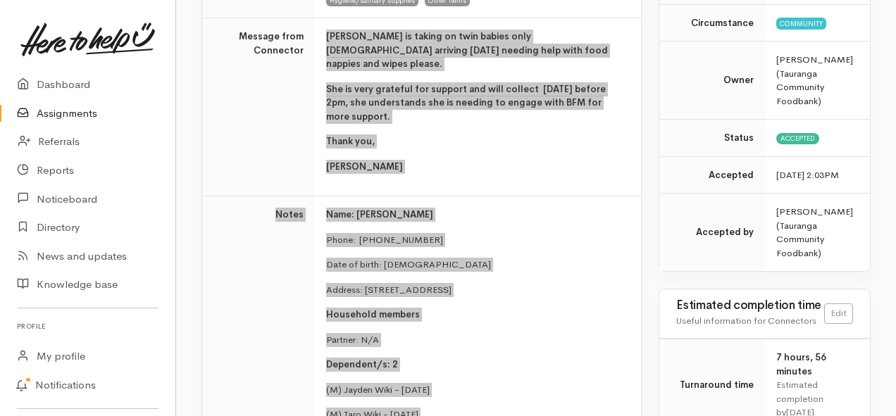
scroll to position [211, 0]
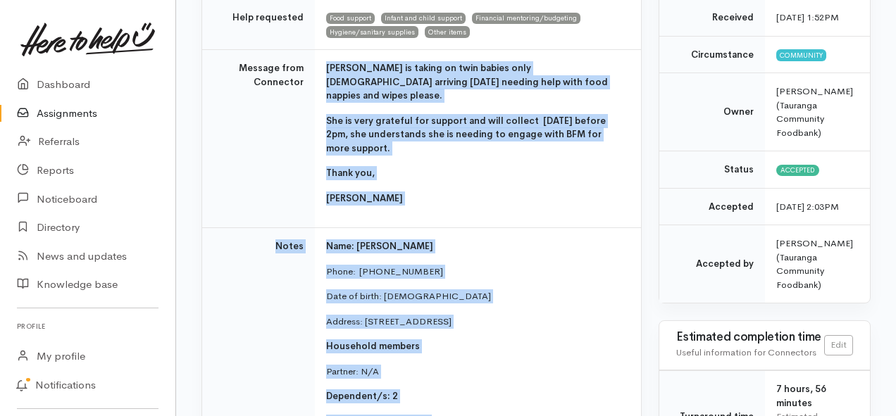
click at [68, 120] on link "Assignments" at bounding box center [87, 113] width 175 height 29
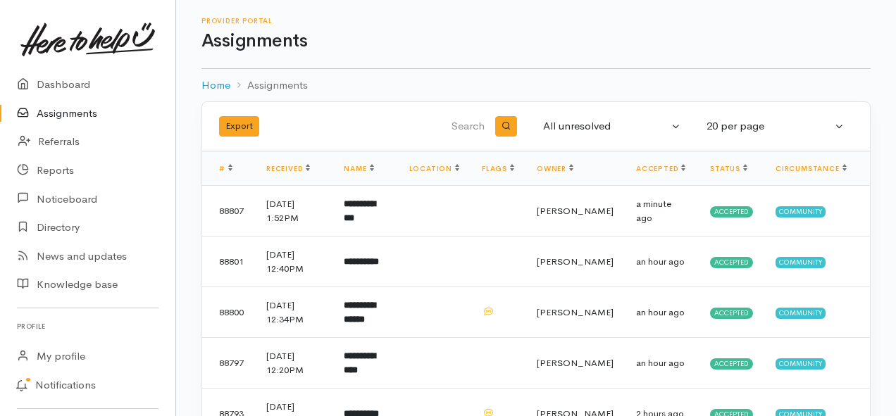
click at [63, 112] on link "Assignments" at bounding box center [87, 113] width 175 height 29
click at [68, 110] on link "Assignments" at bounding box center [87, 113] width 175 height 29
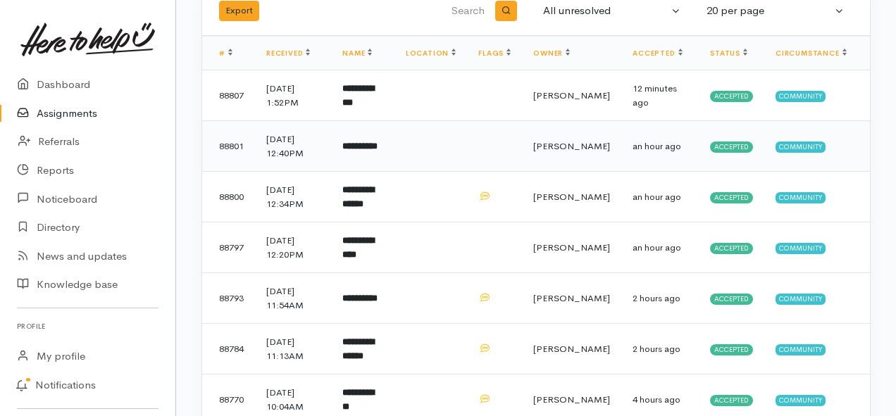
scroll to position [141, 0]
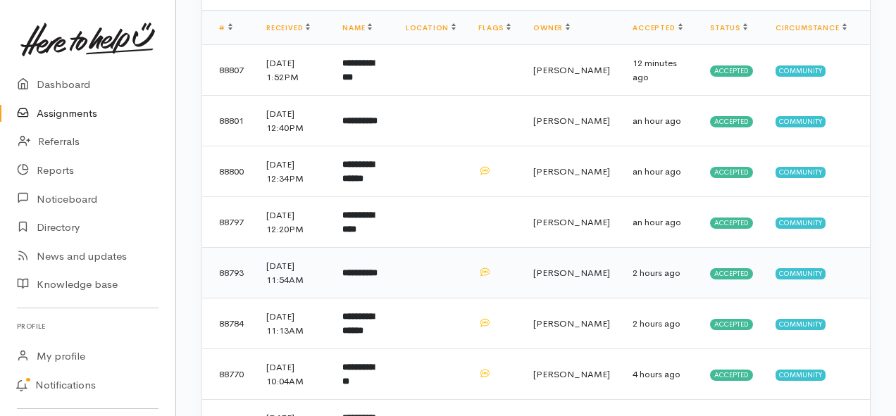
click at [377, 270] on b "**********" at bounding box center [359, 272] width 35 height 9
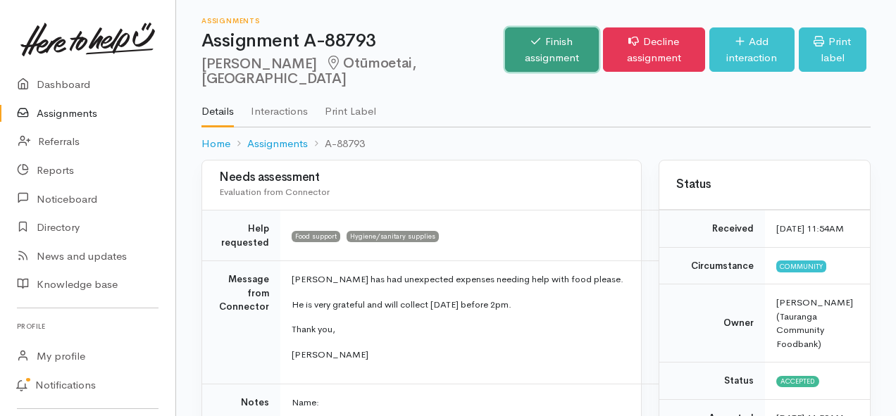
click at [511, 61] on link "Finish assignment" at bounding box center [552, 49] width 94 height 44
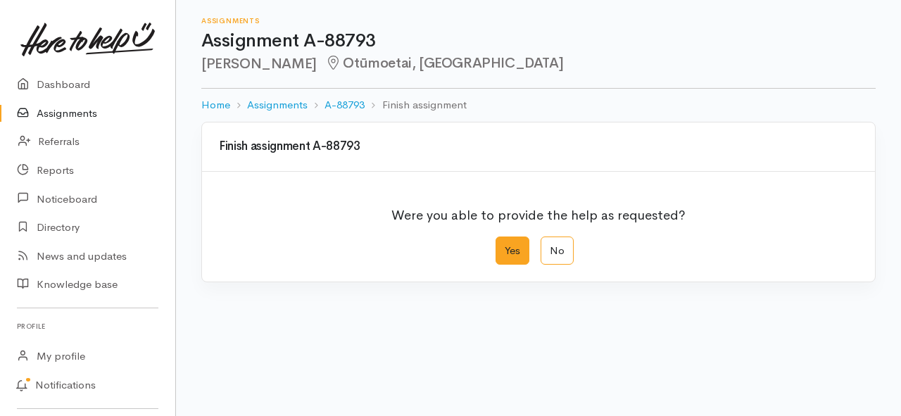
click at [508, 246] on label "Yes" at bounding box center [513, 251] width 34 height 29
click at [505, 246] on input "Yes" at bounding box center [500, 241] width 9 height 9
radio input "true"
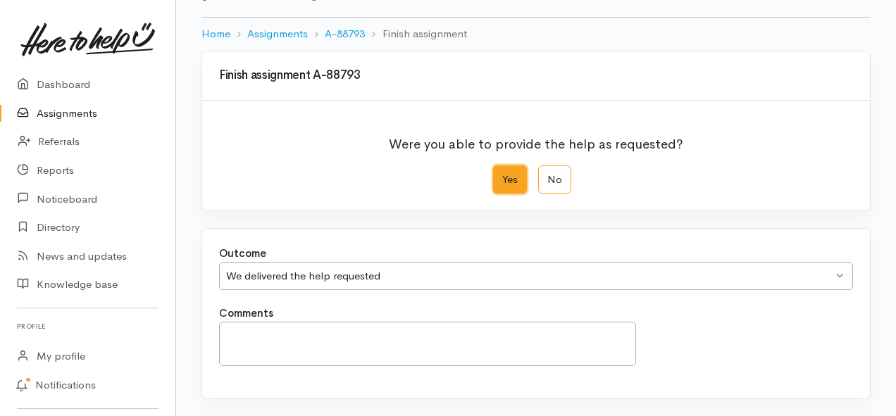
scroll to position [197, 0]
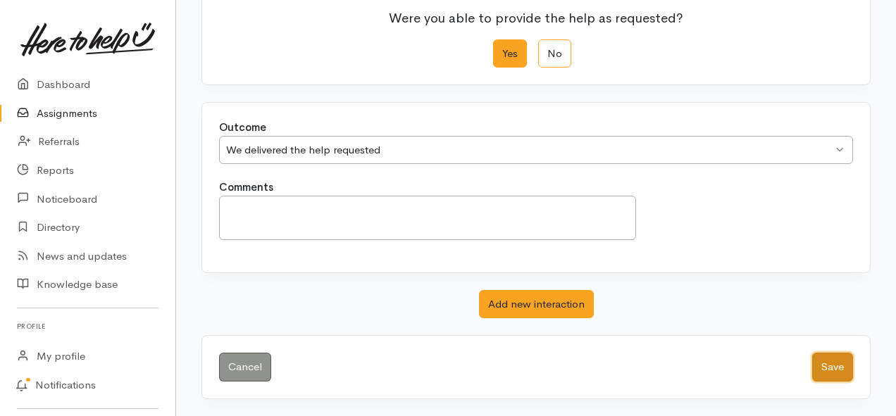
click at [820, 365] on button "Save" at bounding box center [832, 367] width 41 height 29
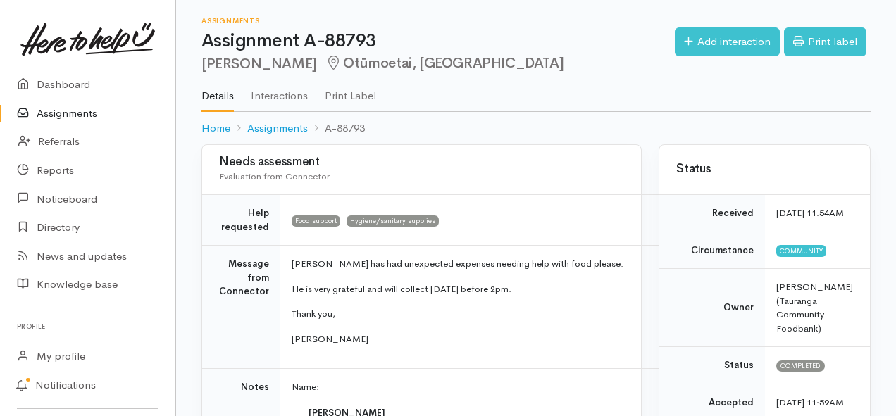
click at [89, 109] on link "Assignments" at bounding box center [87, 113] width 175 height 29
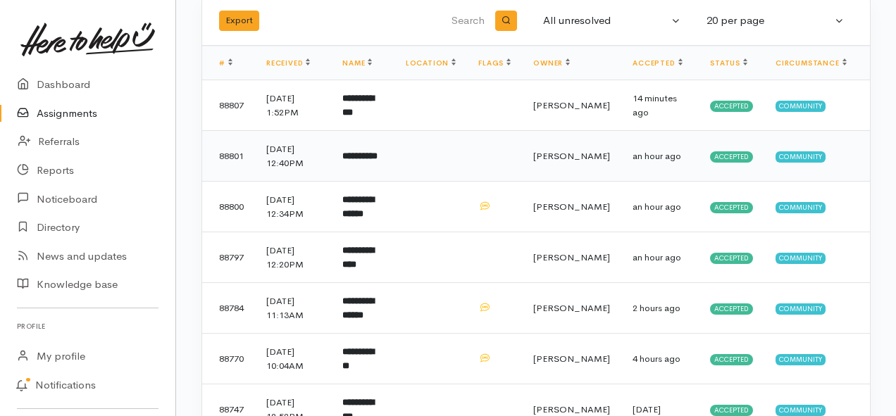
scroll to position [141, 0]
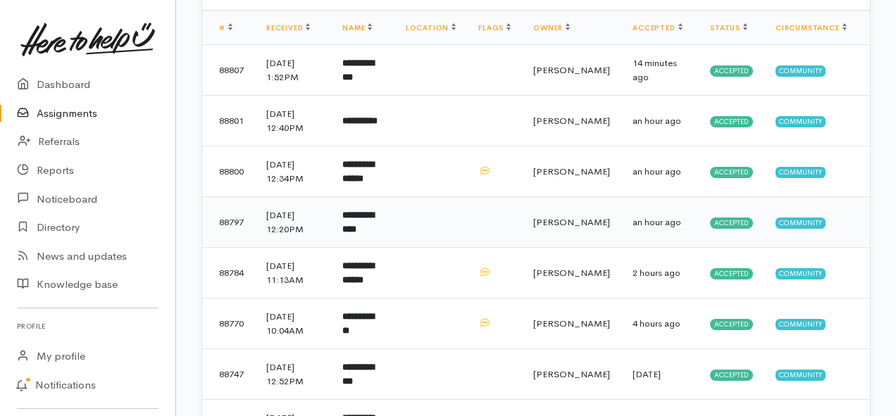
click at [394, 222] on td "**********" at bounding box center [362, 222] width 63 height 51
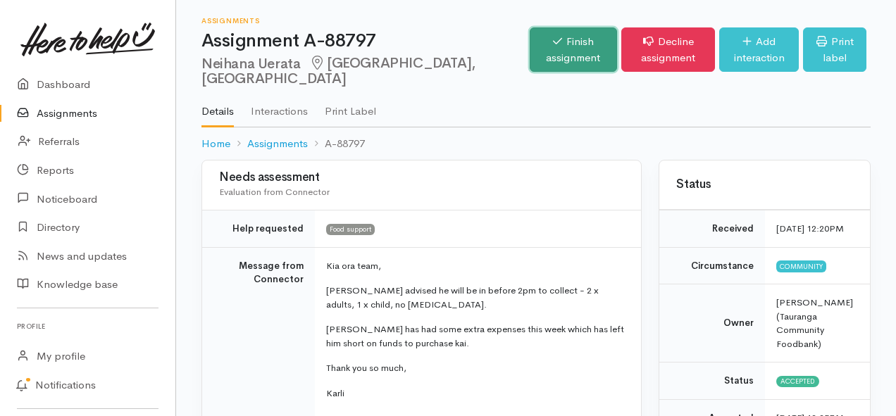
click at [529, 54] on link "Finish assignment" at bounding box center [572, 49] width 87 height 44
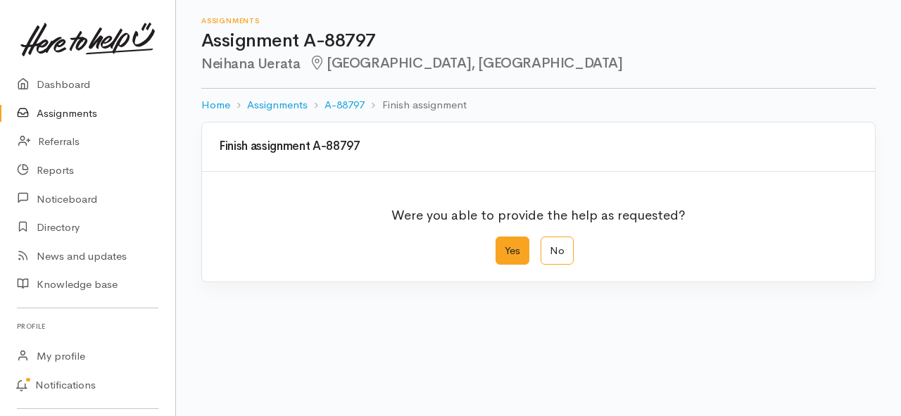
click at [509, 245] on label "Yes" at bounding box center [513, 251] width 34 height 29
click at [505, 245] on input "Yes" at bounding box center [500, 241] width 9 height 9
radio input "true"
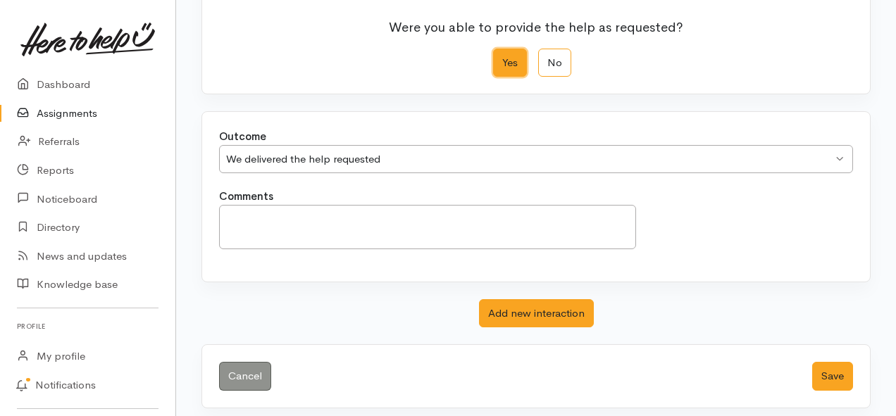
scroll to position [197, 0]
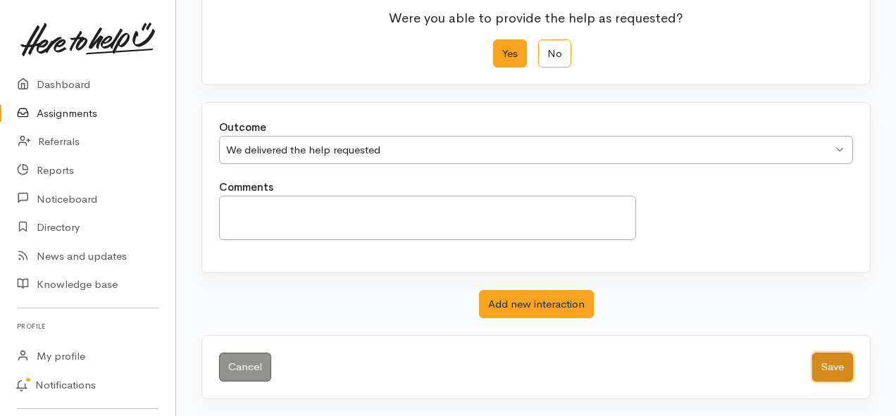
click at [830, 369] on button "Save" at bounding box center [832, 367] width 41 height 29
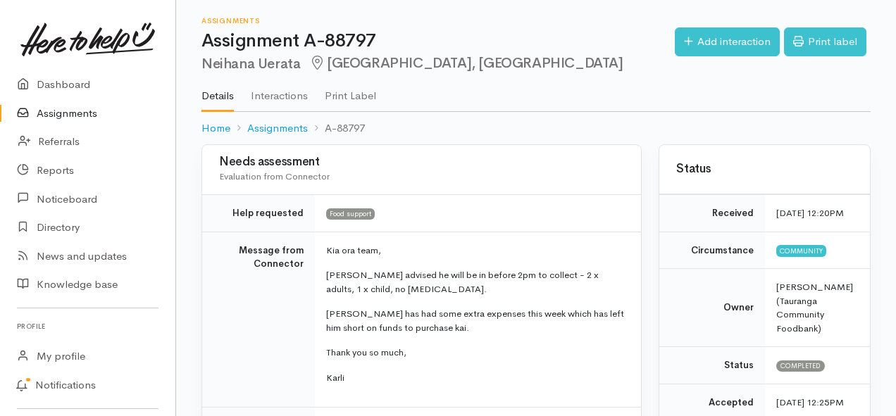
click at [88, 113] on link "Assignments" at bounding box center [87, 113] width 175 height 29
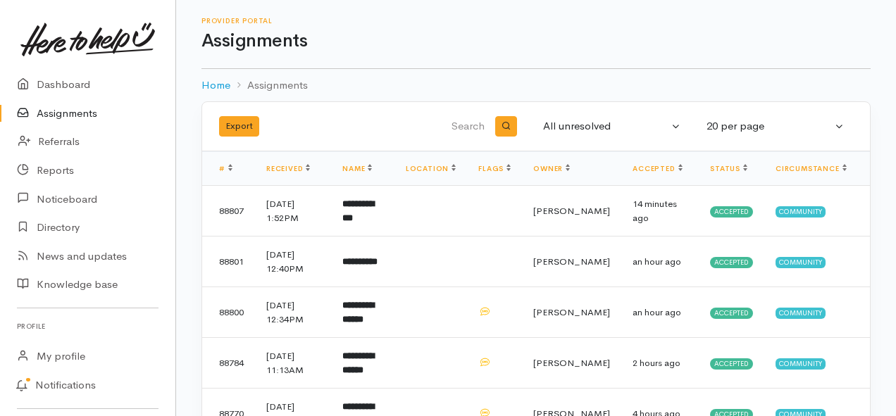
click at [61, 112] on link "Assignments" at bounding box center [87, 113] width 175 height 29
click at [64, 119] on link "Assignments" at bounding box center [87, 113] width 175 height 29
